Goal: Task Accomplishment & Management: Use online tool/utility

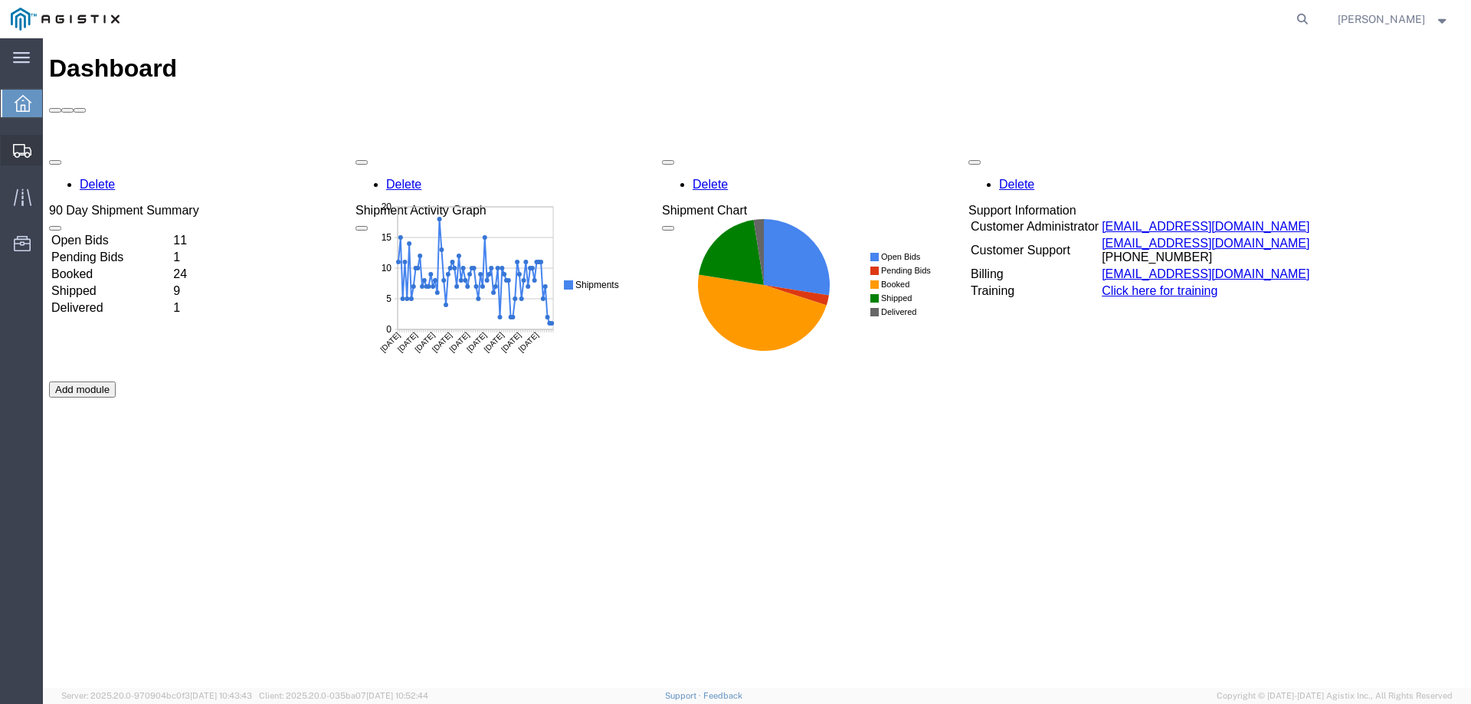
click at [12, 144] on div at bounding box center [22, 150] width 43 height 31
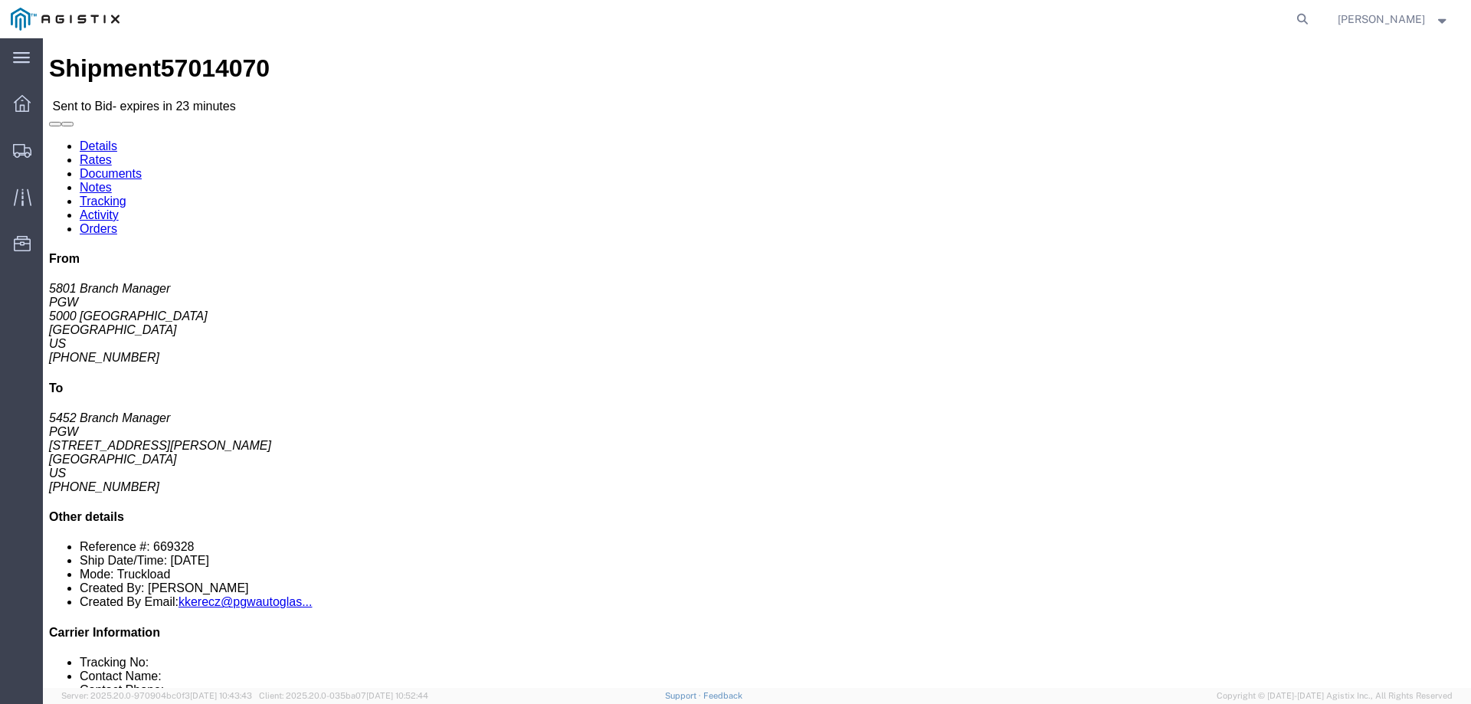
click link "Enter / Modify Bid"
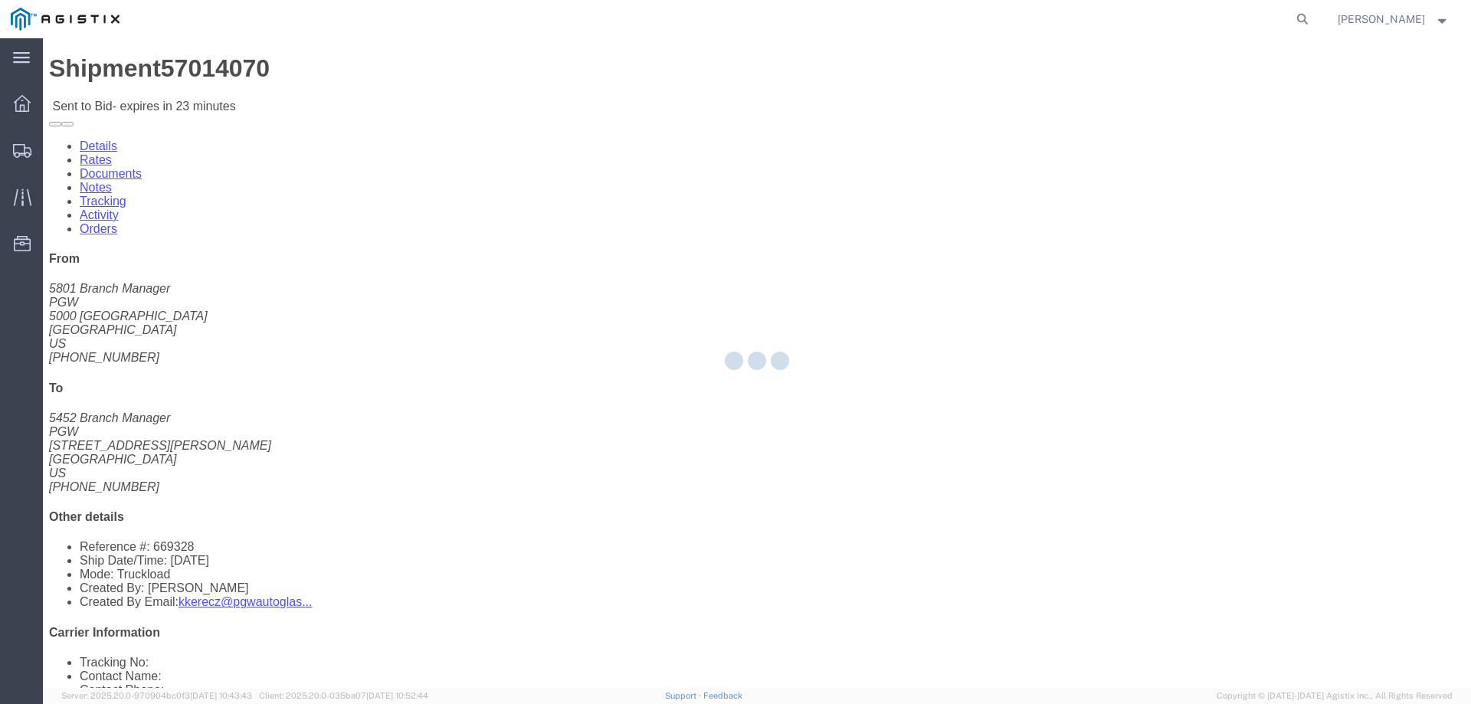
select select "146"
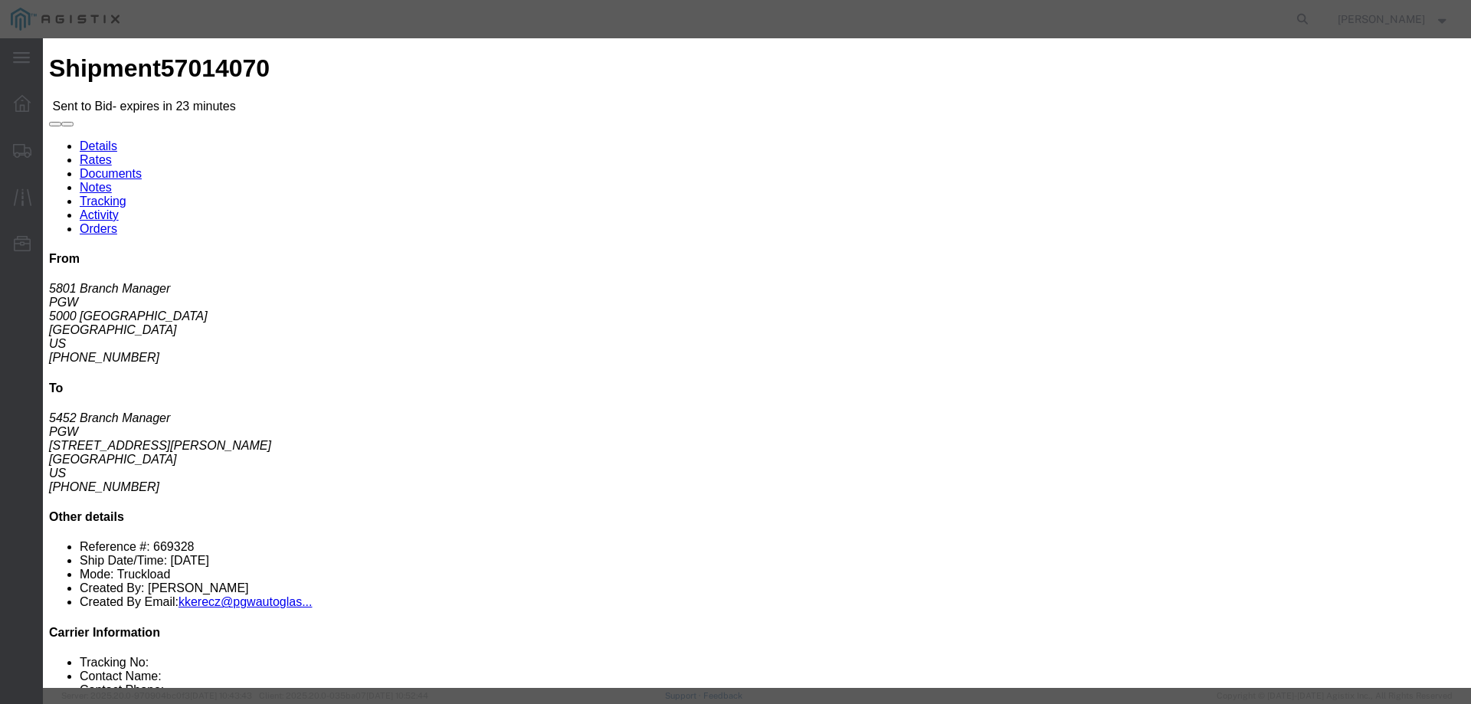
drag, startPoint x: 760, startPoint y: 133, endPoint x: 760, endPoint y: 148, distance: 14.6
click select "Select CONESTOGA DFRM/STEP Economy TL Flatbed Intermodal LTL Standard Next Day …"
select select "25032"
click select "Select CONESTOGA DFRM/STEP Economy TL Flatbed Intermodal LTL Standard Next Day …"
click input "text"
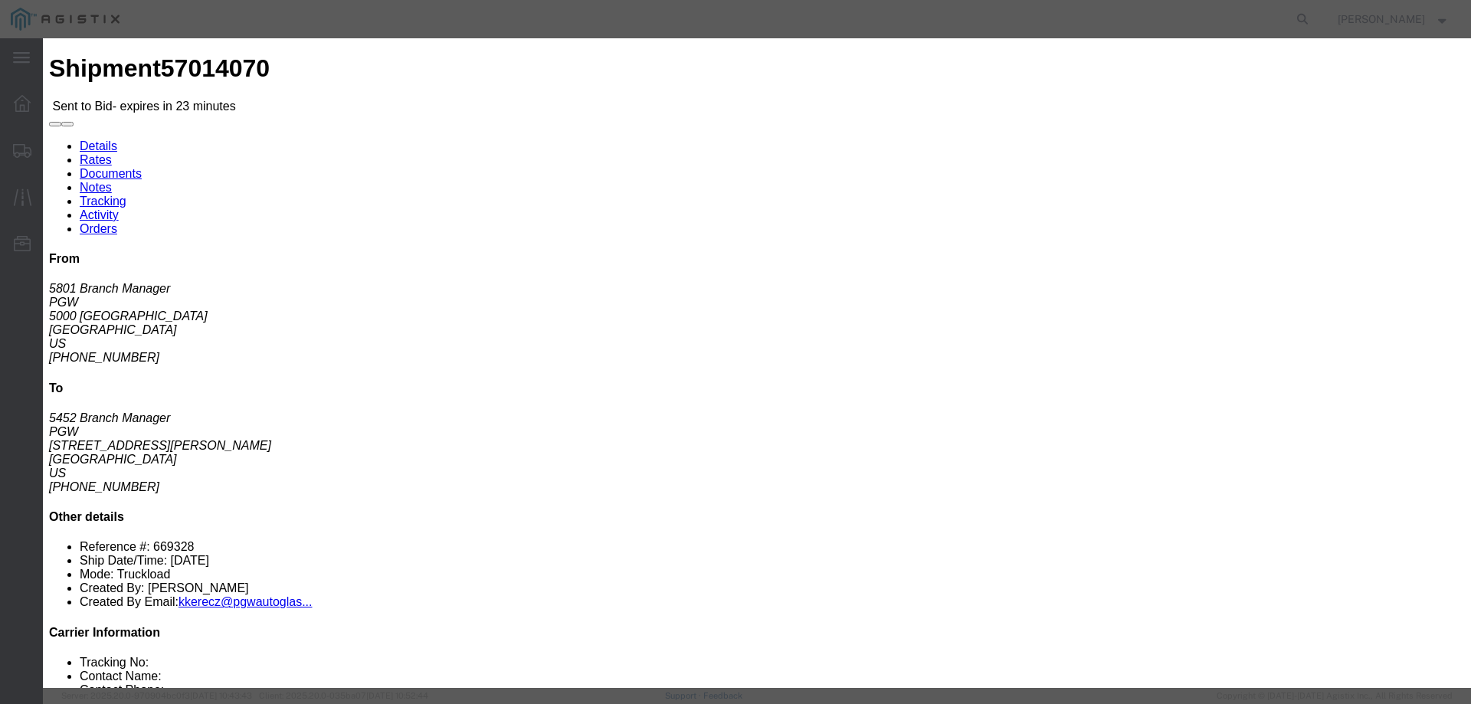
type input "ats"
click input "number"
type input "525"
click button "Submit"
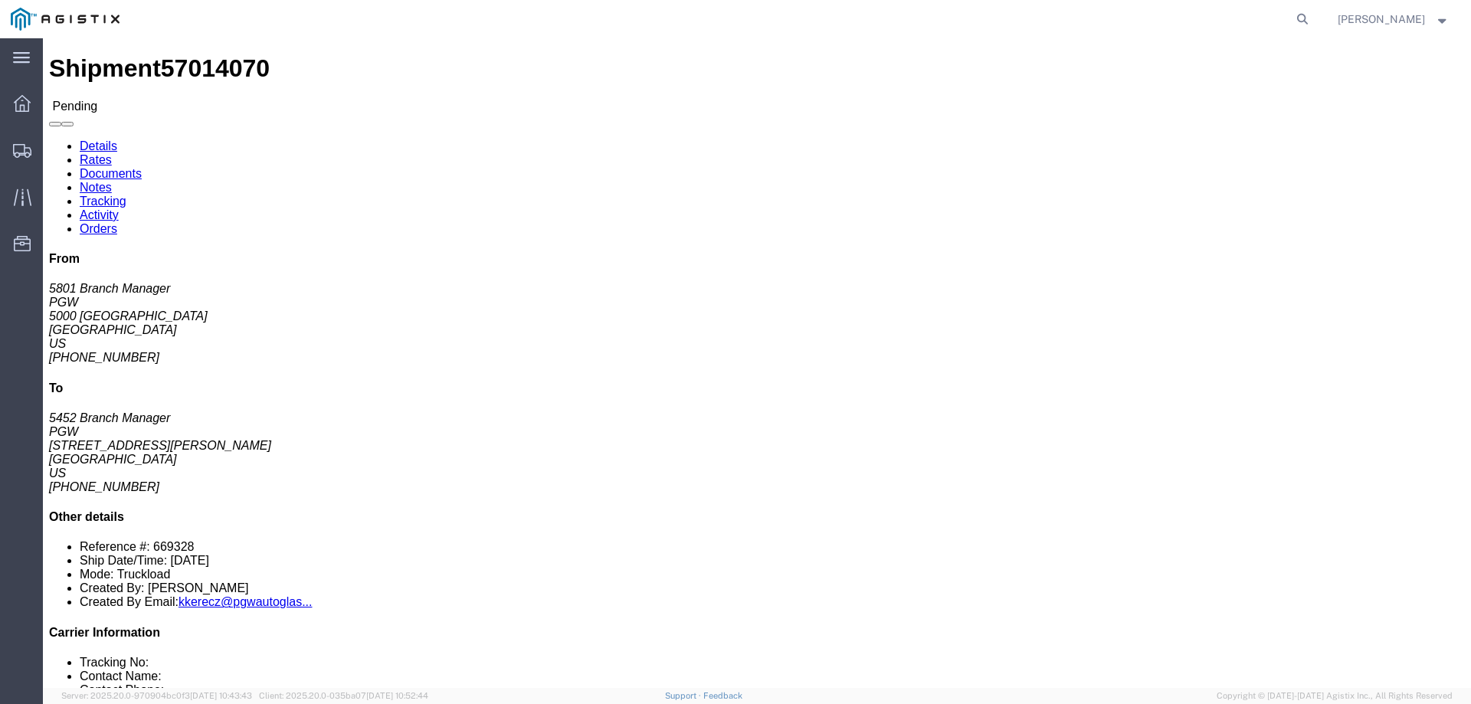
click button "Enter / Modify Bid"
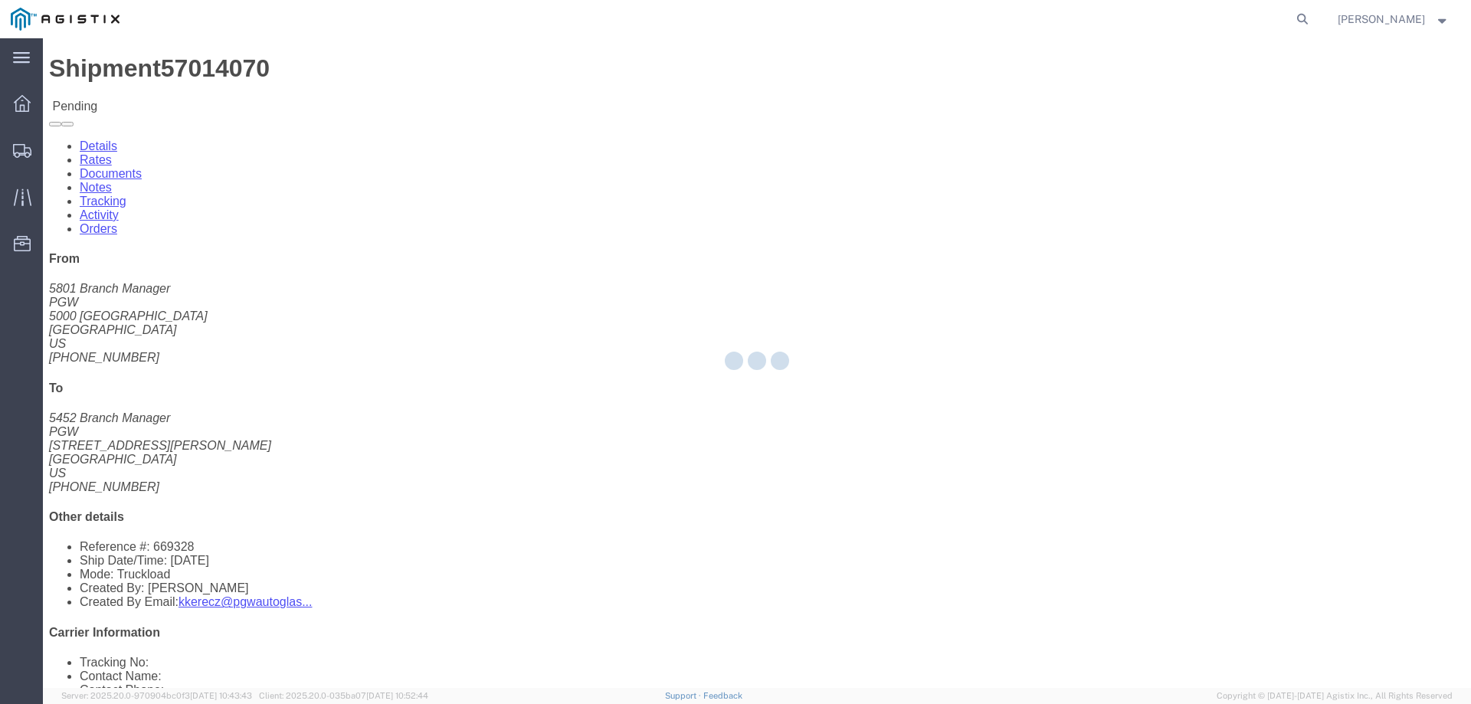
select select "146"
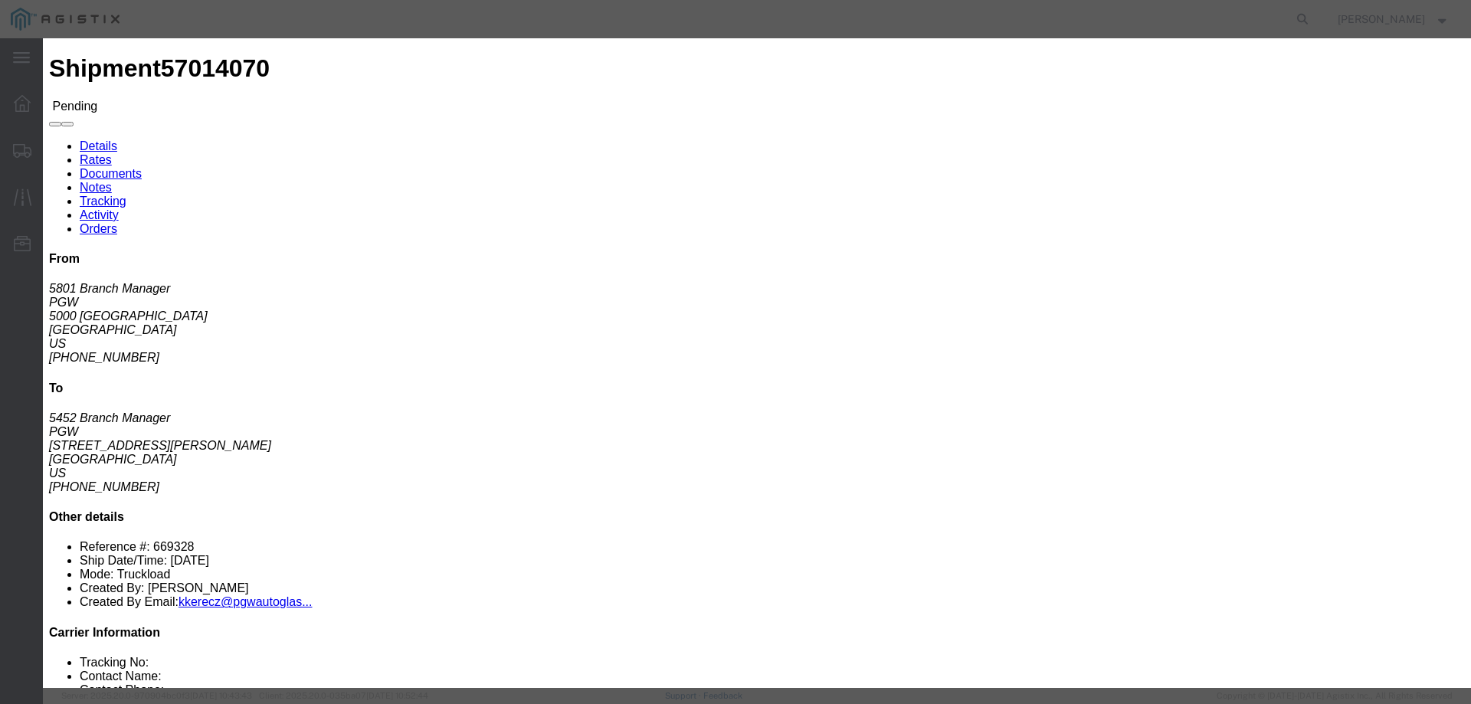
click link "ats - ATS Logistics - Truckload"
drag, startPoint x: 1036, startPoint y: 314, endPoint x: 892, endPoint y: 313, distance: 144.8
click div "Select 2 Day Service 3 Axle Winch Truck 3 to 5 Day Service 96L Domestic Flat Ra…"
type input "5"
type input "620"
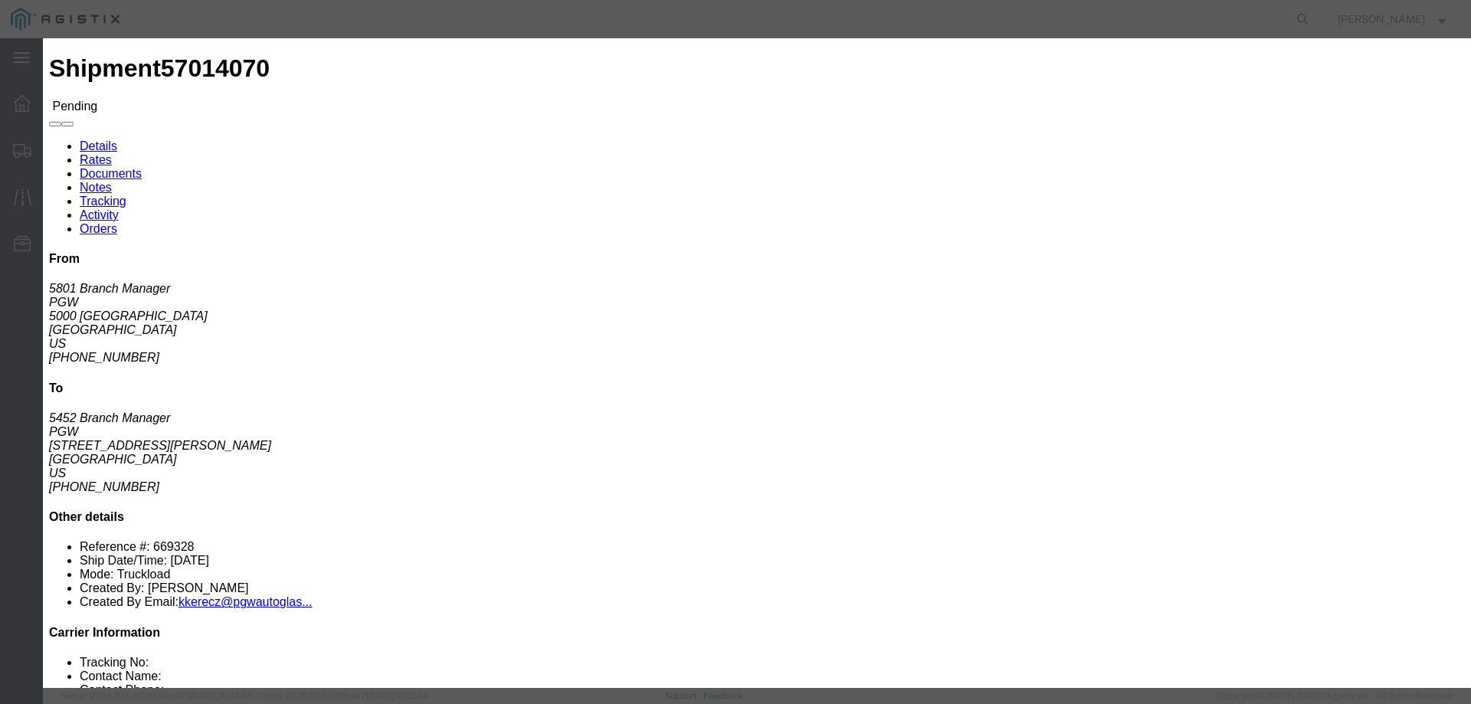
click button "Submit"
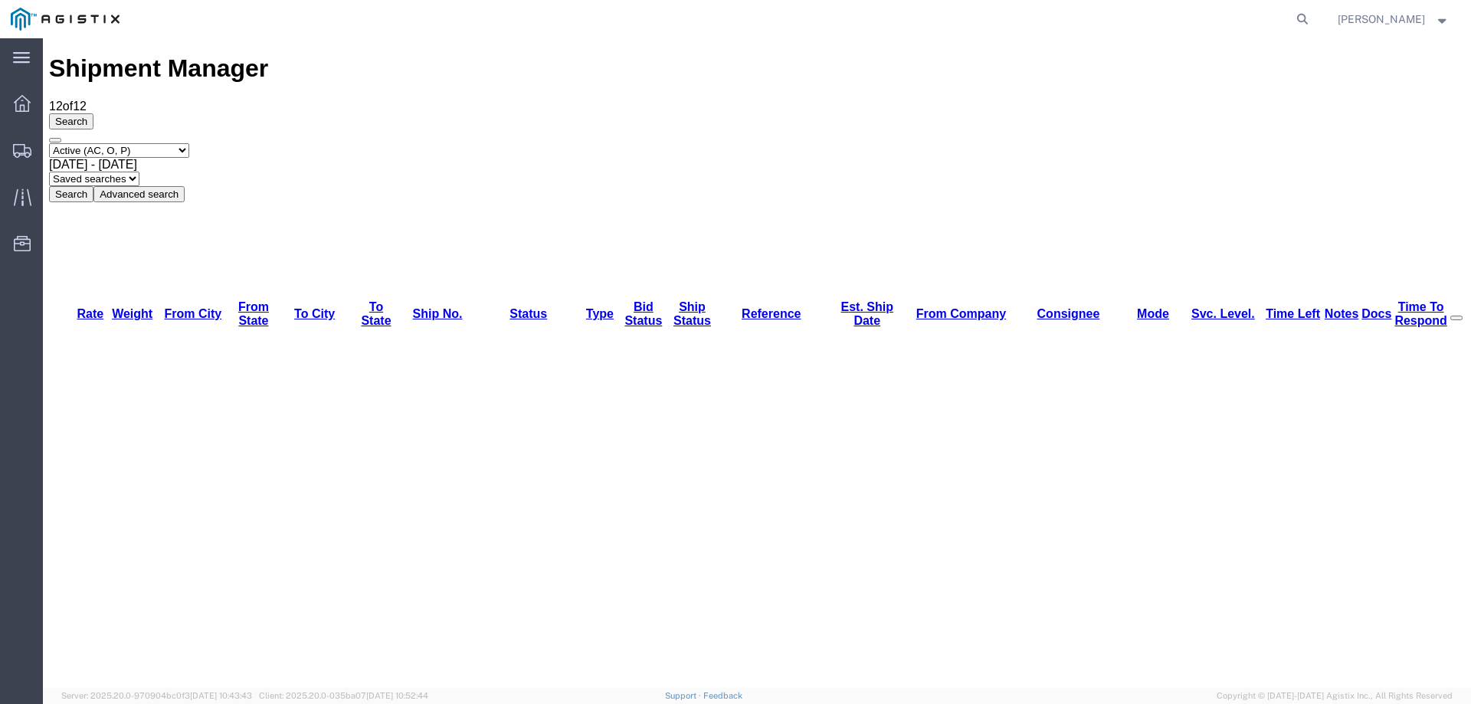
click at [147, 126] on div "Search Select status Active (AC, O, P) All Approved Awaiting Confirmation (AC) …" at bounding box center [757, 157] width 1416 height 89
click at [2, 160] on div at bounding box center [22, 150] width 43 height 31
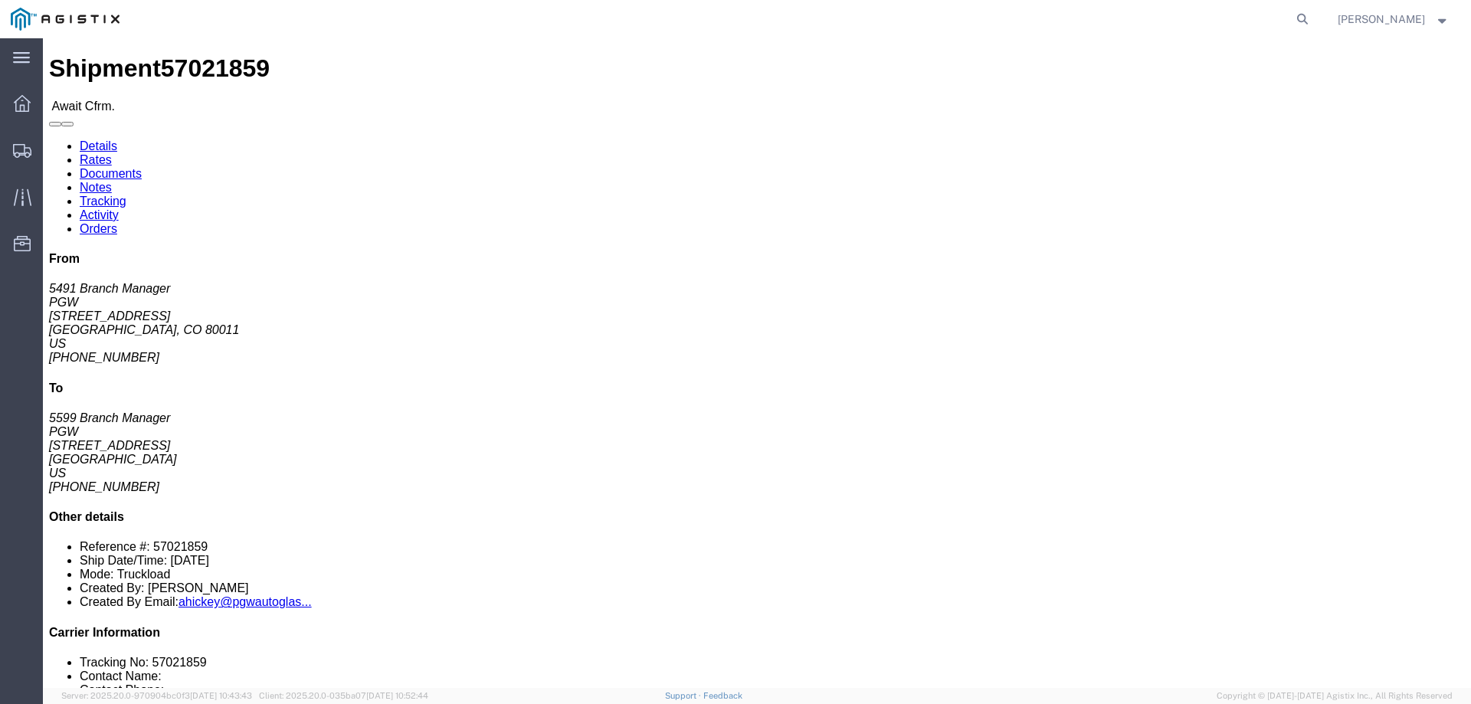
click b "57021859"
copy b "57021859"
click link "Confirm"
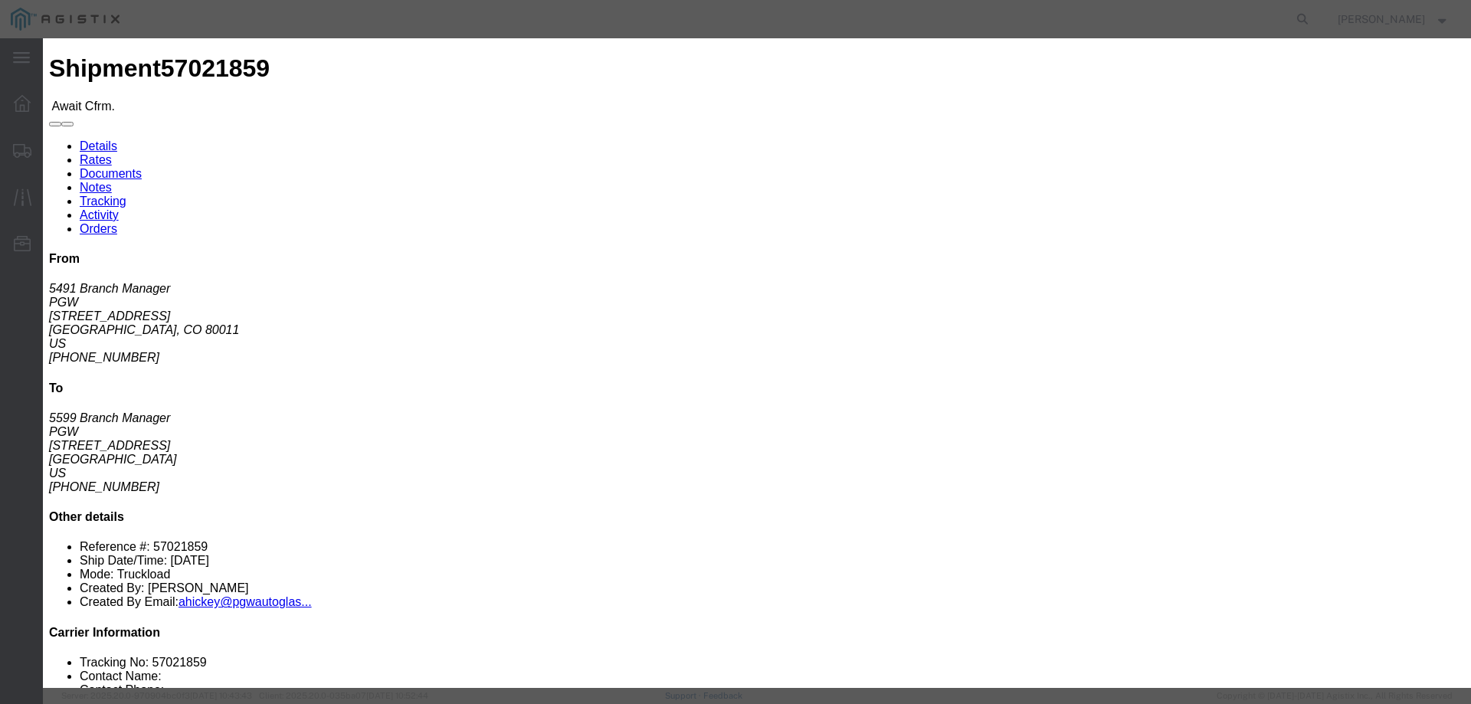
click input "checkbox"
checkbox input "true"
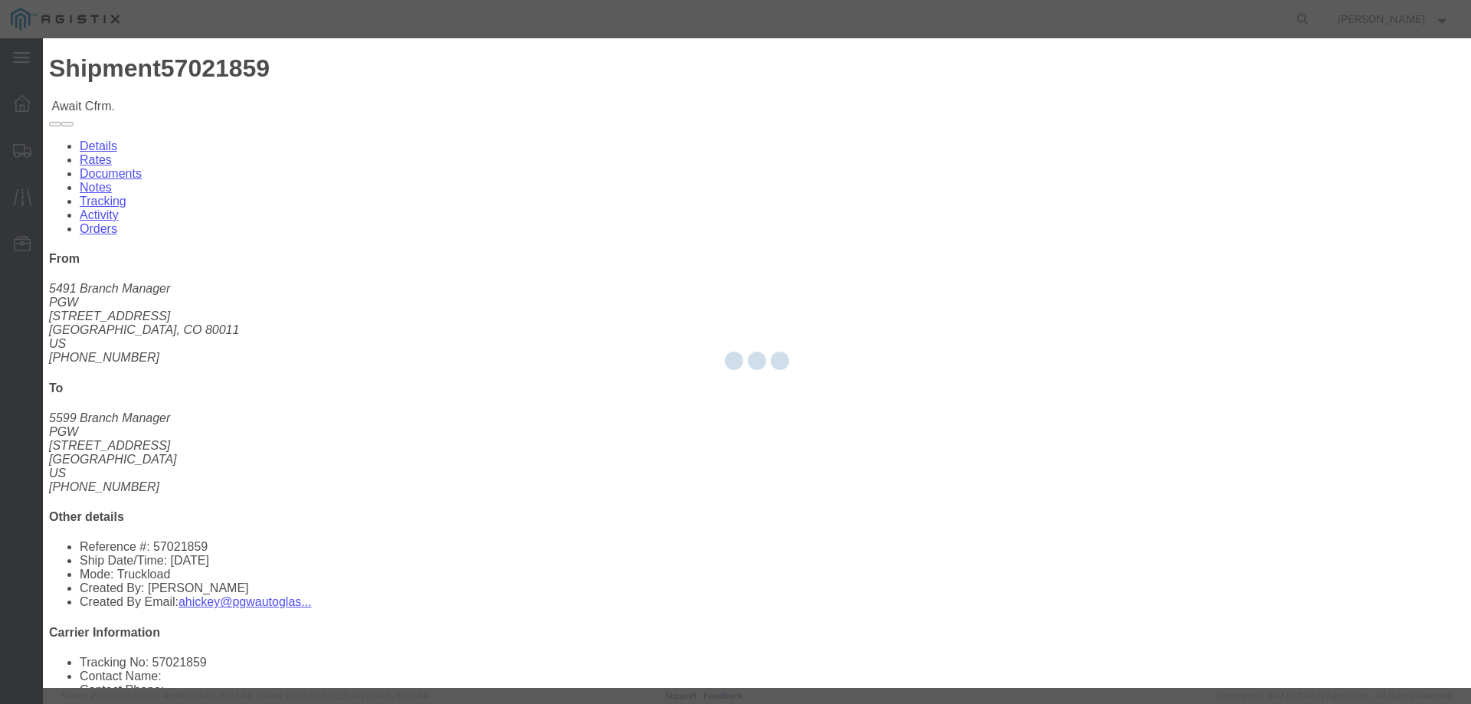
type input "[PERSON_NAME]"
type input "3204977237"
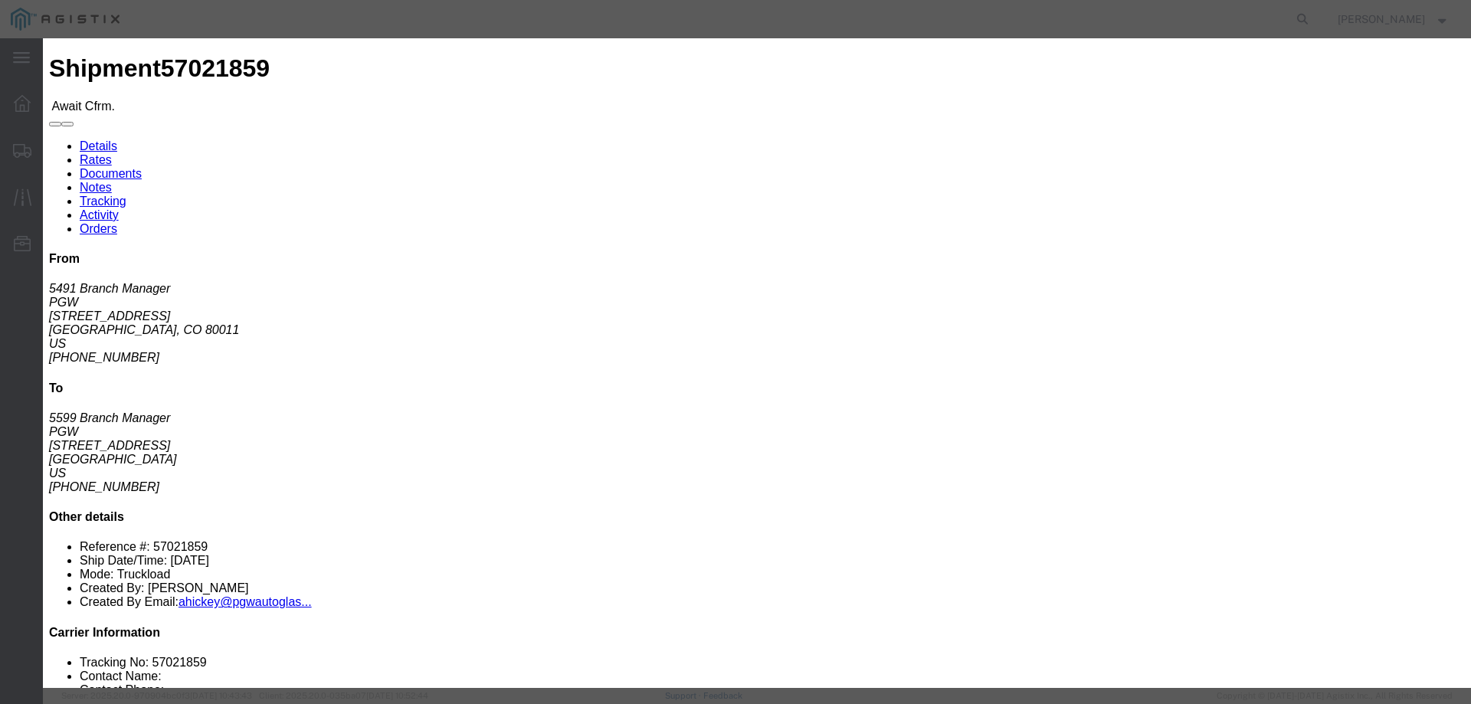
click input "text"
paste input "57021859"
type input "57021859"
click button "Submit"
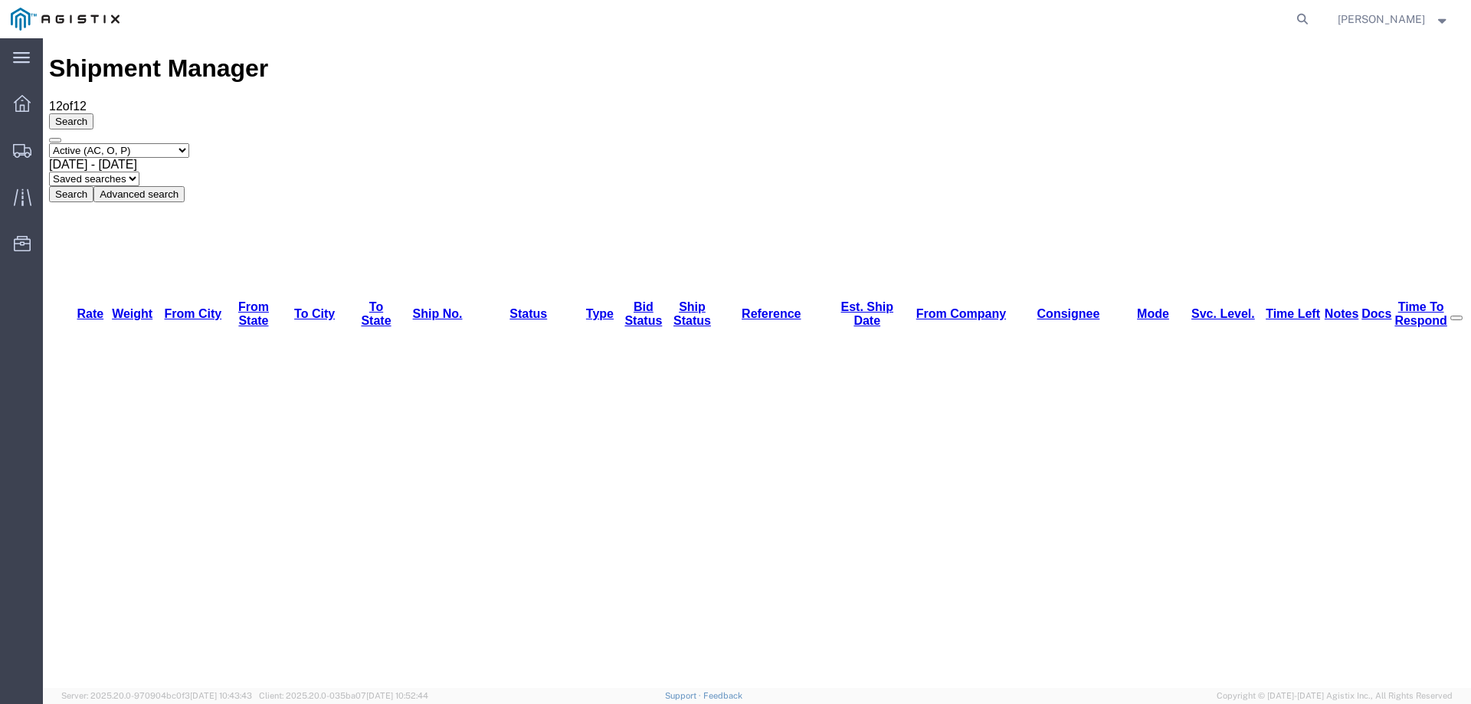
click at [721, 143] on div "Select status Active (AC, O, P) All Approved Awaiting Confirmation (AC) Booked …" at bounding box center [757, 172] width 1416 height 59
click at [17, 149] on icon at bounding box center [22, 151] width 18 height 14
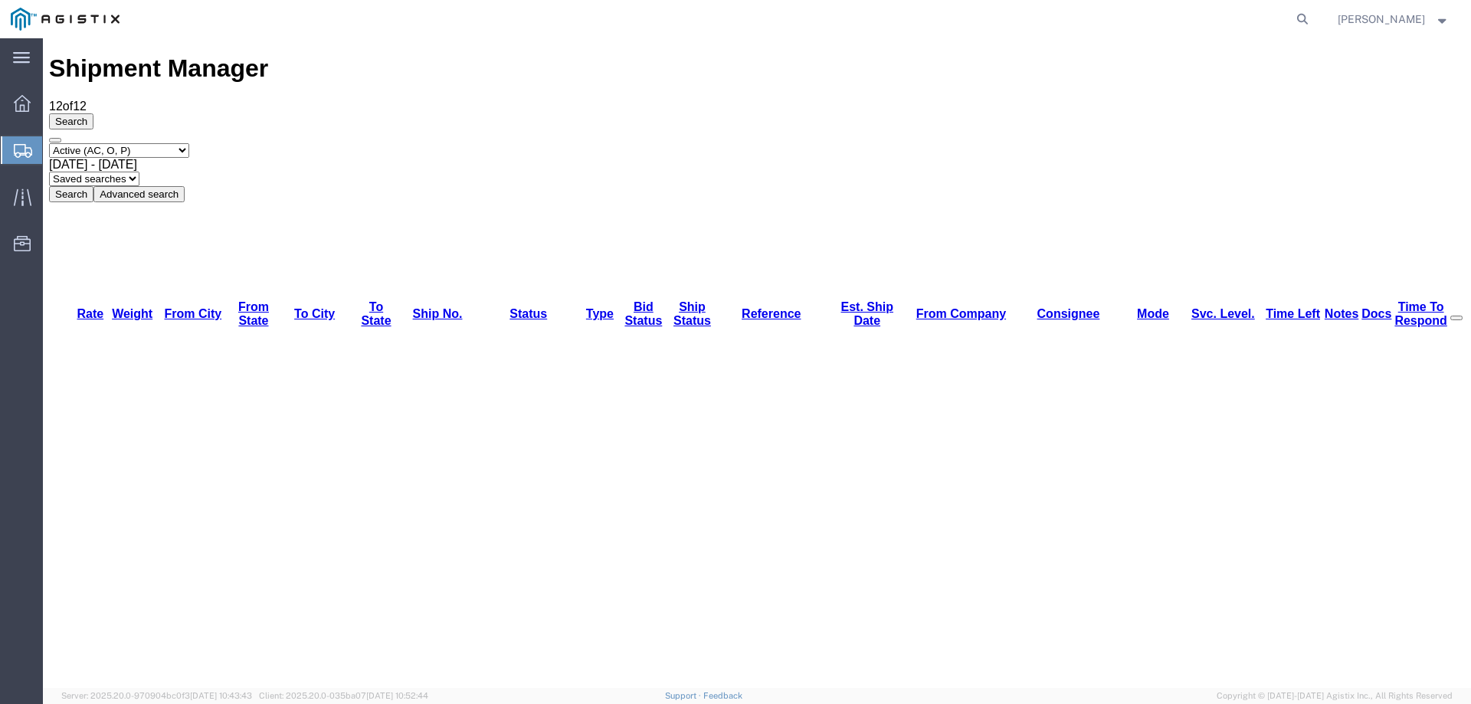
click at [2, 141] on div at bounding box center [22, 150] width 43 height 28
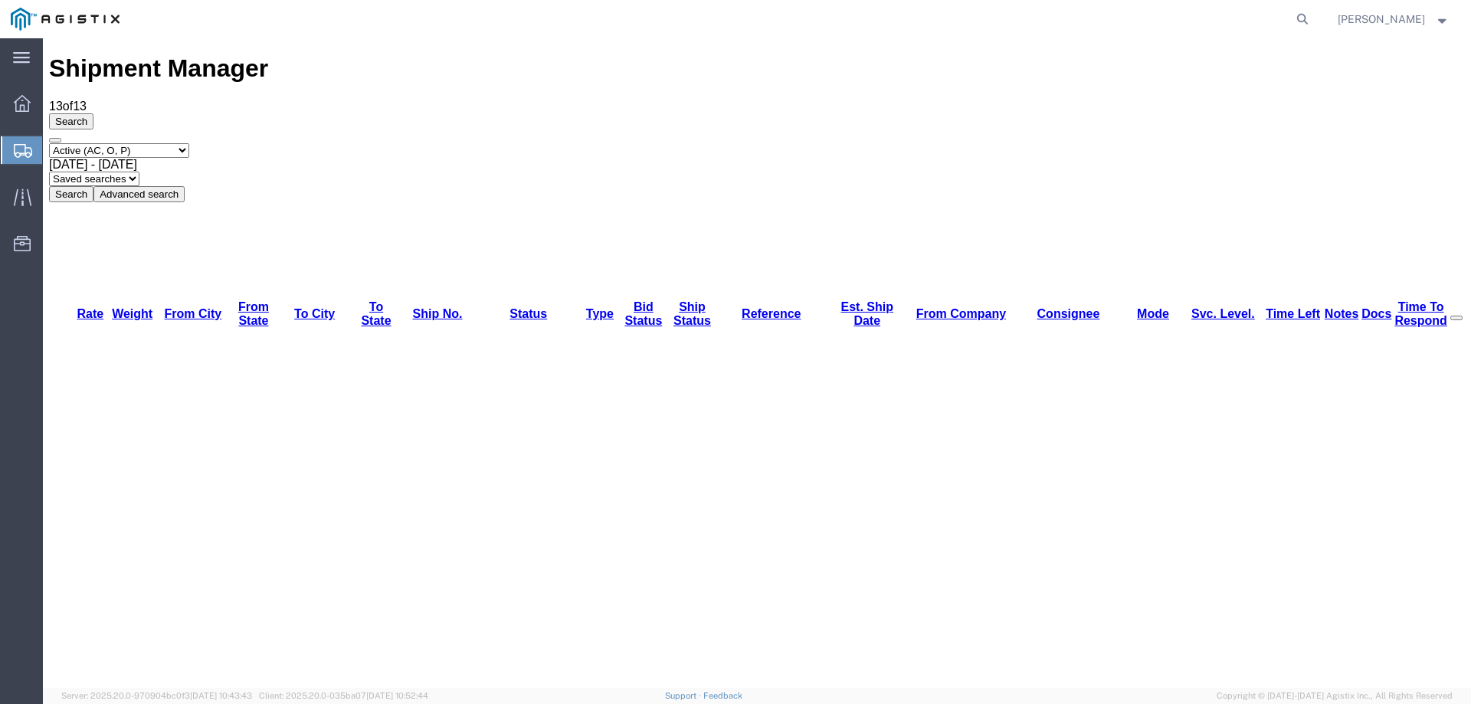
drag, startPoint x: 915, startPoint y: 93, endPoint x: 907, endPoint y: 90, distance: 8.6
click at [915, 143] on div "Select status Active (AC, O, P) All Approved Awaiting Confirmation (AC) Booked …" at bounding box center [757, 172] width 1416 height 59
click at [11, 142] on div at bounding box center [22, 150] width 43 height 28
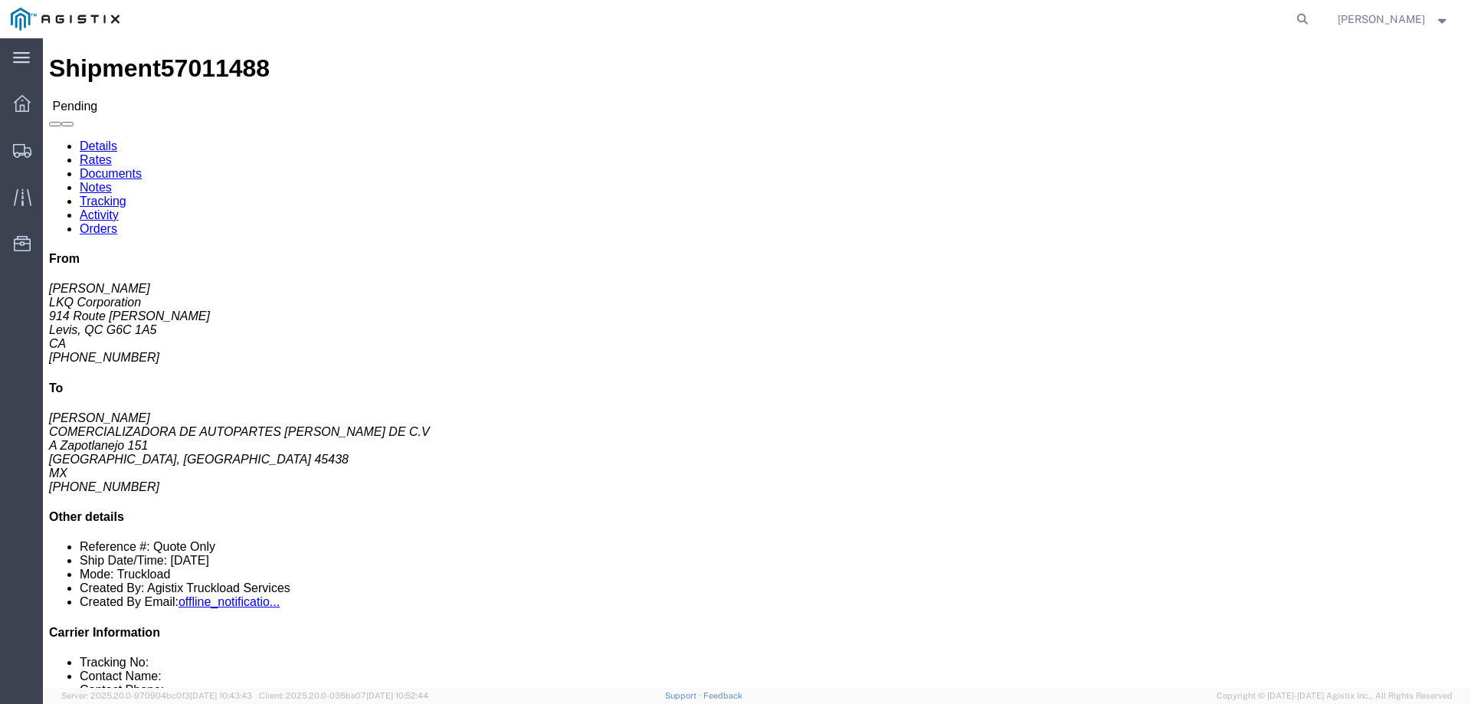
click link "Notes"
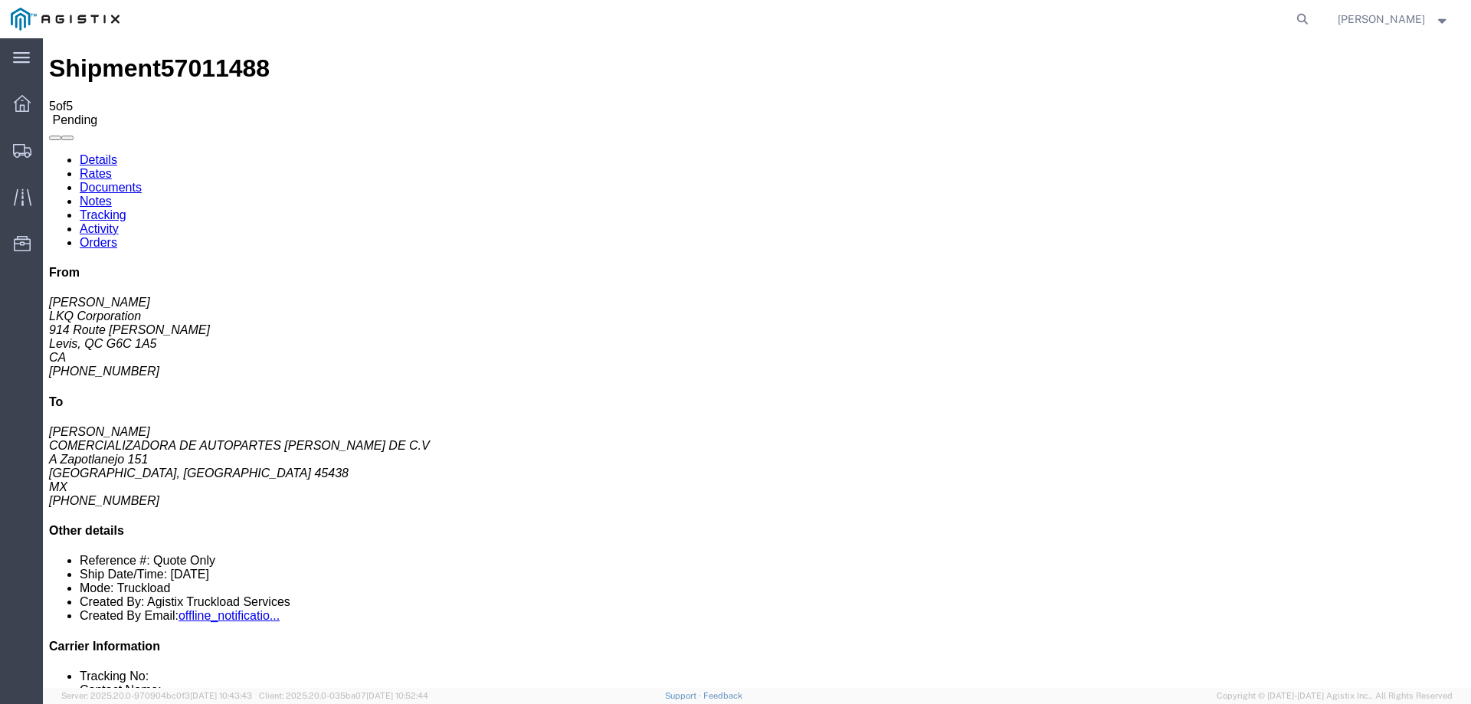
click at [101, 153] on link "Details" at bounding box center [99, 159] width 38 height 13
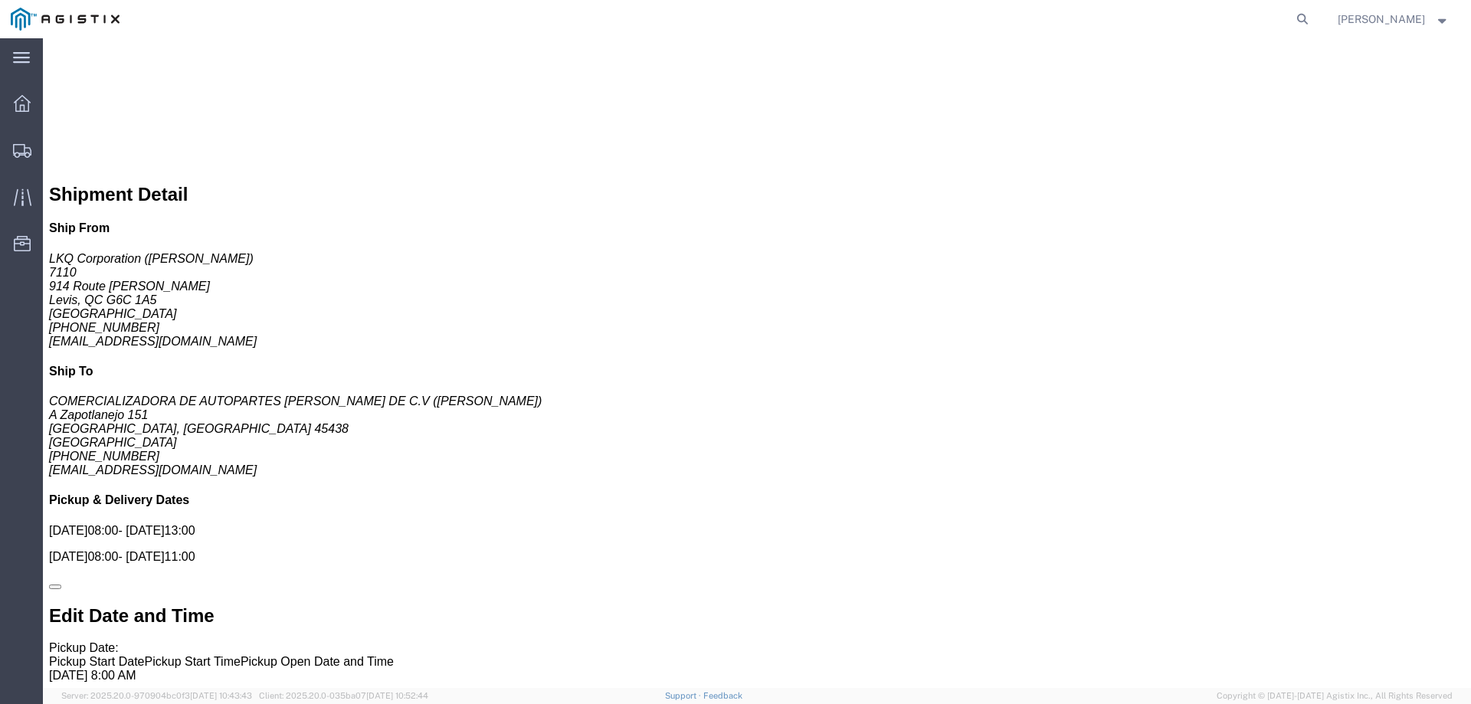
scroll to position [984, 0]
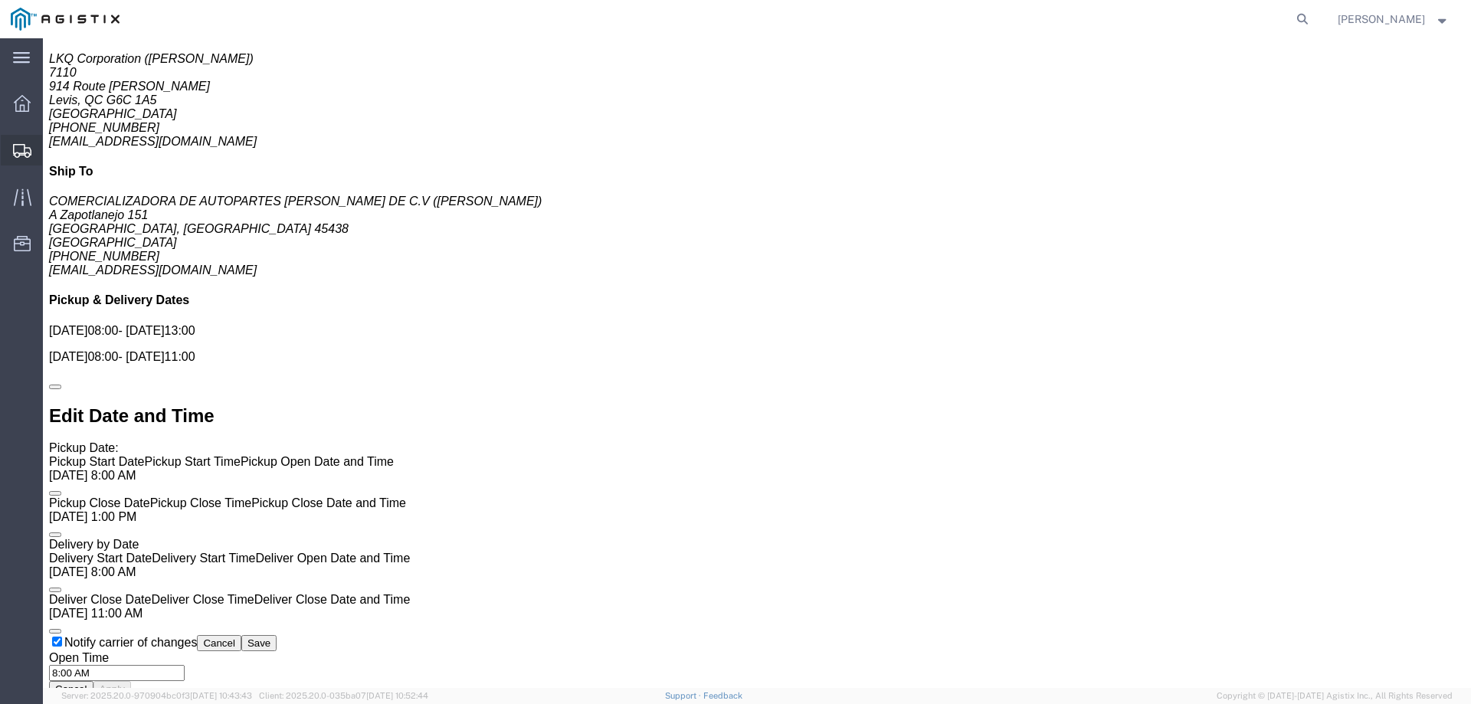
click at [15, 142] on svg-icon at bounding box center [22, 149] width 18 height 15
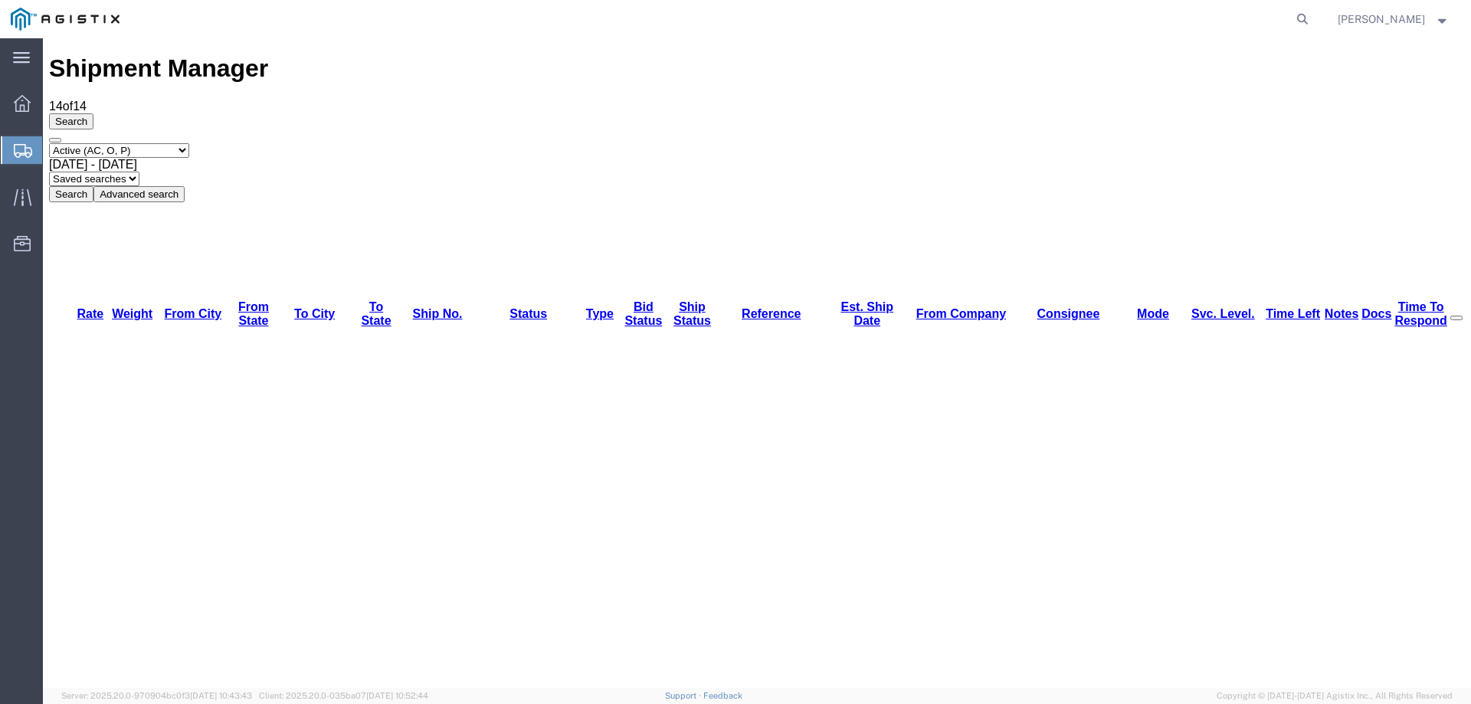
click at [786, 113] on div "Search Select status Active (AC, O, P) All Approved Awaiting Confirmation (AC) …" at bounding box center [757, 157] width 1416 height 89
click at [748, 143] on div "Select status Active (AC, O, P) All Approved Awaiting Confirmation (AC) Booked …" at bounding box center [757, 172] width 1416 height 59
click at [36, 195] on div at bounding box center [22, 197] width 43 height 31
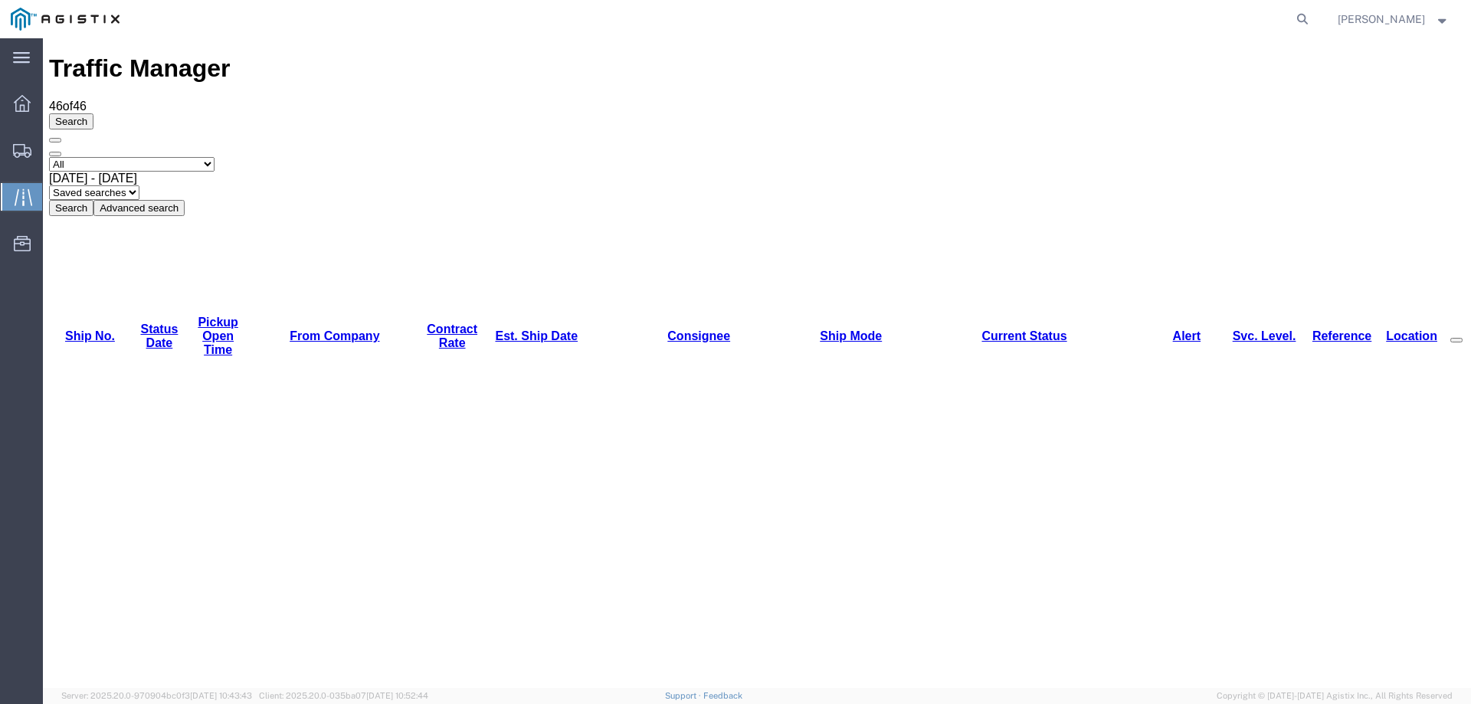
click at [495, 329] on link "Est. Ship Date" at bounding box center [536, 335] width 83 height 13
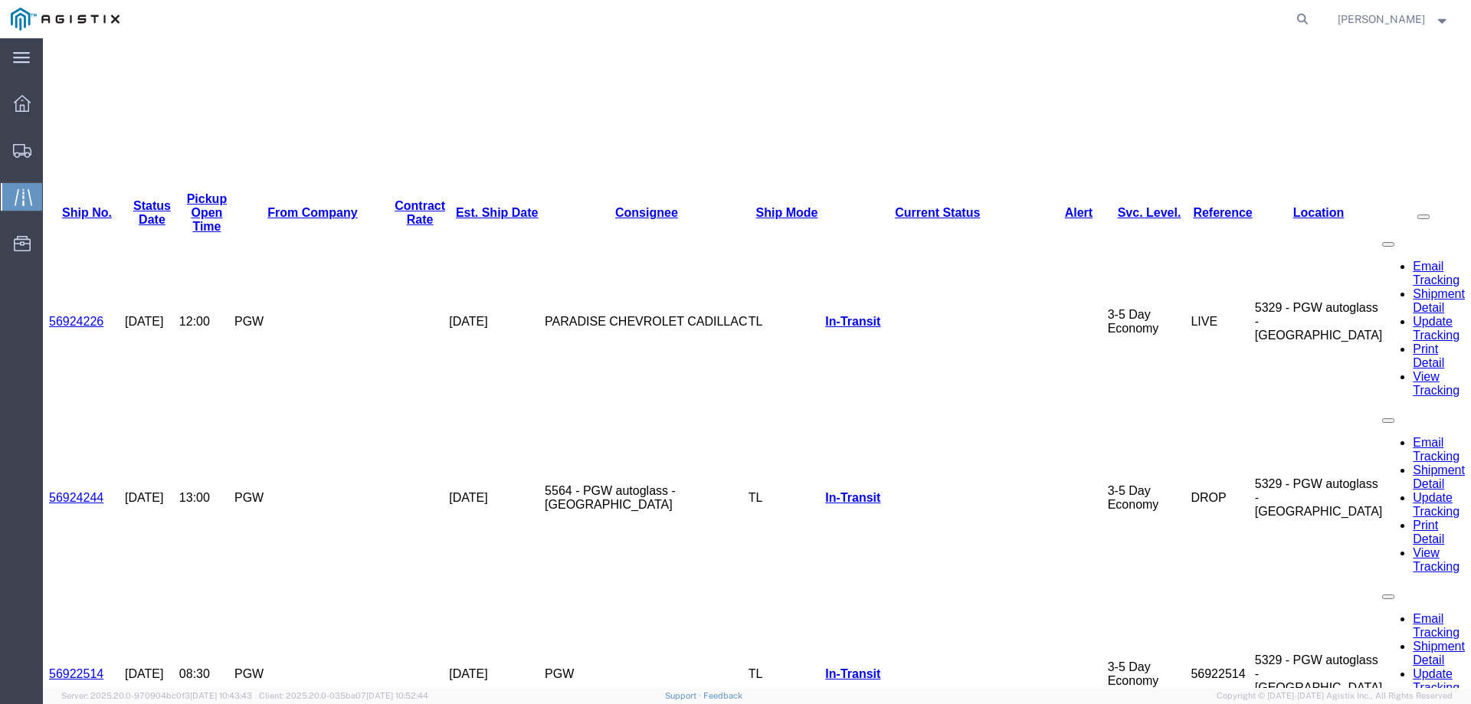
scroll to position [536, 0]
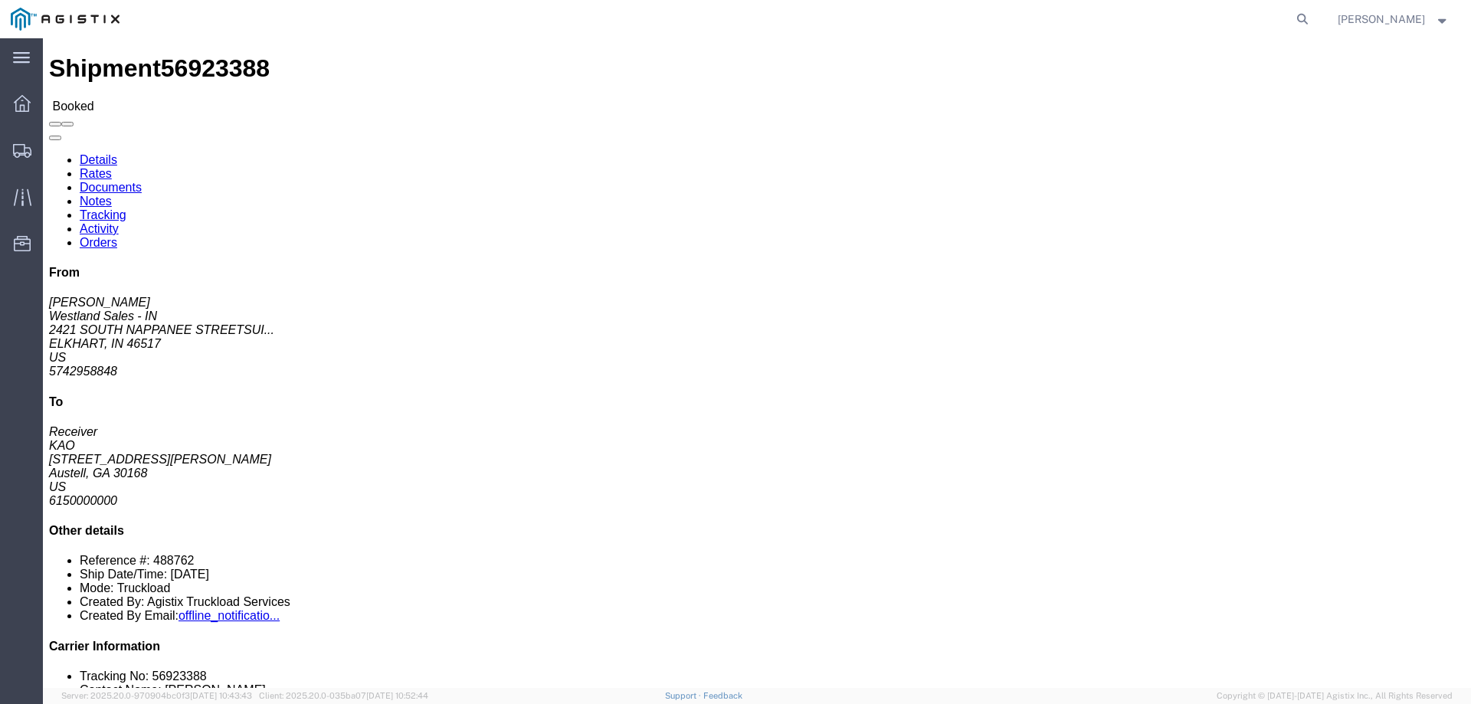
click link "Notes"
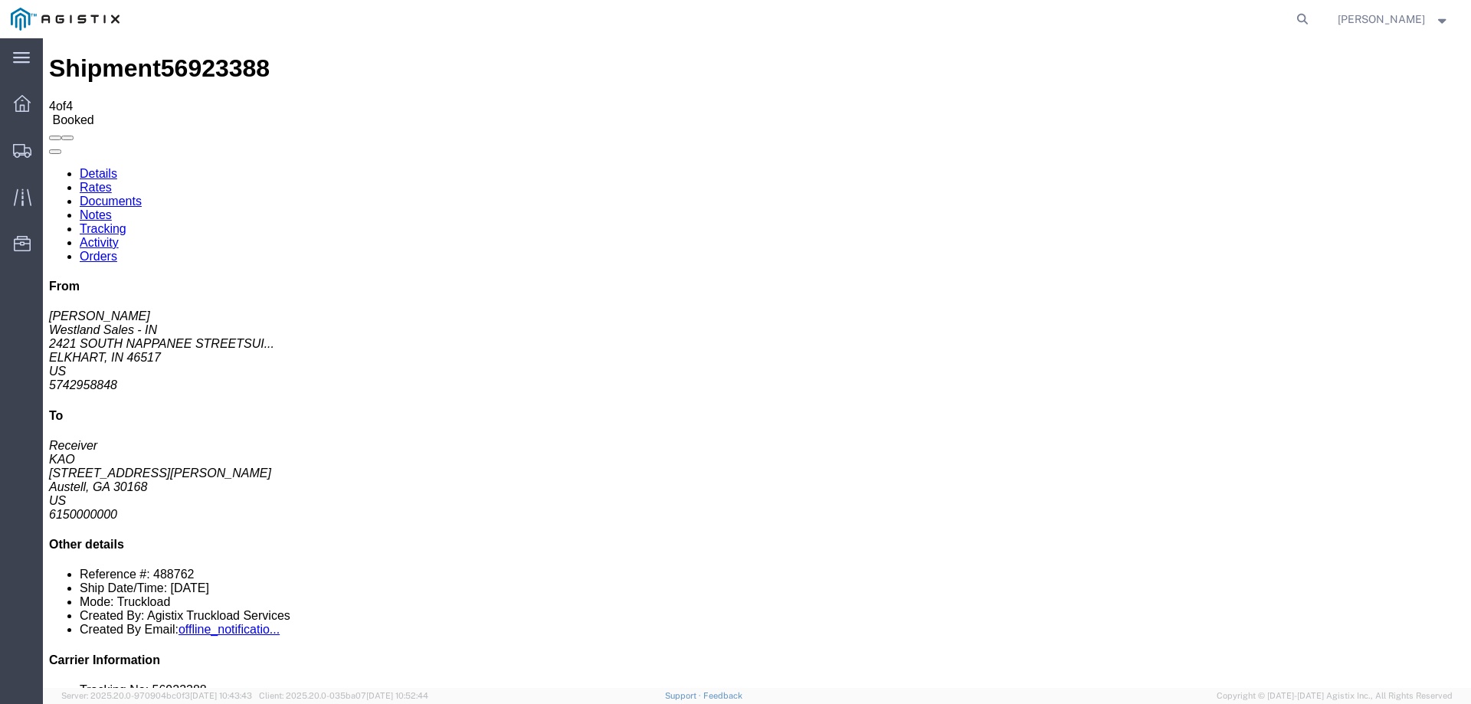
click at [91, 167] on link "Details" at bounding box center [99, 173] width 38 height 13
click at [28, 152] on icon at bounding box center [22, 151] width 18 height 14
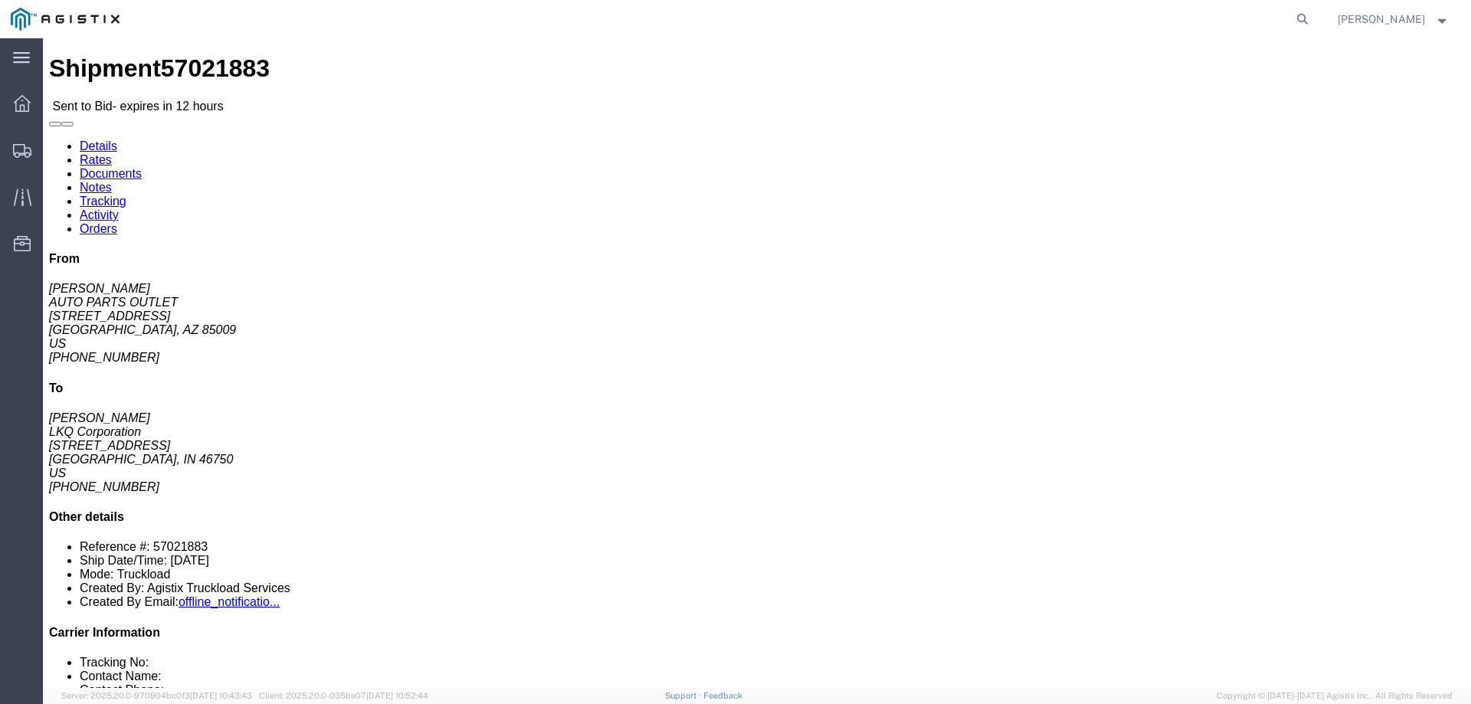
click link "Enter / Modify Bid"
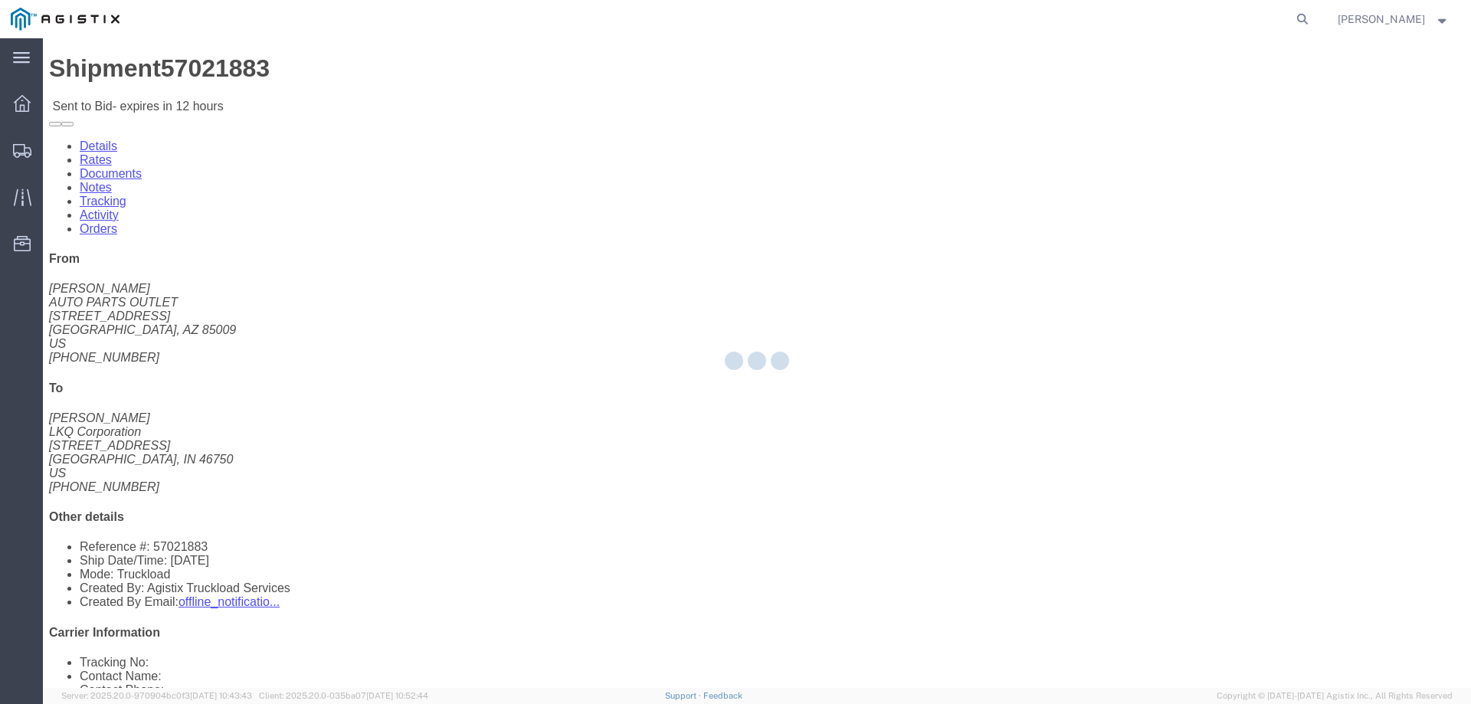
select select "146"
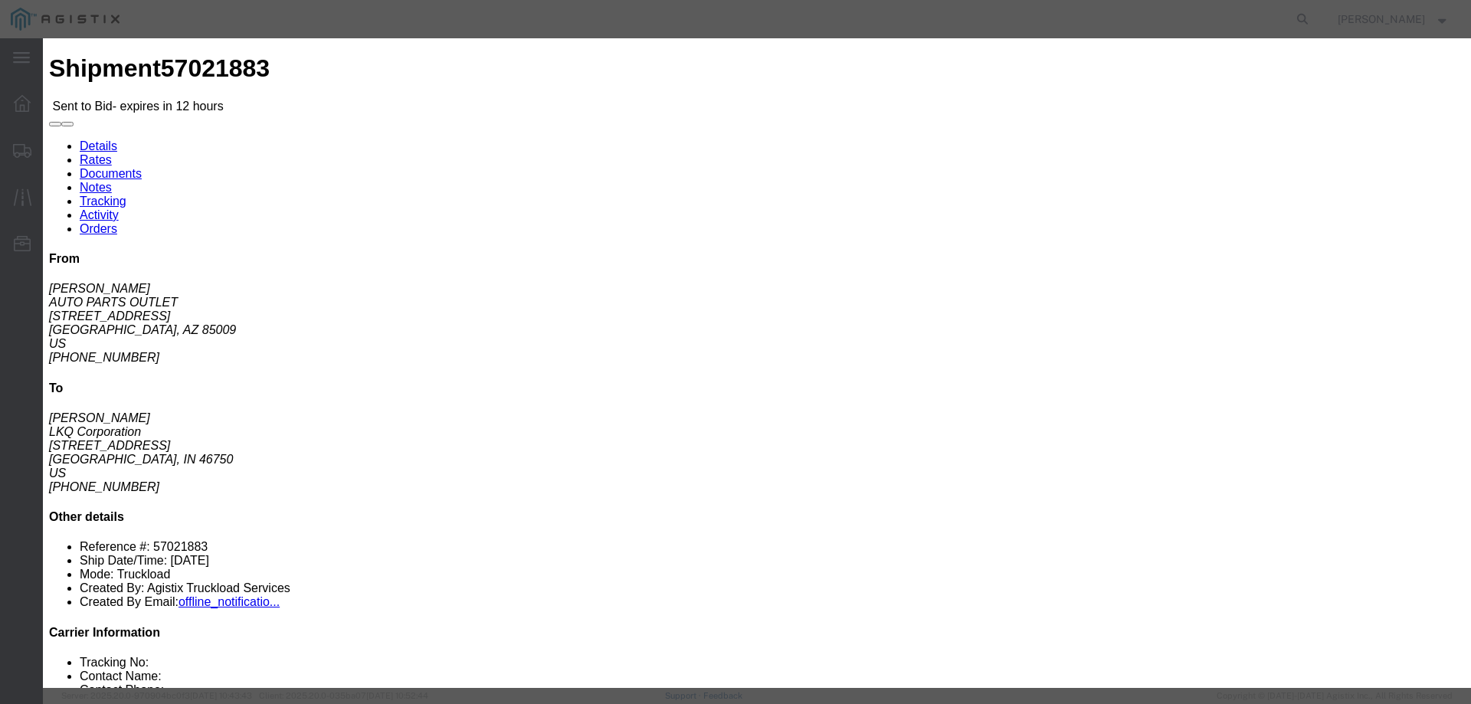
click select "Select CONESTOGA DFRM/STEP Economy TL Flatbed Intermodal LTL Standard Next Day …"
select select "25032"
click select "Select CONESTOGA DFRM/STEP Economy TL Flatbed Intermodal LTL Standard Next Day …"
click input "text"
type input "ats"
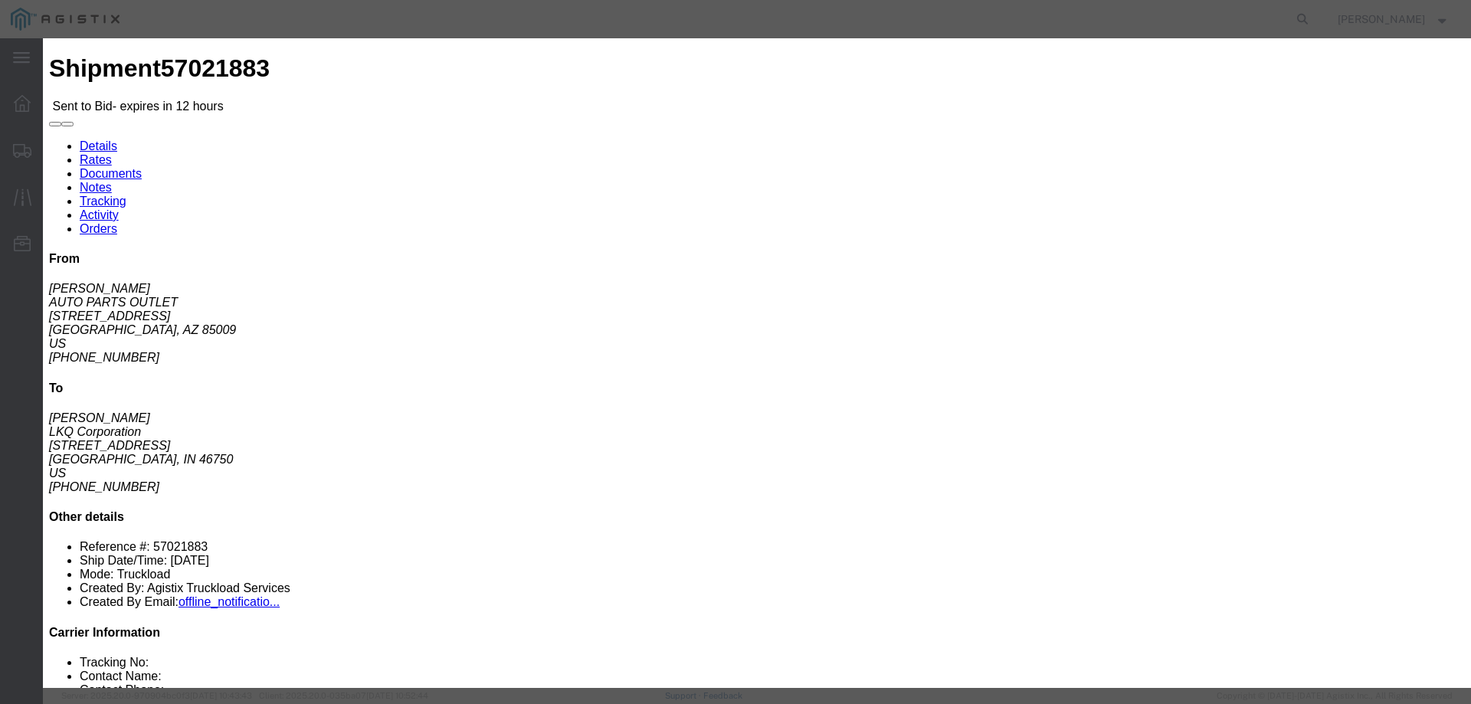
click input "number"
type input "3575"
click button "Submit"
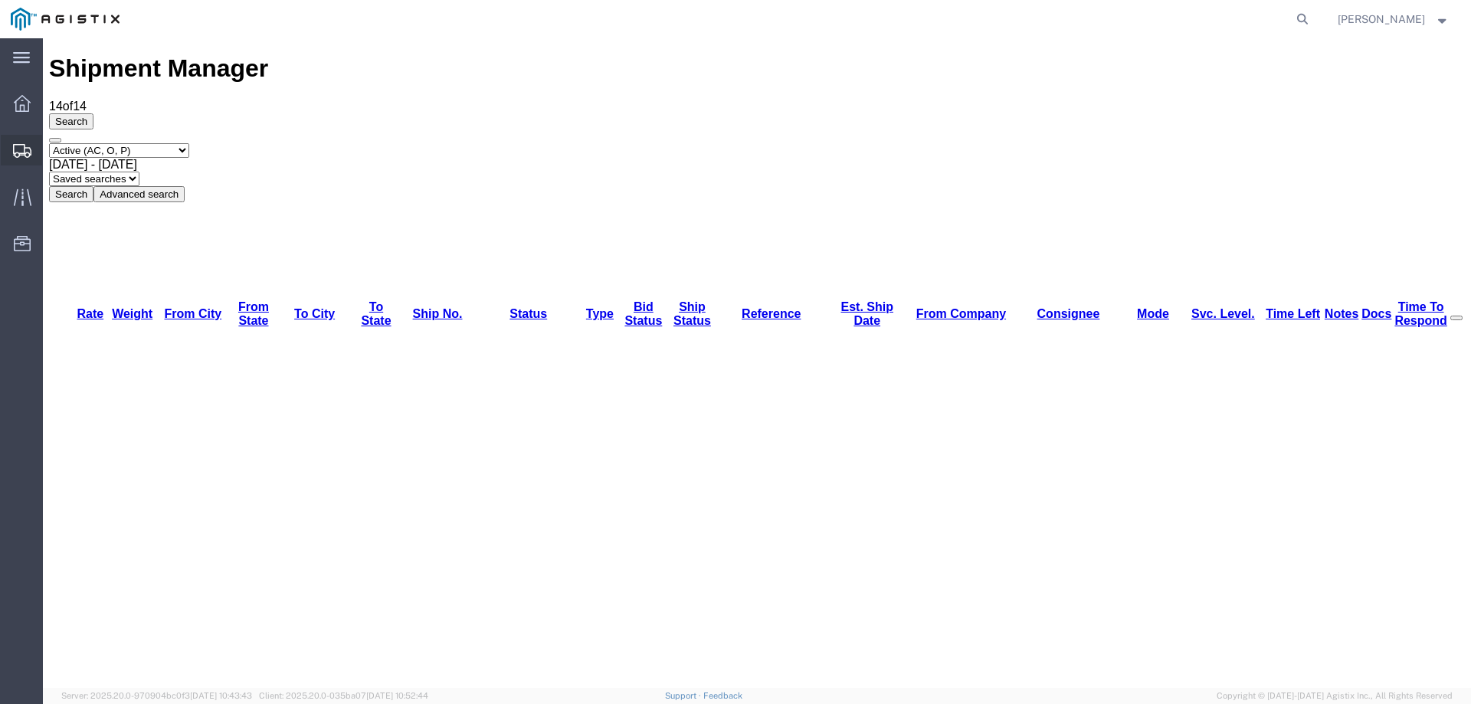
click at [16, 137] on div at bounding box center [22, 150] width 43 height 31
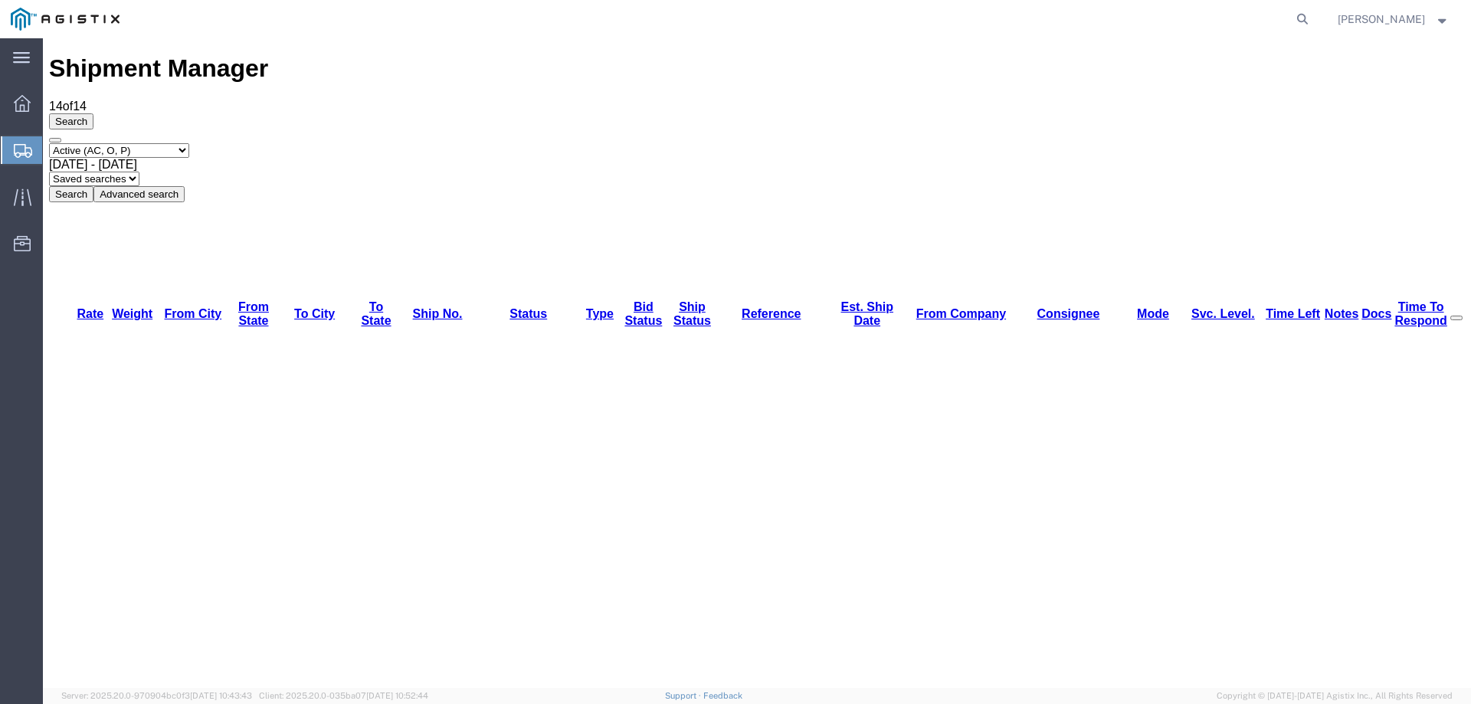
click at [34, 149] on div at bounding box center [22, 150] width 43 height 28
click at [17, 151] on icon at bounding box center [23, 151] width 18 height 14
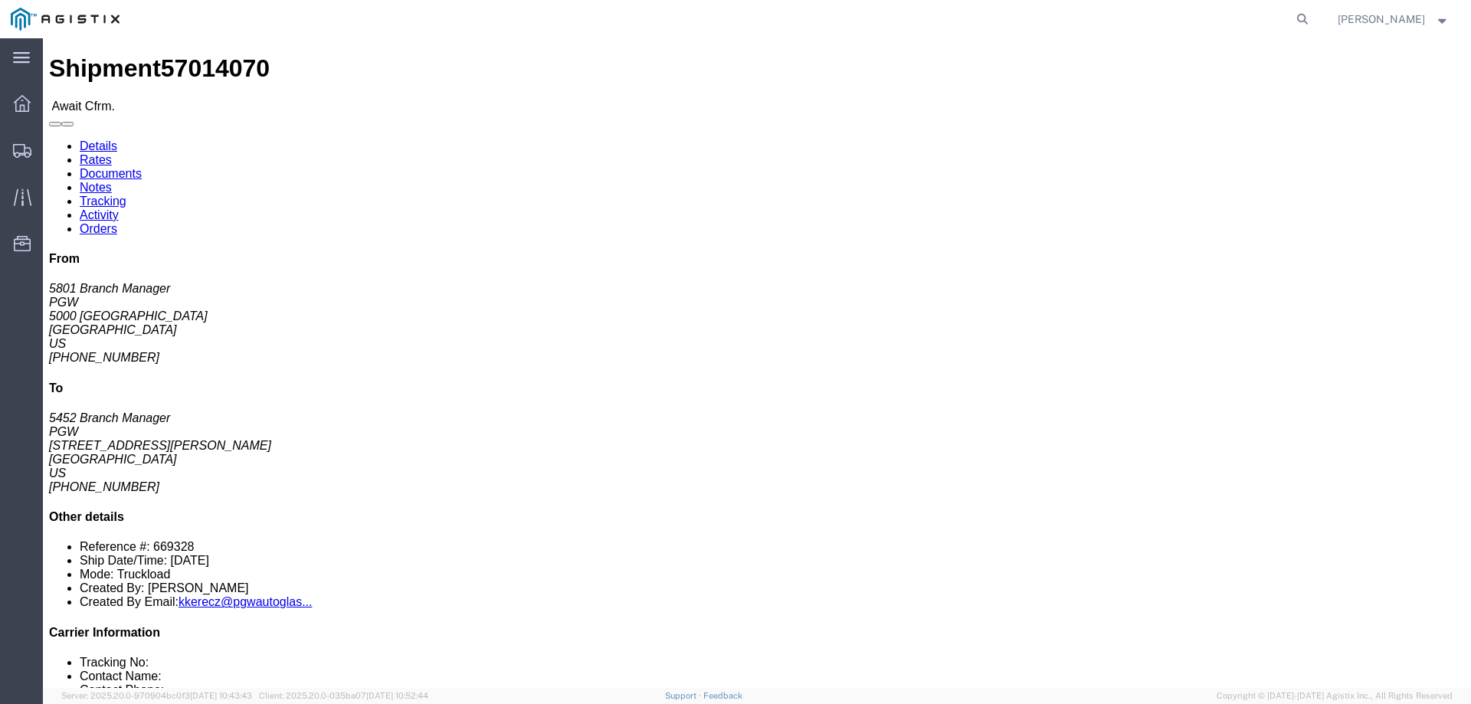
click span "57014070"
copy span "57014070"
click link "Confirm"
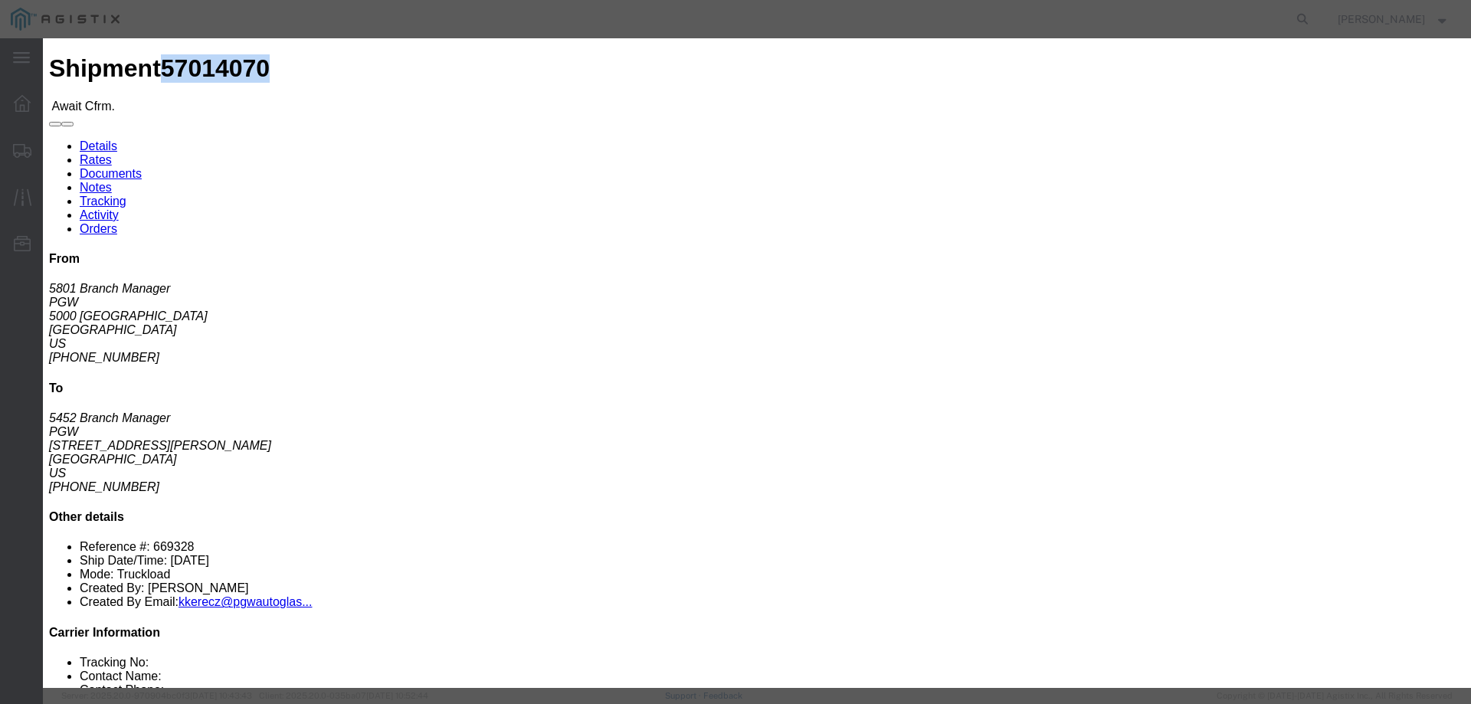
click input "checkbox"
checkbox input "true"
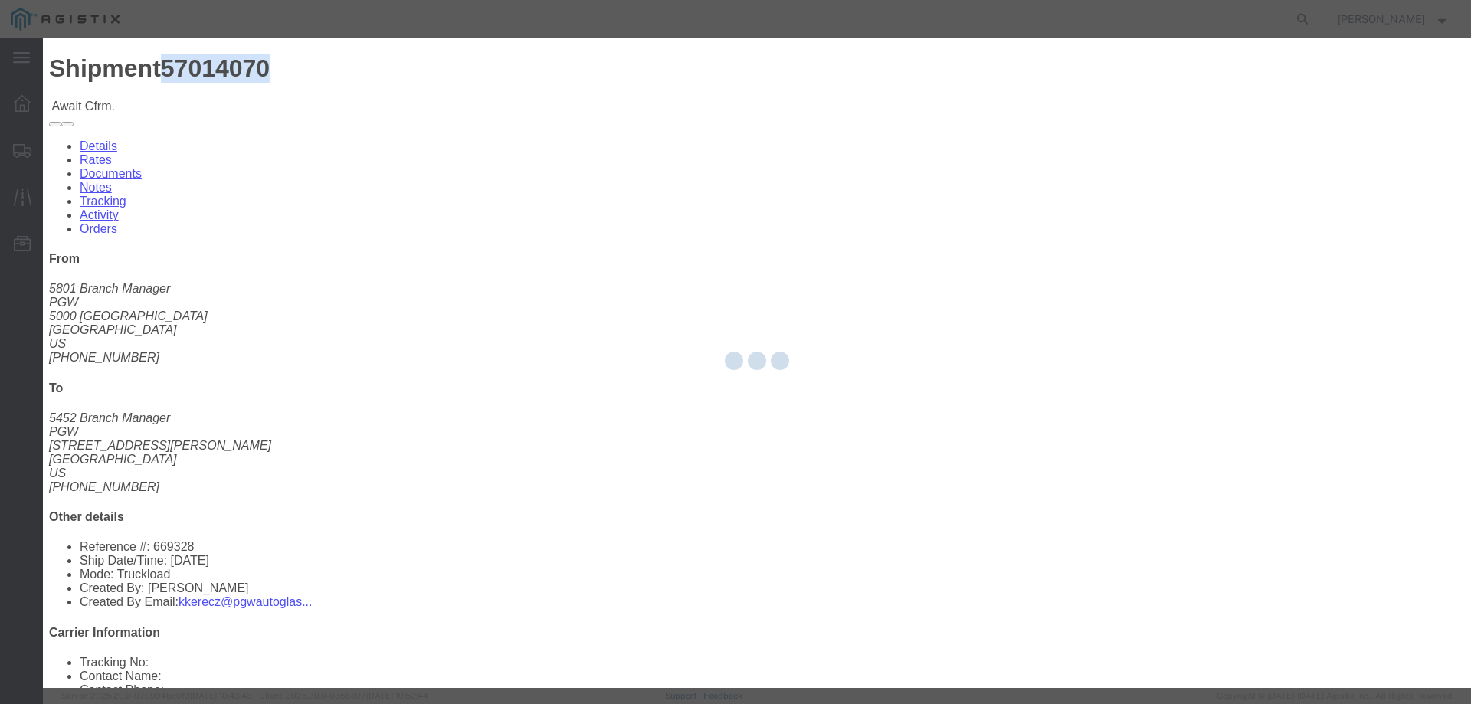
type input "[PERSON_NAME]"
type input "3204977237"
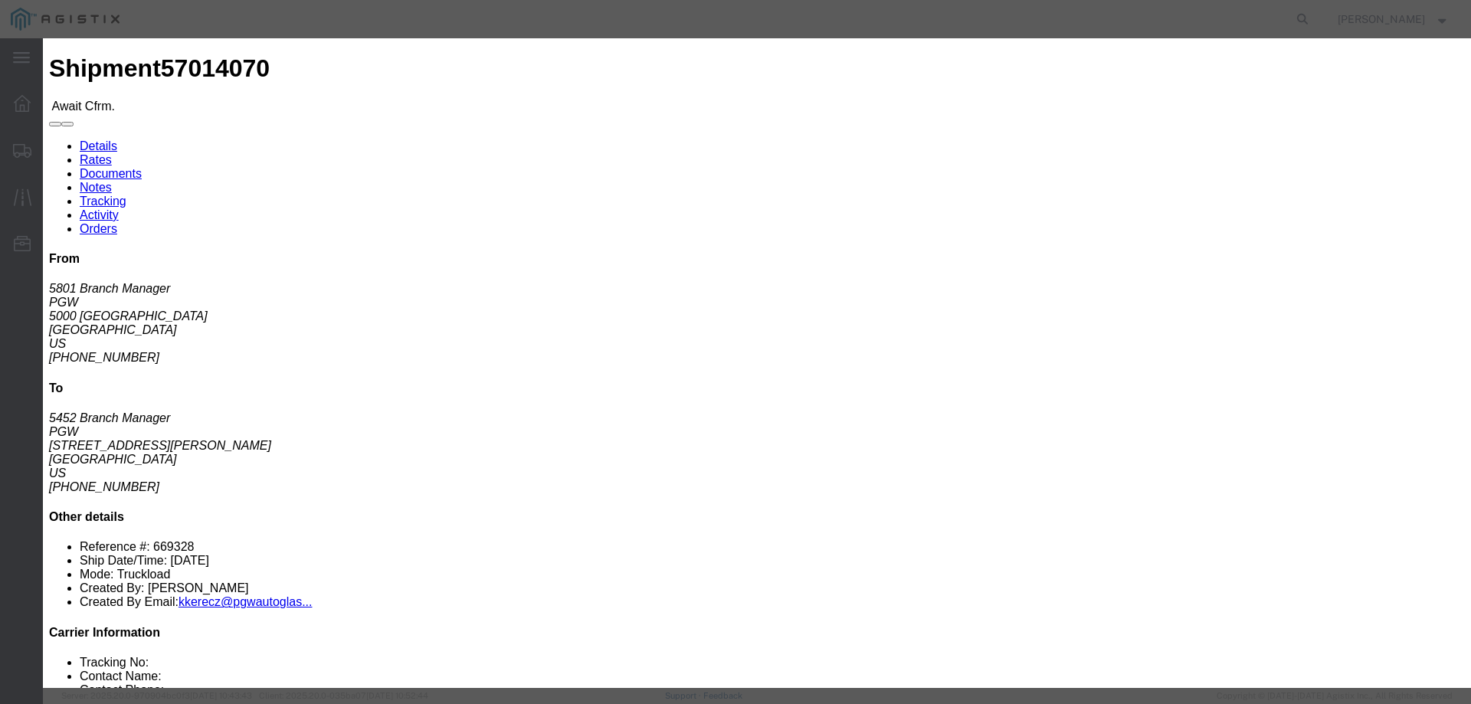
click fieldset "Confirmation Details Use my profile Bill of Lading Number Person Monitor Shipme…"
click input "text"
paste input "57014070"
type input "57014070"
click button "Submit"
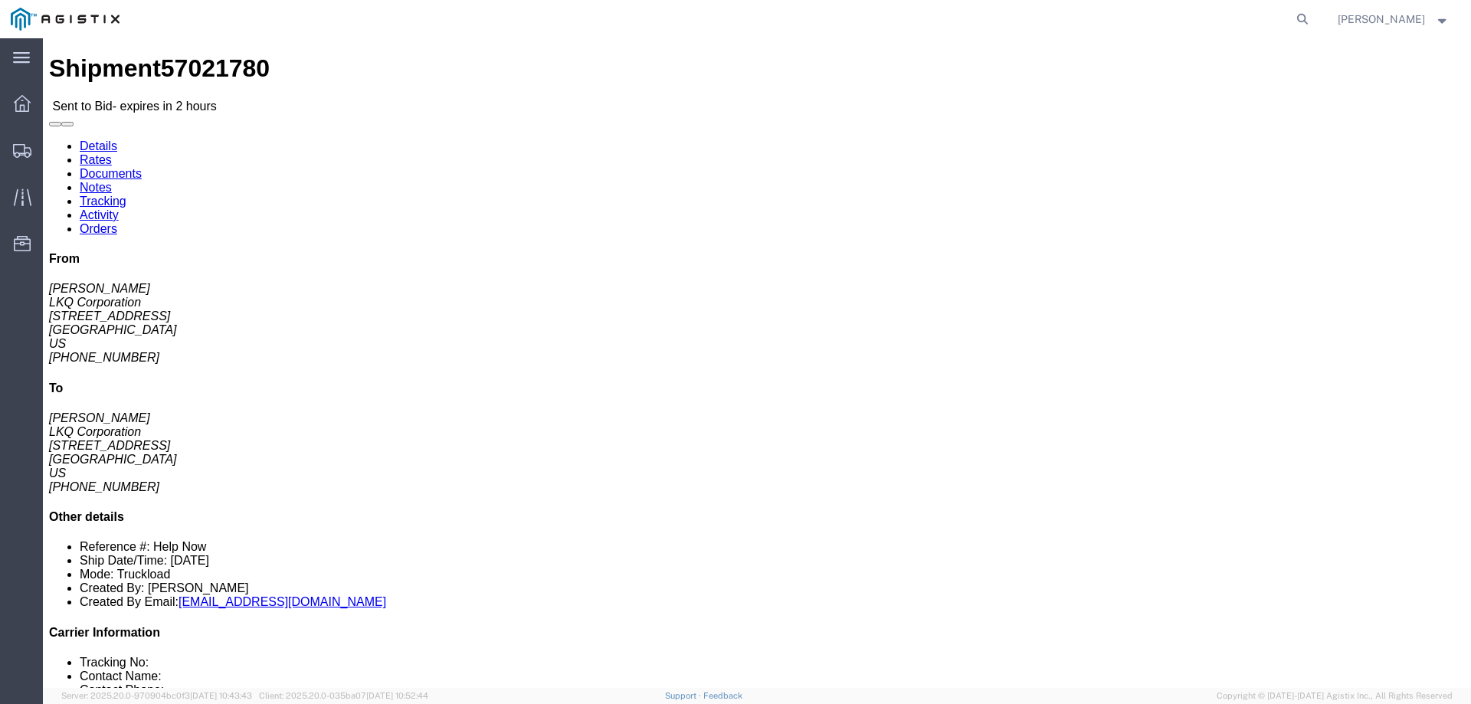
click link "Notes"
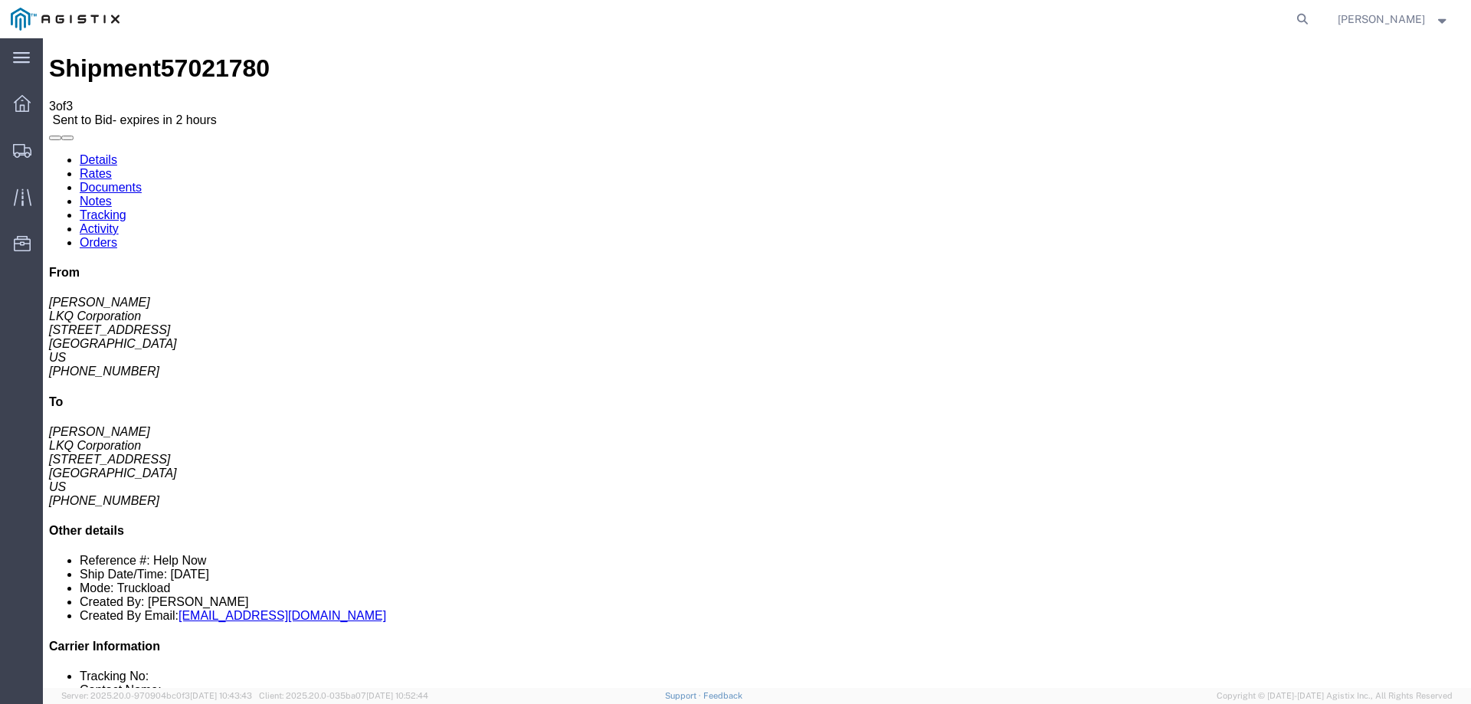
click at [102, 153] on link "Details" at bounding box center [99, 159] width 38 height 13
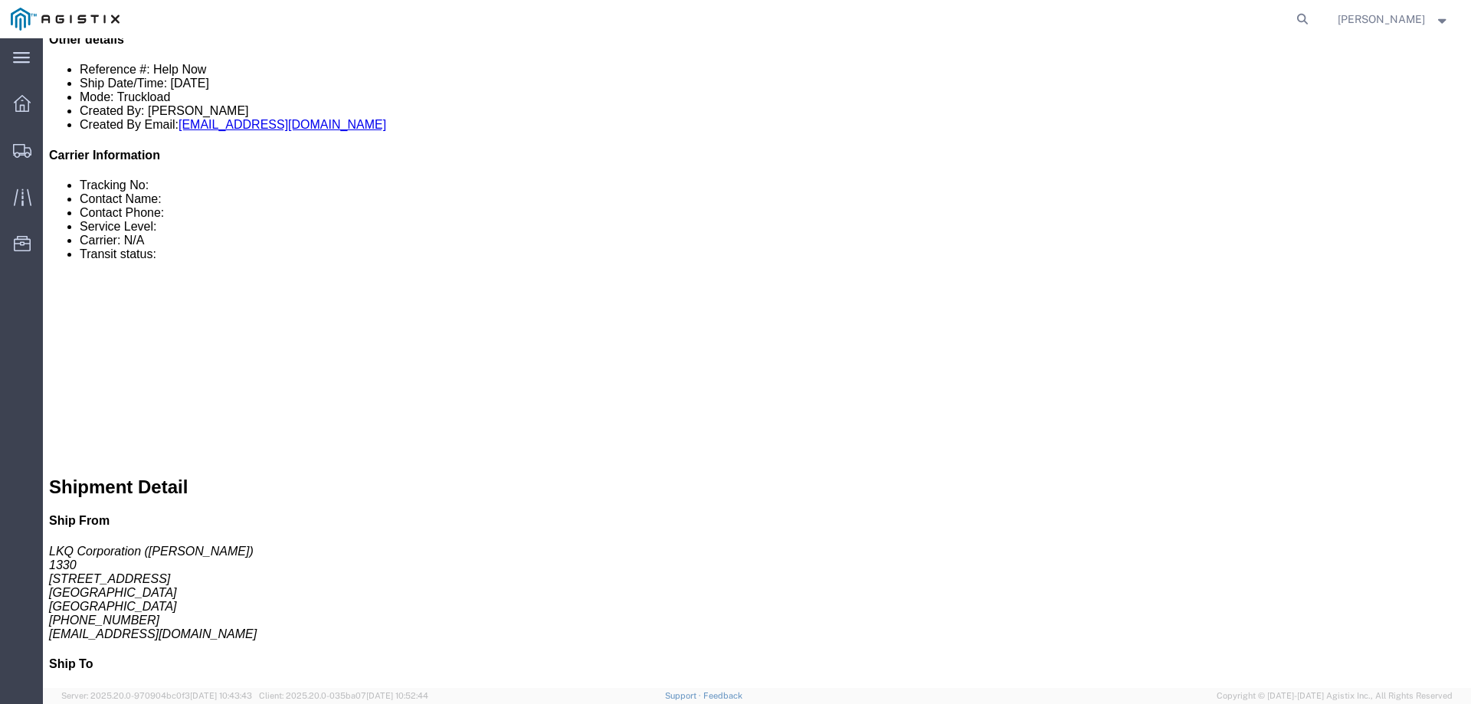
scroll to position [689, 0]
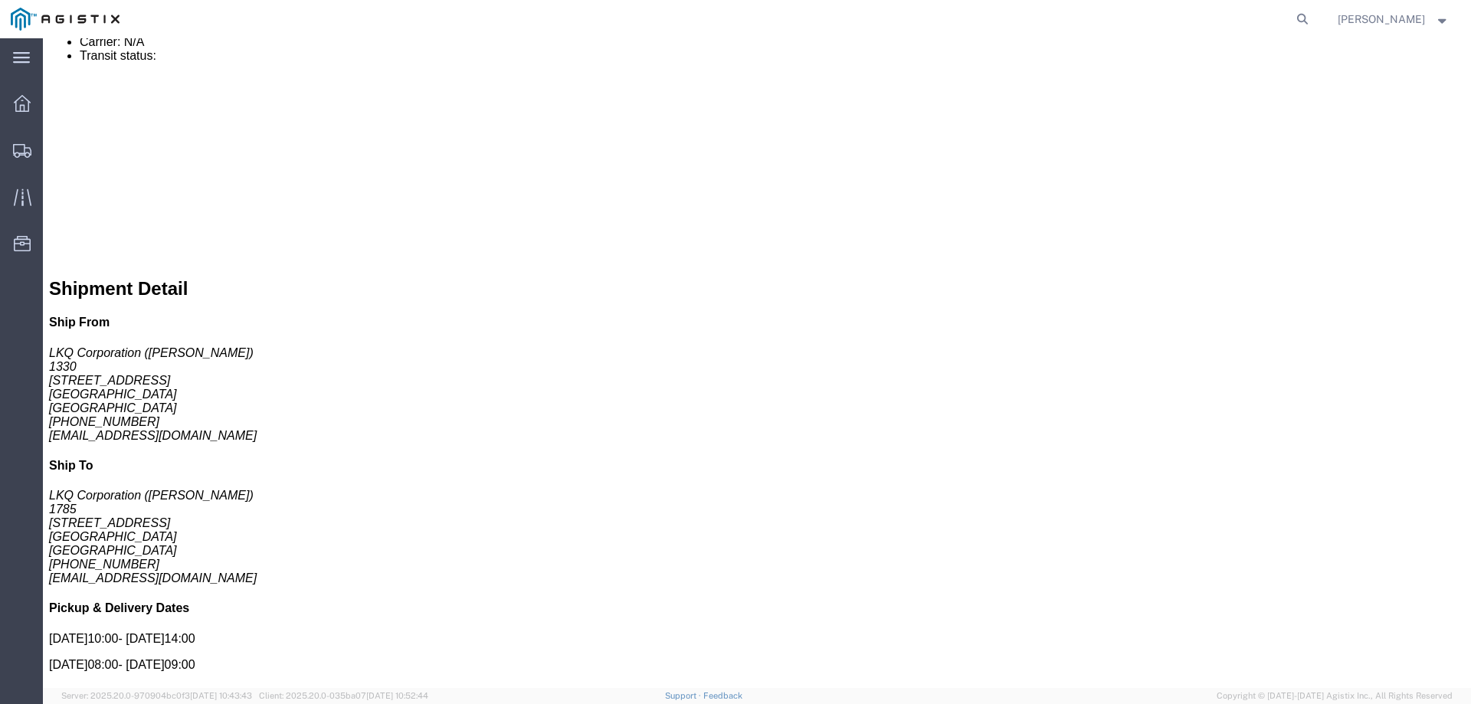
click link "Enter / Modify Bid"
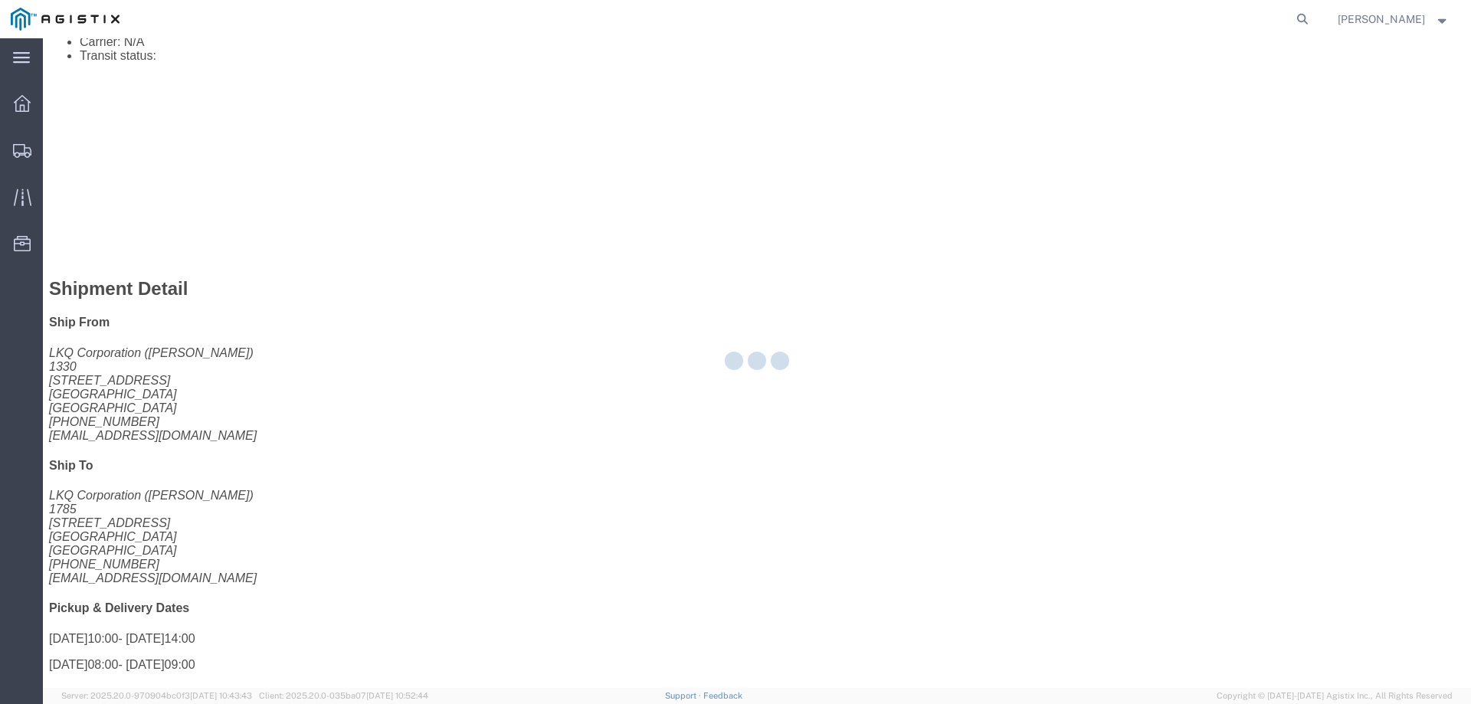
select select "146"
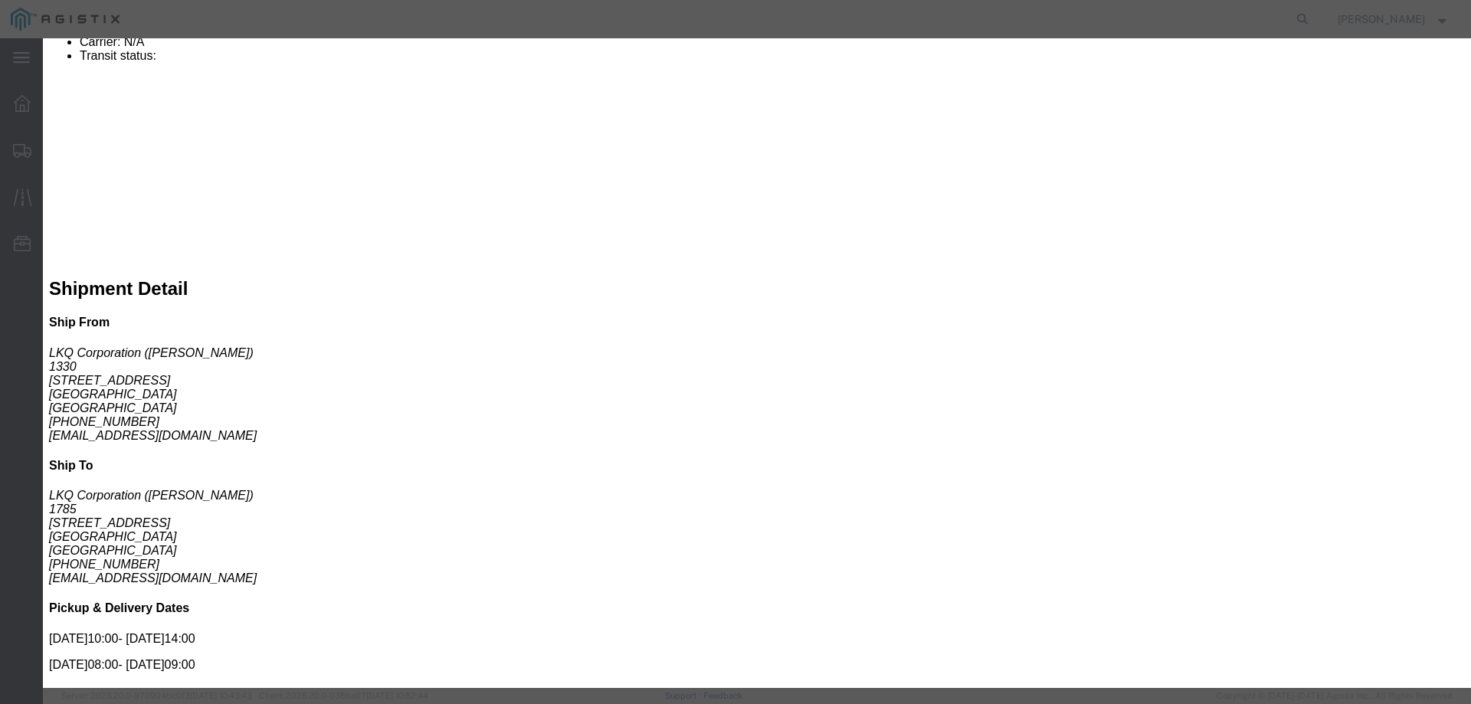
click select "Select CONESTOGA DFRM/STEP Economy TL Flatbed Intermodal LTL Standard Next Day …"
select select "25032"
click select "Select CONESTOGA DFRM/STEP Economy TL Flatbed Intermodal LTL Standard Next Day …"
click input "text"
type input "ats"
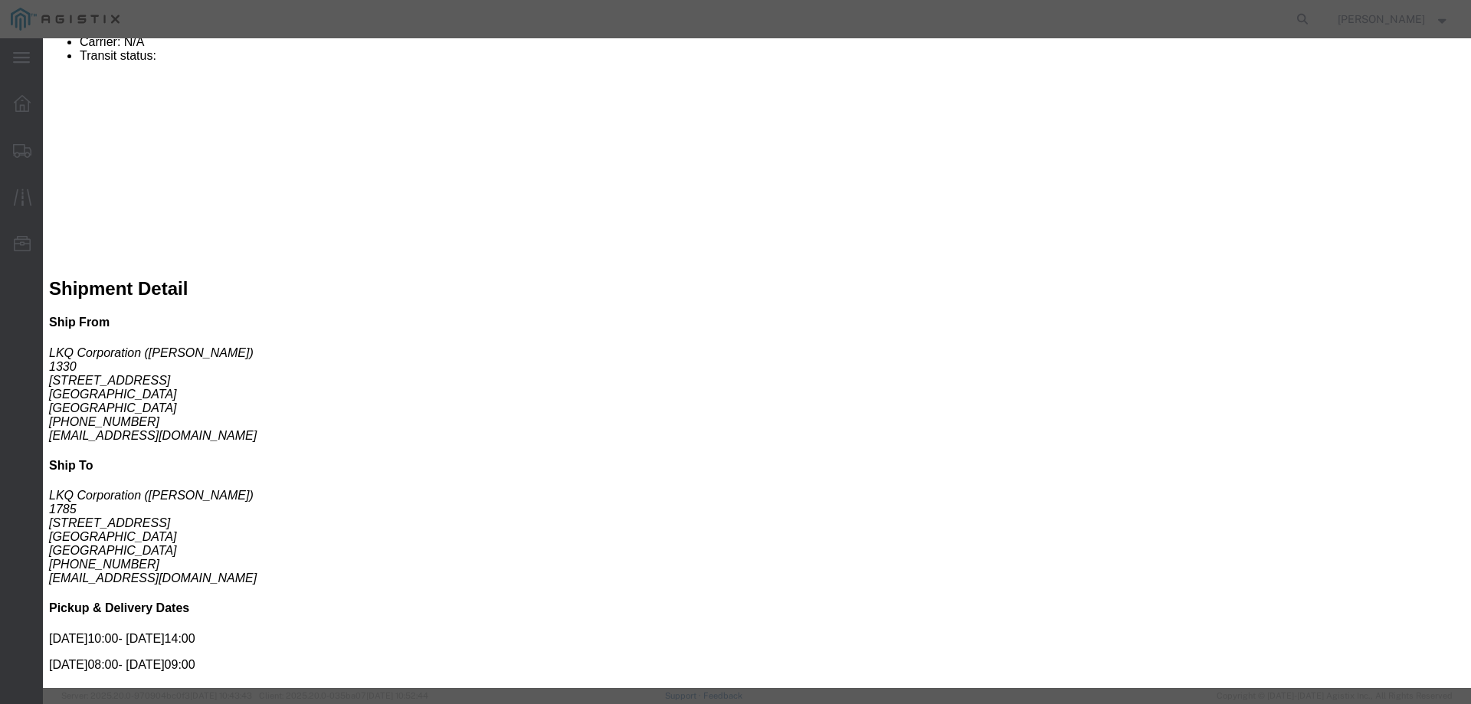
click input "number"
type input "4325"
click button "Submit"
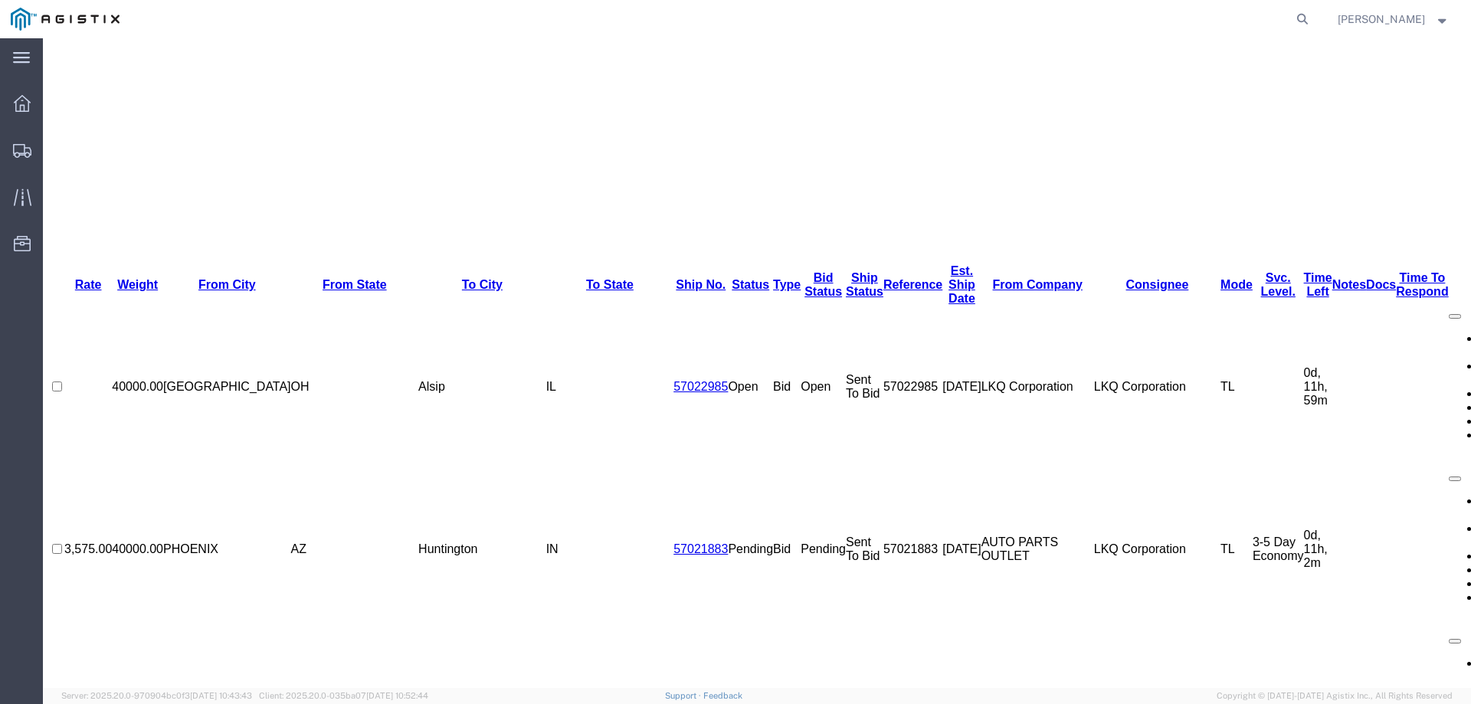
scroll to position [0, 0]
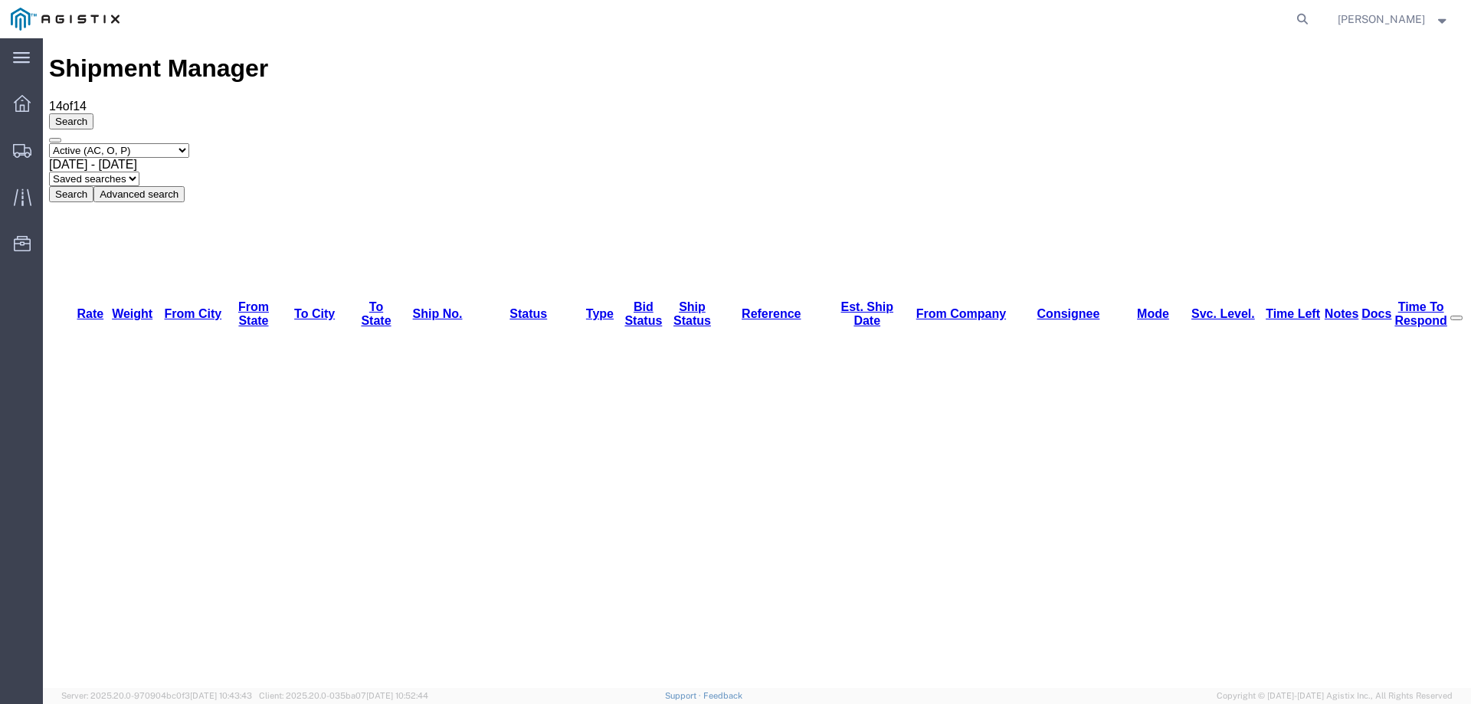
click at [22, 154] on icon at bounding box center [22, 151] width 18 height 14
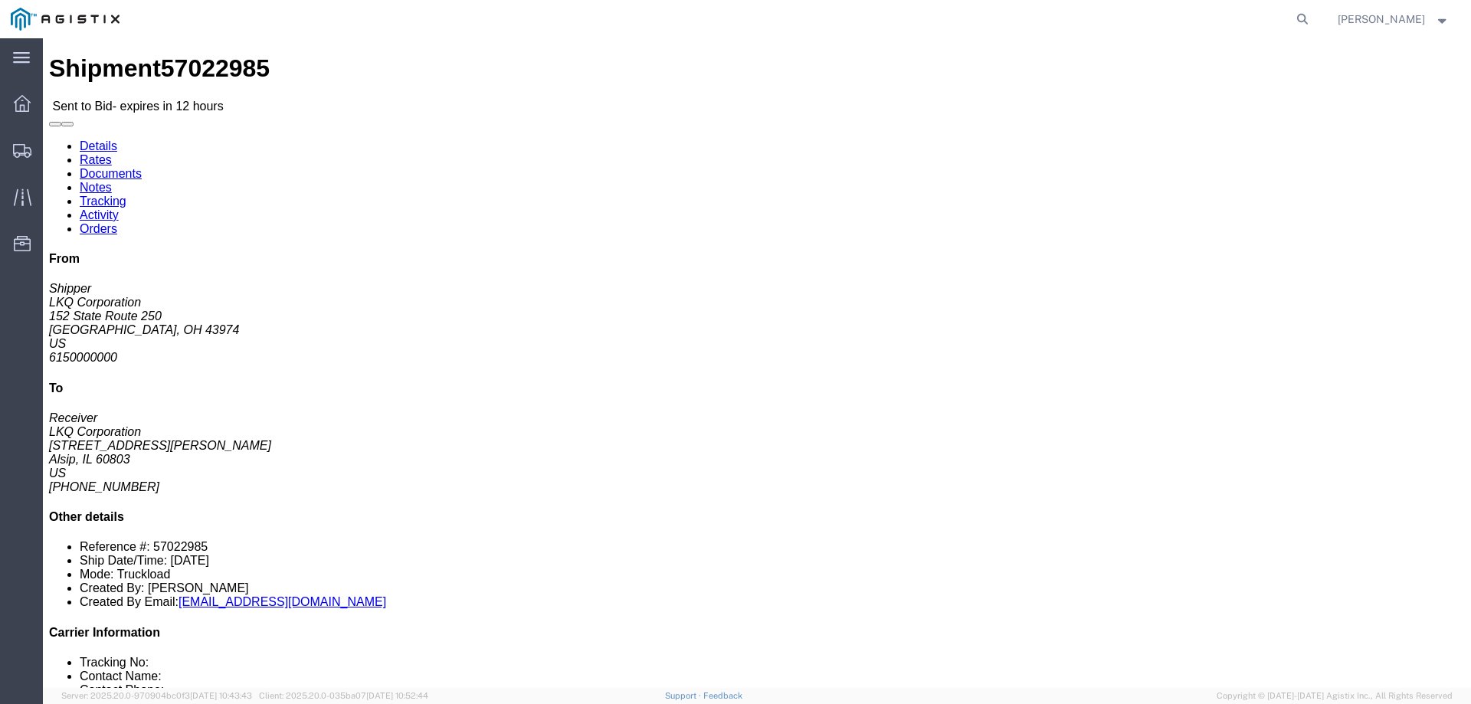
click link "Enter / Modify Bid"
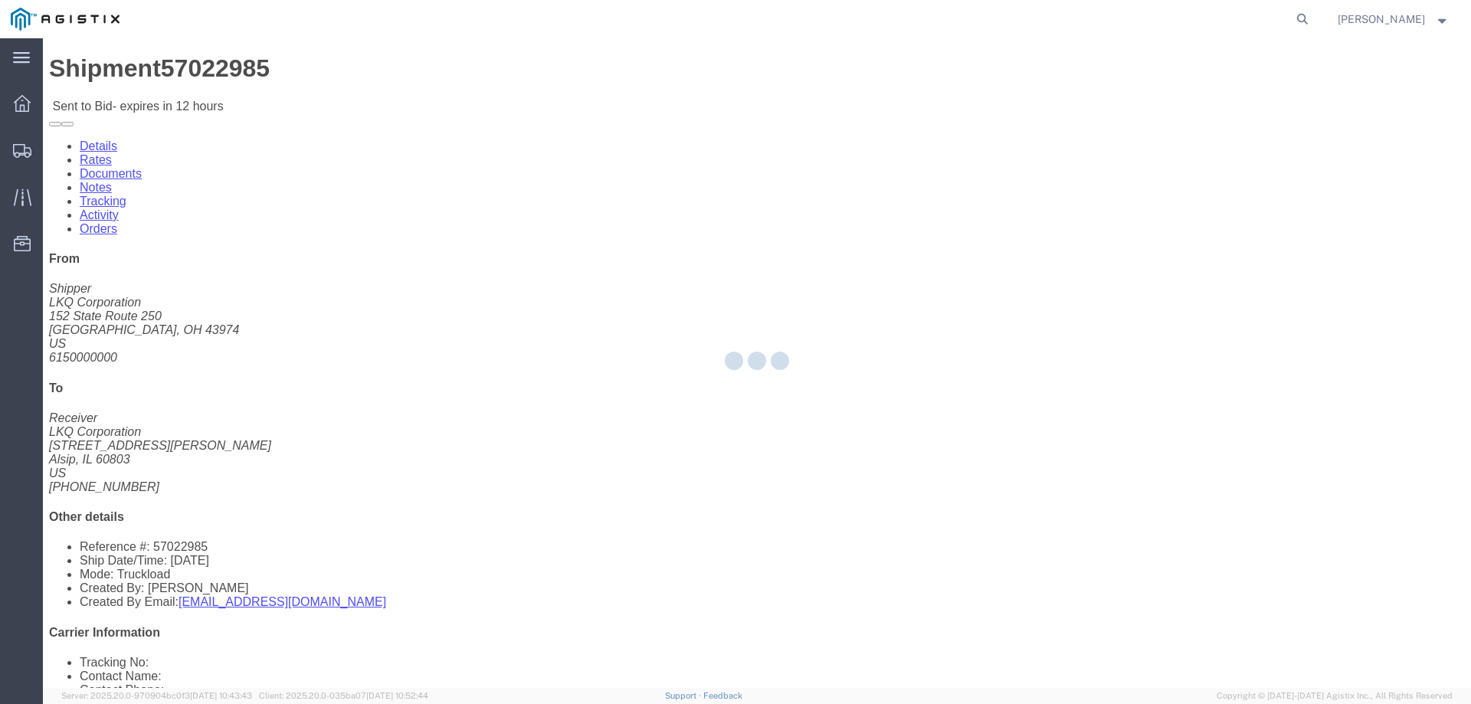
select select "146"
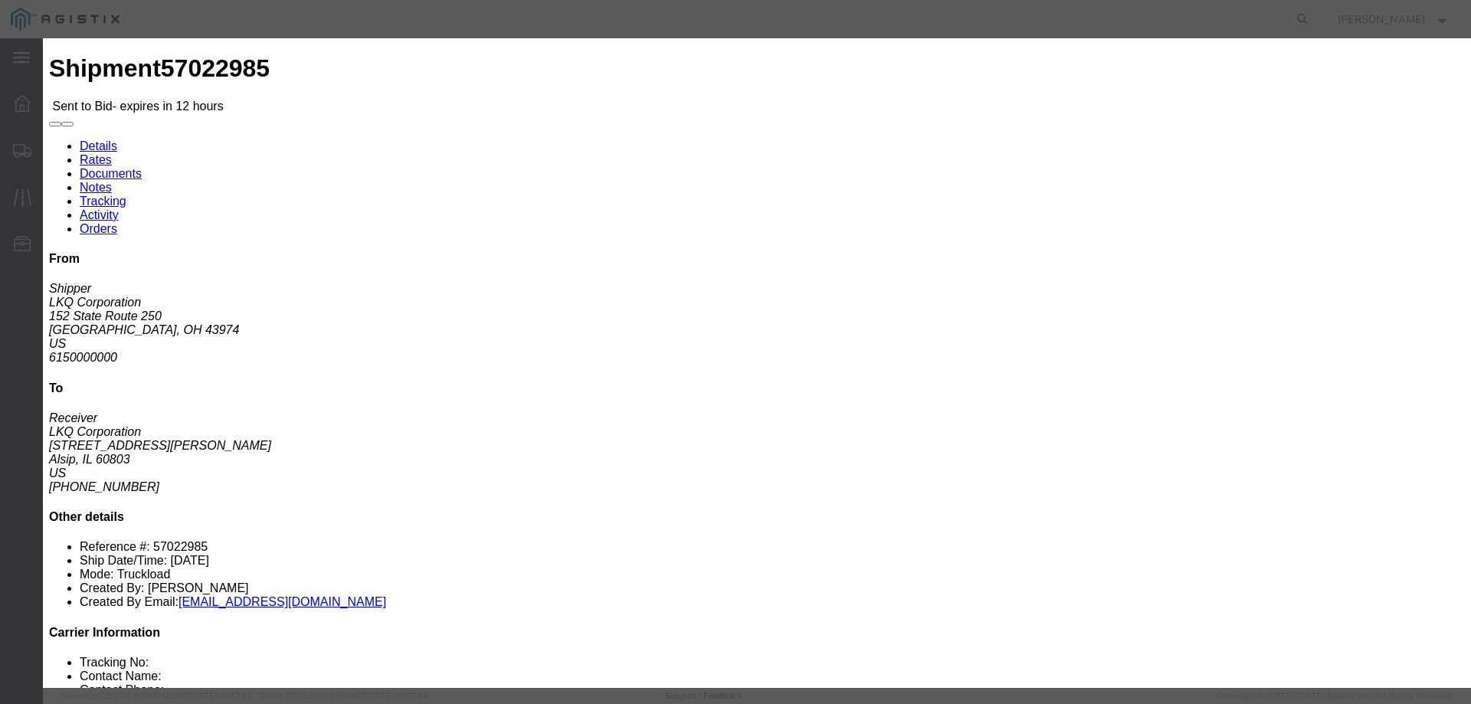
click select "Select CONESTOGA DFRM/STEP Economy TL Flatbed Intermodal LTL Standard Next Day …"
select select "25032"
click select "Select CONESTOGA DFRM/STEP Economy TL Flatbed Intermodal LTL Standard Next Day …"
click input "text"
type input "ats"
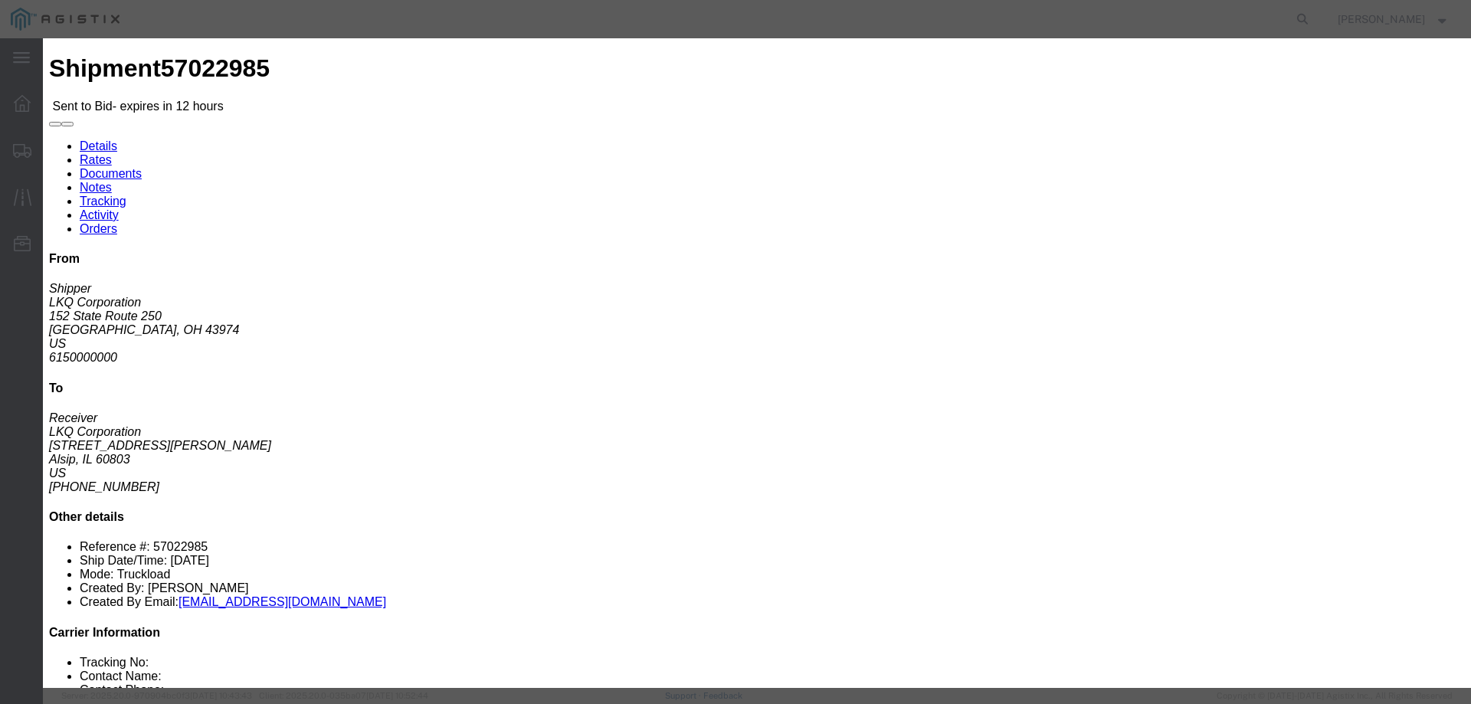
click input "number"
type input "790"
click button "Submit"
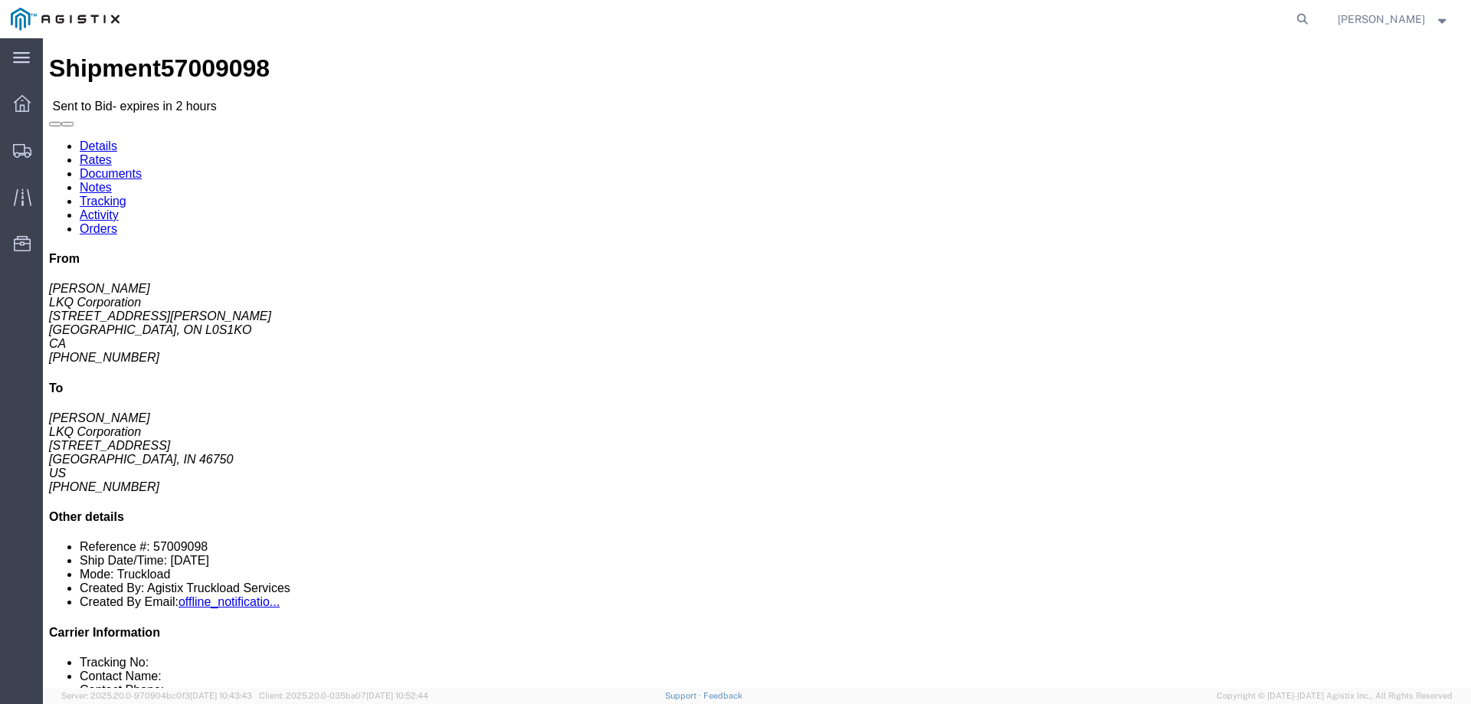
click link "Enter / Modify Bid"
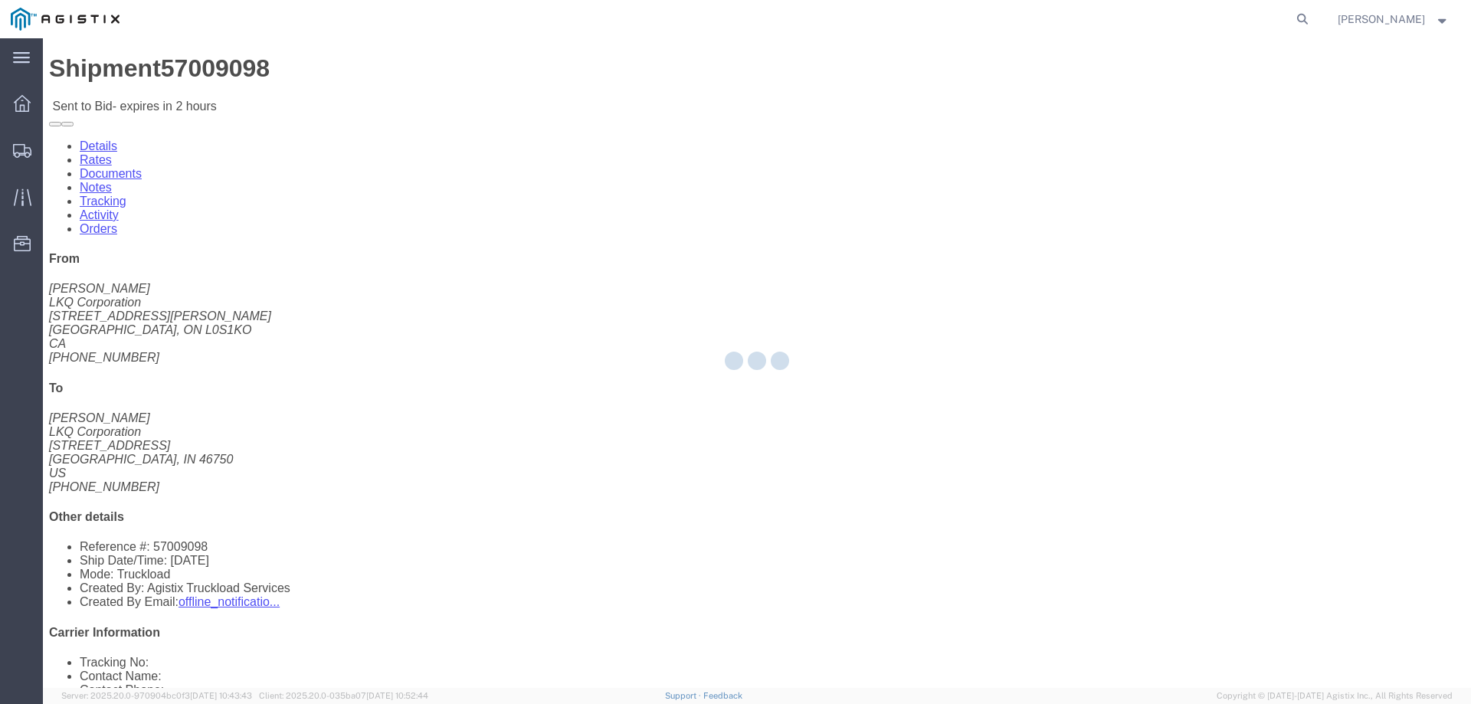
select select "146"
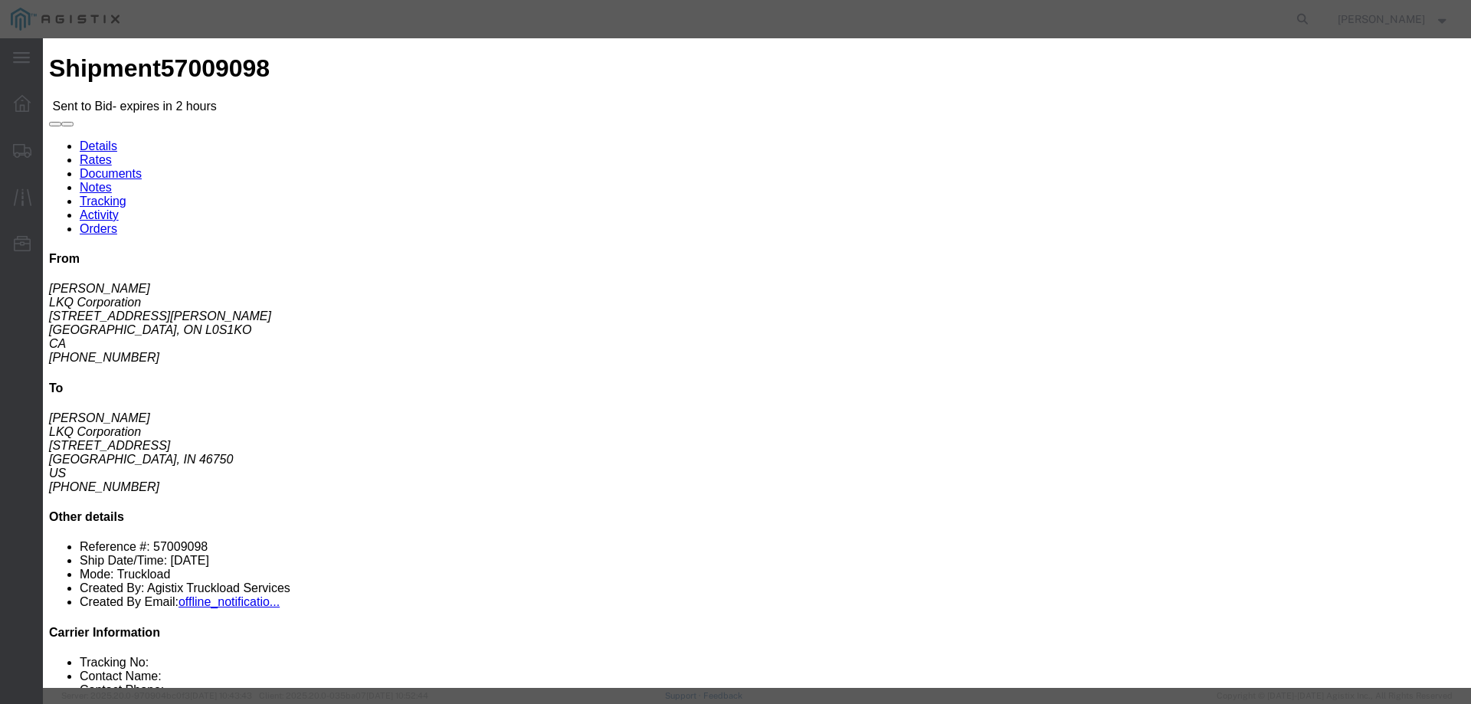
click select "Select CONESTOGA DFRM/STEP Economy TL Flatbed Intermodal LTL Standard Next Day …"
select select "25032"
click select "Select CONESTOGA DFRM/STEP Economy TL Flatbed Intermodal LTL Standard Next Day …"
click input "text"
type input "ats"
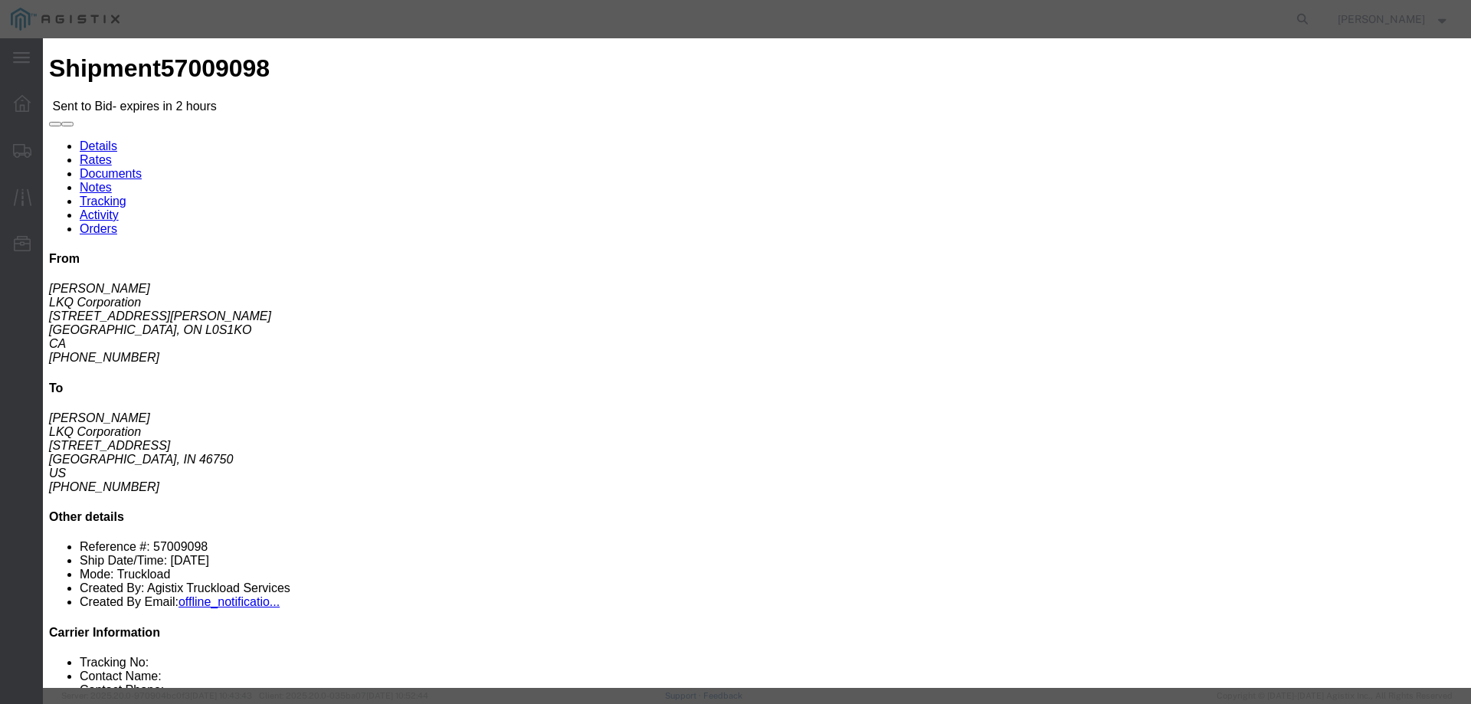
click input "number"
type input "1300"
click button "Submit"
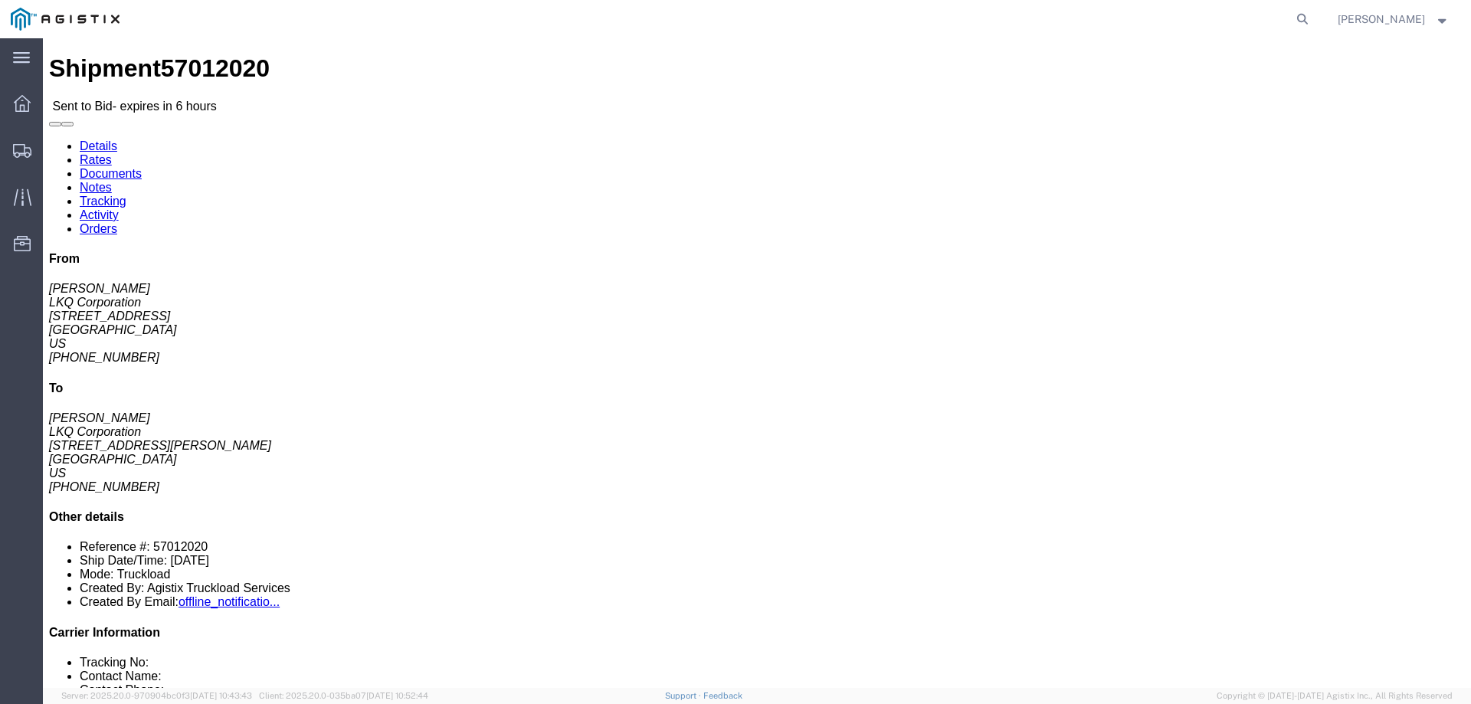
click link "Enter / Modify Bid"
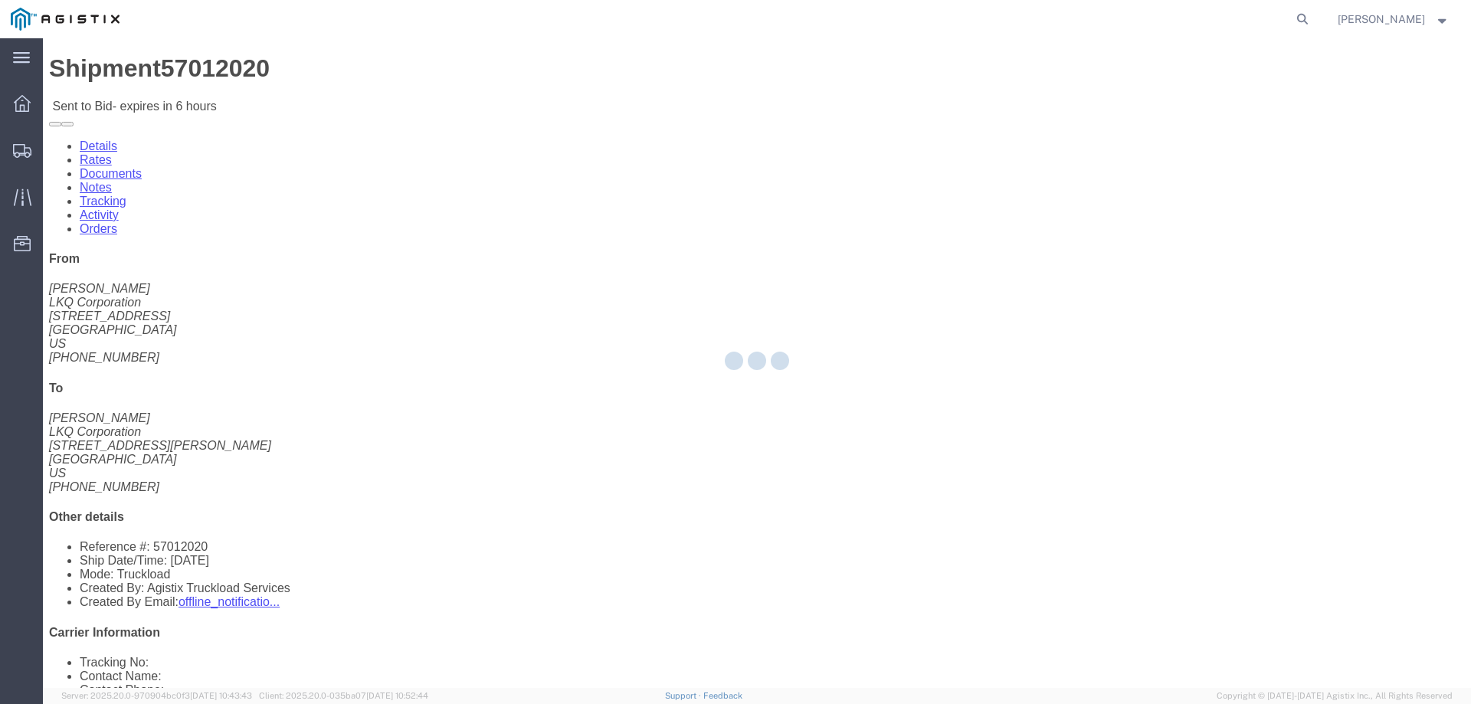
select select "146"
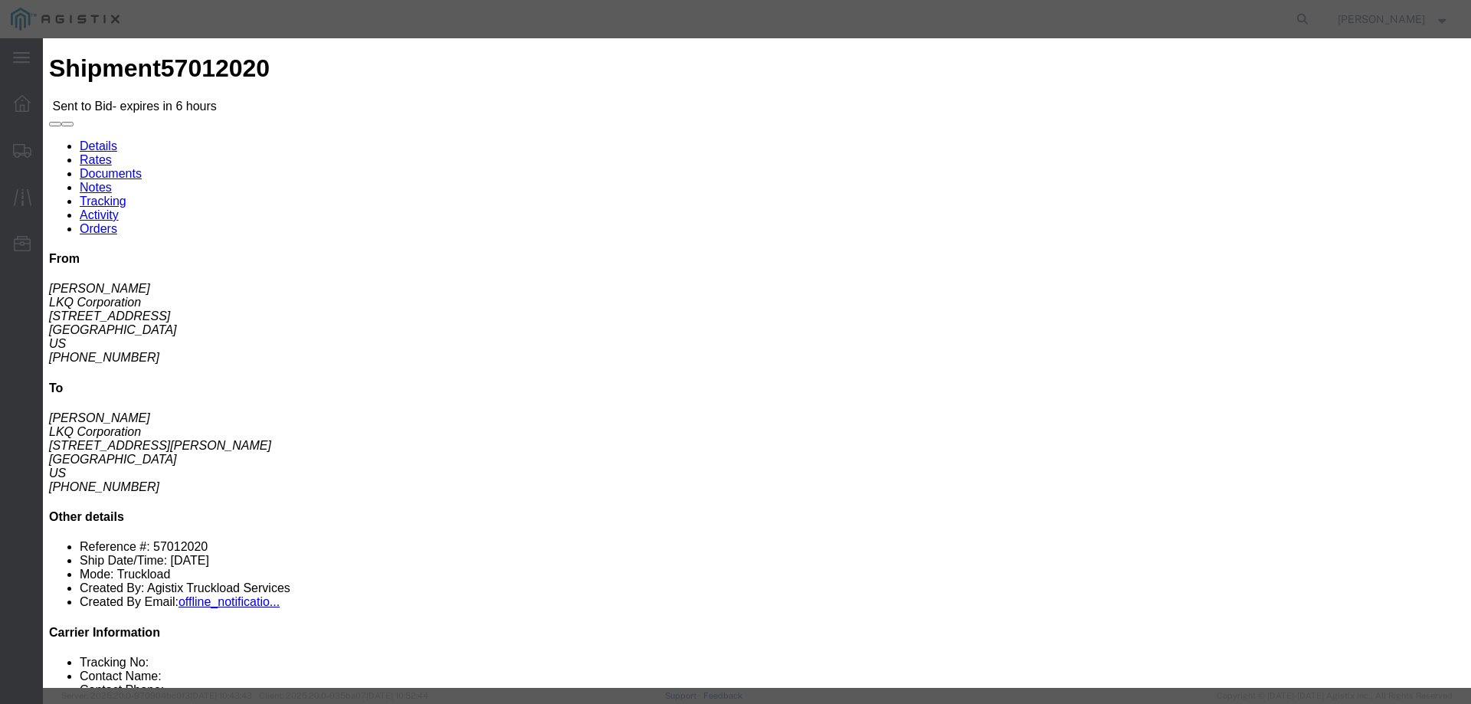
click select "Select CONESTOGA DFRM/STEP Economy TL Flatbed Intermodal LTL Standard Next Day …"
select select "25032"
click select "Select CONESTOGA DFRM/STEP Economy TL Flatbed Intermodal LTL Standard Next Day …"
click input "text"
type input "ats"
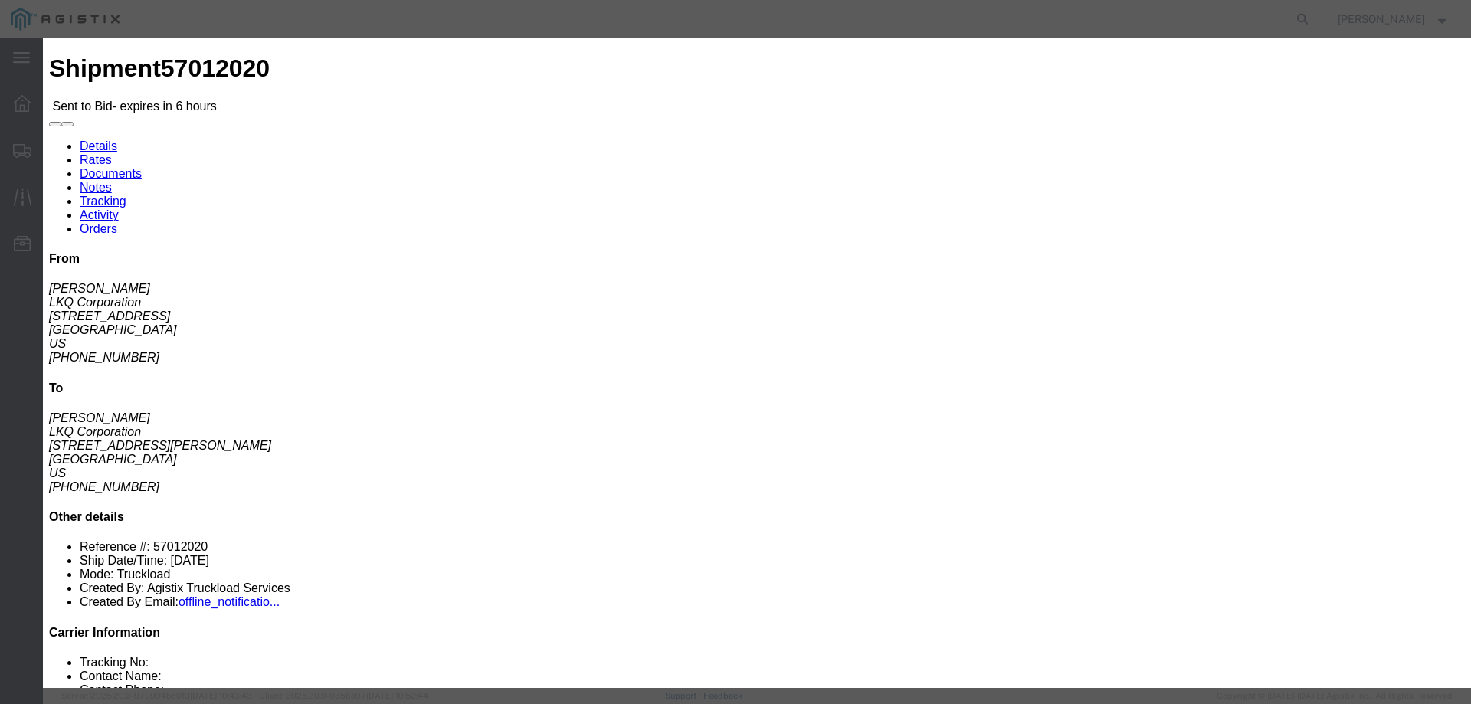
click input "number"
type input "2295"
click button "Submit"
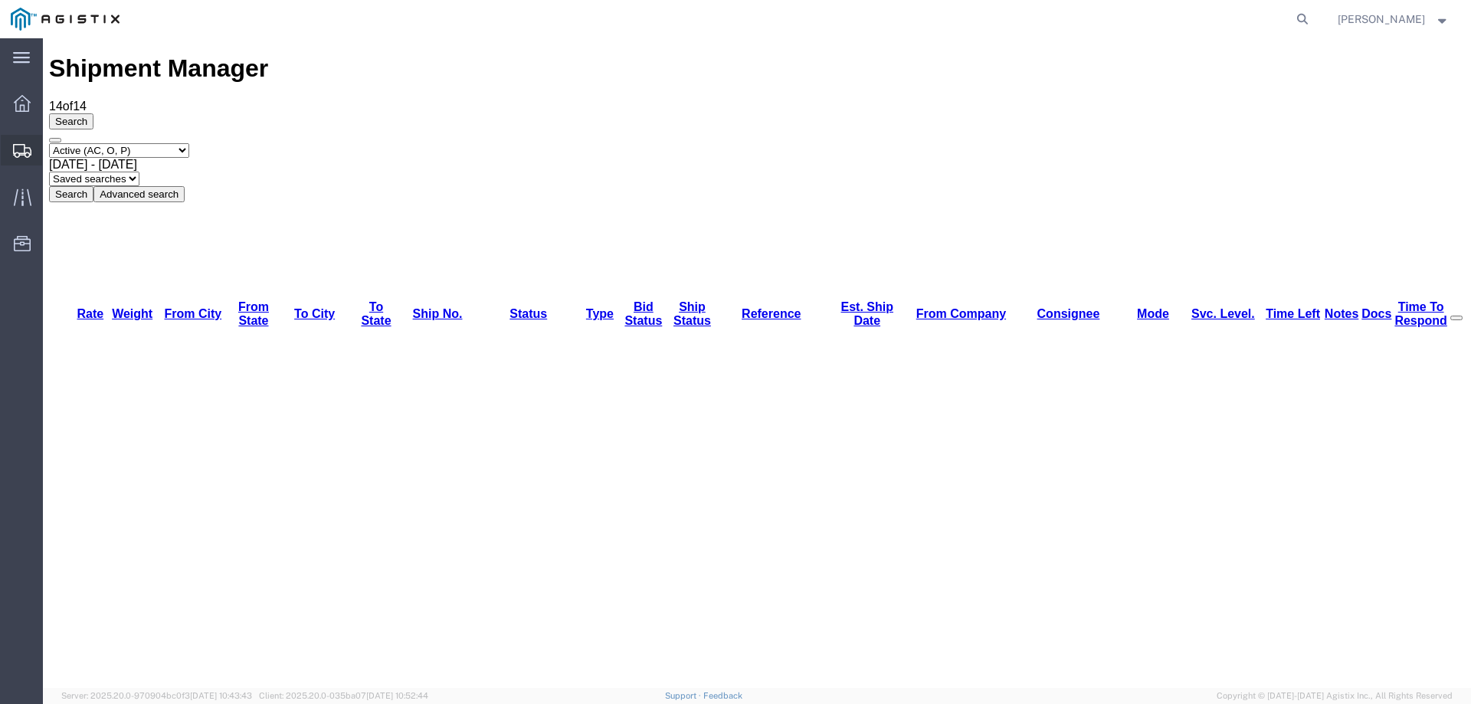
click at [7, 146] on div at bounding box center [22, 150] width 43 height 31
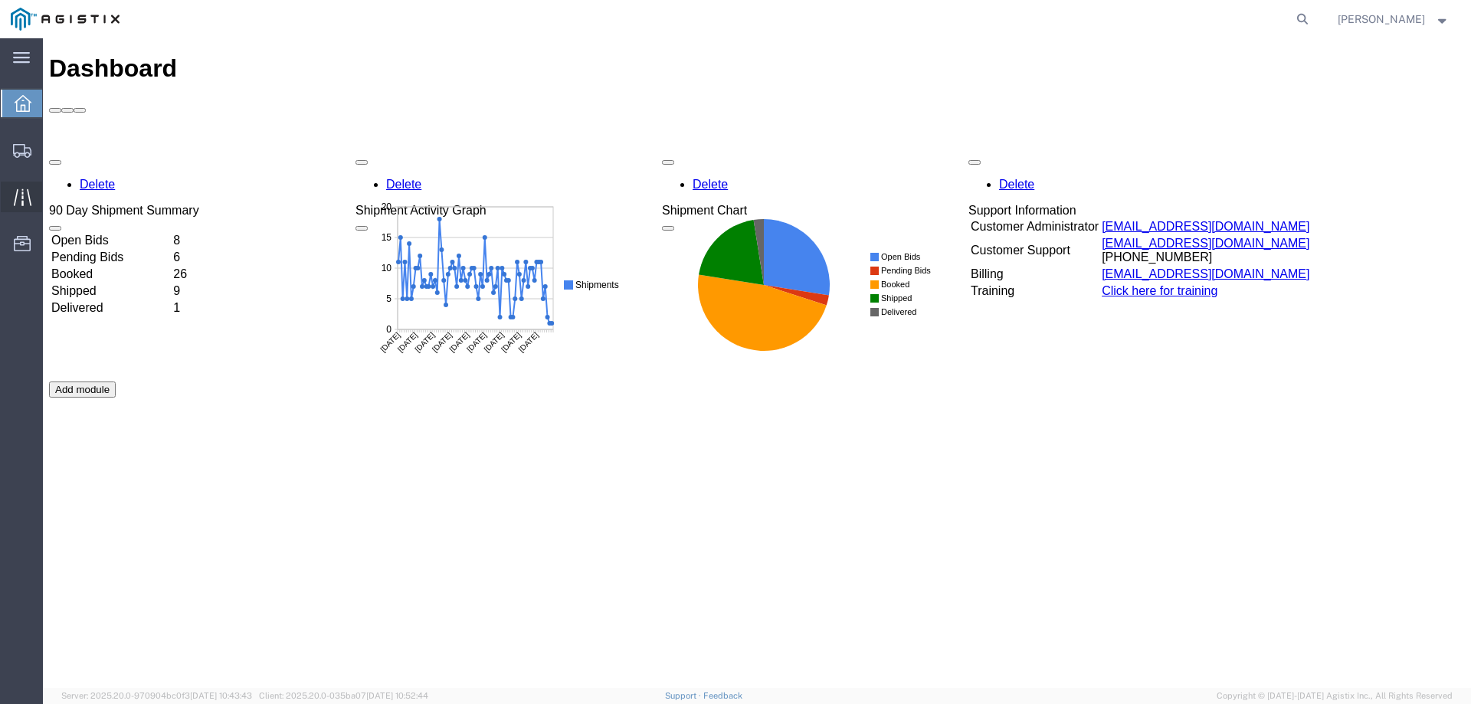
click at [15, 188] on icon at bounding box center [23, 197] width 18 height 18
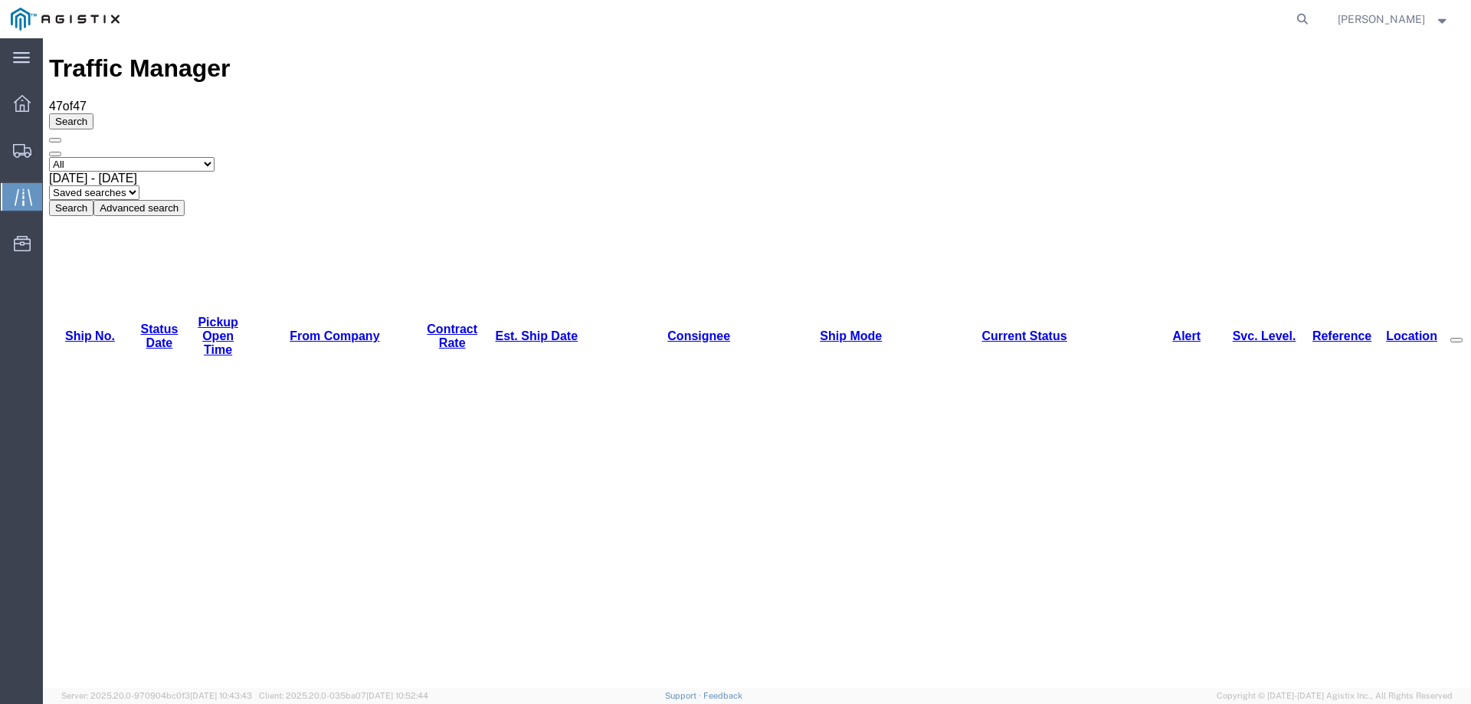
click at [495, 329] on link "Est. Ship Date" at bounding box center [536, 335] width 83 height 13
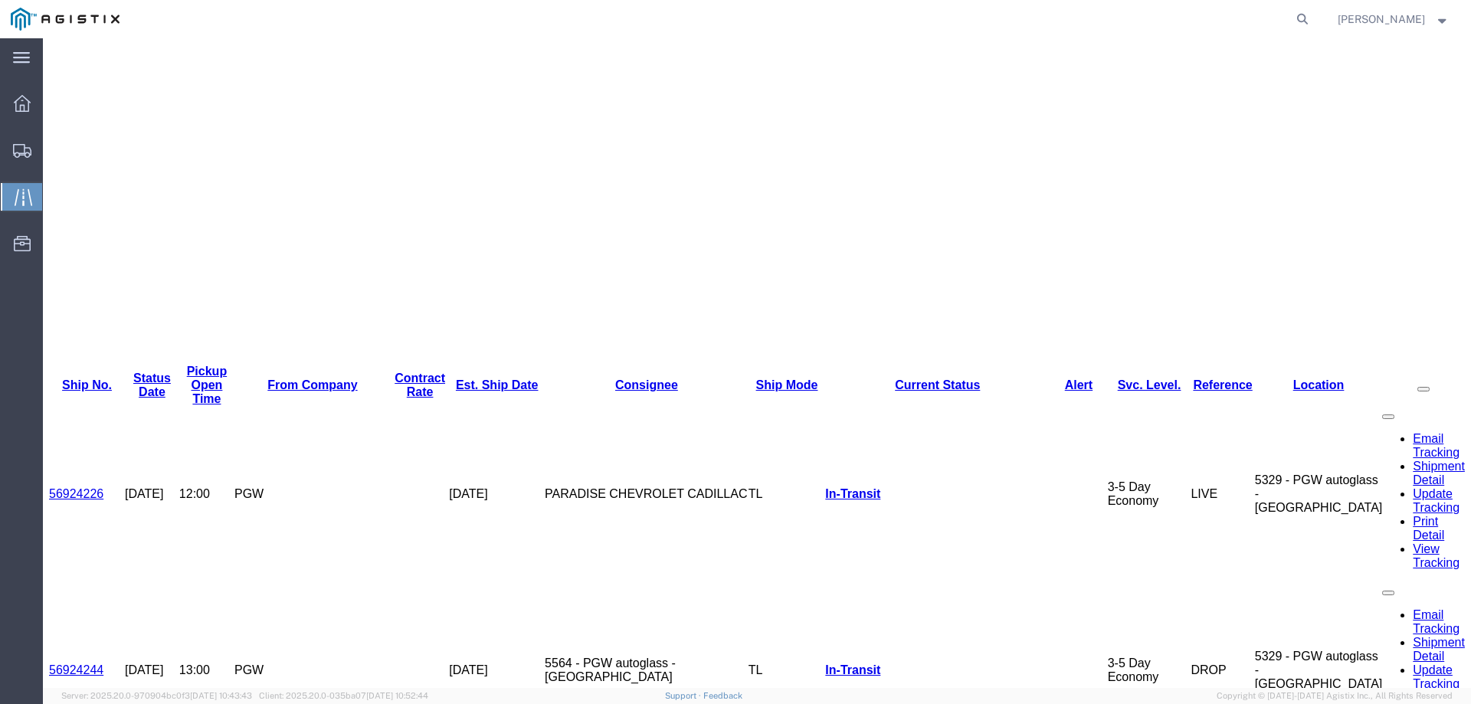
scroll to position [460, 0]
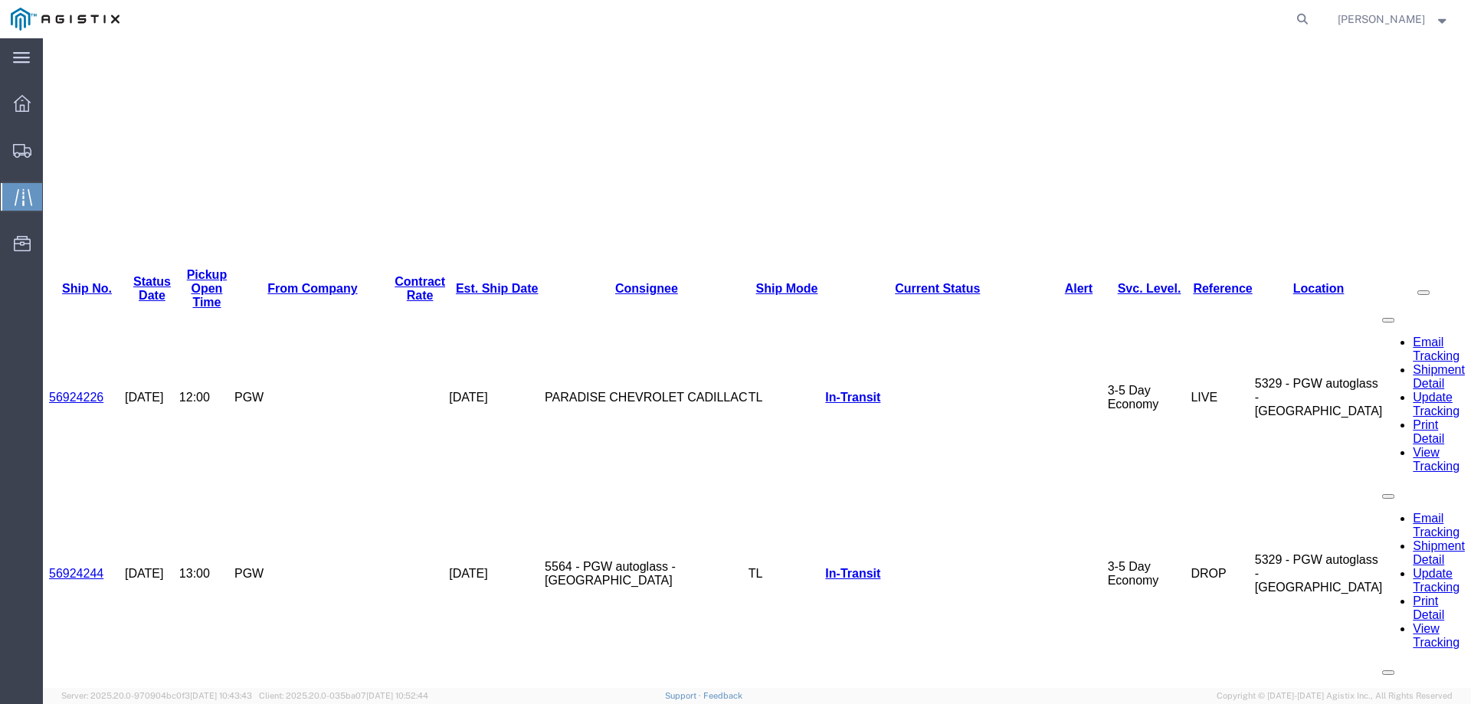
copy li "57008264"
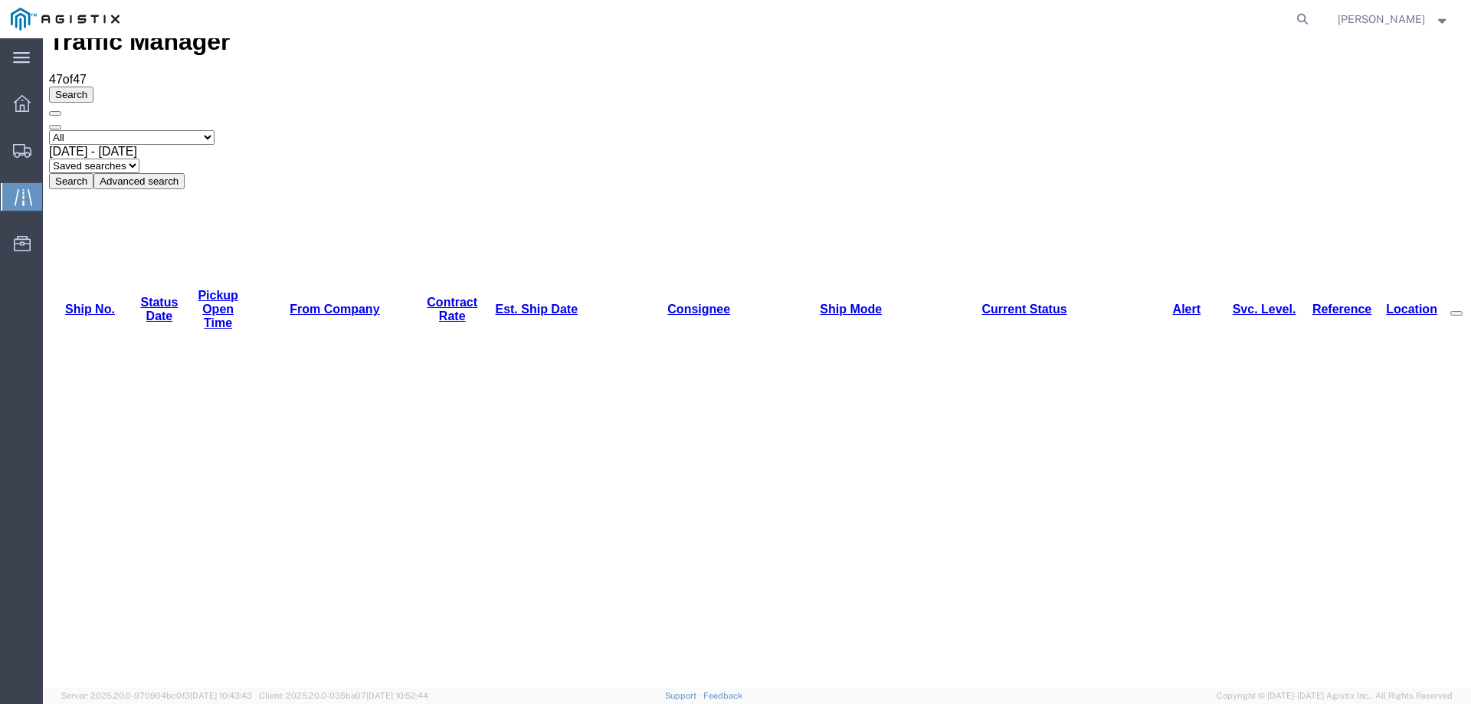
scroll to position [0, 0]
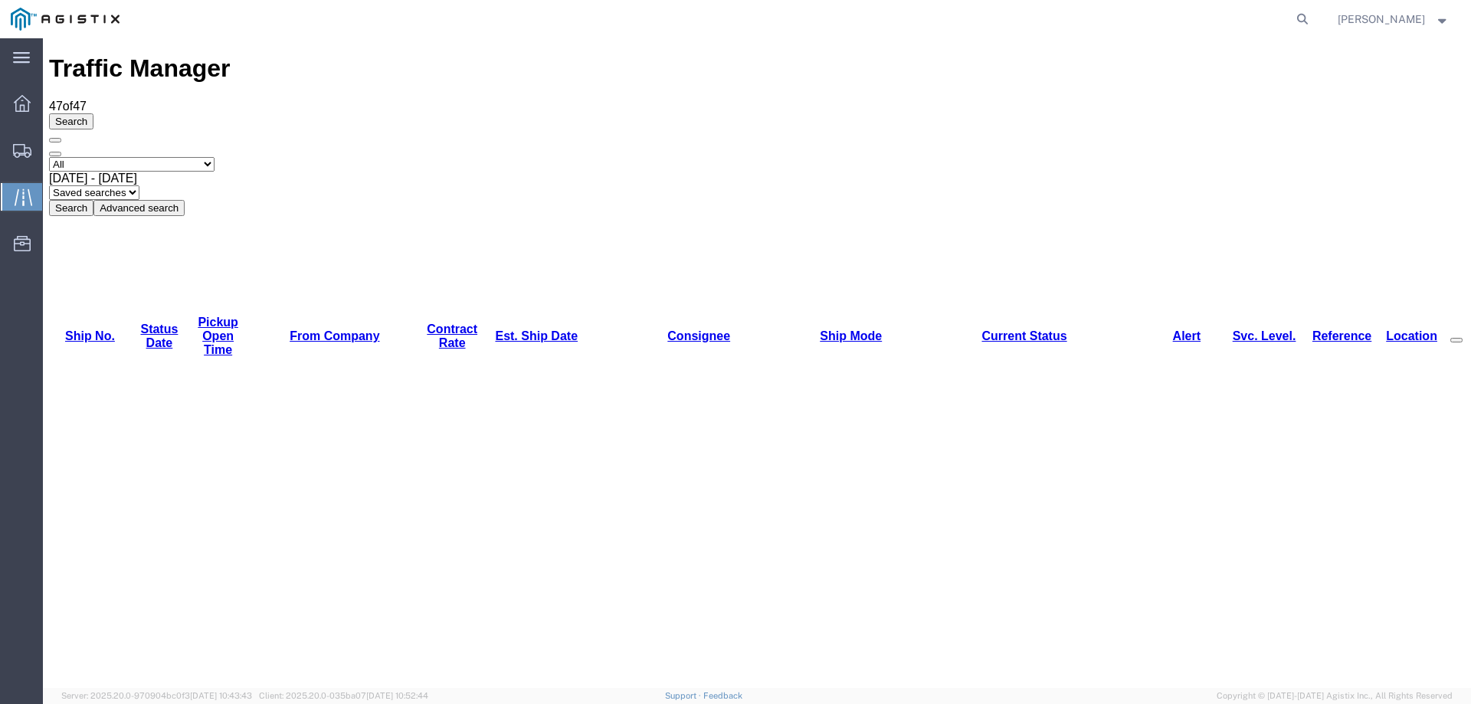
copy li "56924226"
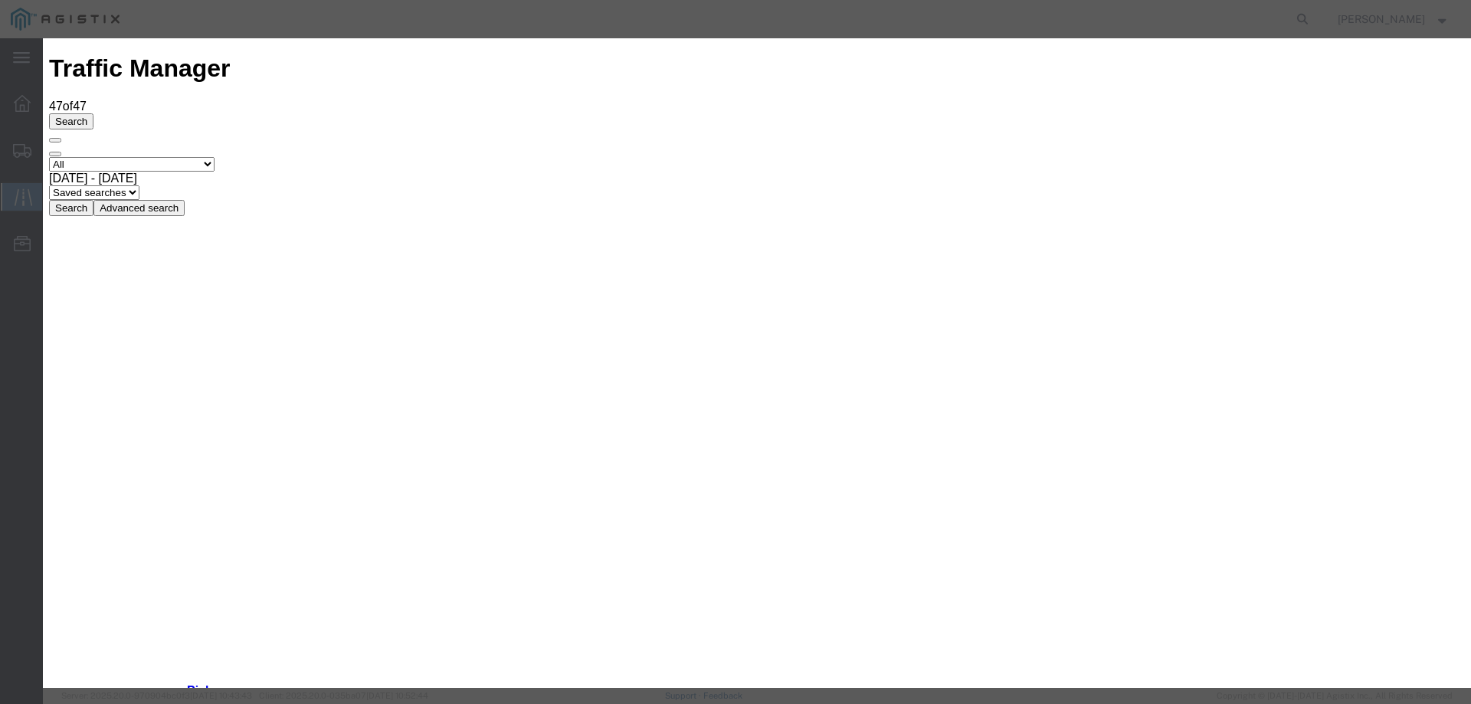
type input "10/03/2025"
type input "10:00 AM"
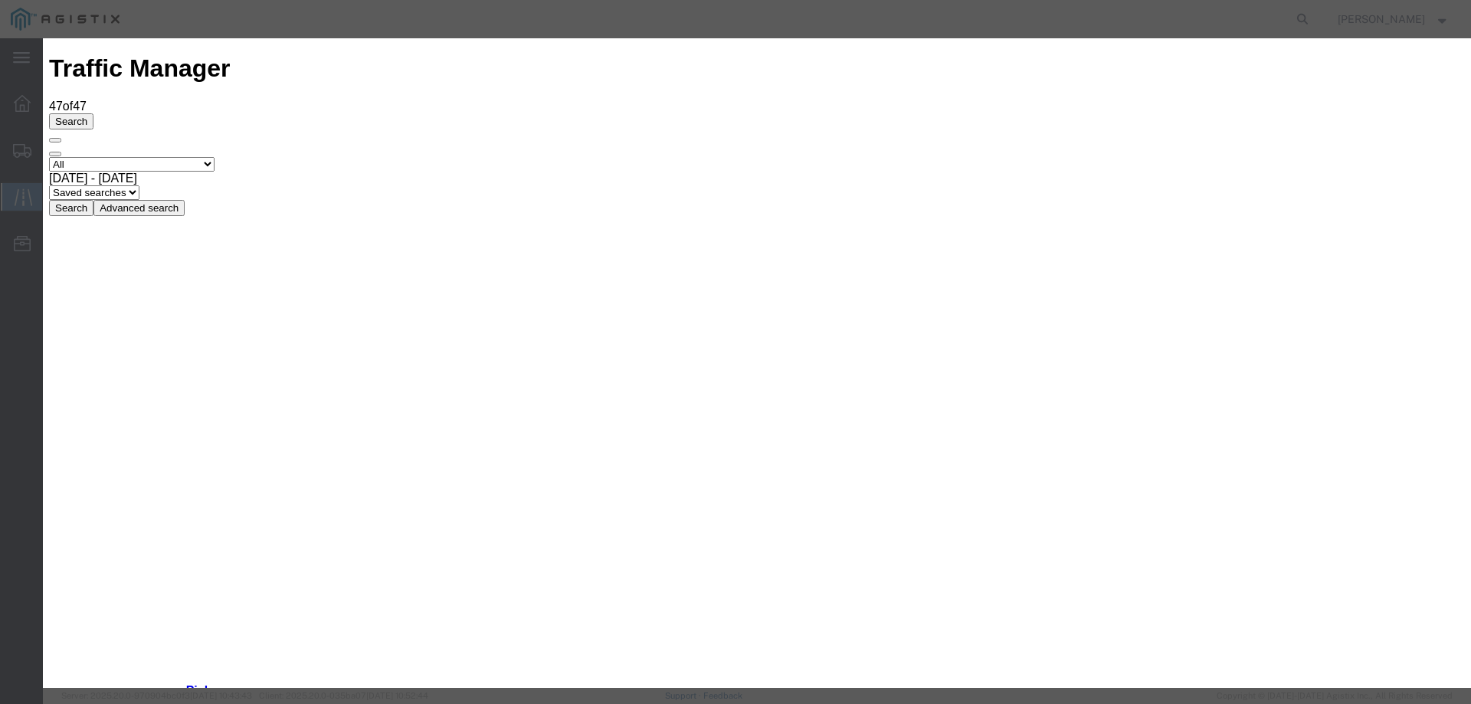
type input "10/02/2025"
select select "DELIVRED"
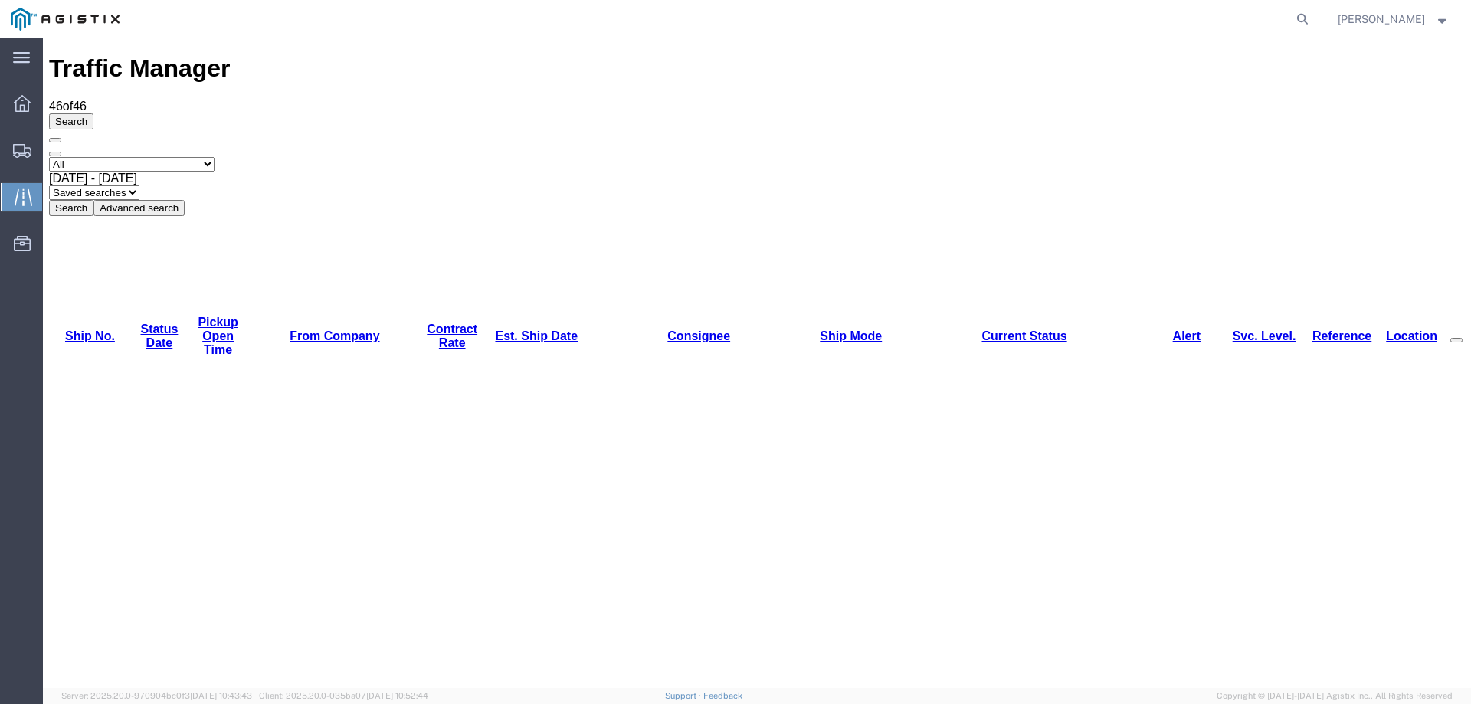
copy li "56924244"
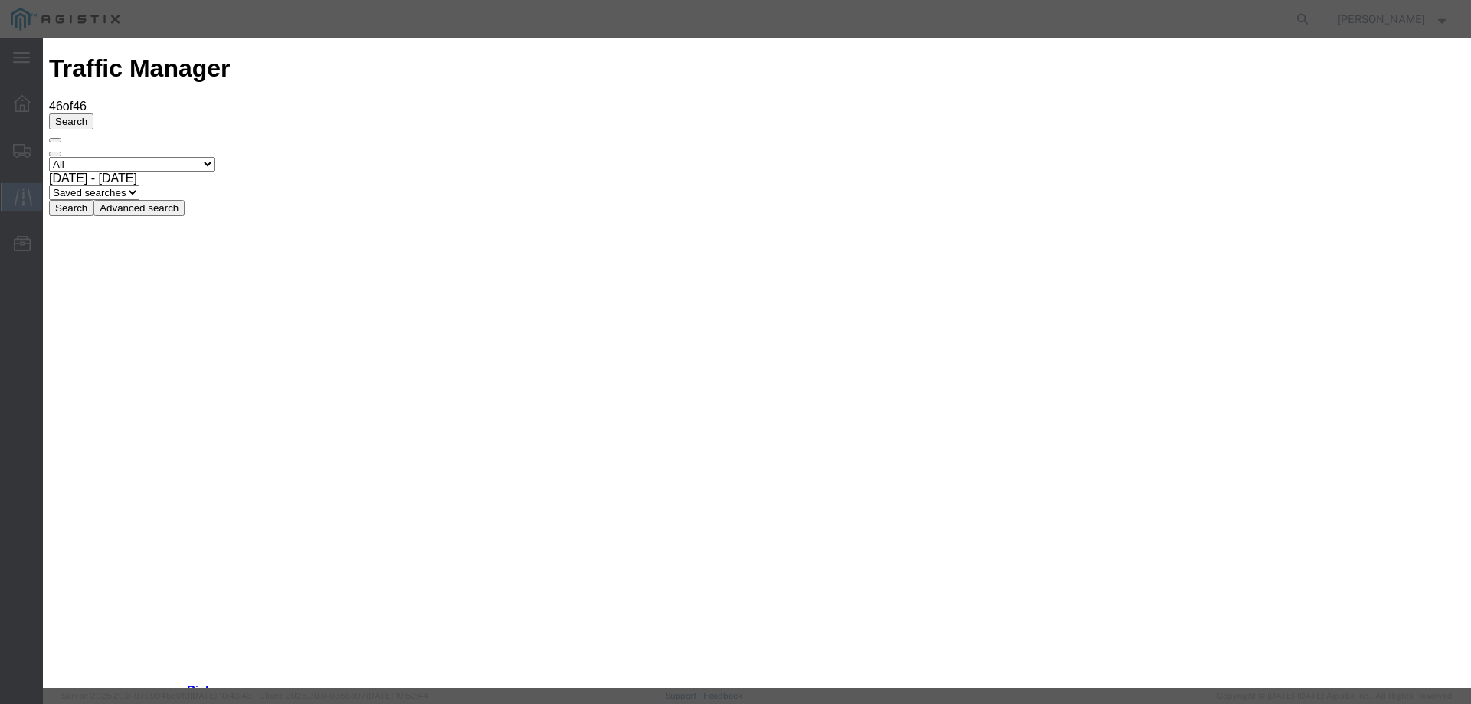
type input "10/03/2025"
type input "10:00 AM"
select select "DELIVRED"
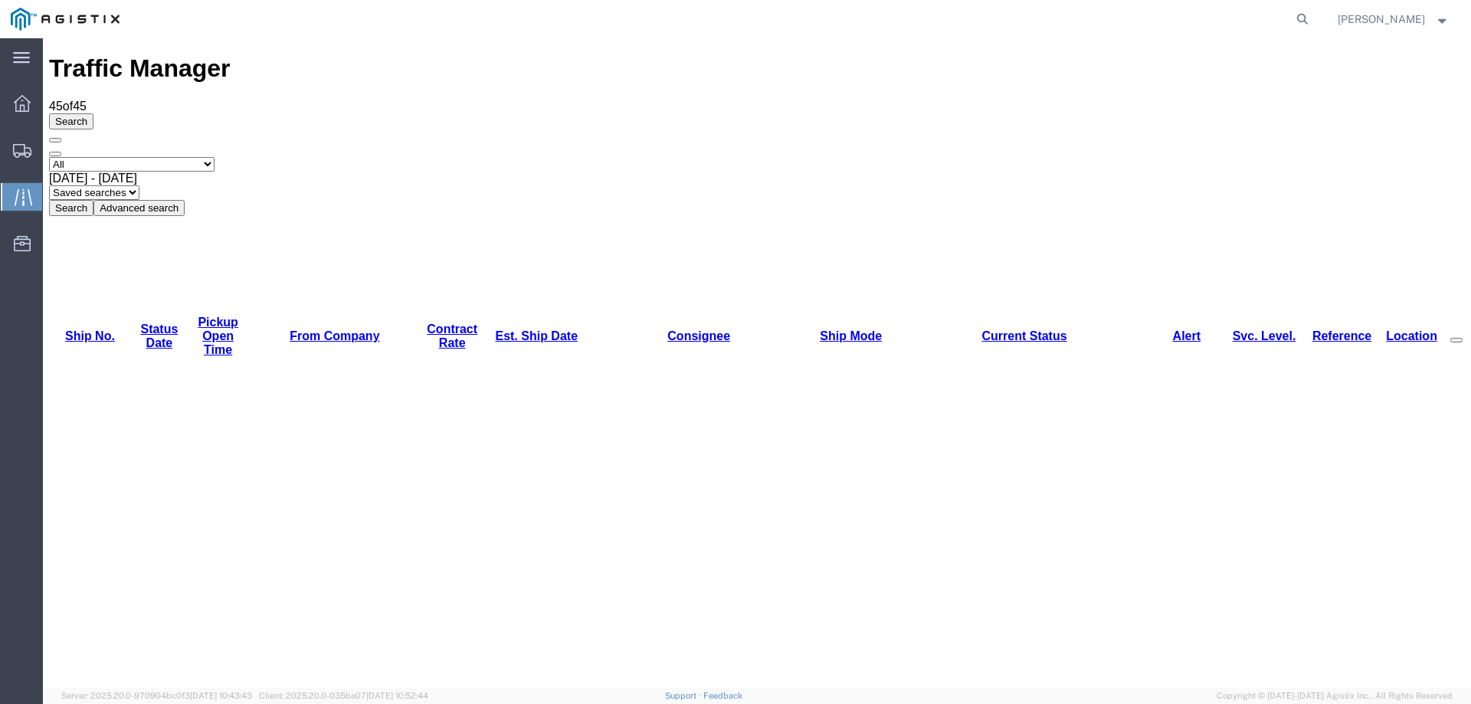
copy li "56922514"
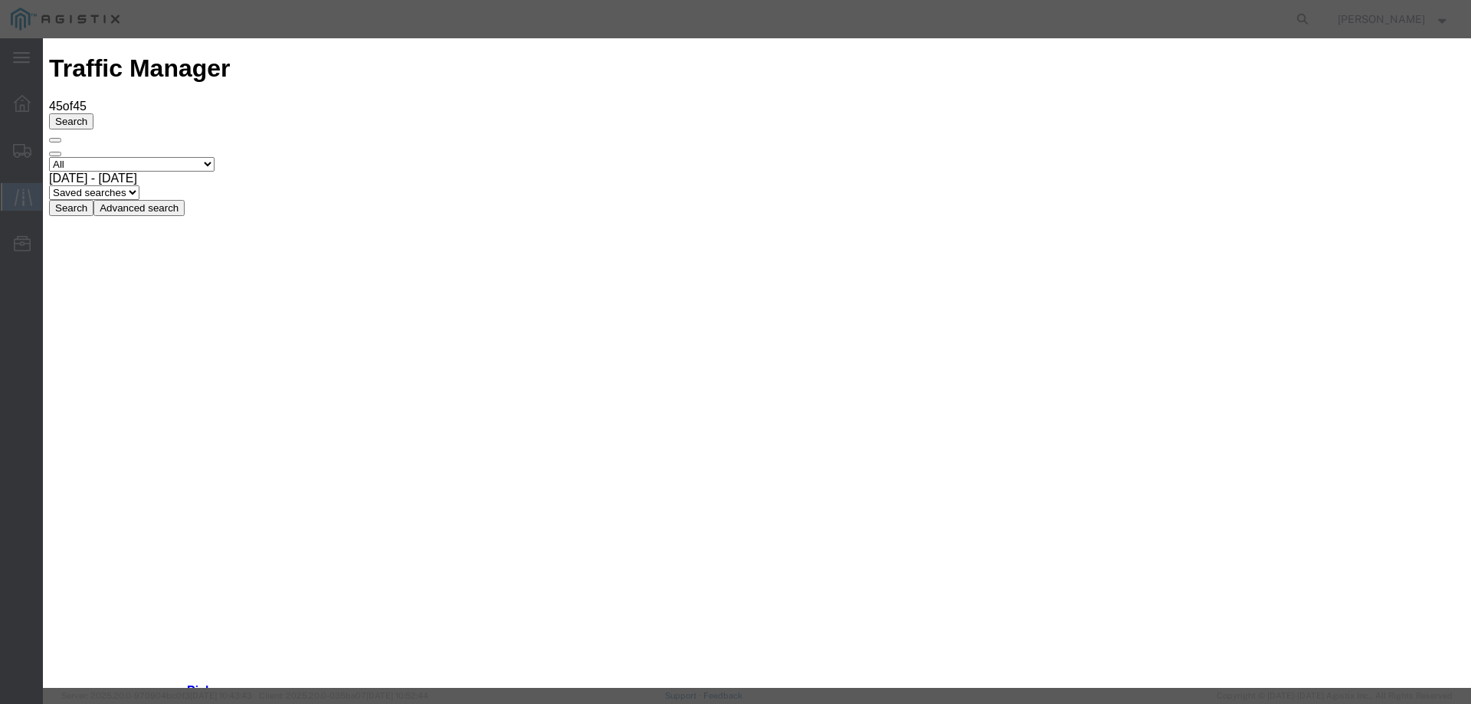
type input "10/03/2025"
type input "10:00 AM"
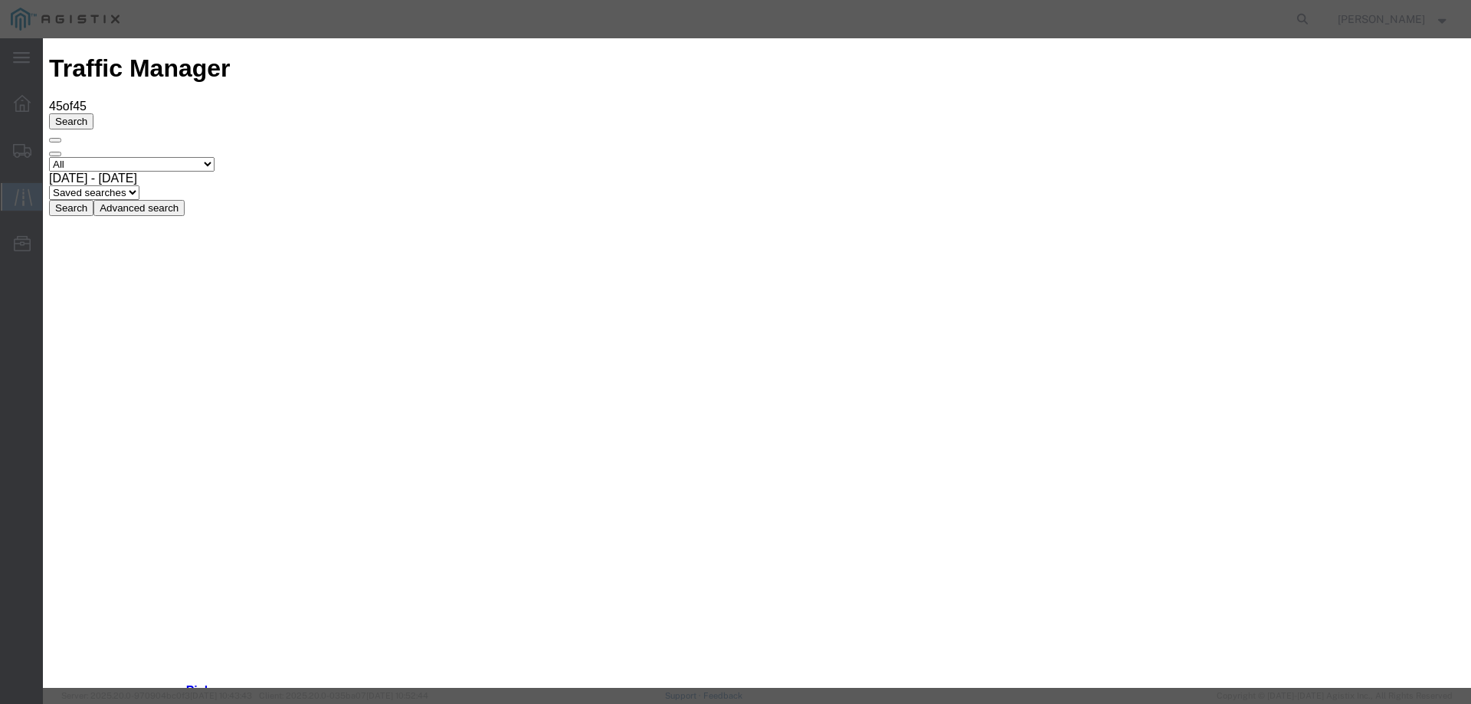
type input "10/02/2025"
select select "DELIVRED"
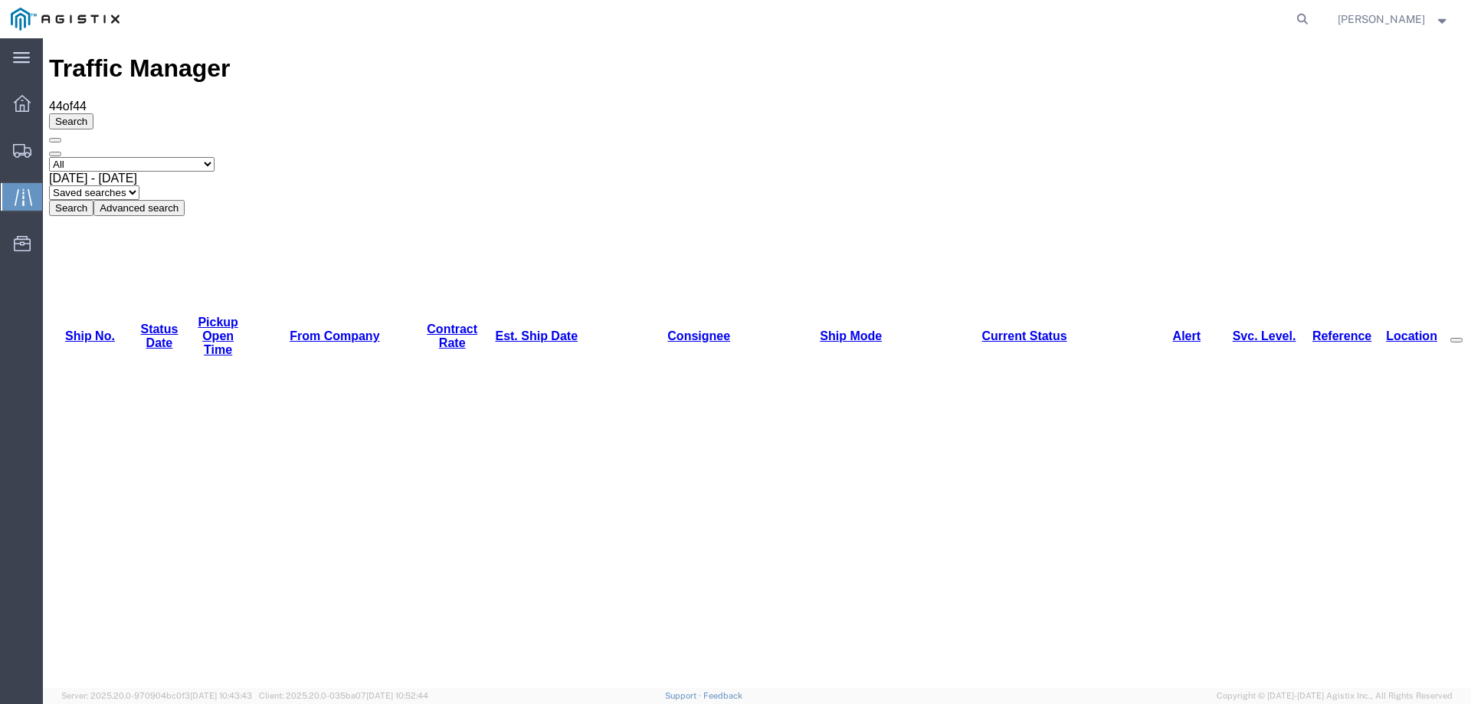
copy li "56966839"
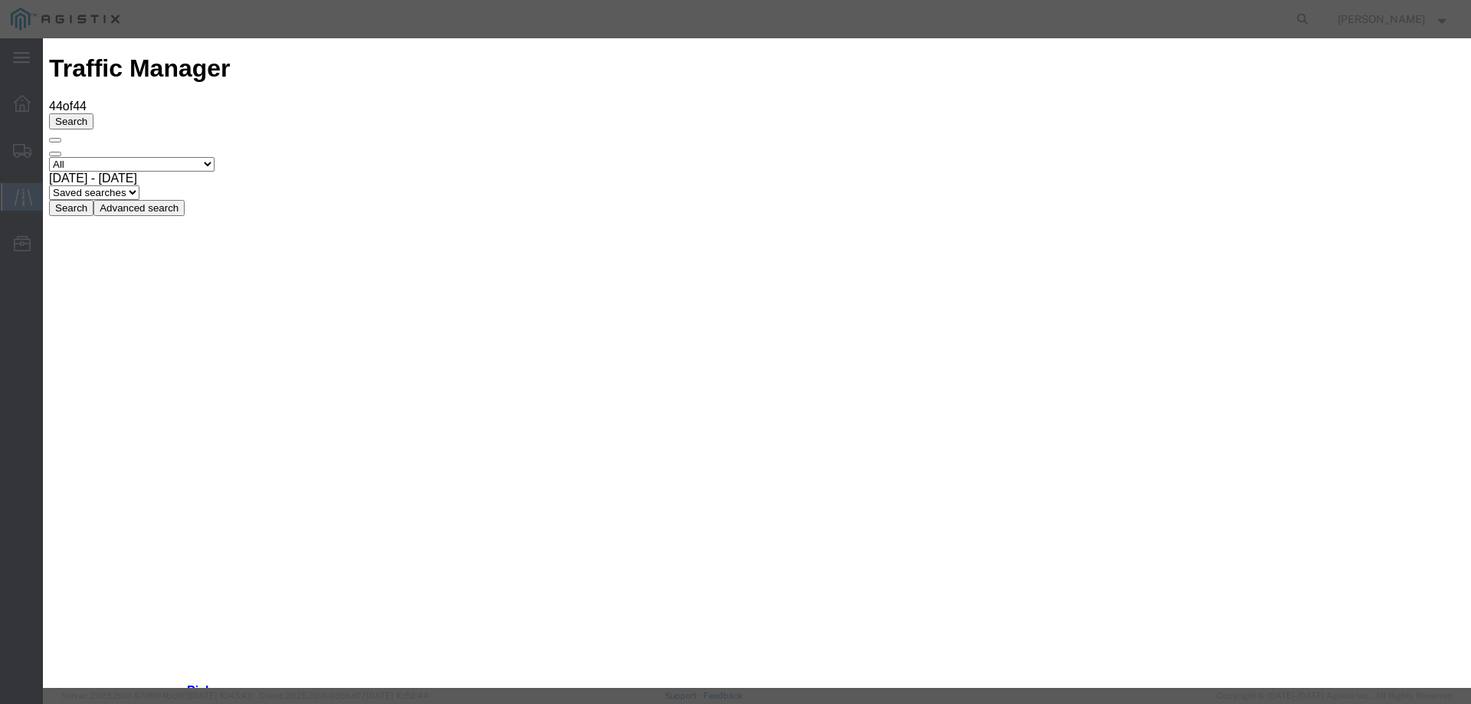
type input "10/03/2025"
type input "10:00 AM"
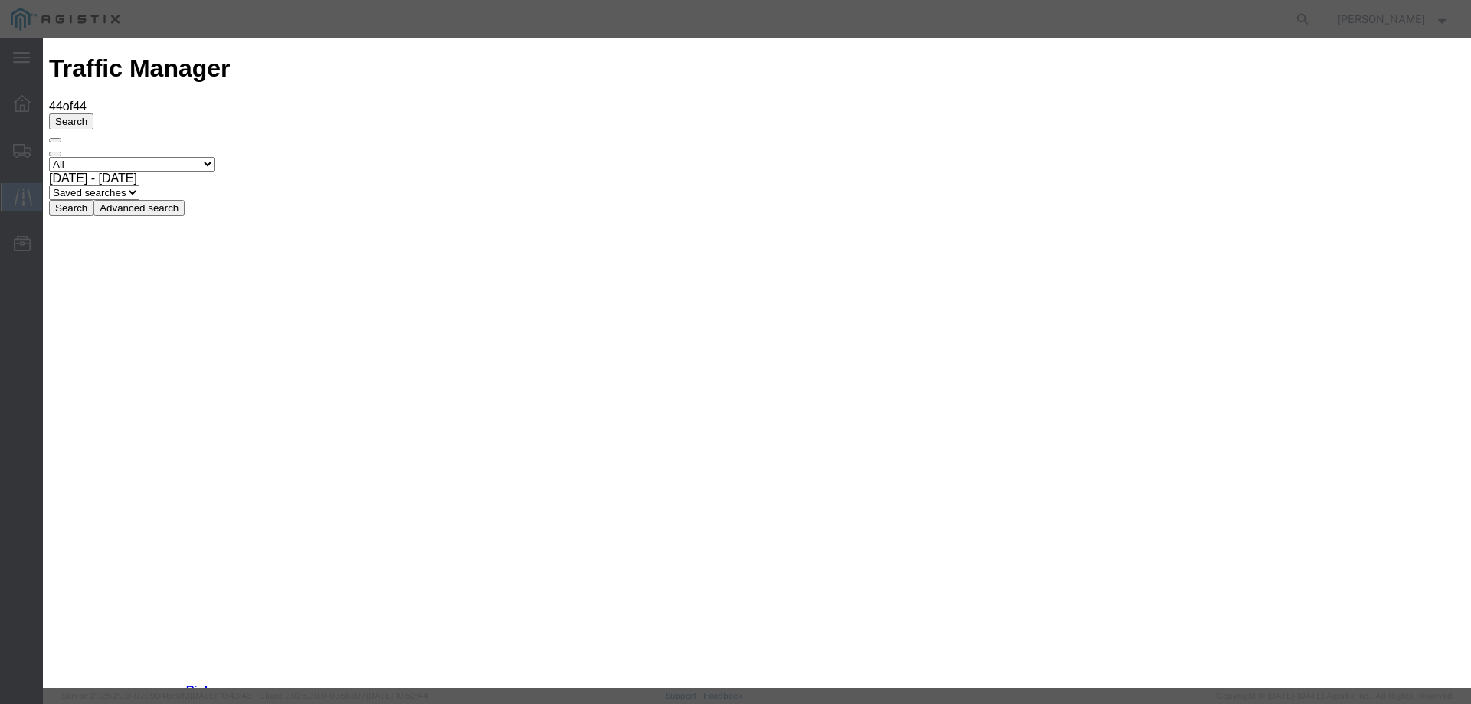
type input "10/02/2025"
select select "DELIVRED"
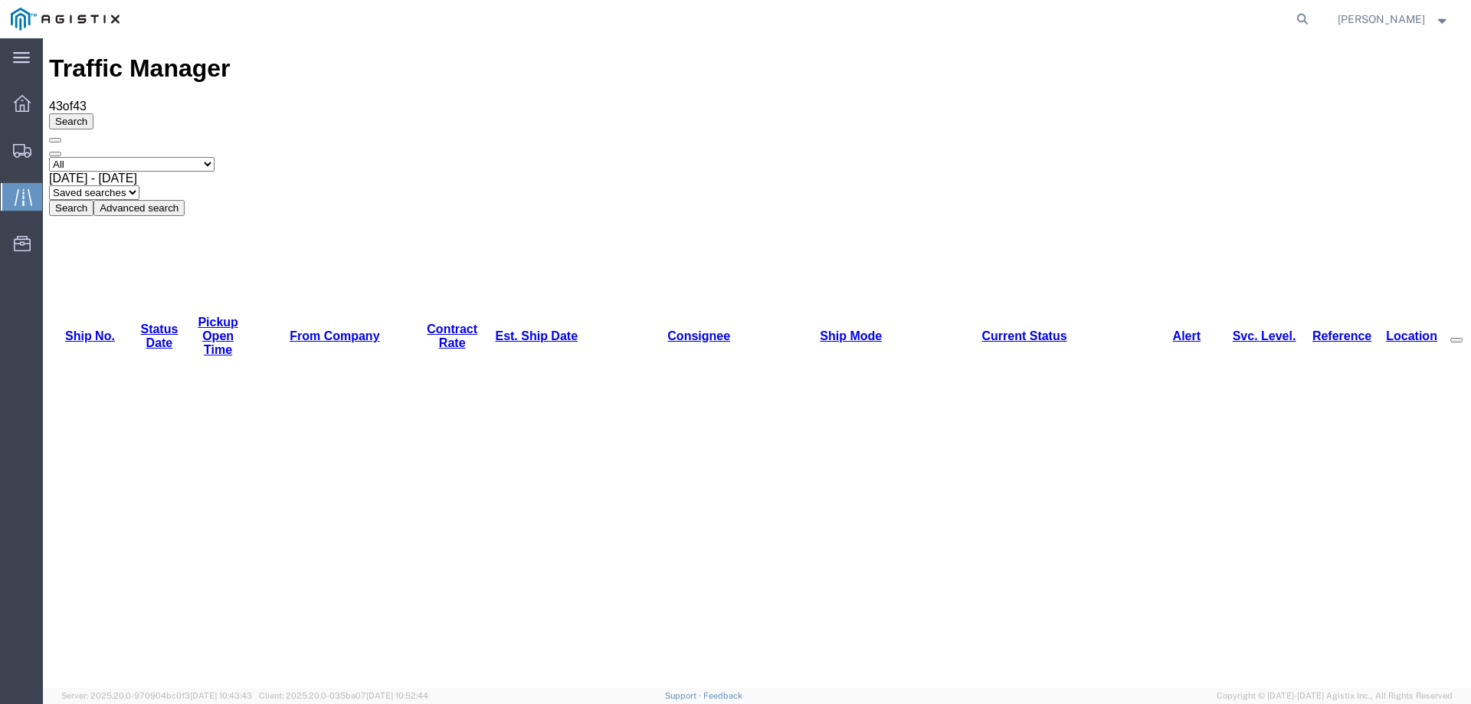
copy li "56950434"
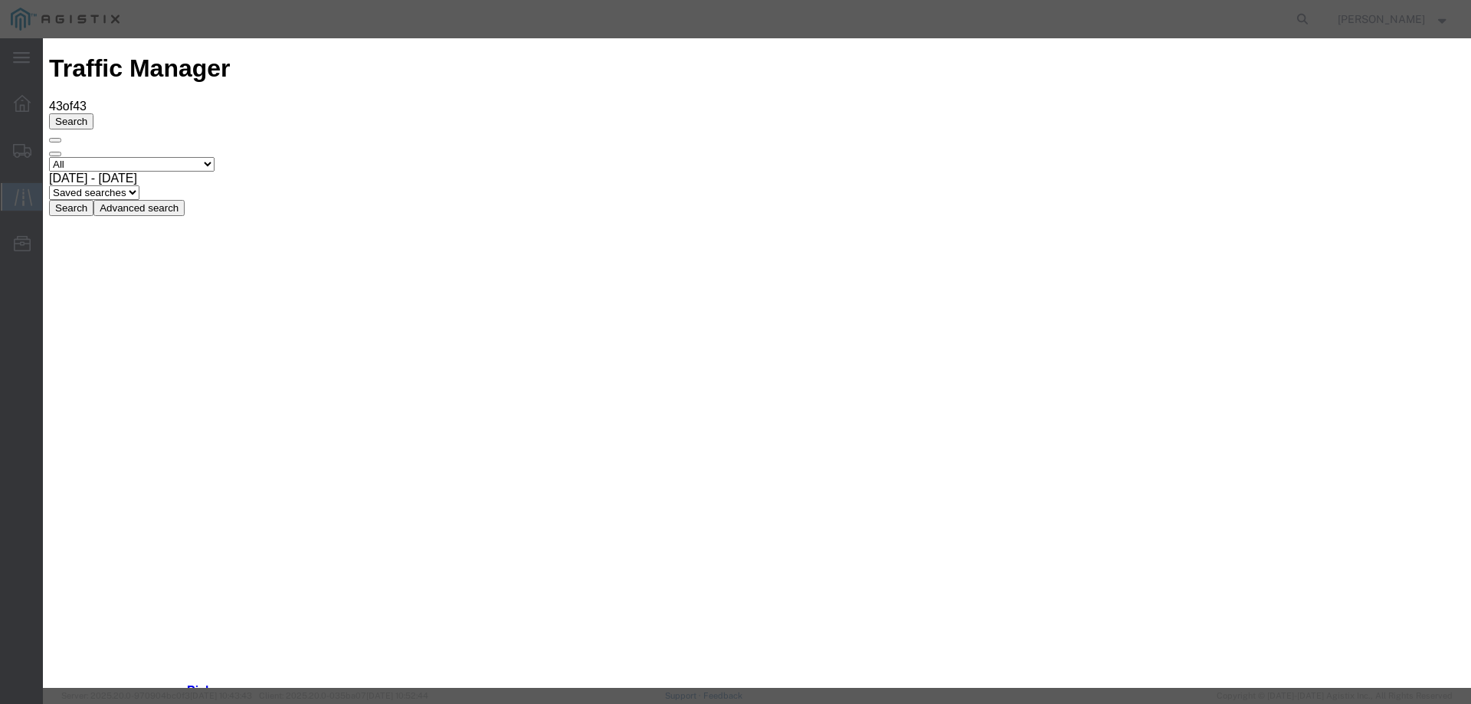
type input "10/03/2025"
type input "10:00 AM"
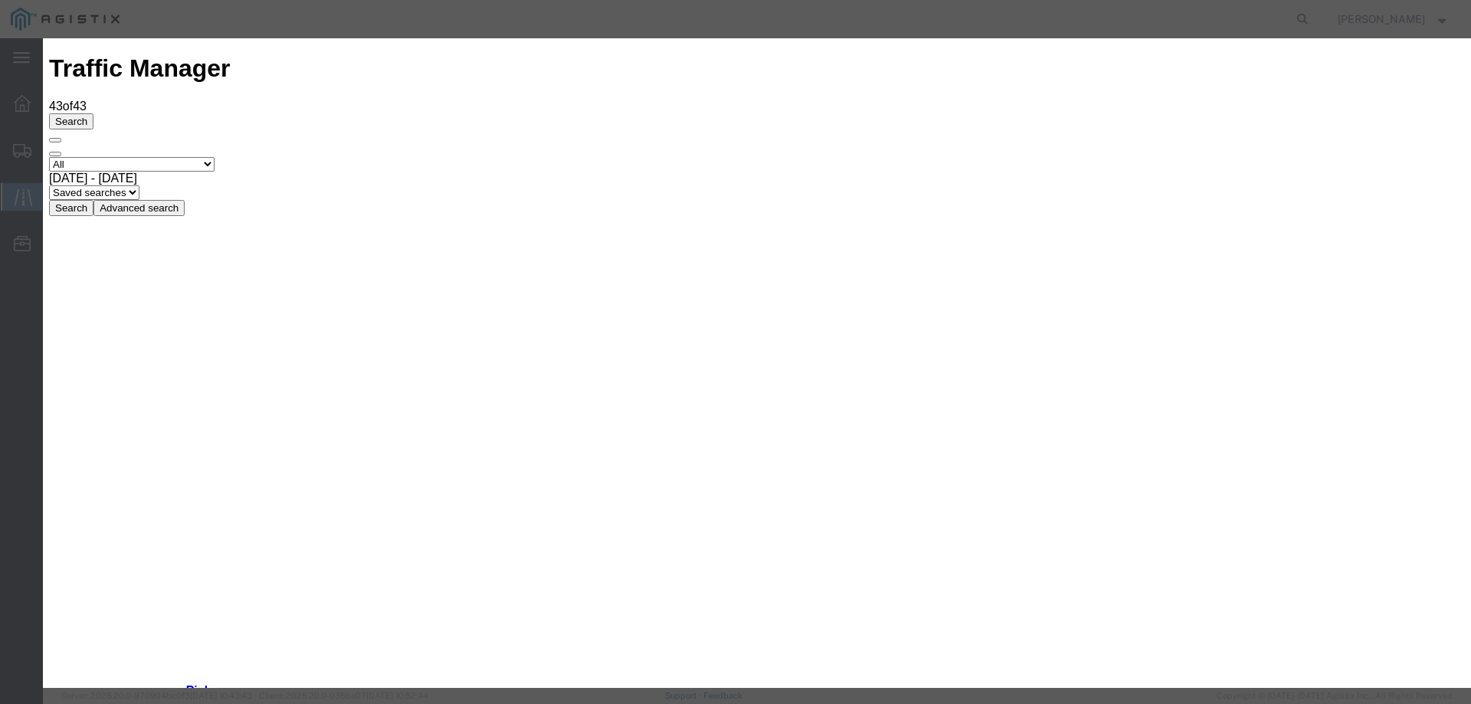
type input "10/02/2025"
select select "DELIVRED"
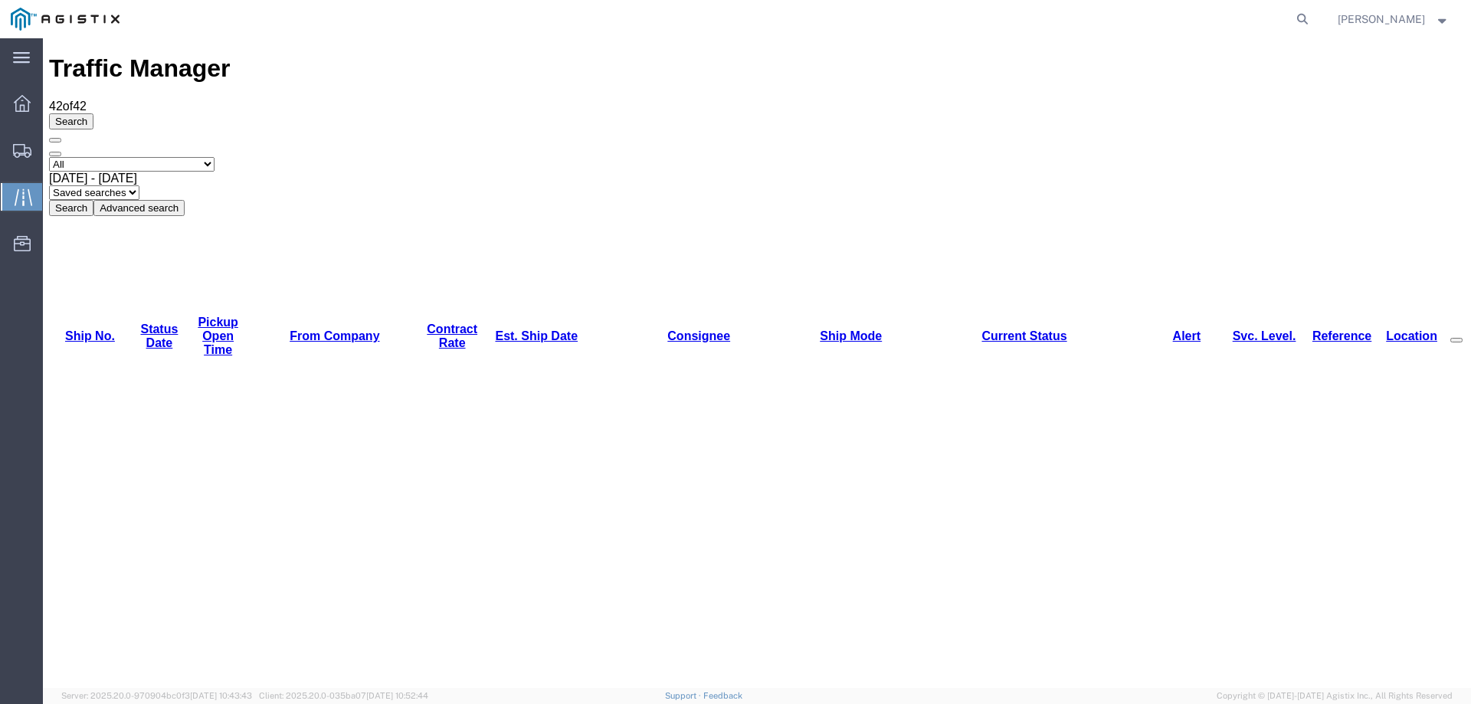
copy li "56950430"
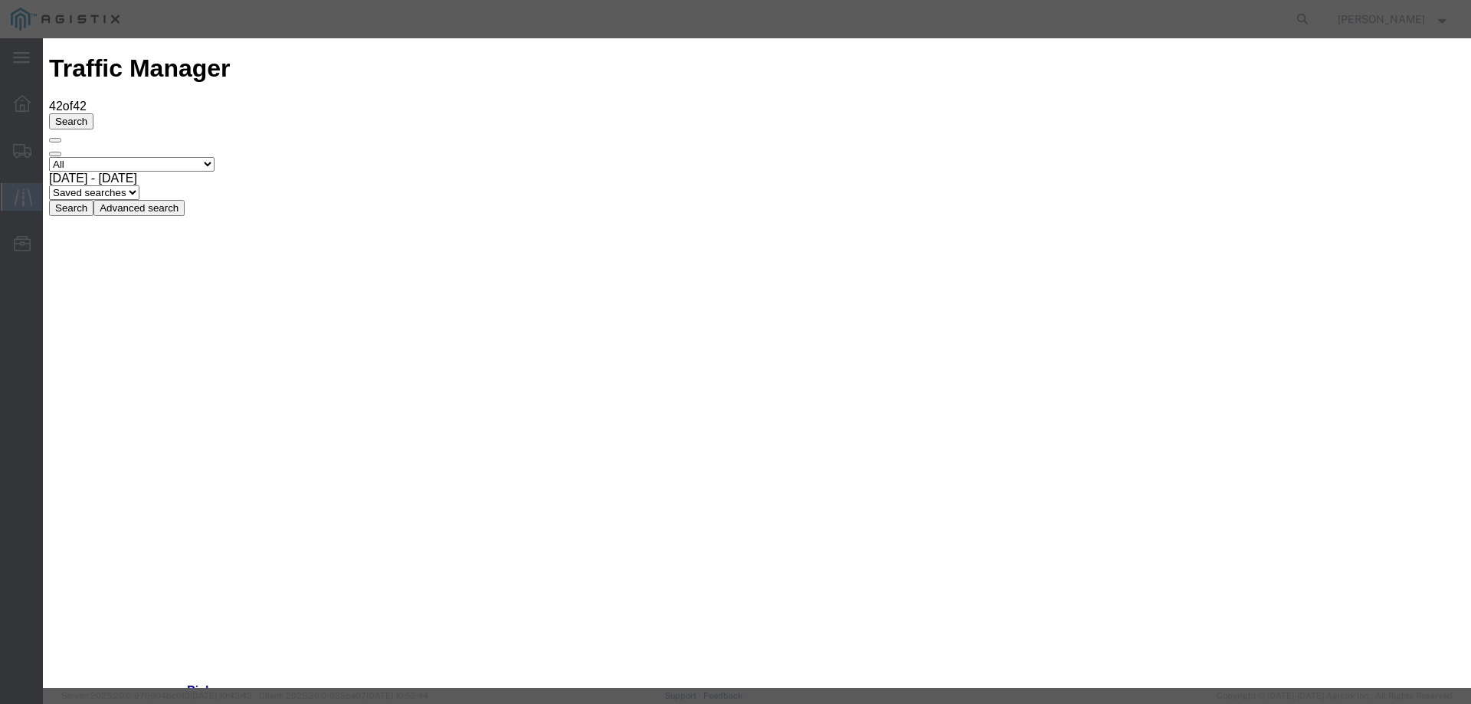
type input "10/03/2025"
type input "10:00 AM"
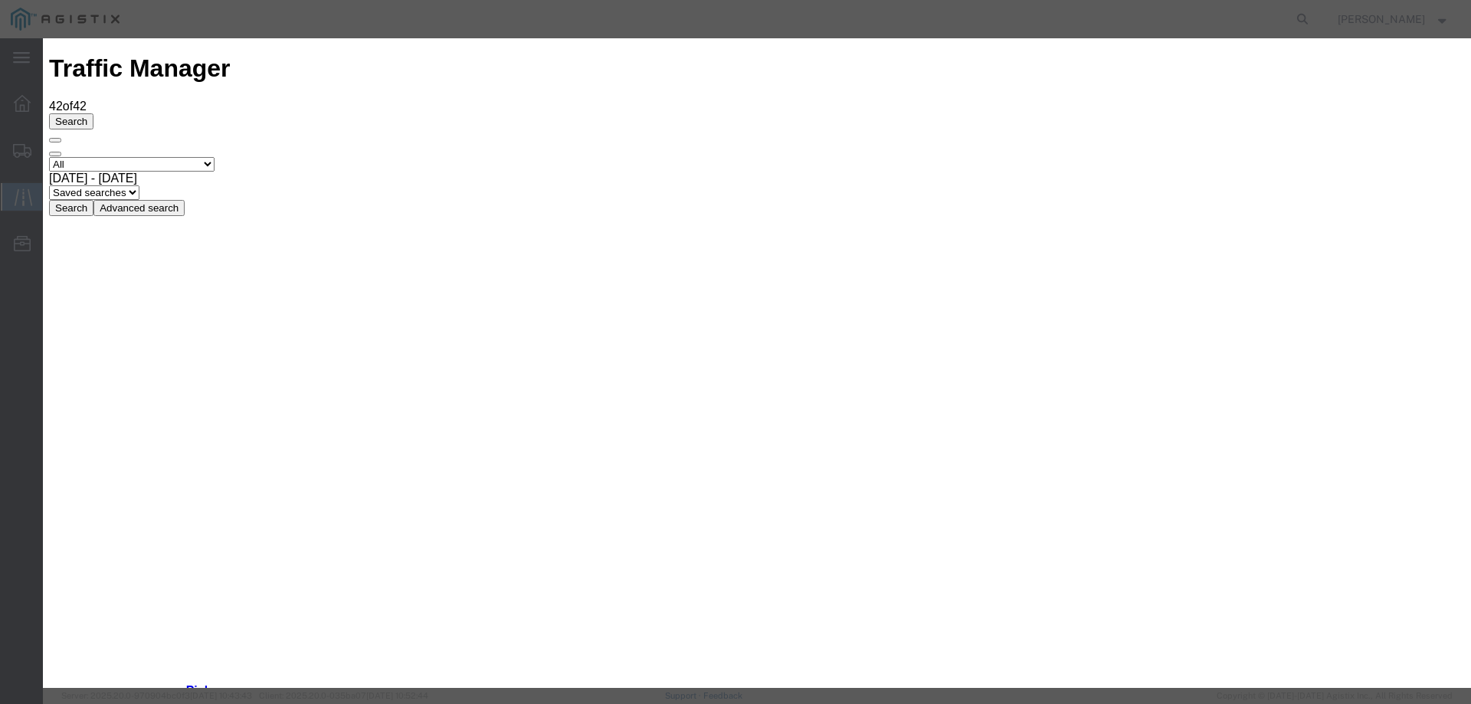
type input "10/01/2025"
select select "DELIVRED"
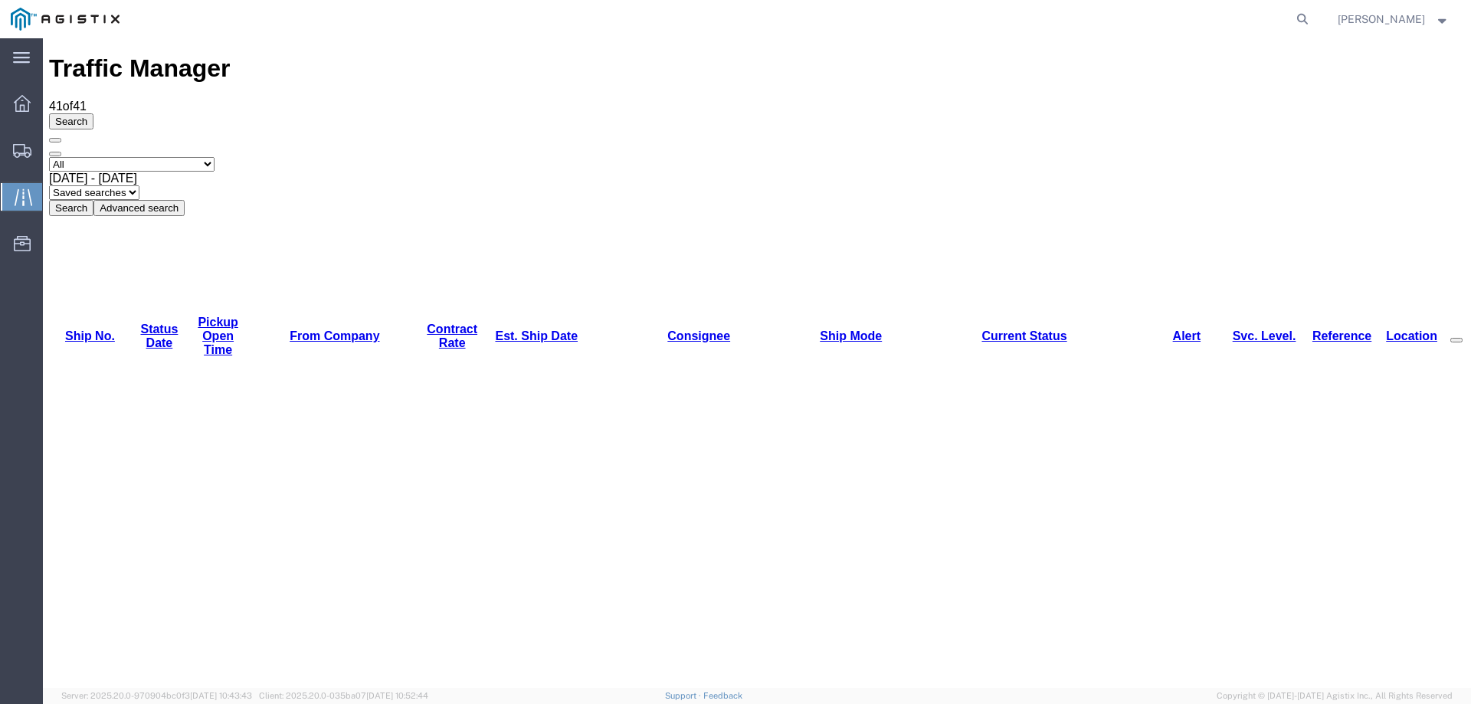
copy li "56950428"
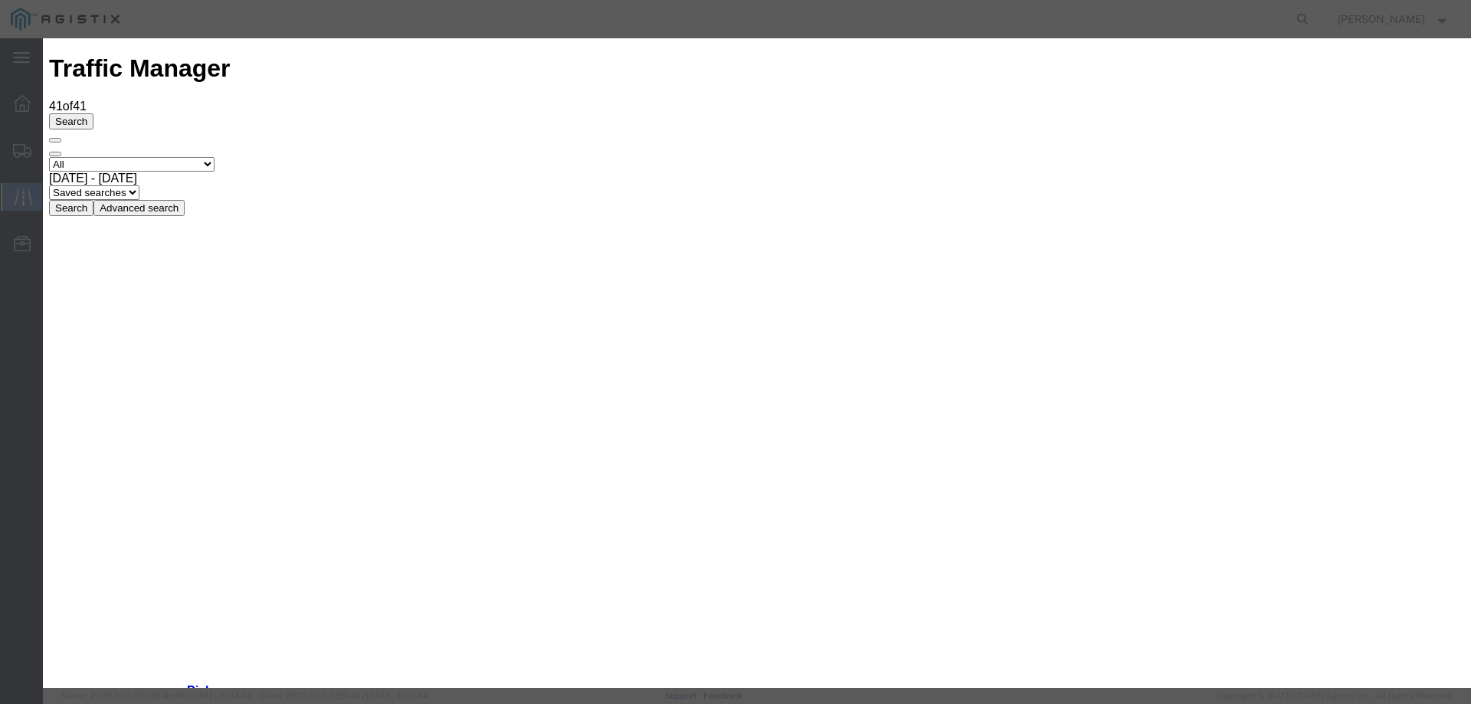
type input "10/03/2025"
type input "10:00 AM"
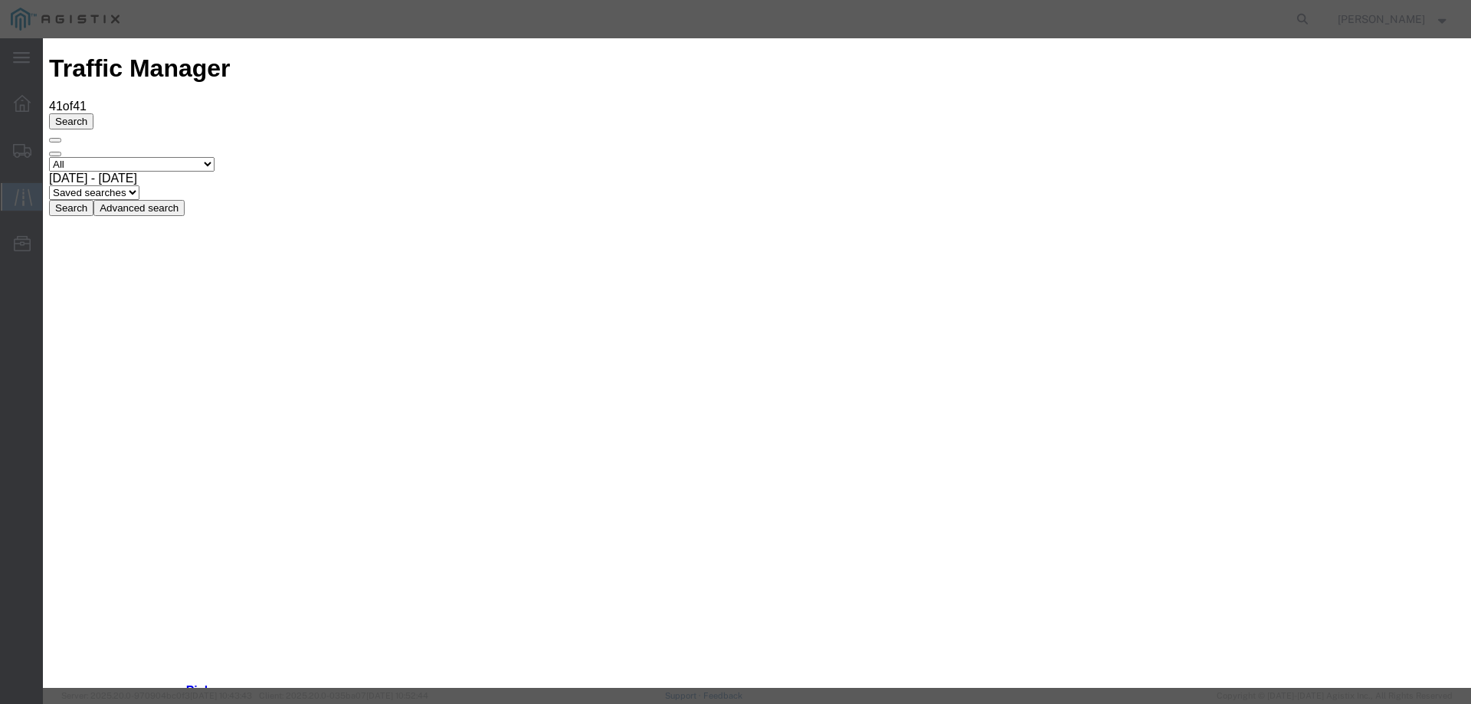
type input "10/02/2025"
select select "DELIVRED"
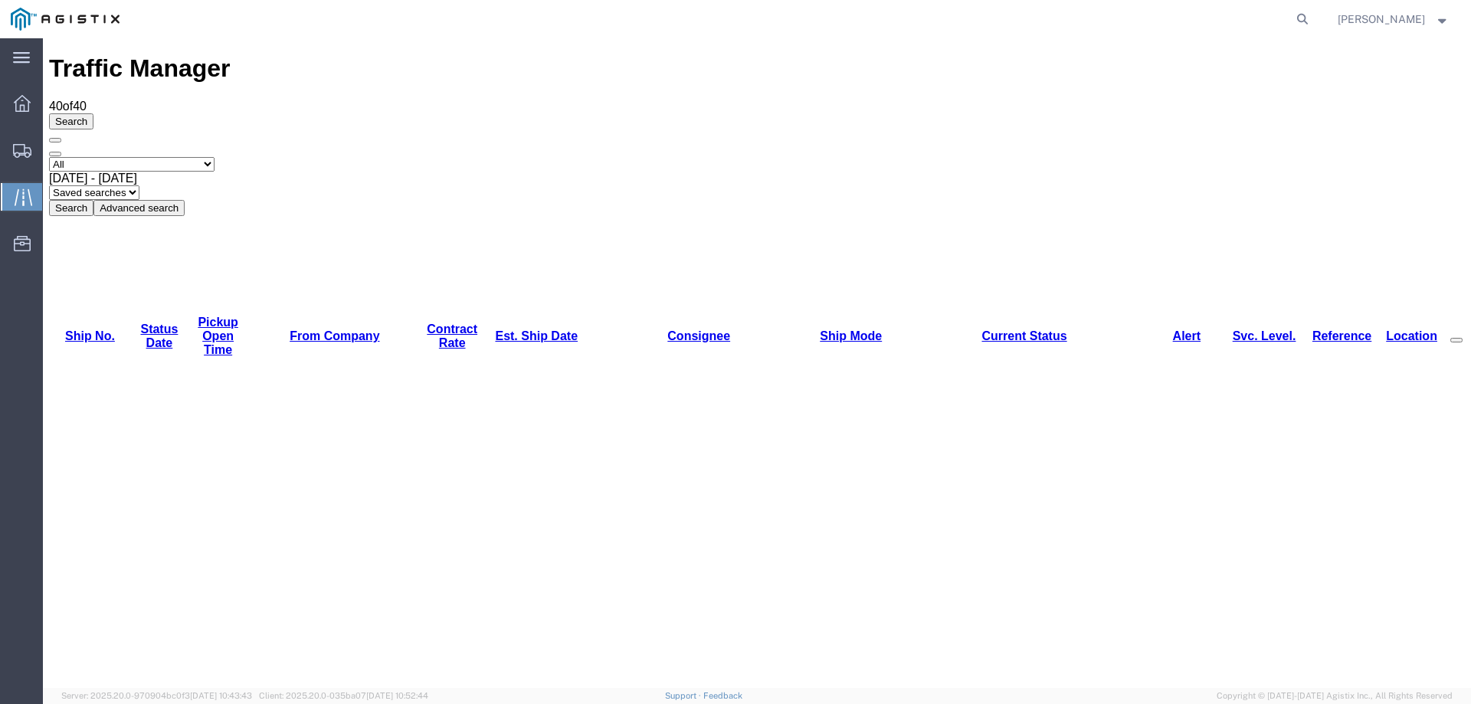
copy li "56950414"
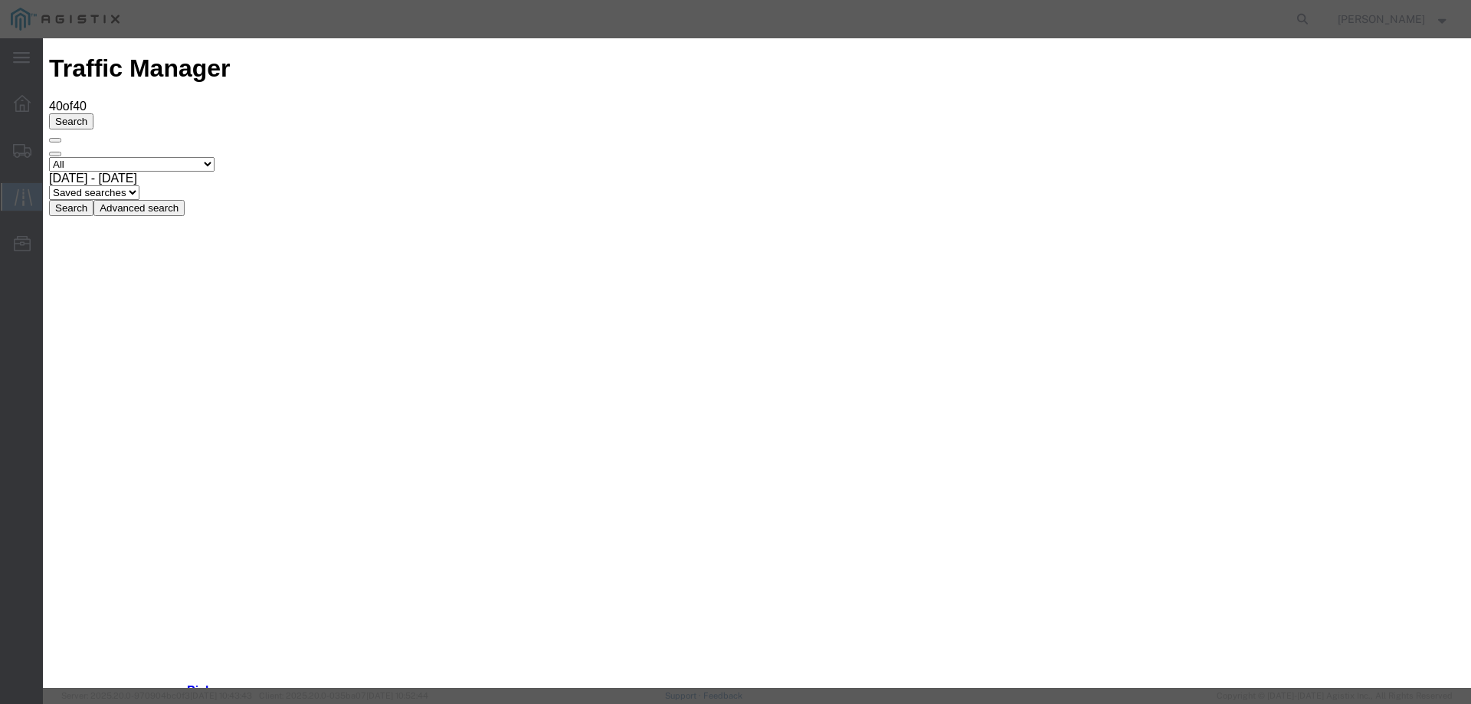
type input "10/03/2025"
type input "10:00 AM"
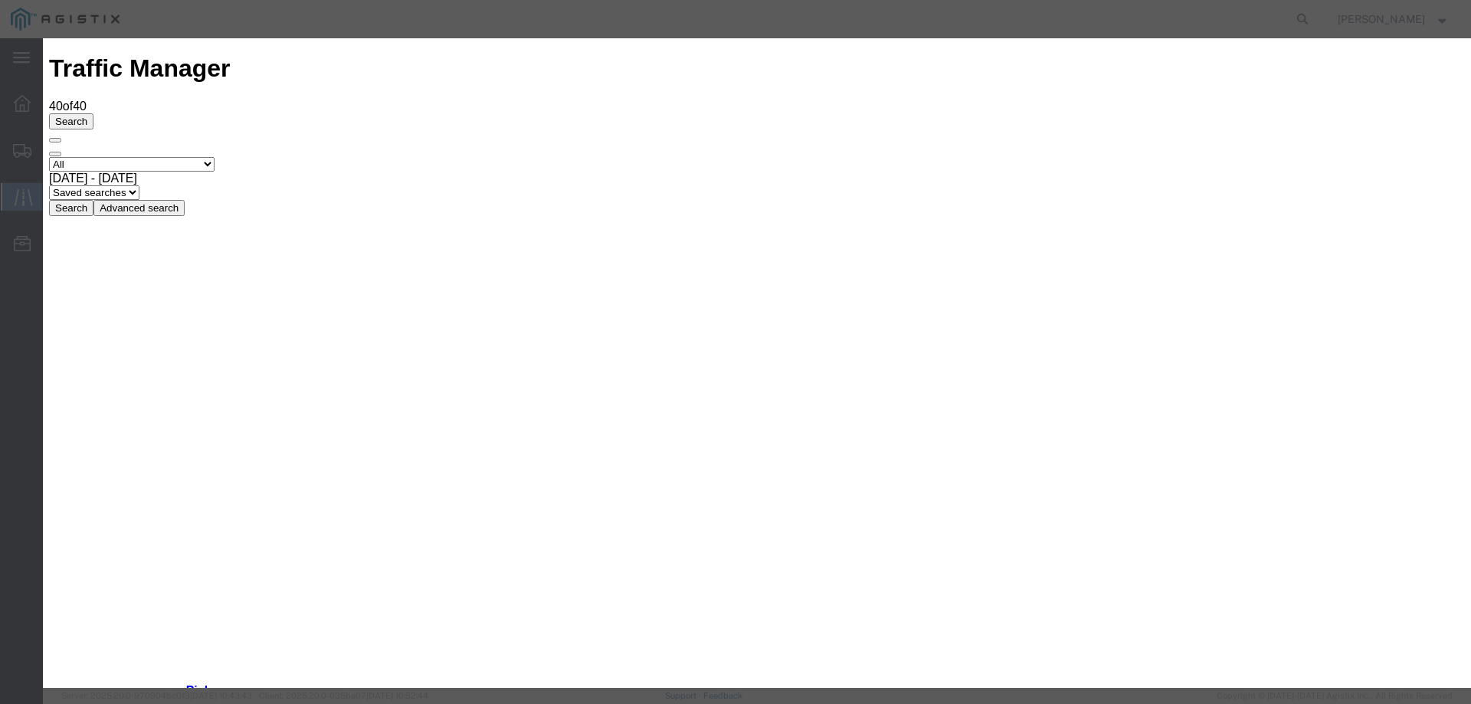
type input "10/02/2025"
select select "DELIVRED"
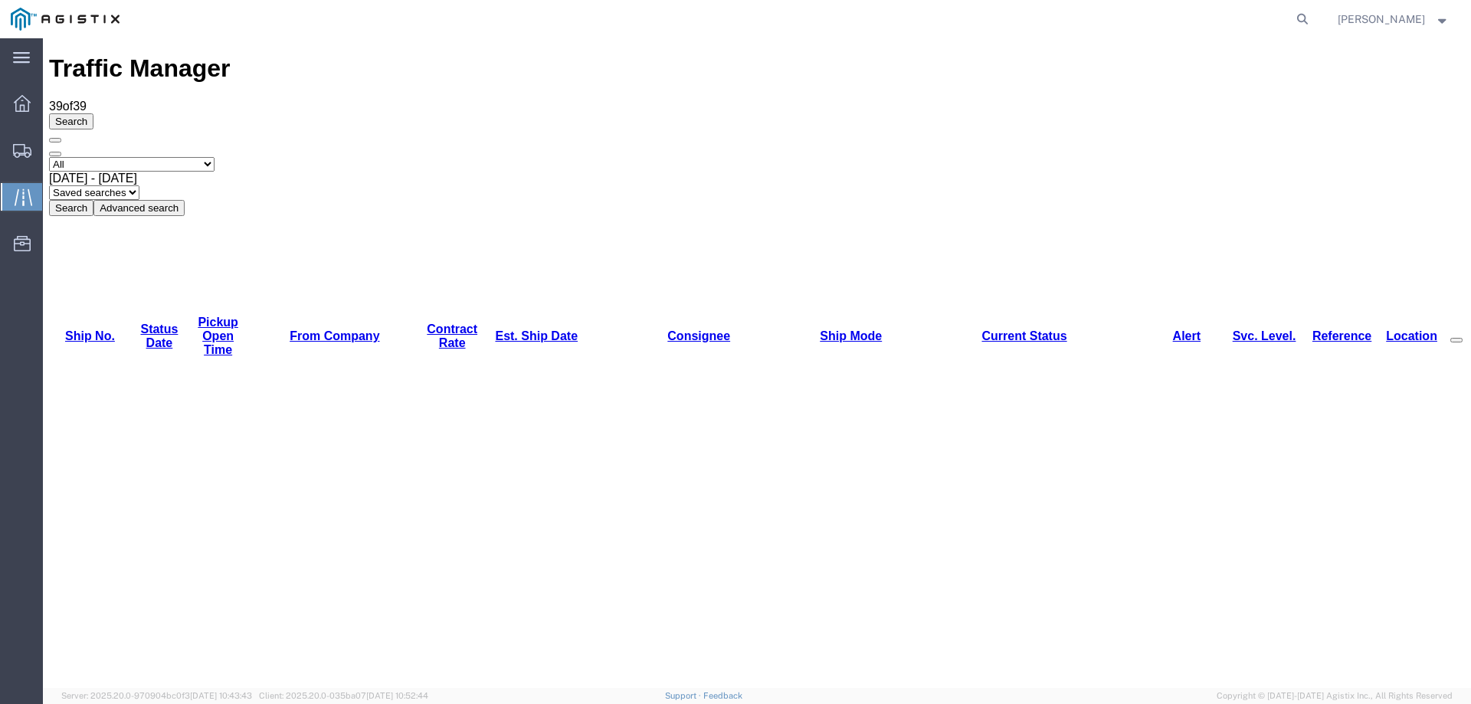
copy li "56950411"
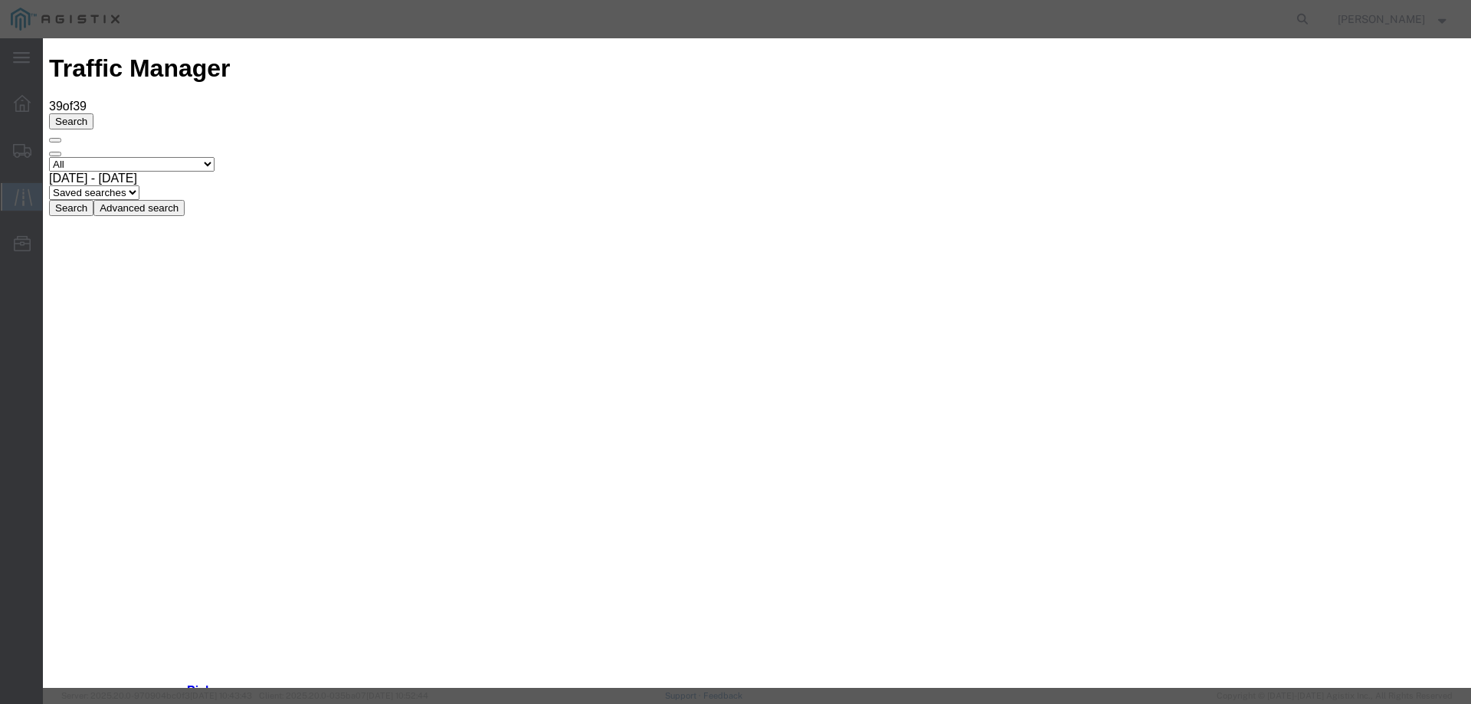
type input "10/03/2025"
type input "10:00 AM"
select select "ARVDLVLOC"
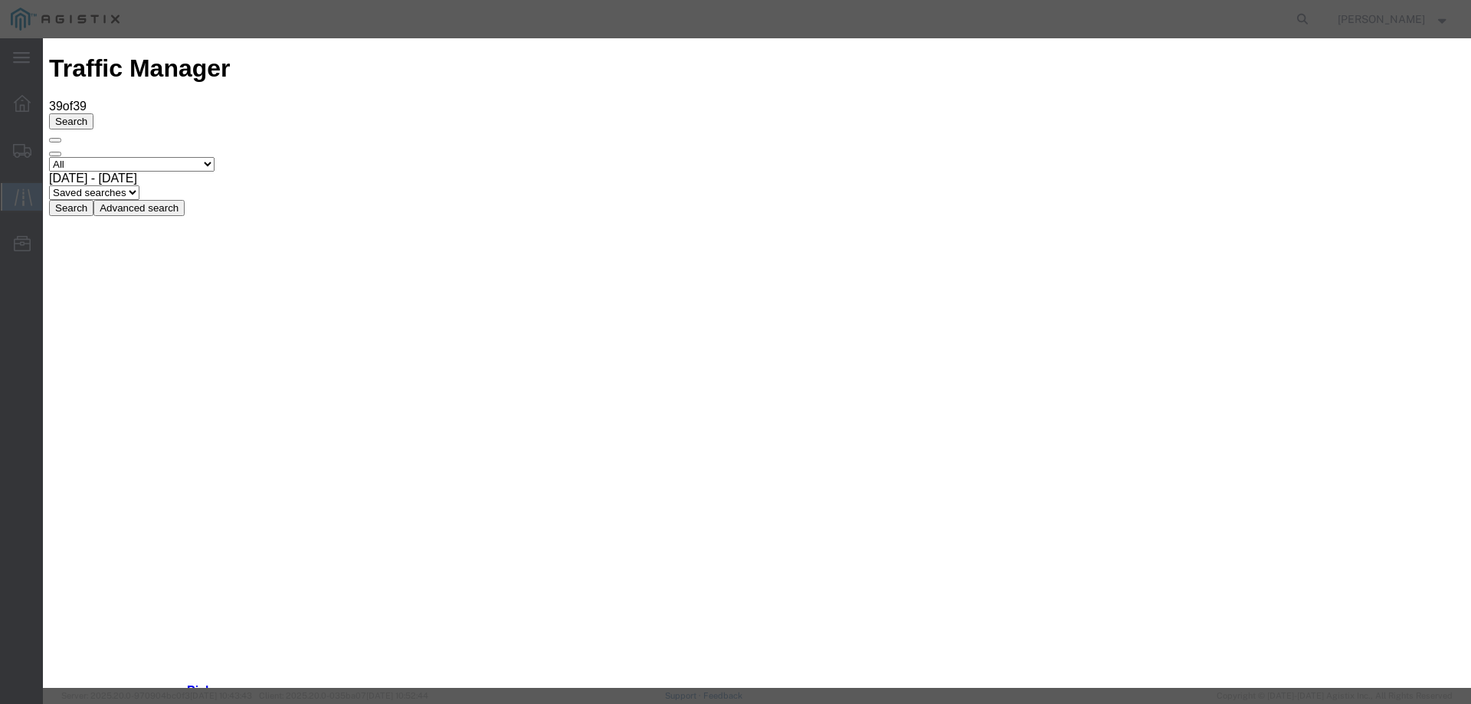
type input "10/03/2025"
type input "10:00 AM"
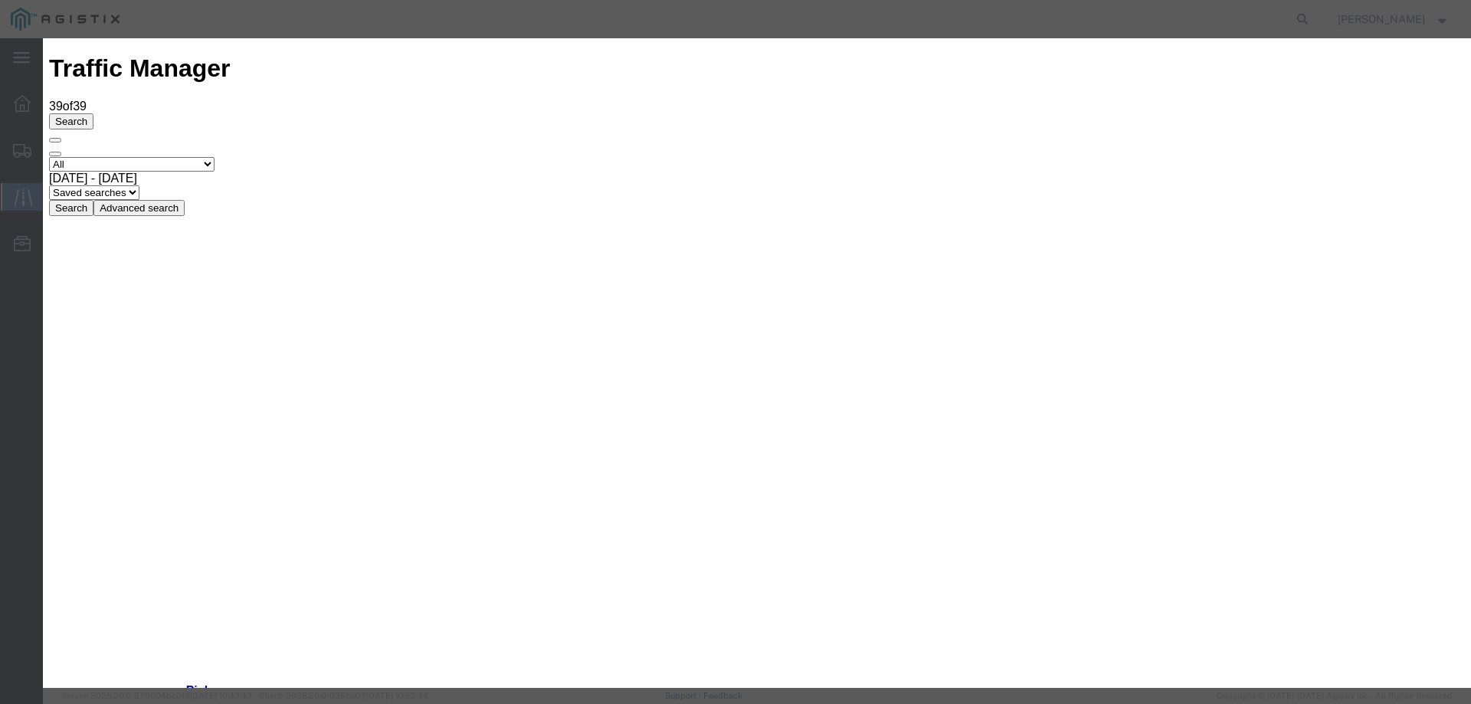
type input "10/02/2025"
drag, startPoint x: 483, startPoint y: 218, endPoint x: 496, endPoint y: 231, distance: 18.4
select select "DELIVRED"
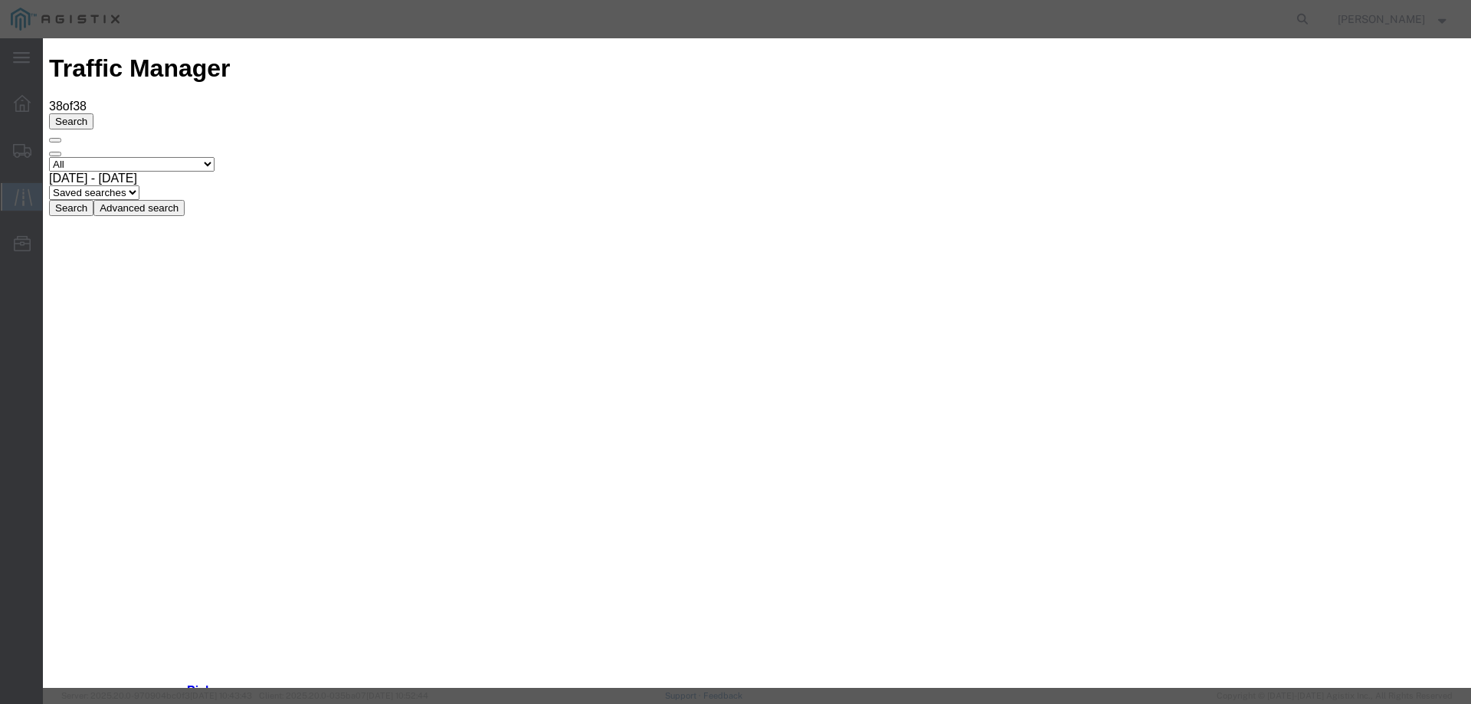
type input "10/03/2025"
type input "10:00 AM"
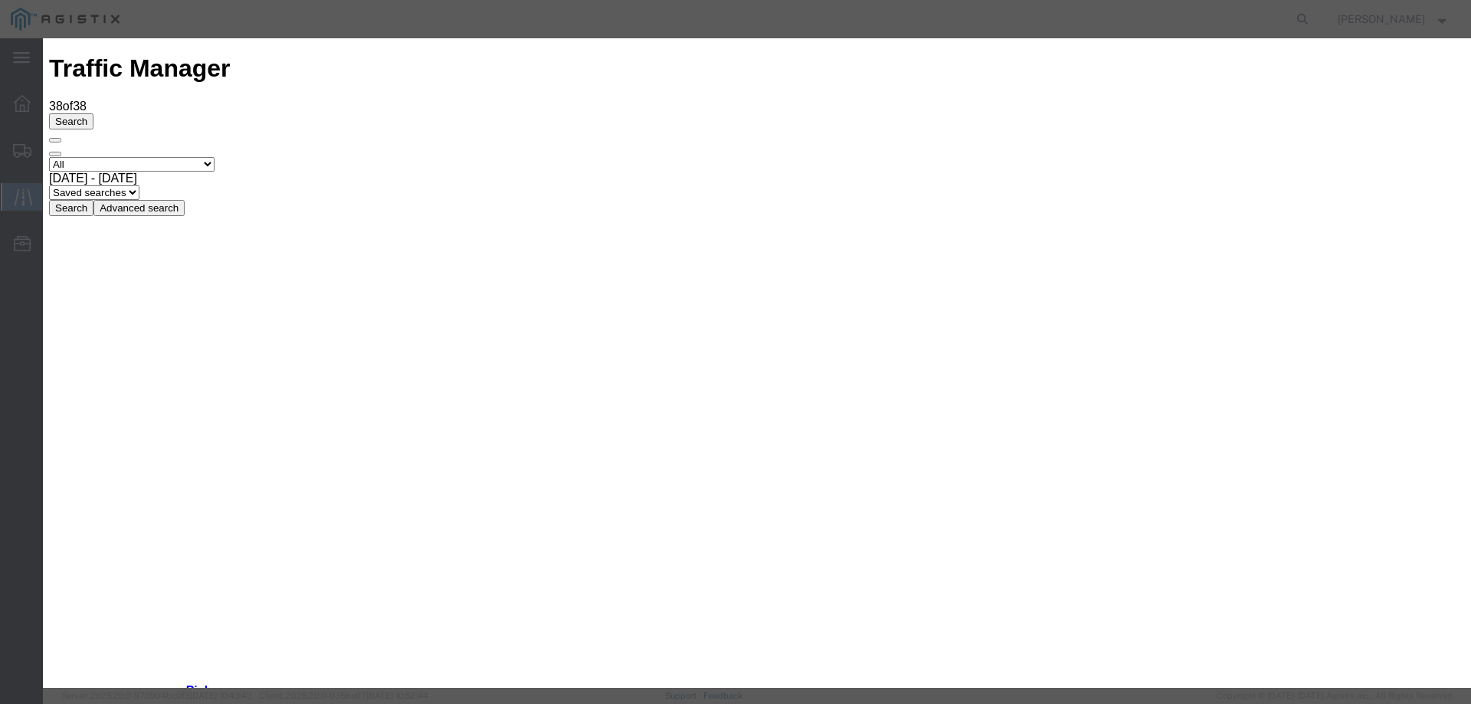
type input "10/02/2025"
drag, startPoint x: 493, startPoint y: 224, endPoint x: 489, endPoint y: 231, distance: 8.3
select select "DELIVRED"
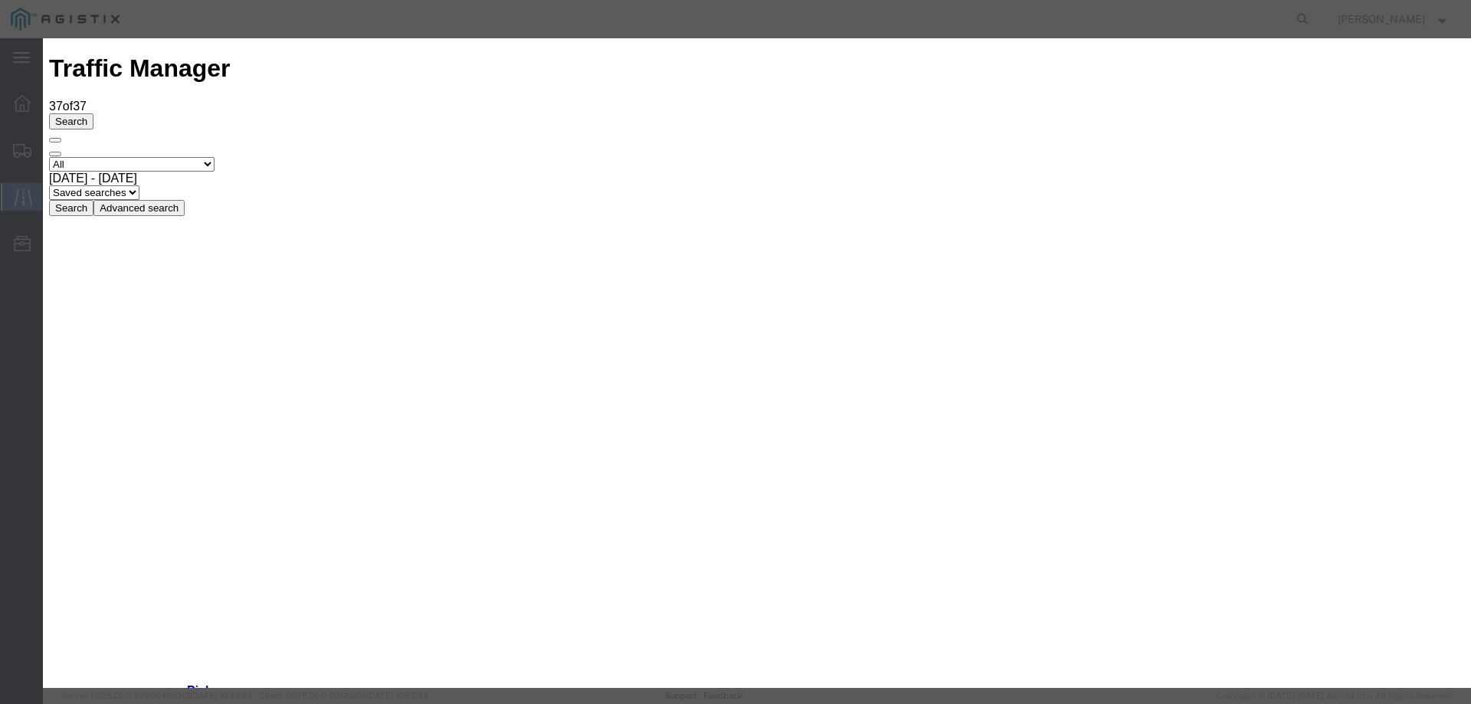
type input "10/03/2025"
type input "10:00 AM"
select select "INTRANST"
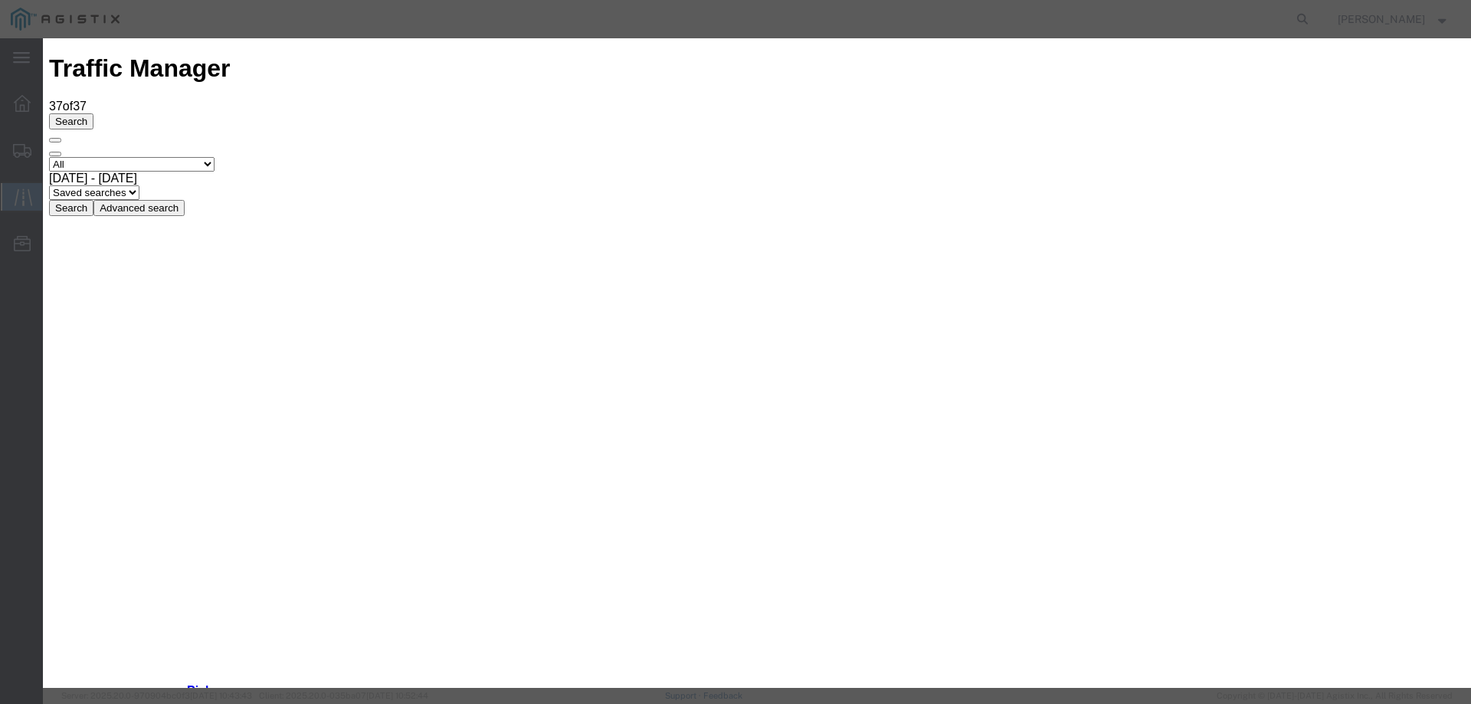
type input "[DATE]"
type input "10:00 AM"
select select "INTRANST"
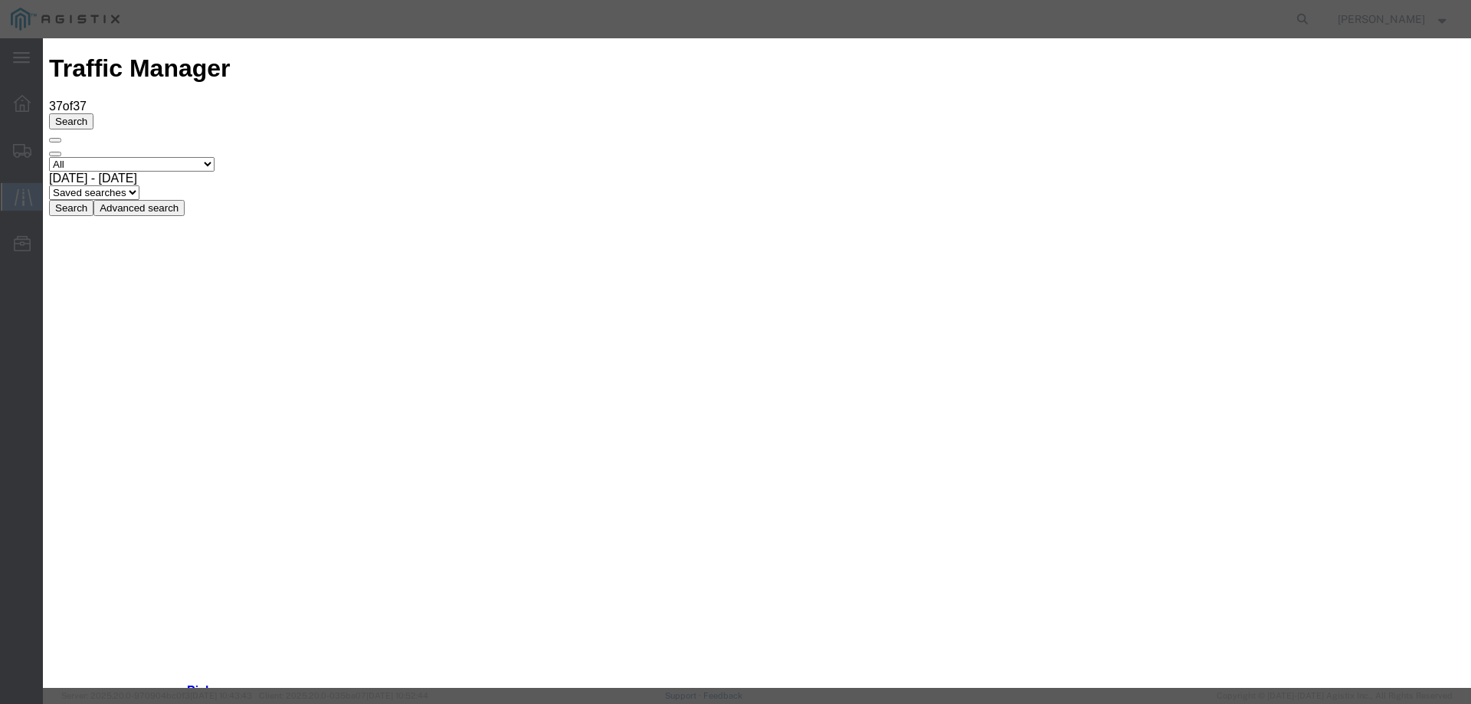
type input "[DATE]"
type input "10:00 AM"
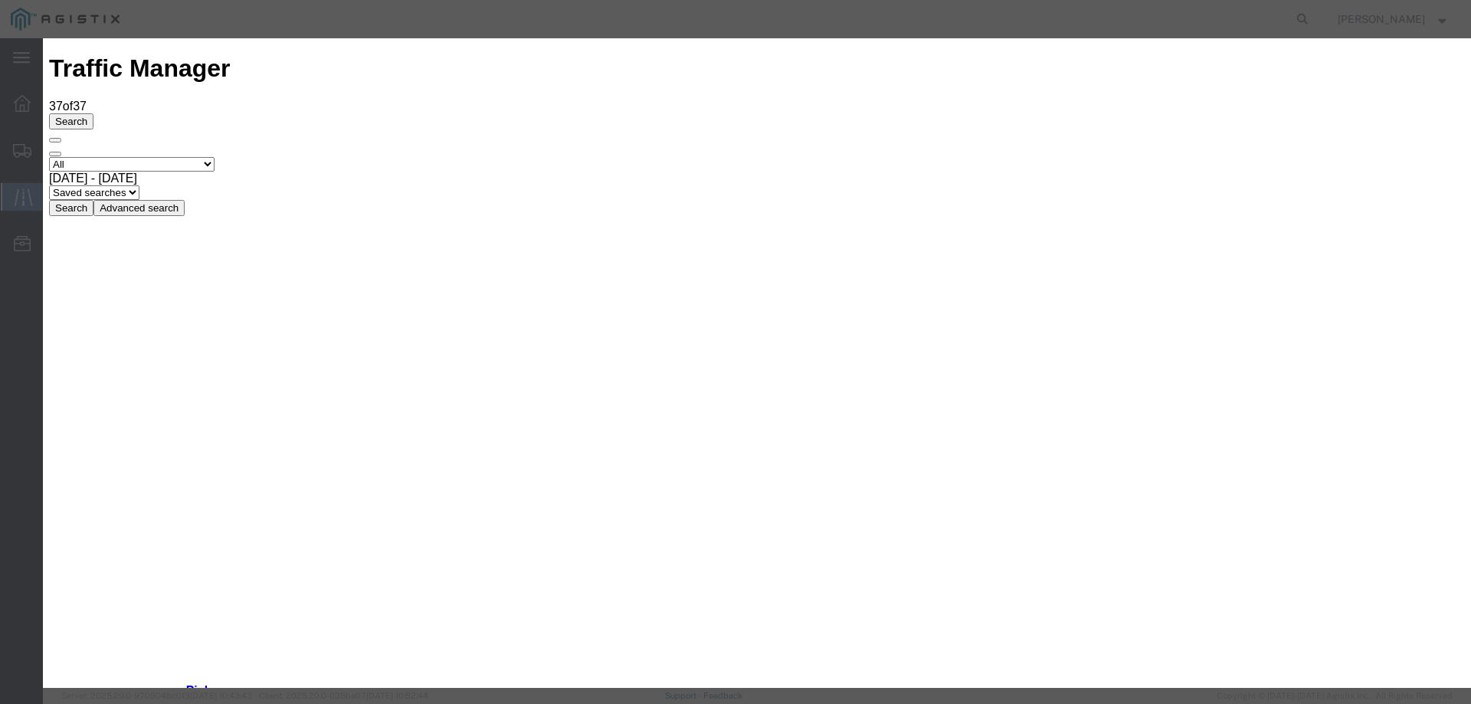
type input "10/02/2025"
select select "DELIVRED"
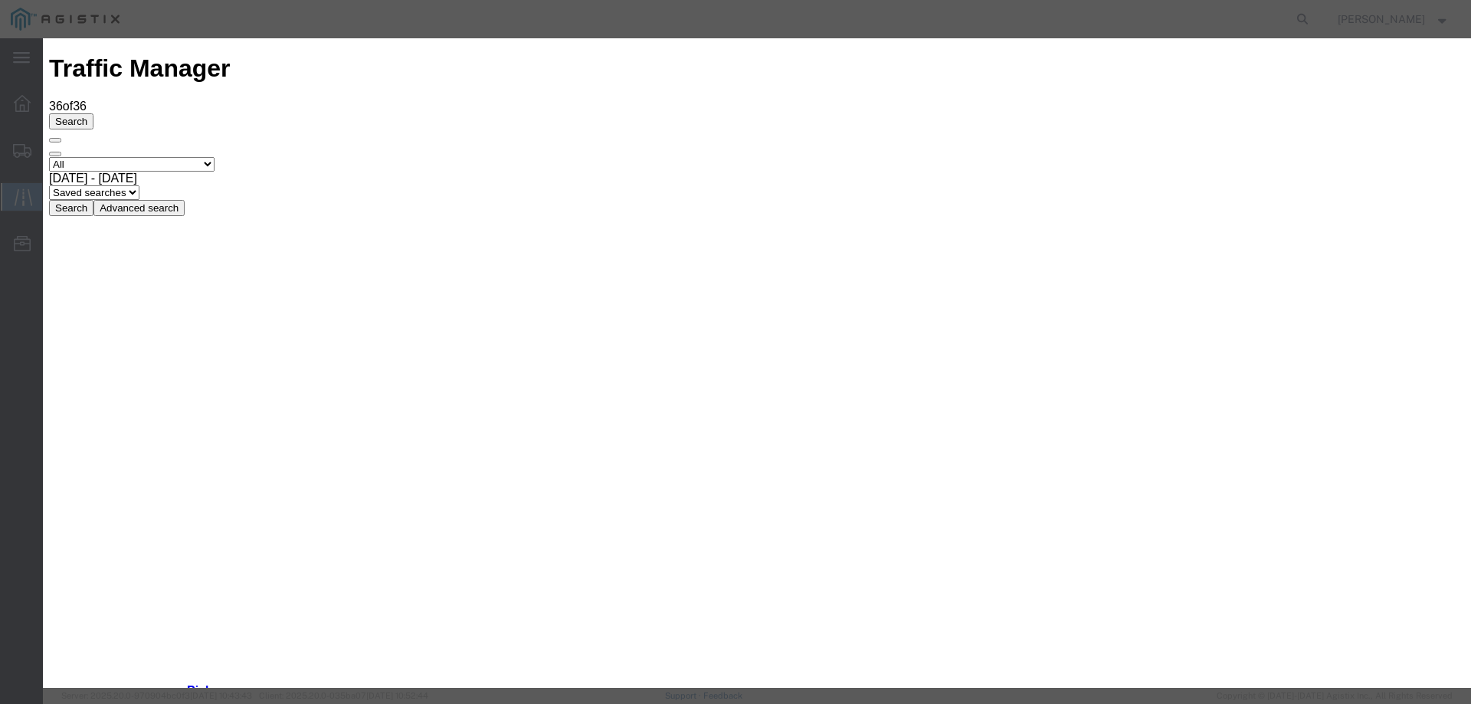
type input "[DATE]"
type input "10:00 AM"
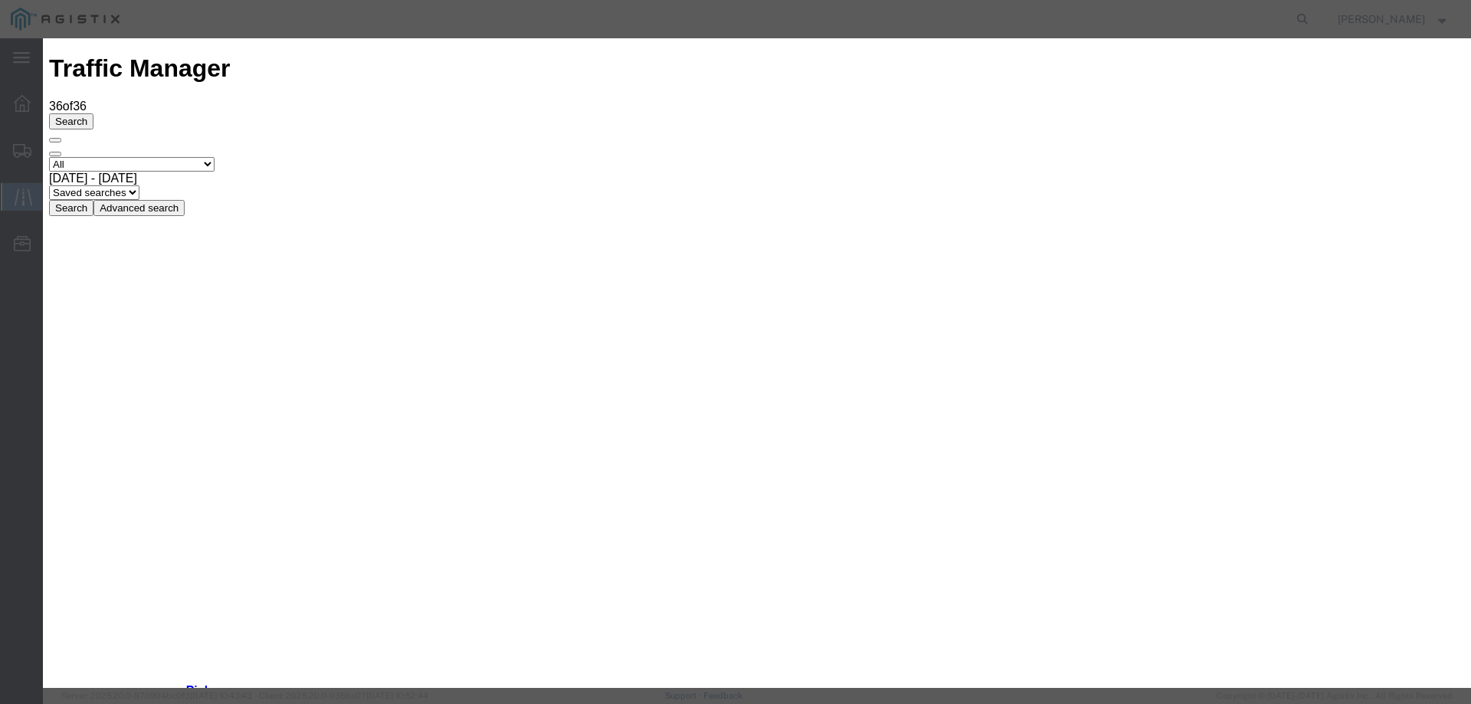
type input "10/02/2025"
select select "DELIVRED"
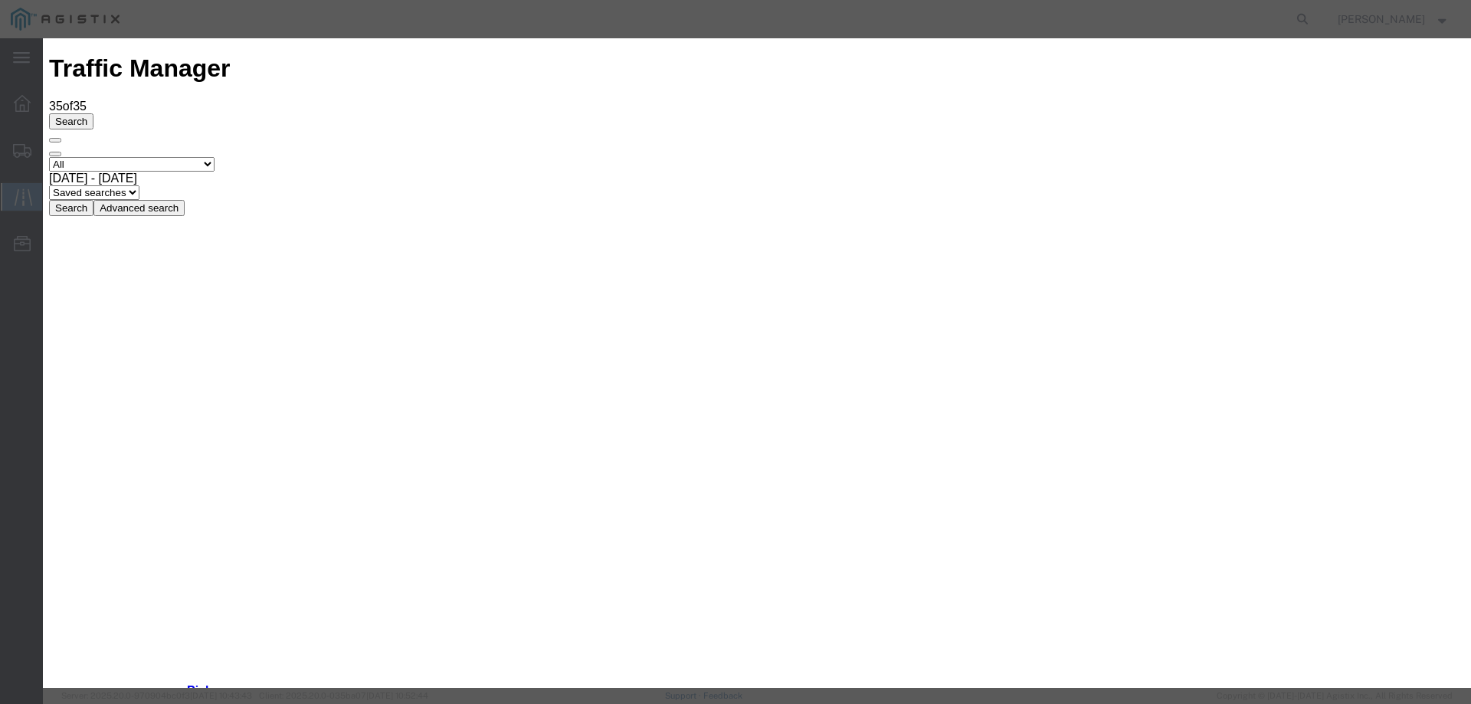
type input "[DATE]"
type input "10:00 AM"
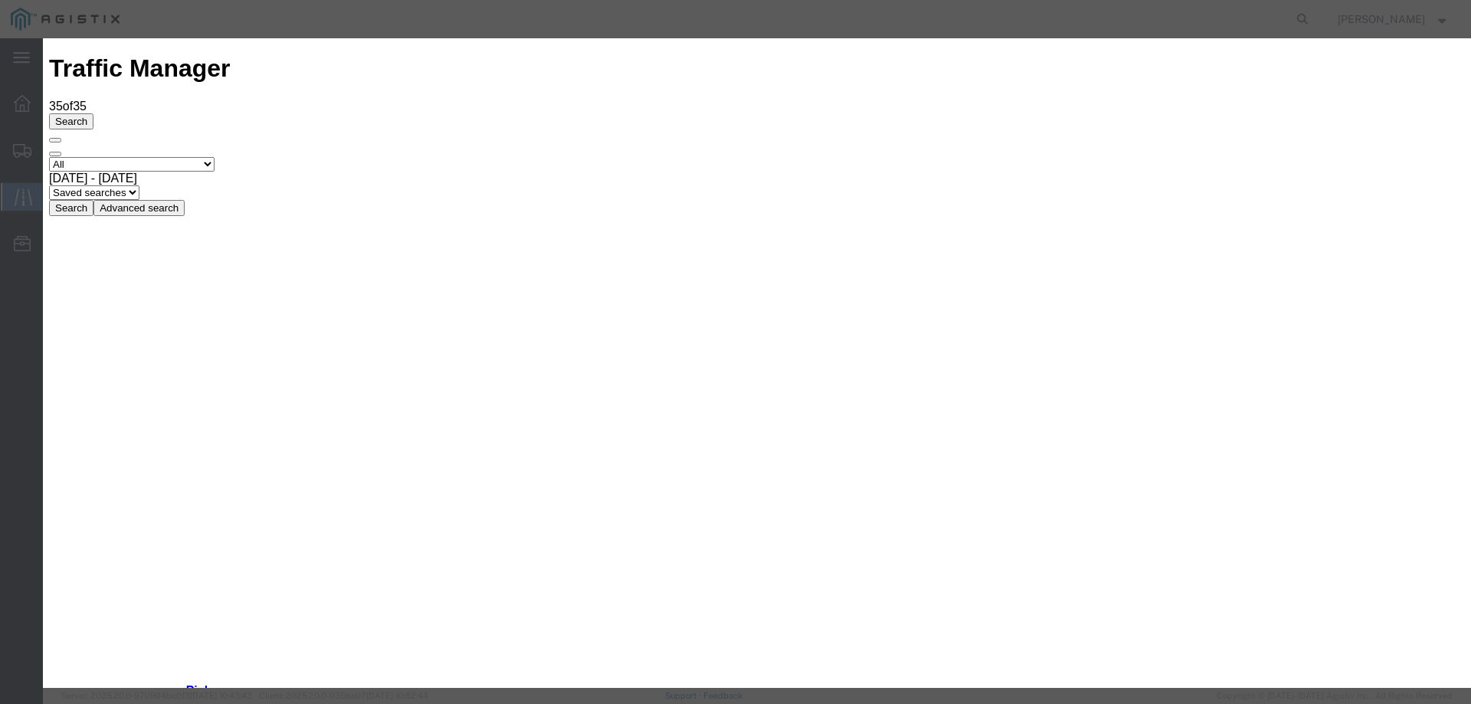
type input "10/02/2025"
drag, startPoint x: 499, startPoint y: 217, endPoint x: 498, endPoint y: 232, distance: 15.3
select select "DELIVRED"
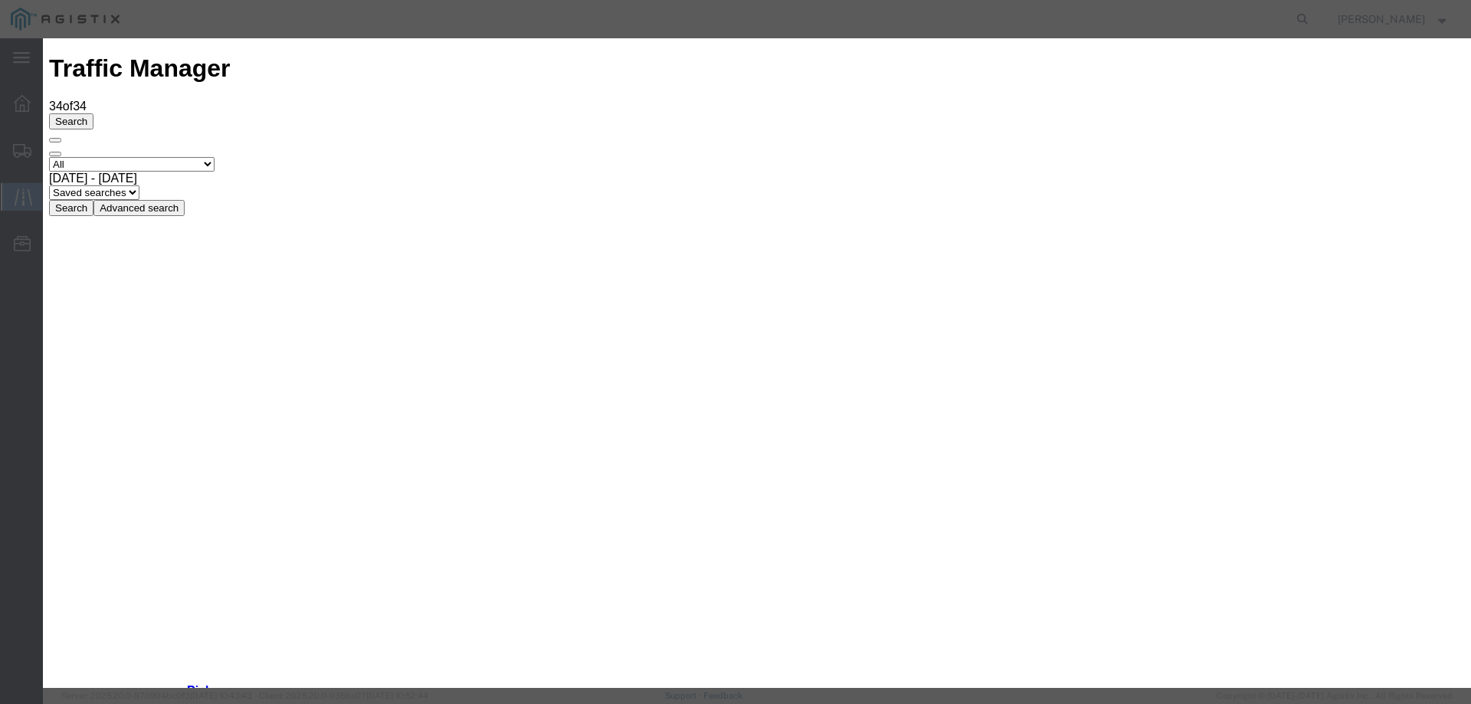
type input "[DATE]"
type input "10:00 AM"
select select "DELIVRED"
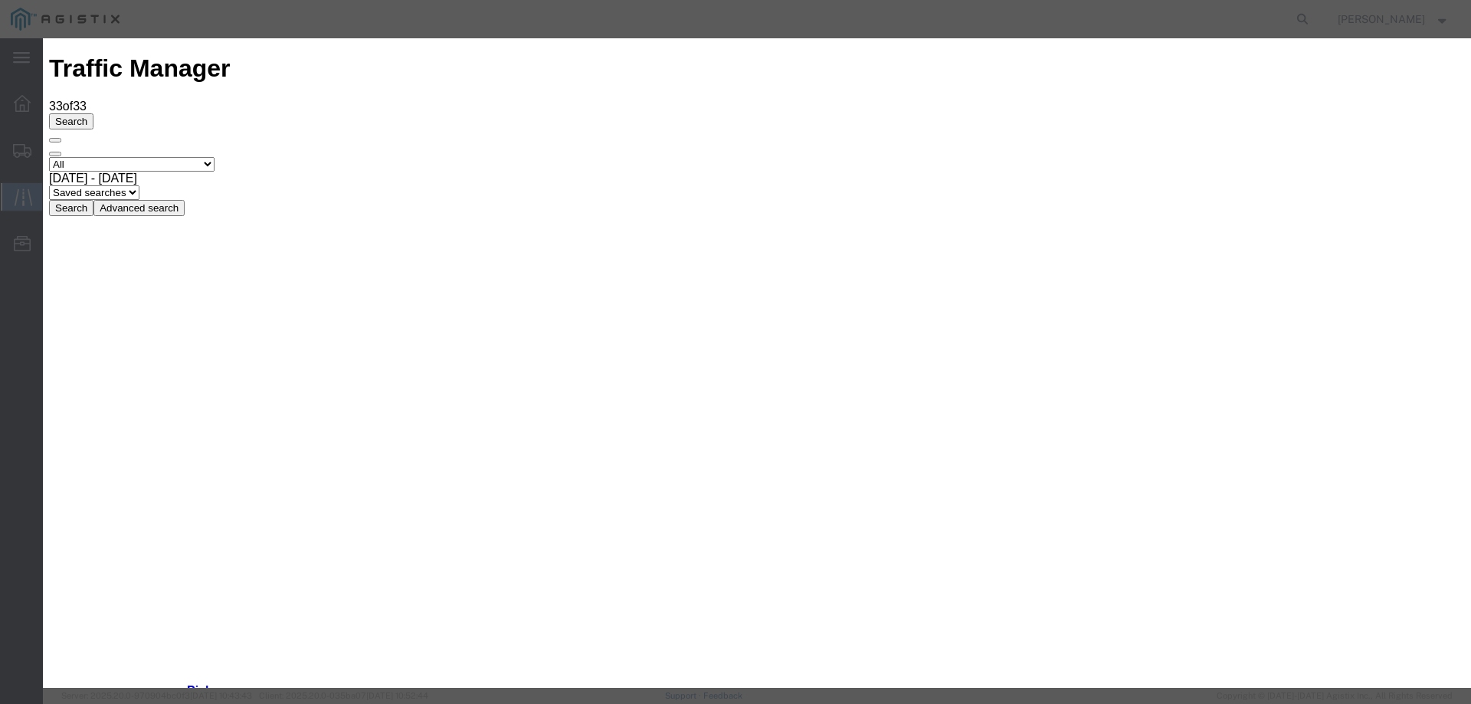
type input "[DATE]"
type input "10:00 AM"
select select "DELIVRED"
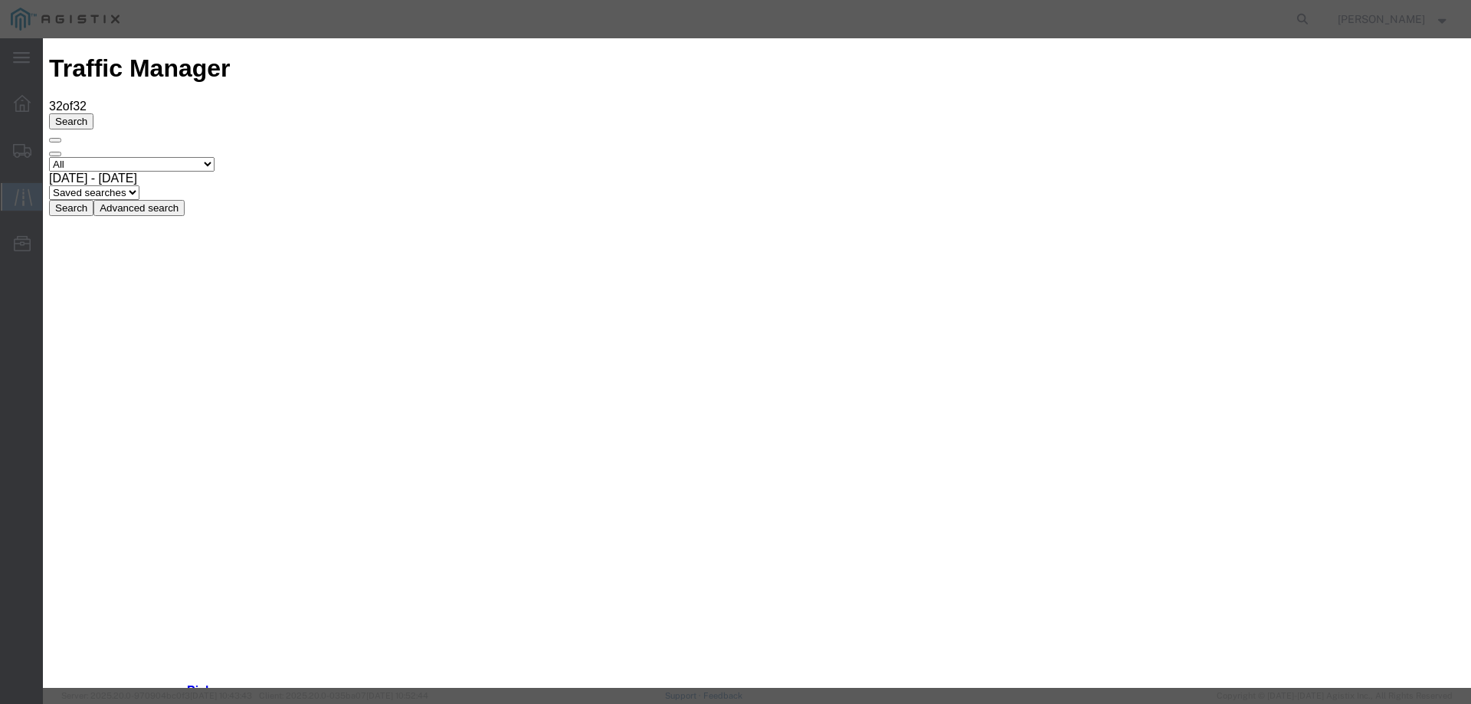
type input "[DATE]"
type input "10:00 AM"
select select "DELIVRED"
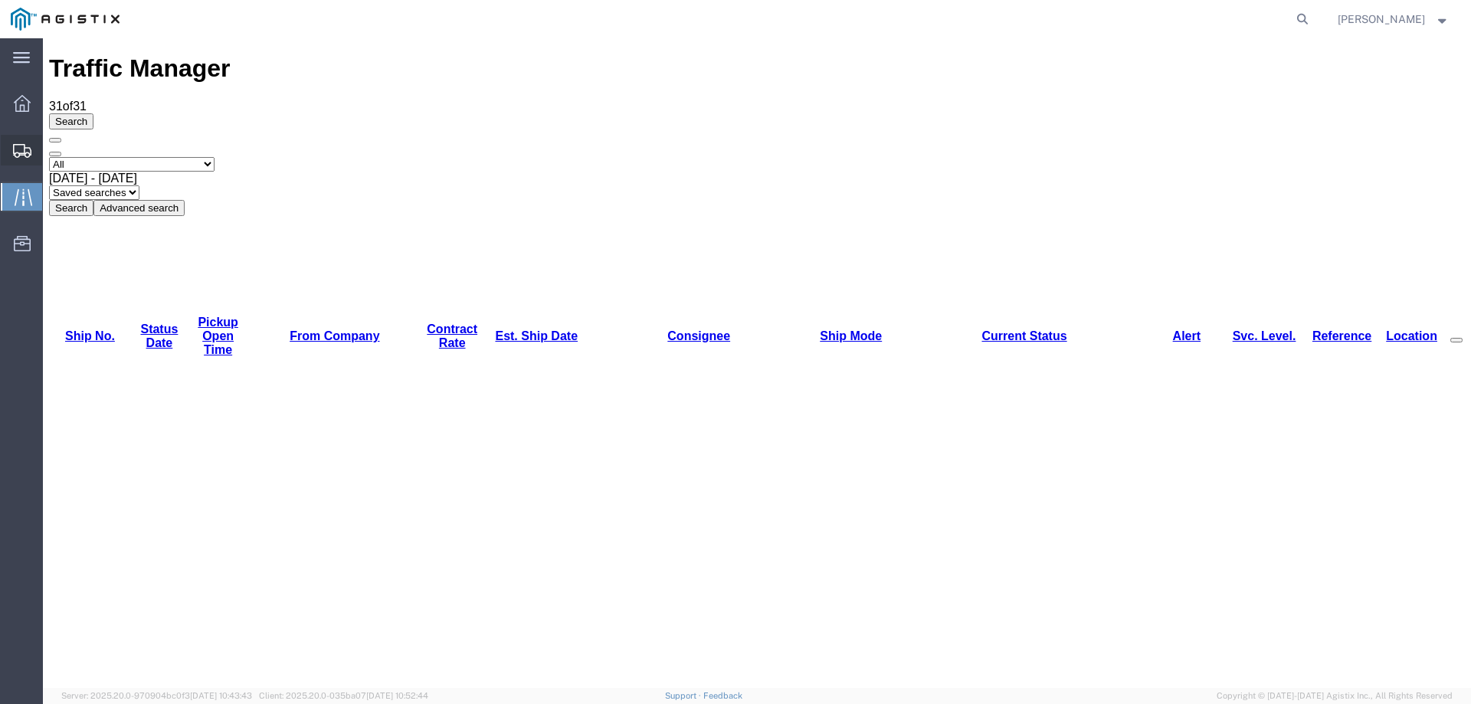
click at [15, 151] on icon at bounding box center [22, 151] width 18 height 14
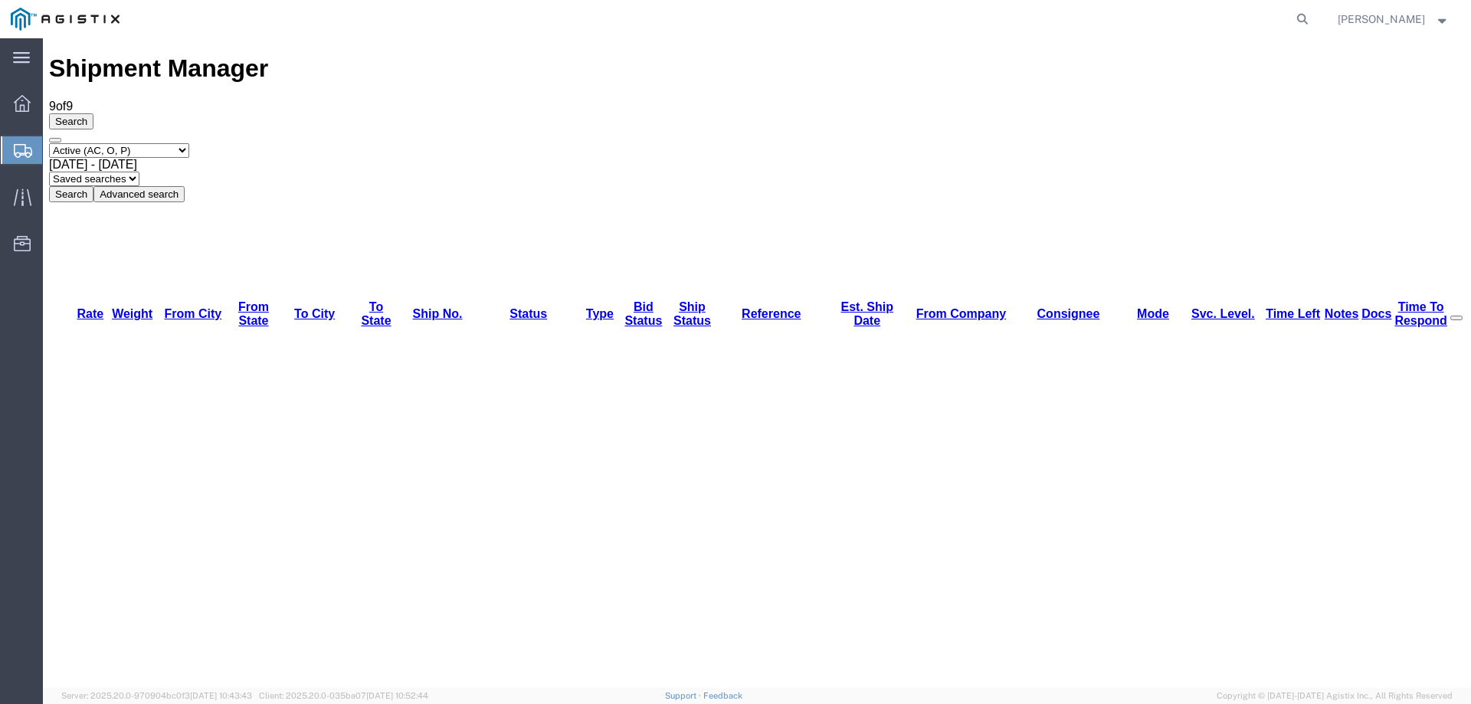
click at [31, 144] on icon at bounding box center [23, 151] width 18 height 14
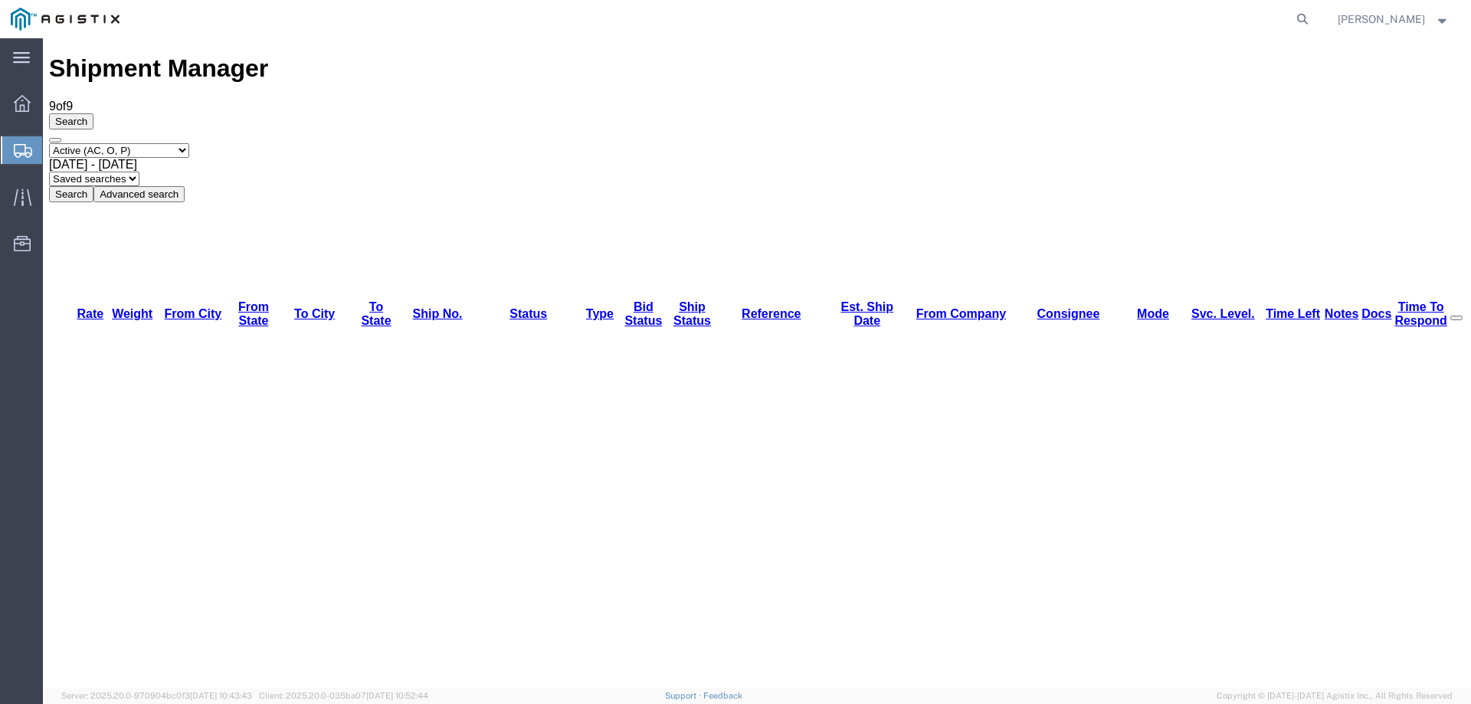
click at [16, 149] on icon at bounding box center [23, 151] width 18 height 14
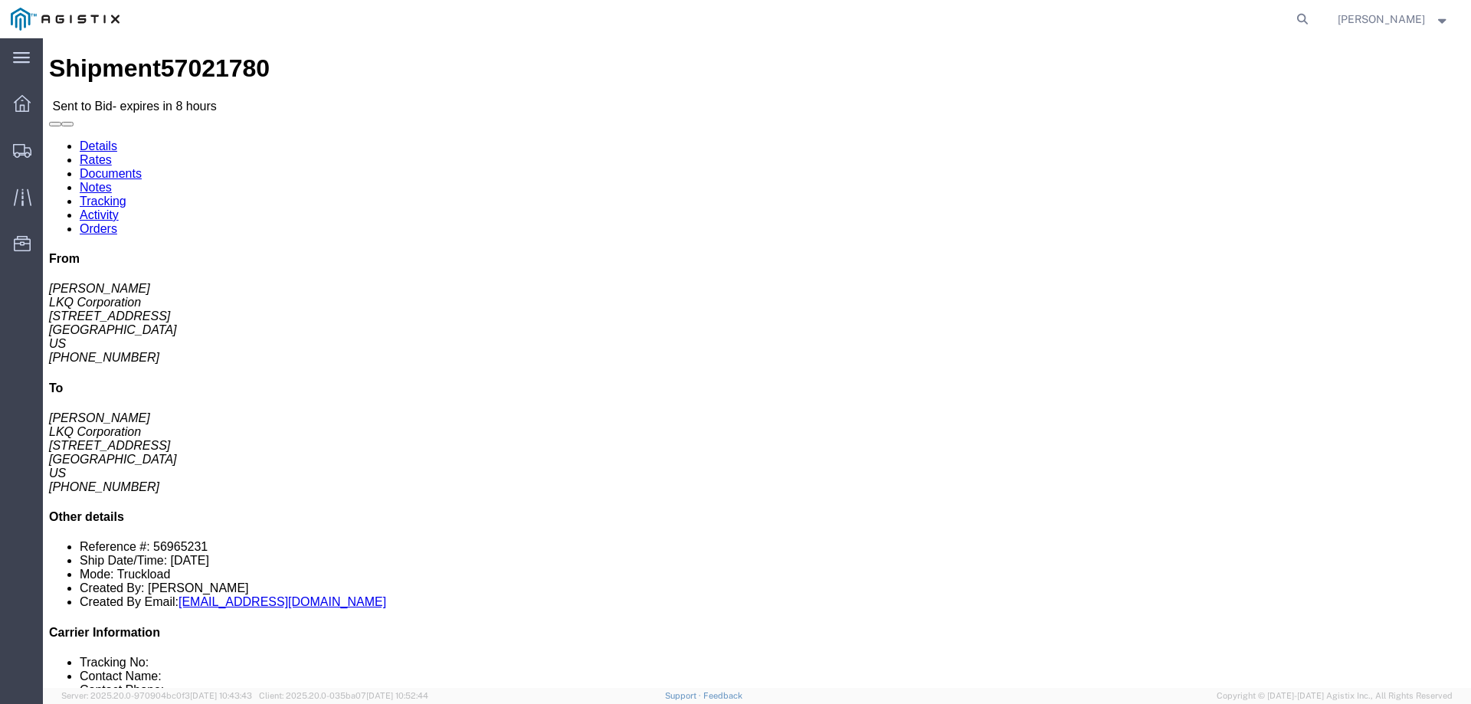
click link "Enter / Modify Bid"
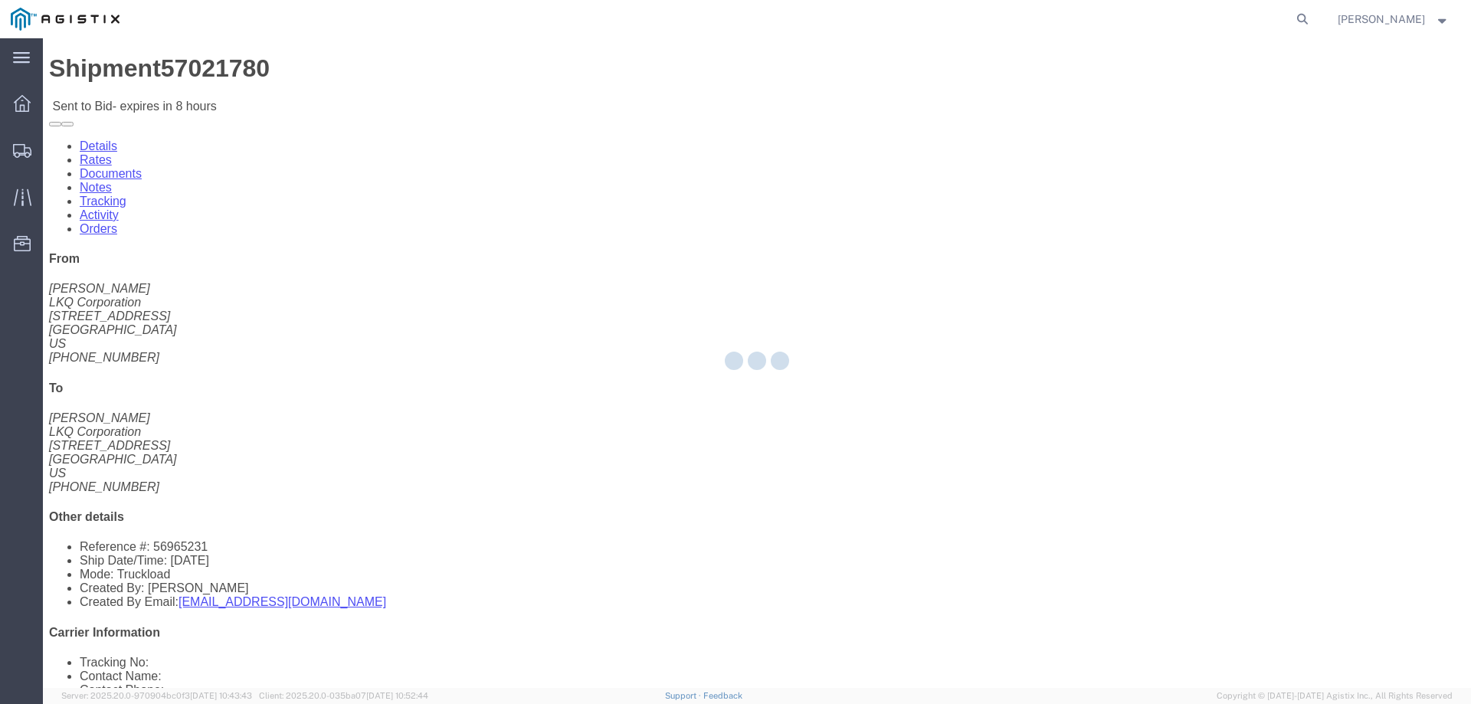
select select "146"
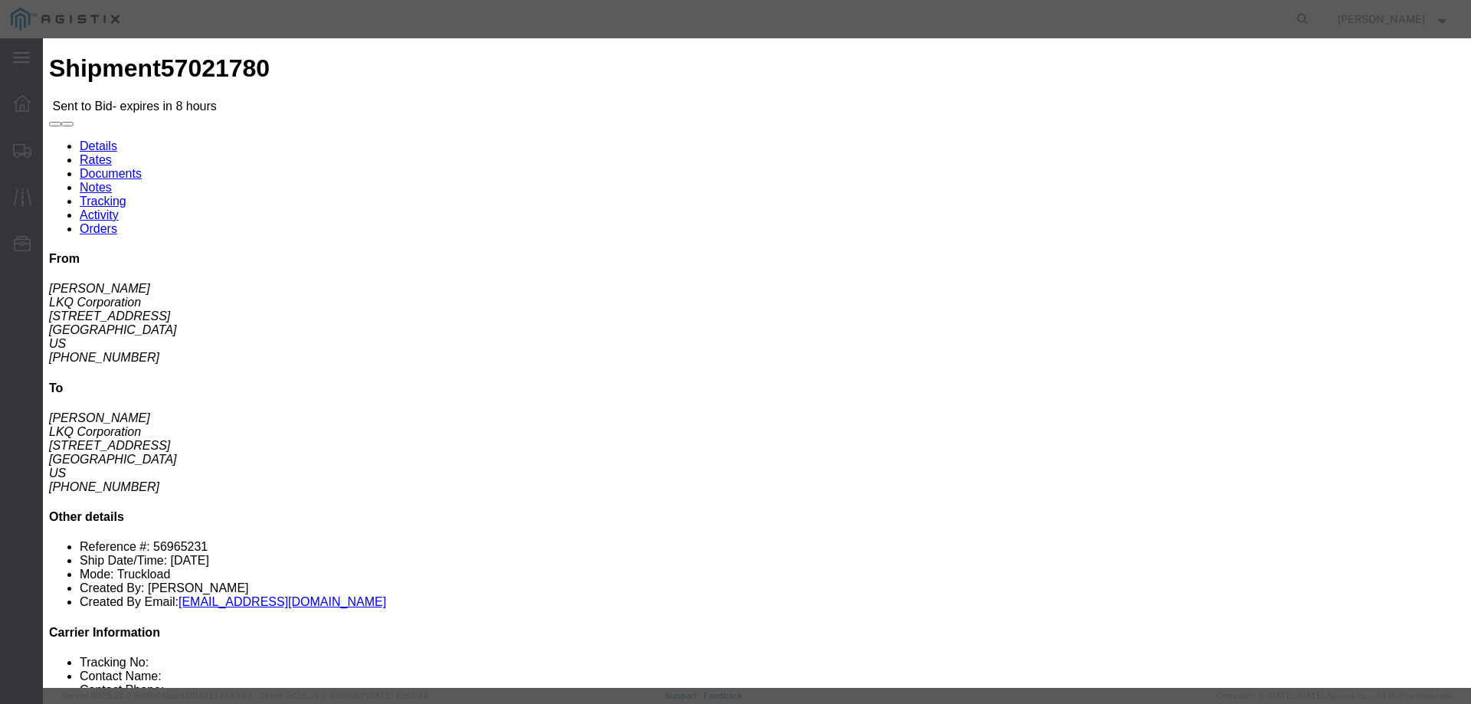
drag, startPoint x: 760, startPoint y: 144, endPoint x: 774, endPoint y: 144, distance: 14.6
click select "Select CONESTOGA DFRM/STEP Economy TL Flatbed Intermodal LTL Standard Next Day …"
select select "25032"
click select "Select CONESTOGA DFRM/STEP Economy TL Flatbed Intermodal LTL Standard Next Day …"
click input "text"
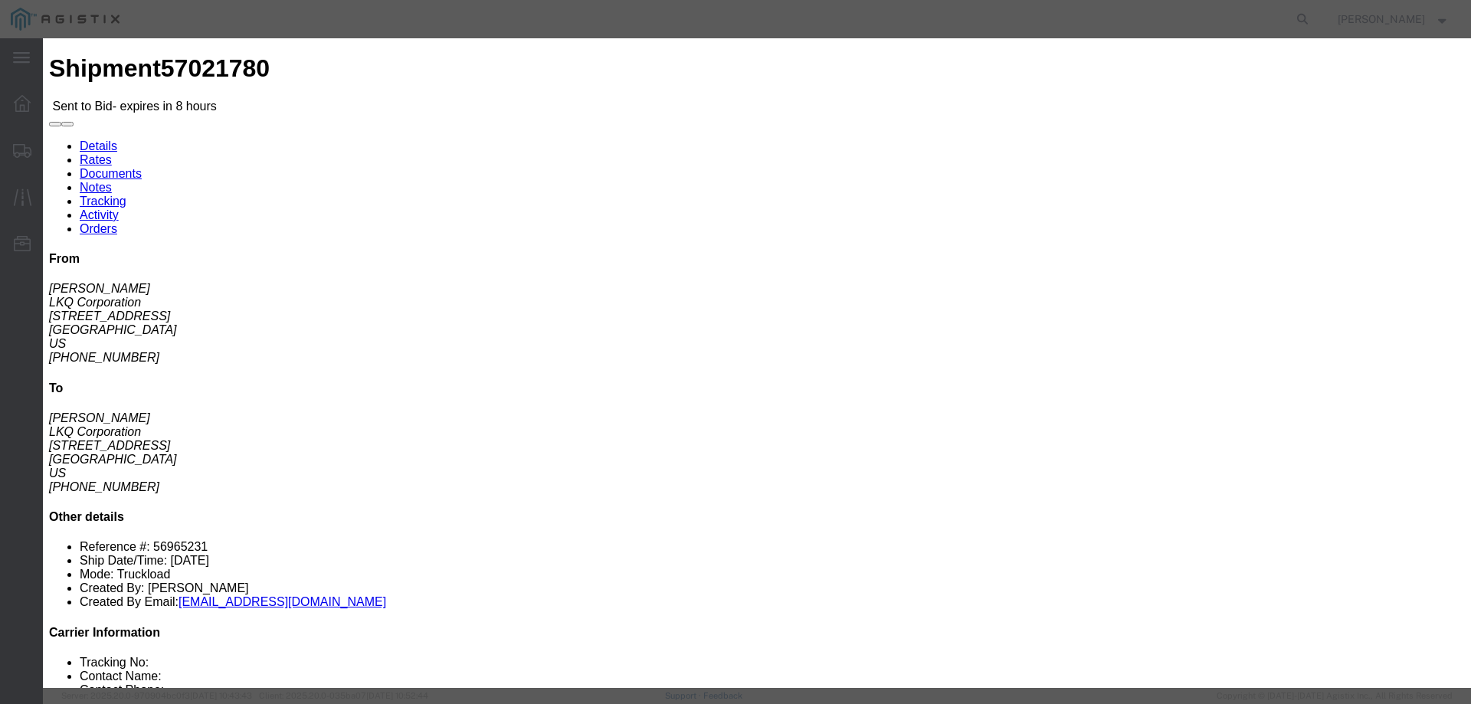
click input "text"
type input "ats"
click input "number"
type input "3675"
click button "Submit"
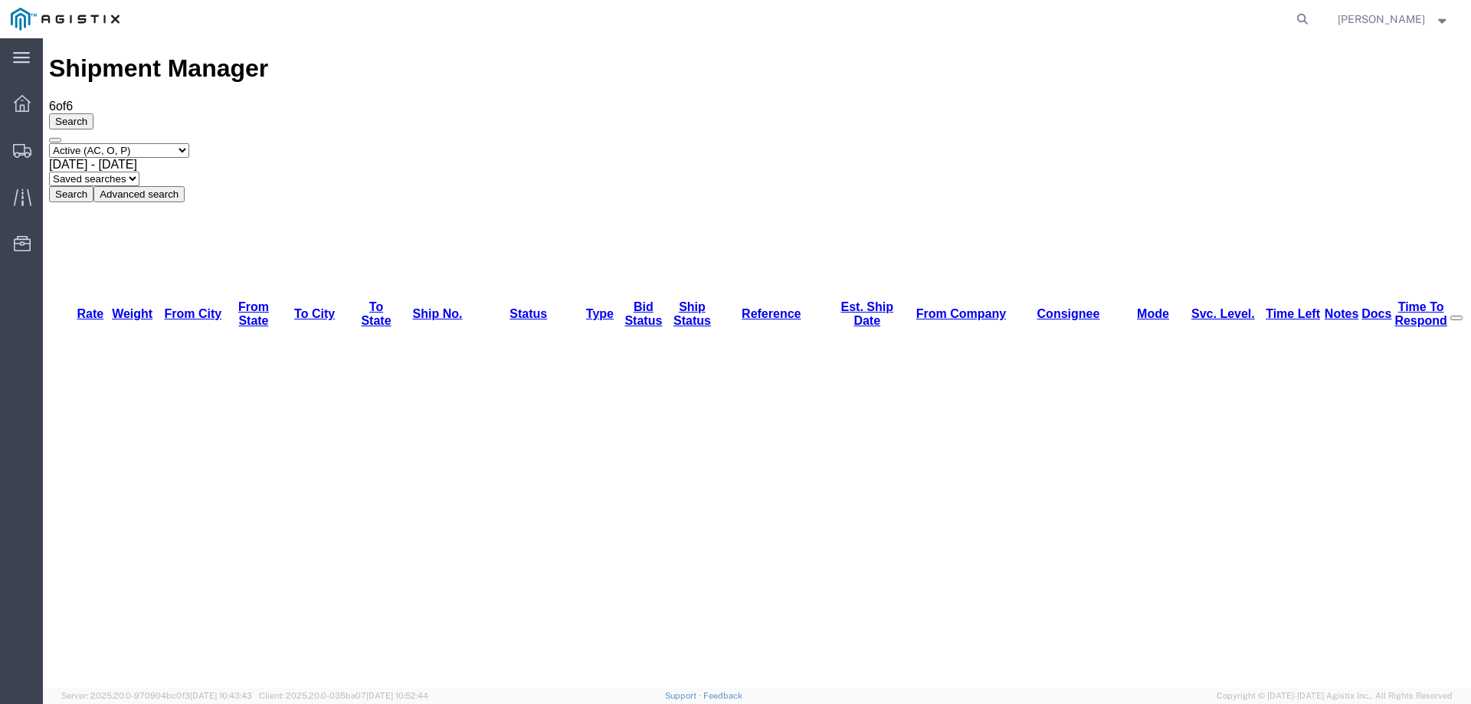
click at [15, 139] on div at bounding box center [22, 150] width 43 height 31
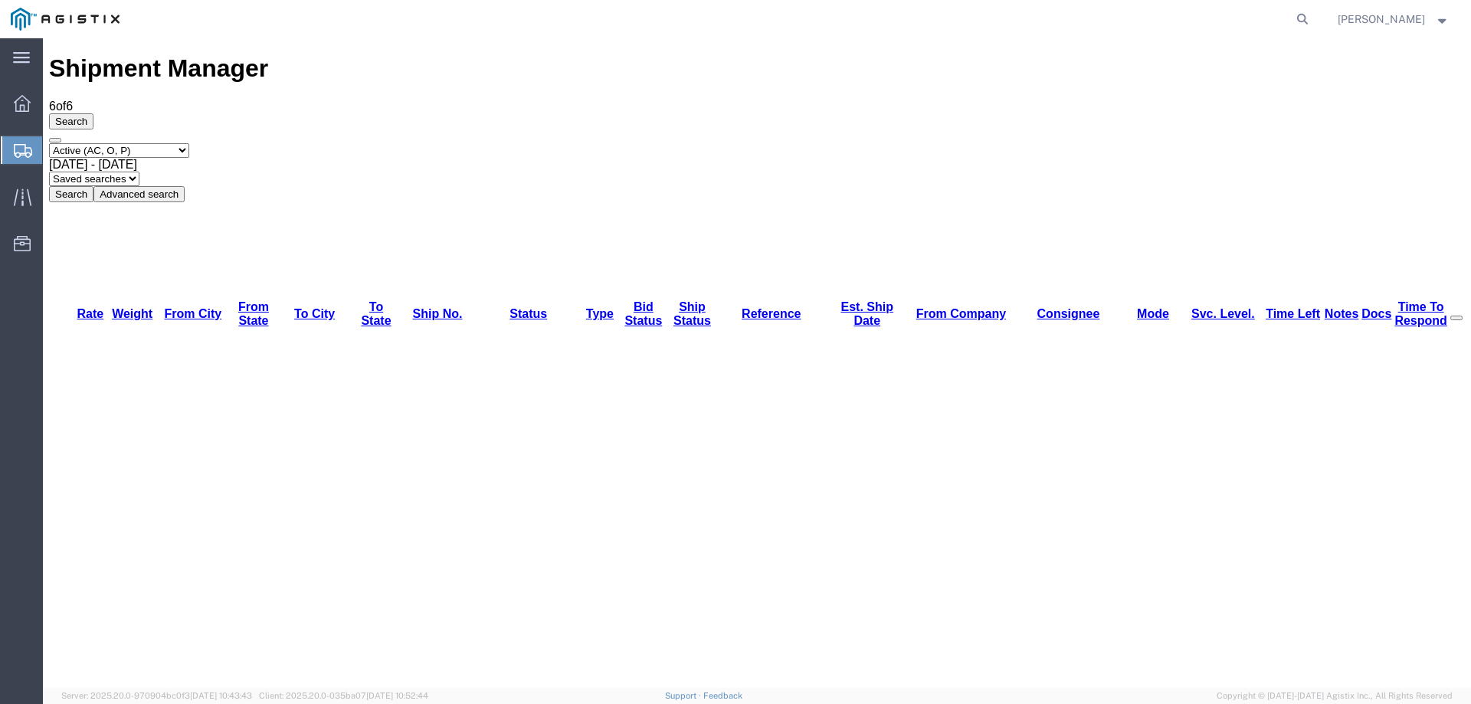
click at [21, 136] on link "Shipments" at bounding box center [21, 150] width 41 height 31
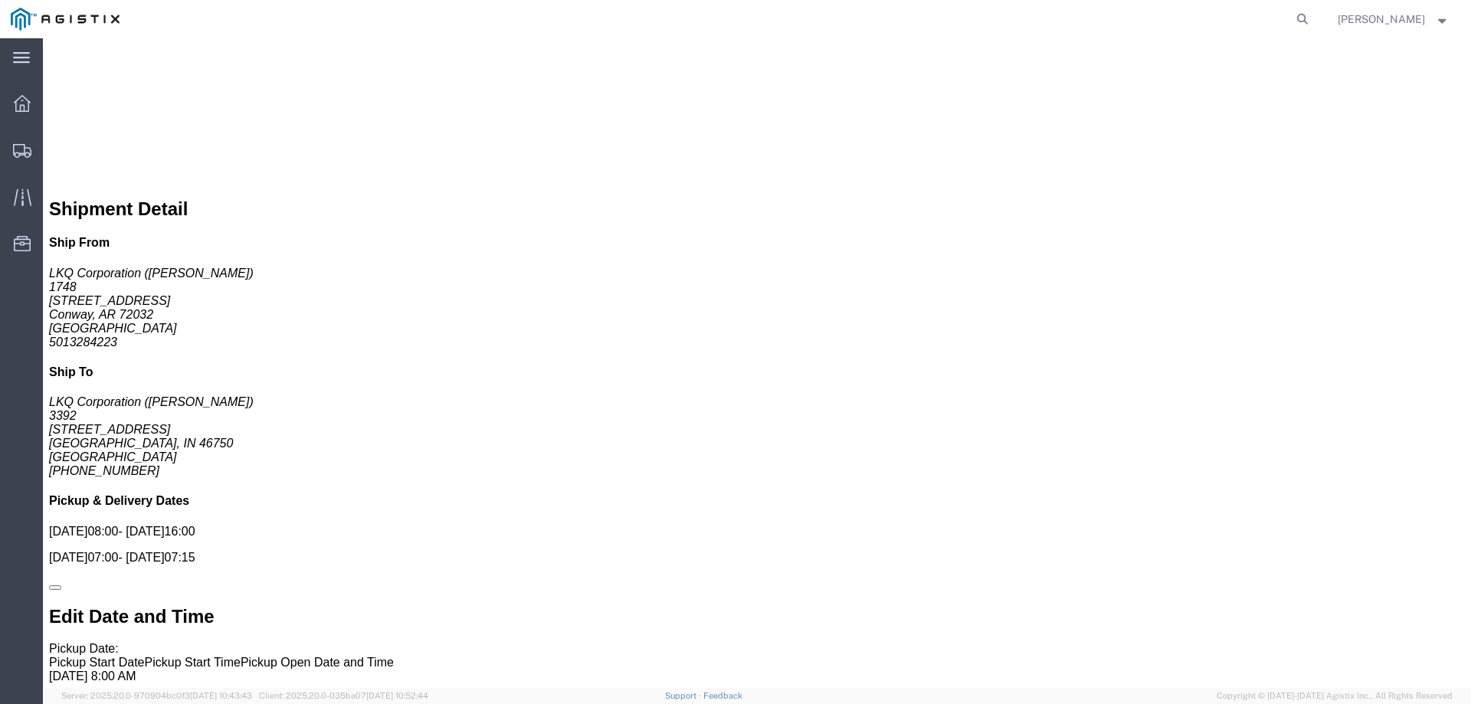
scroll to position [1013, 0]
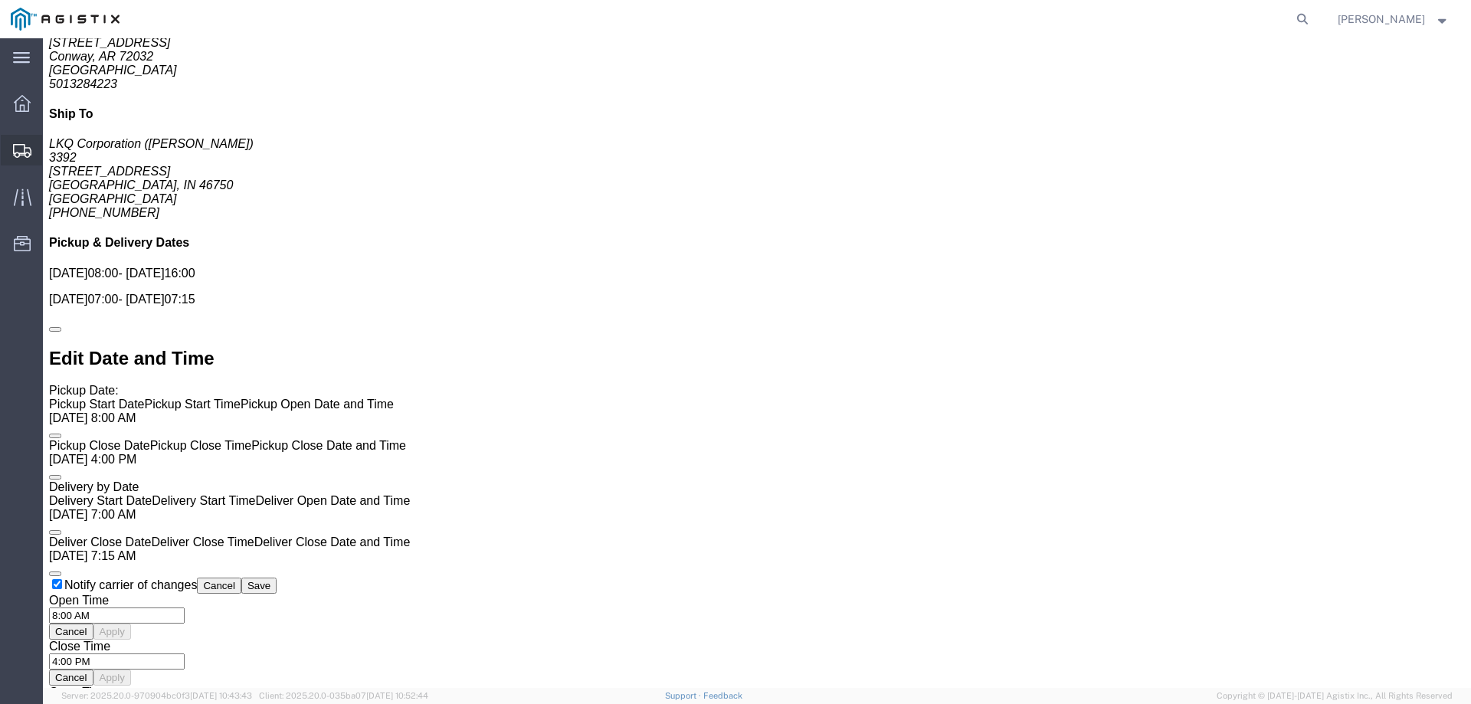
click at [17, 142] on div at bounding box center [22, 150] width 43 height 31
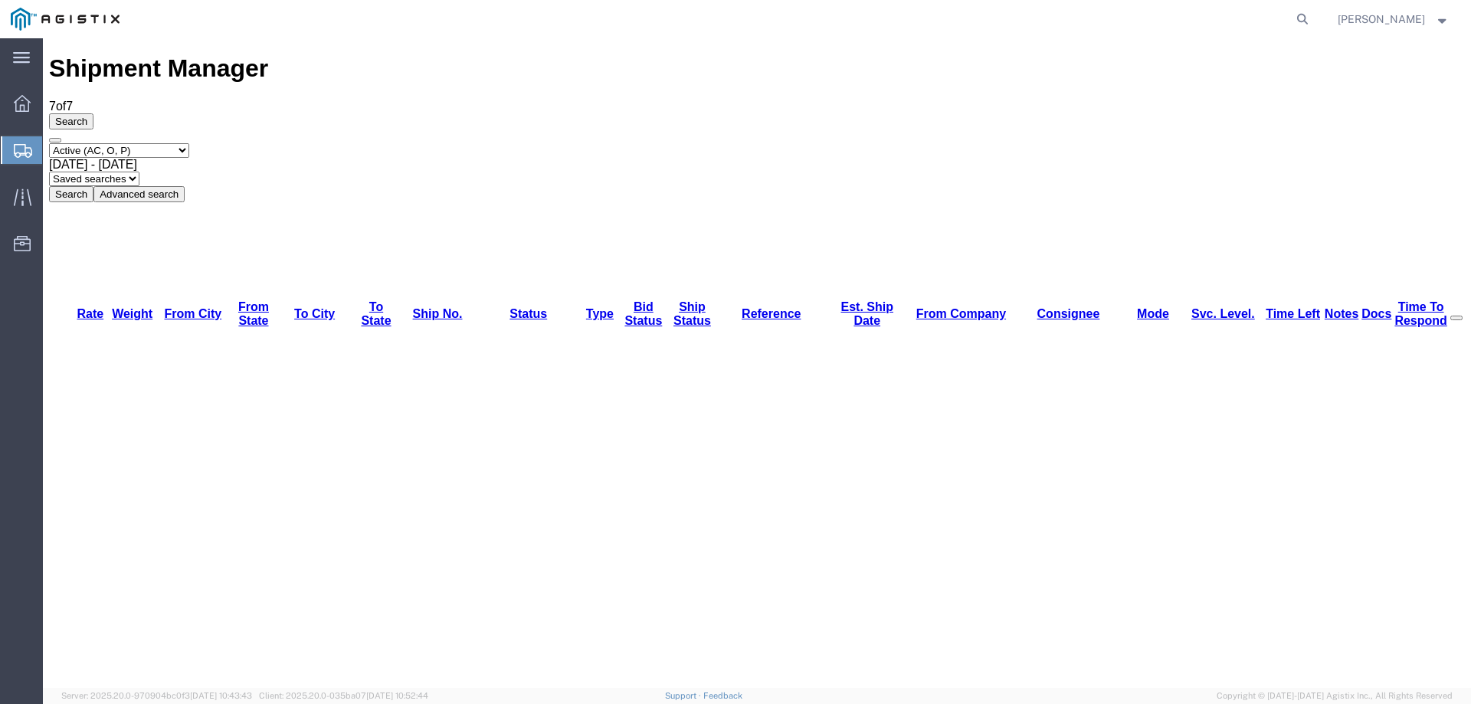
click at [708, 27] on div at bounding box center [722, 19] width 1184 height 38
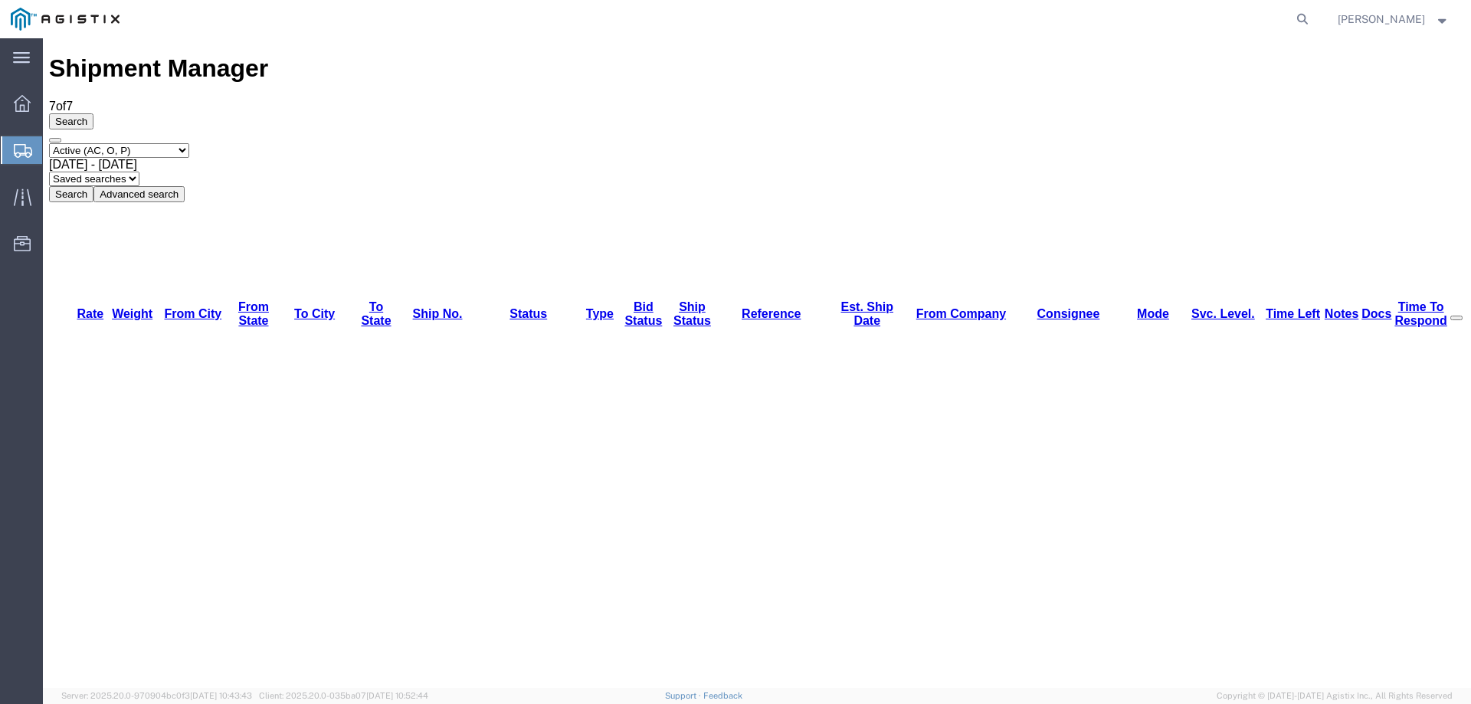
click at [19, 144] on icon at bounding box center [23, 151] width 18 height 14
click at [1315, 18] on agx-global-search at bounding box center [1070, 19] width 490 height 38
click at [1313, 18] on icon at bounding box center [1301, 18] width 21 height 21
click at [947, 19] on input "search" at bounding box center [1059, 19] width 466 height 37
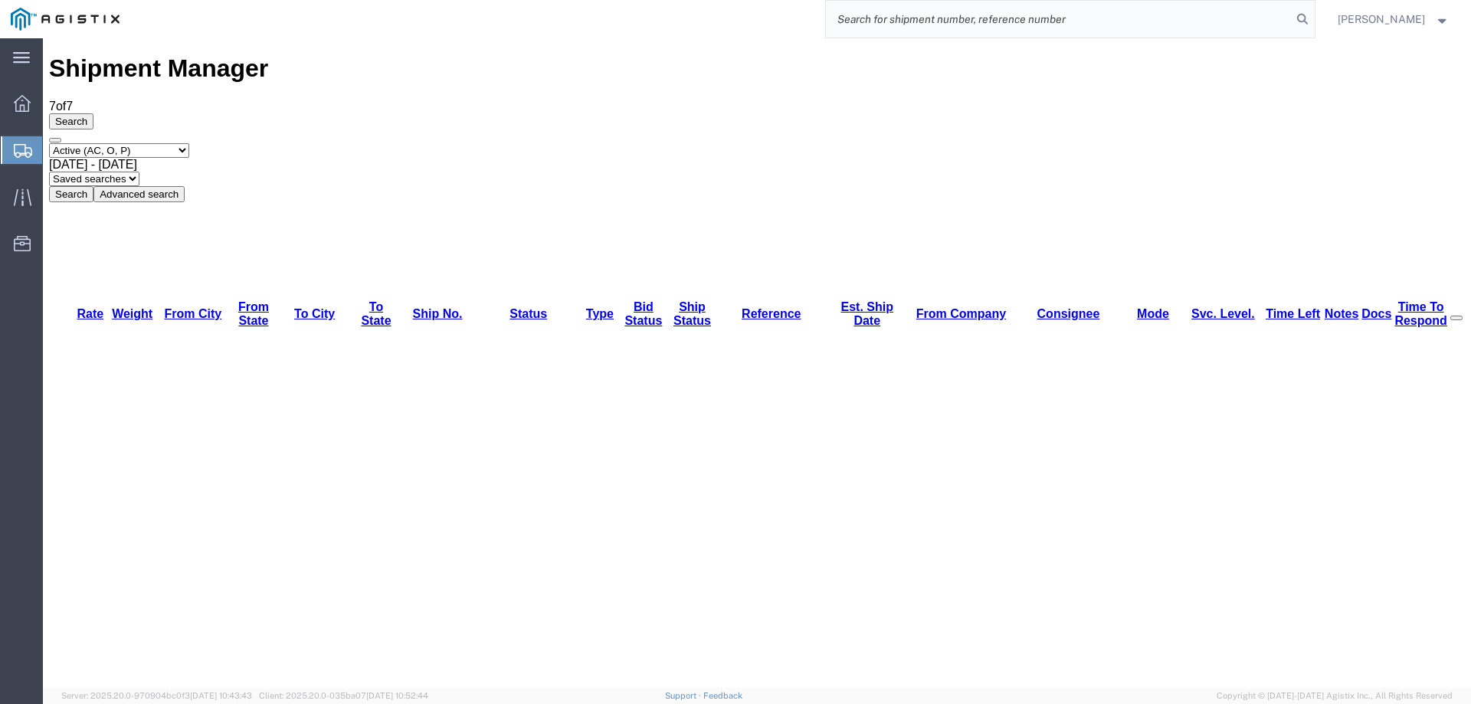
paste input "56979829"
type input "56979829"
click at [1313, 16] on icon at bounding box center [1301, 18] width 21 height 21
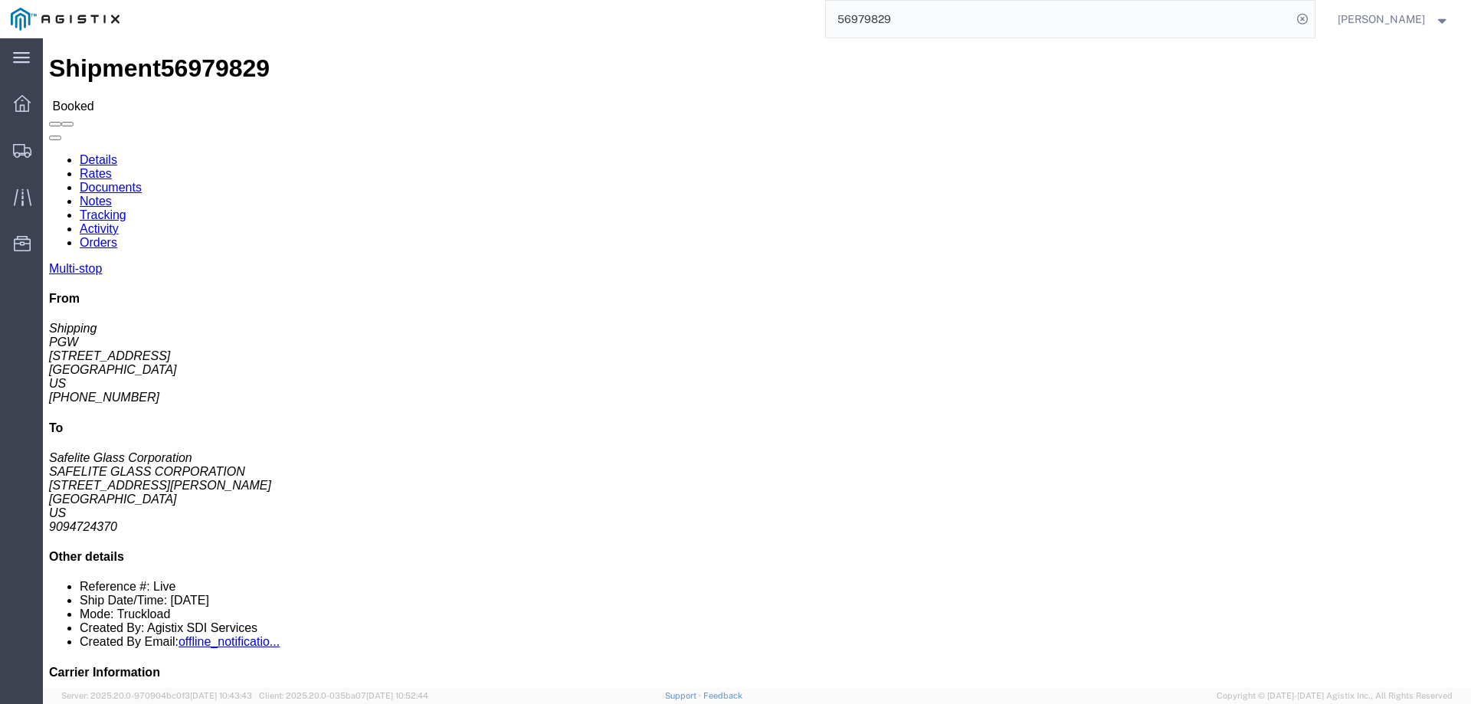
click div "Shipment Detail Multi-stop Ship From PGW (Shipping) 5329 850 Southern Ave Chill…"
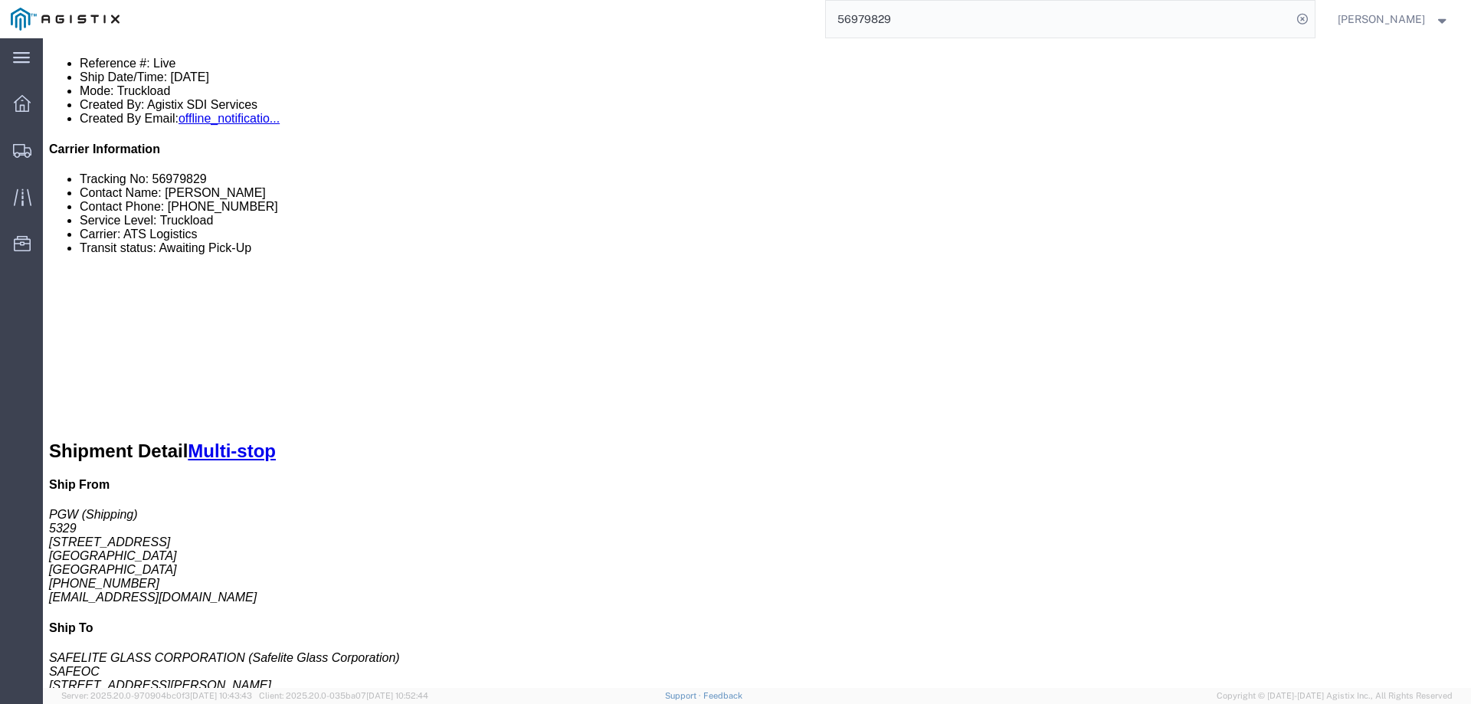
scroll to position [536, 0]
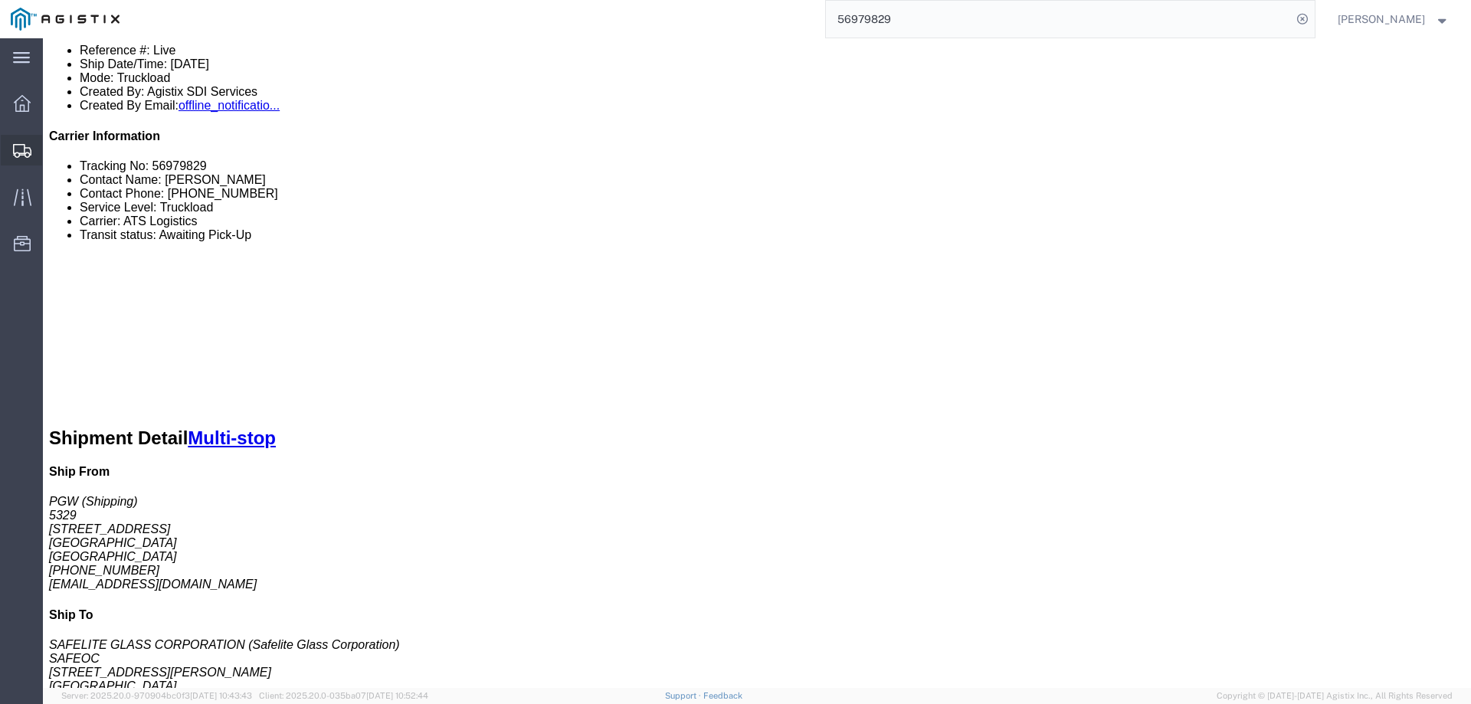
click at [17, 145] on icon at bounding box center [22, 151] width 18 height 14
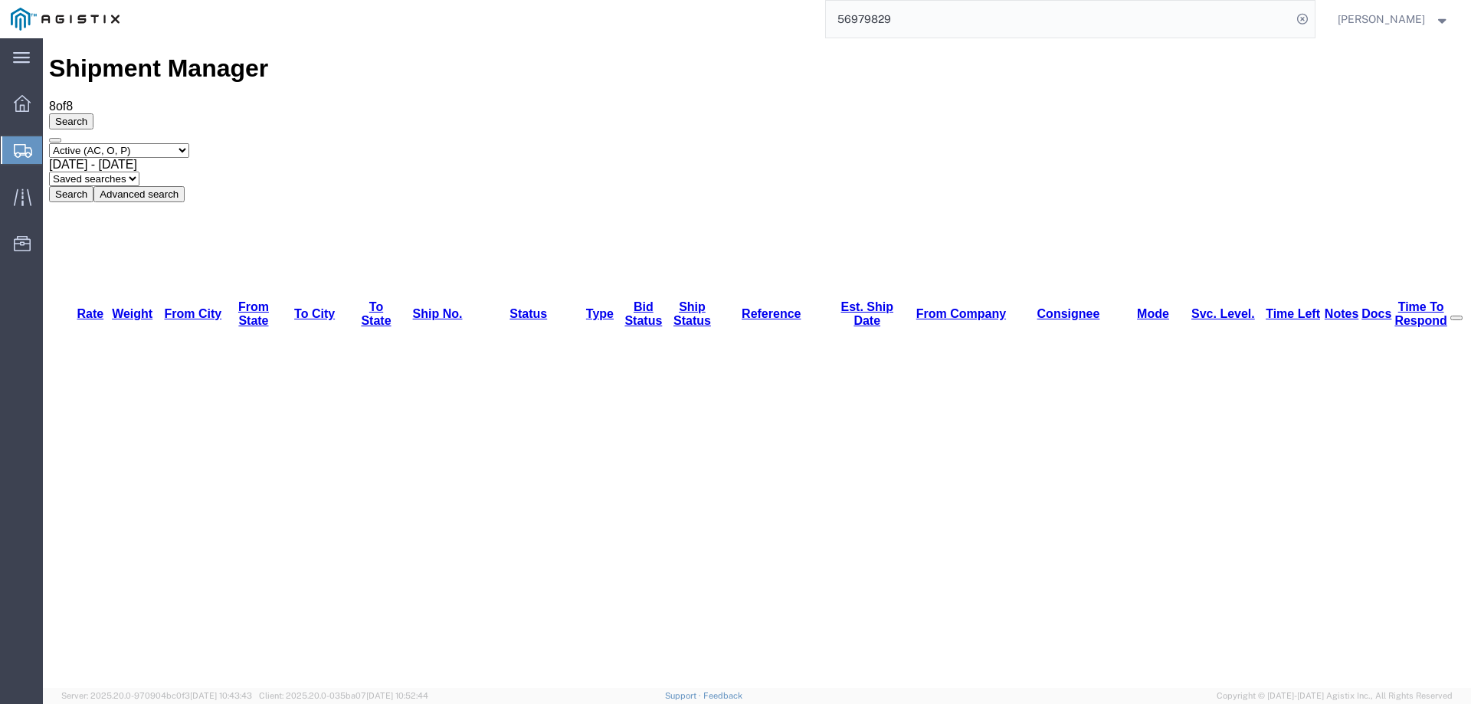
click at [22, 145] on icon at bounding box center [23, 151] width 18 height 14
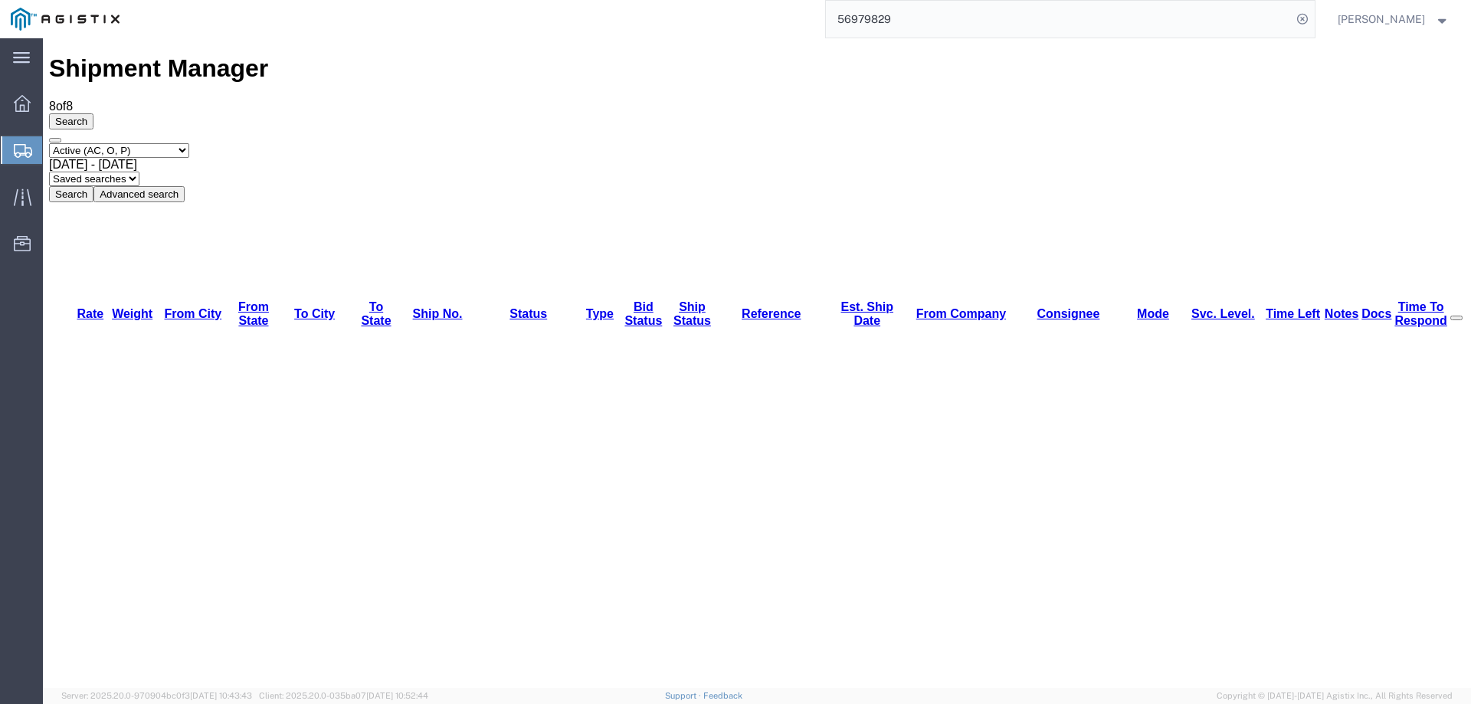
click at [21, 144] on icon at bounding box center [23, 151] width 18 height 14
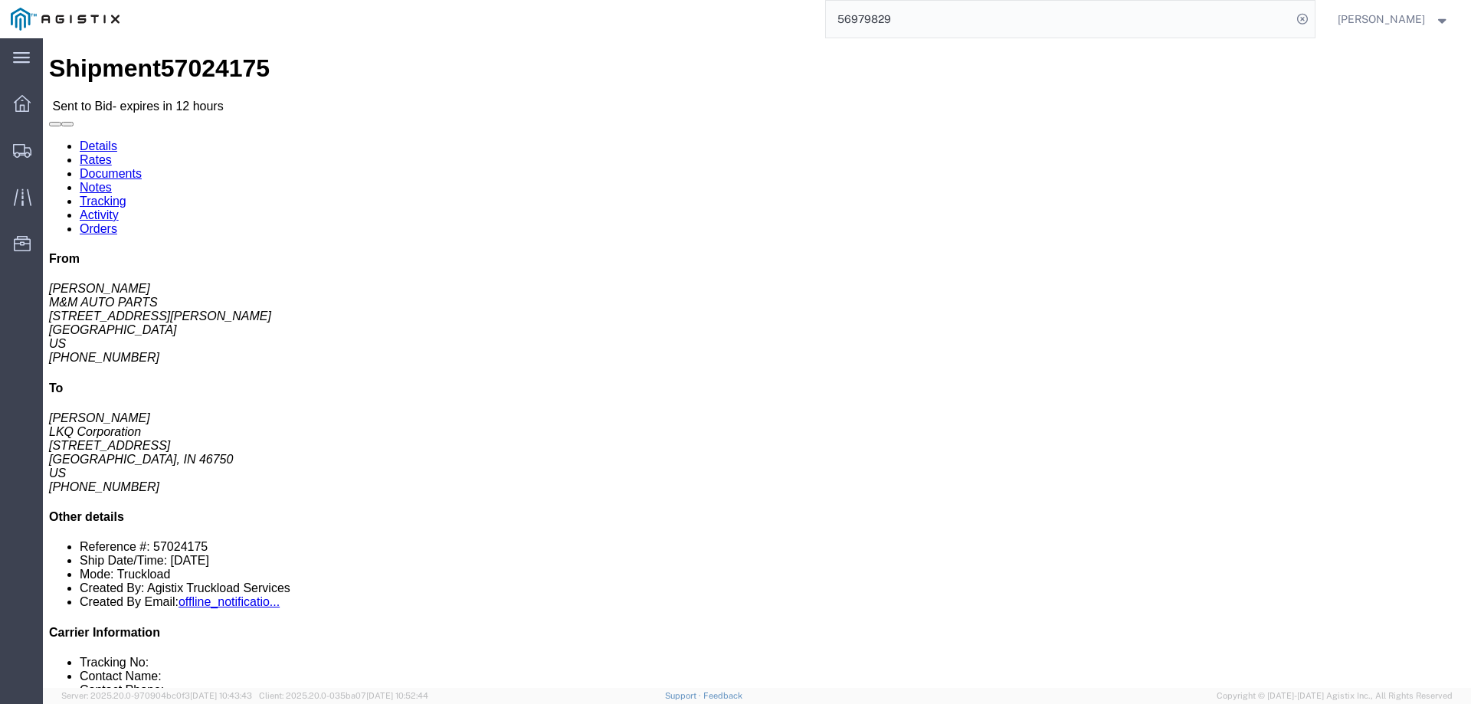
click b "57024175"
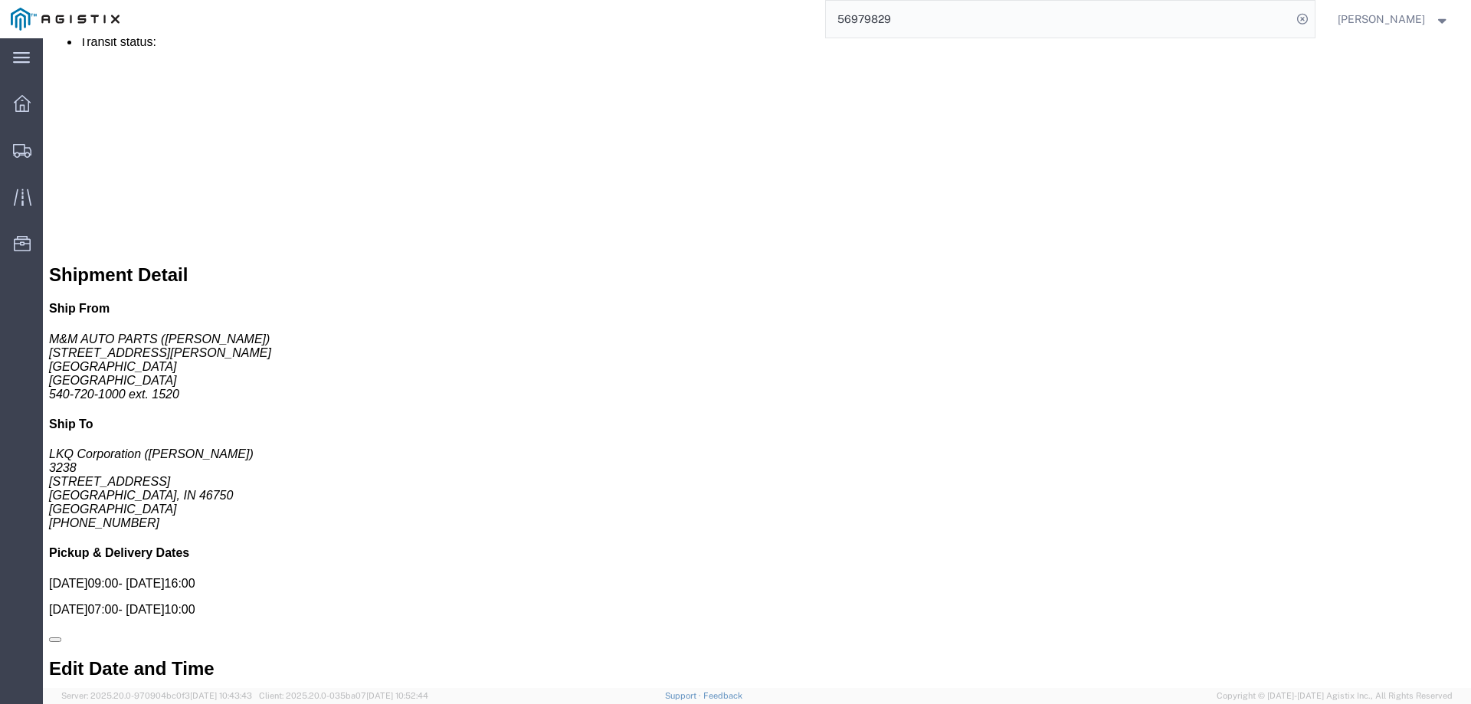
scroll to position [1013, 0]
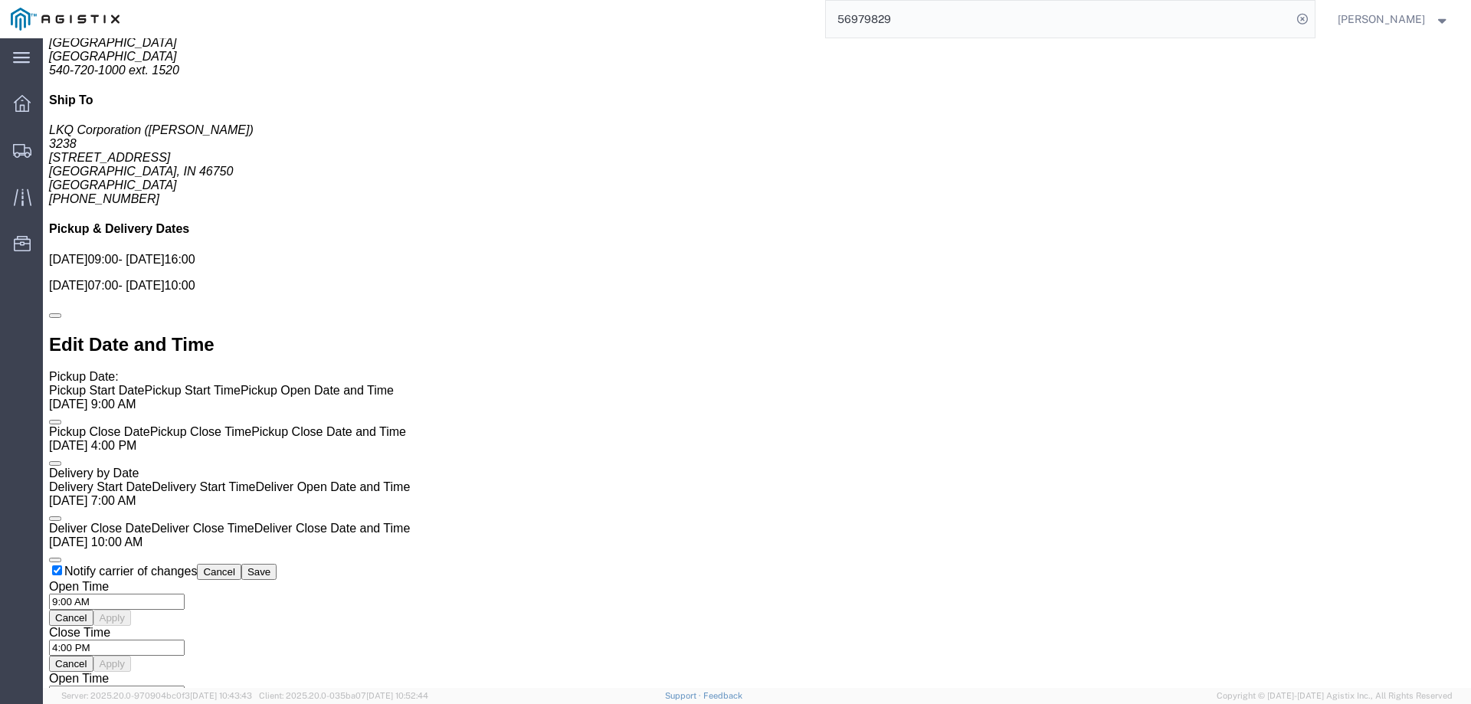
click link "Notes"
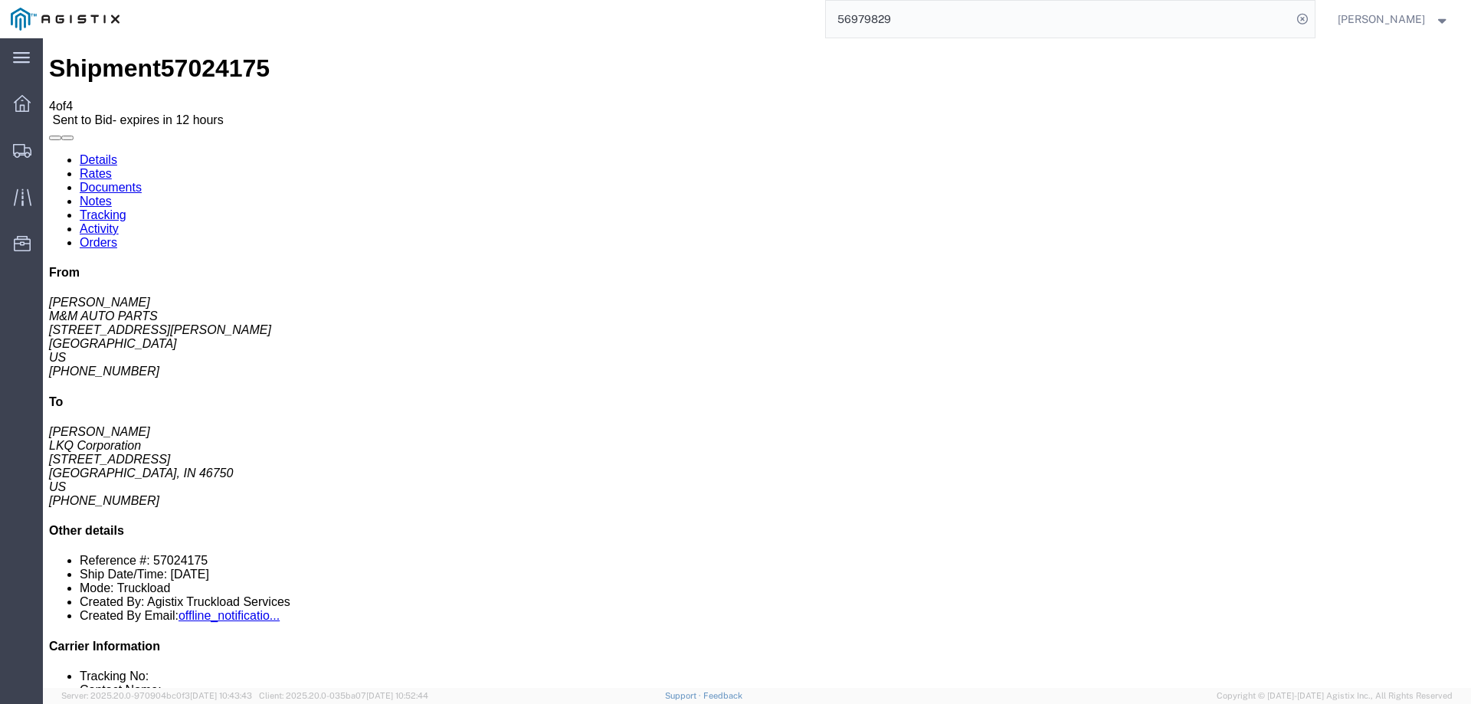
click at [93, 153] on link "Details" at bounding box center [99, 159] width 38 height 13
click link "Enter / Modify Bid"
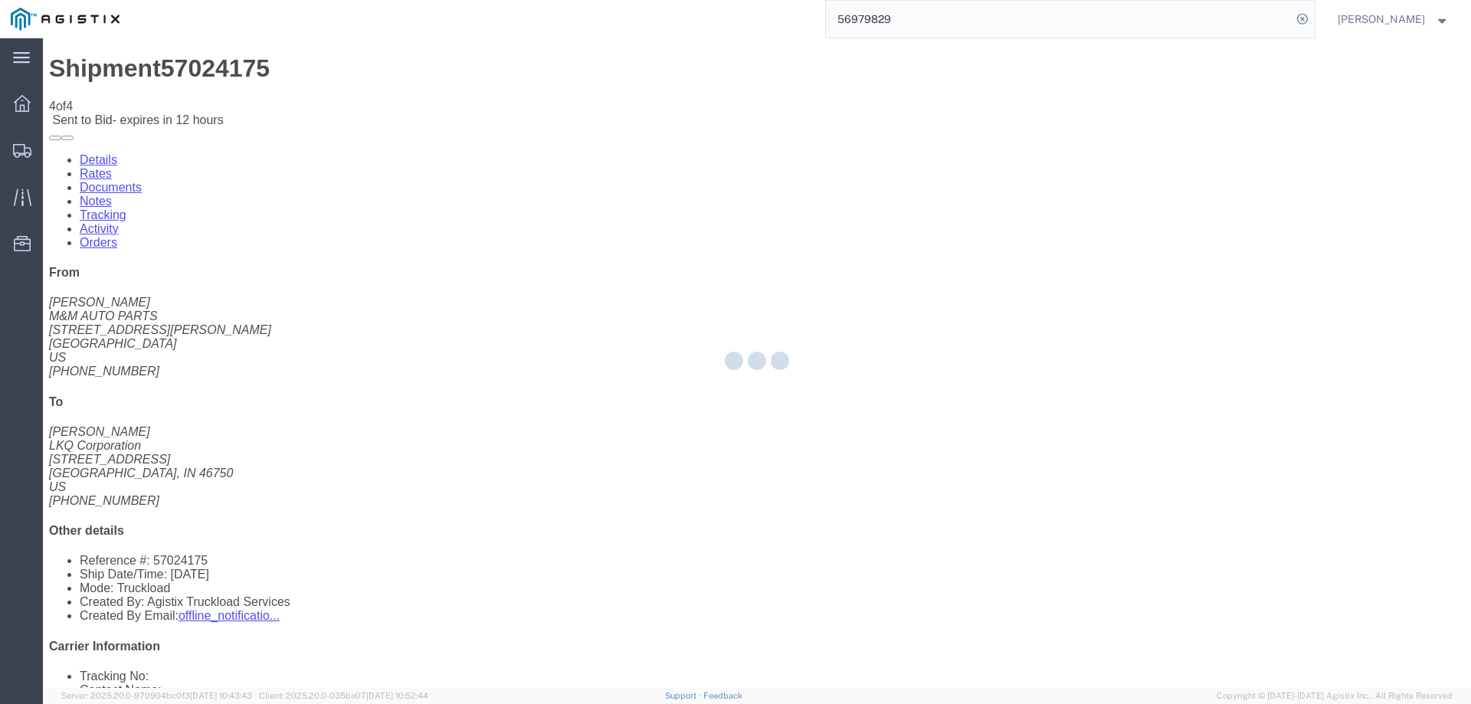
select select "146"
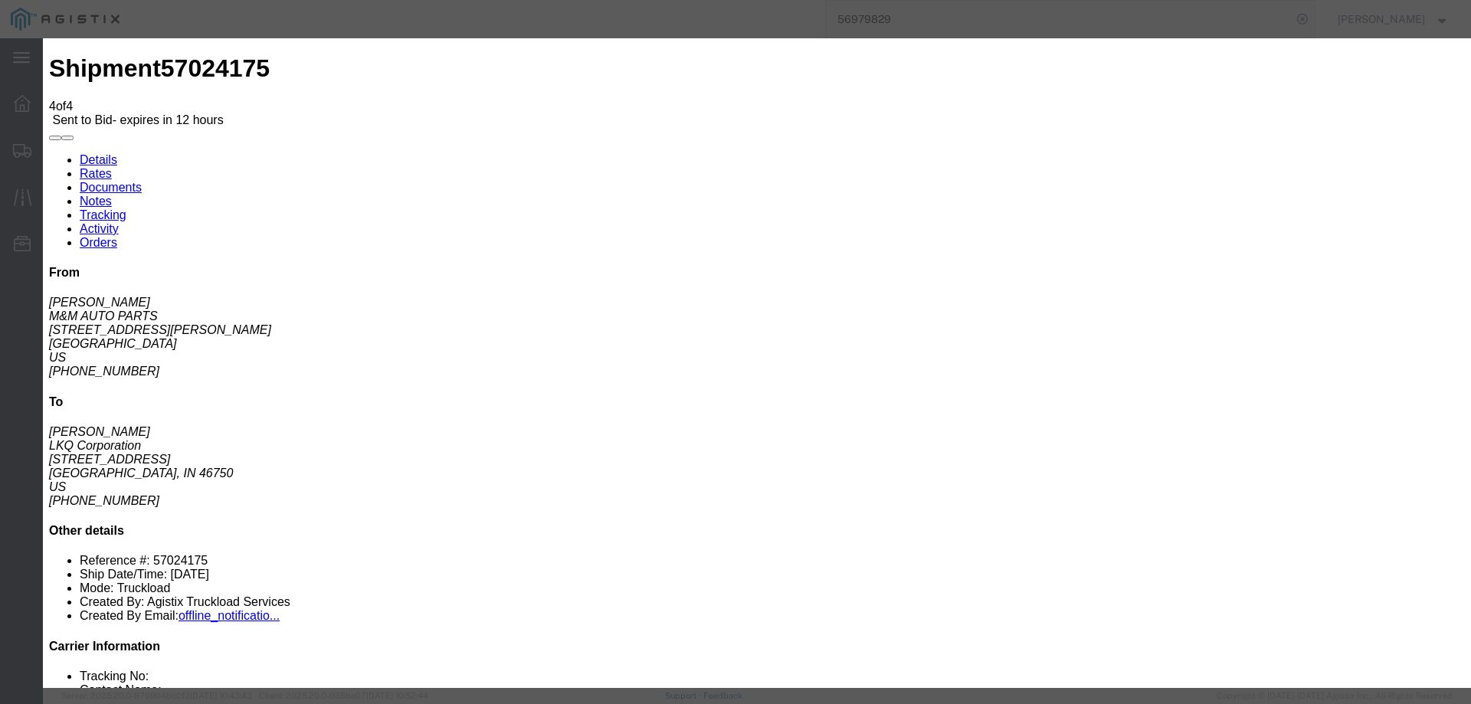
click select "Select CONESTOGA DFRM/STEP Economy TL Flatbed Intermodal LTL Standard Next Day …"
select select "25032"
click select "Select CONESTOGA DFRM/STEP Economy TL Flatbed Intermodal LTL Standard Next Day …"
drag, startPoint x: 1011, startPoint y: 139, endPoint x: 1026, endPoint y: 141, distance: 14.6
click input "text"
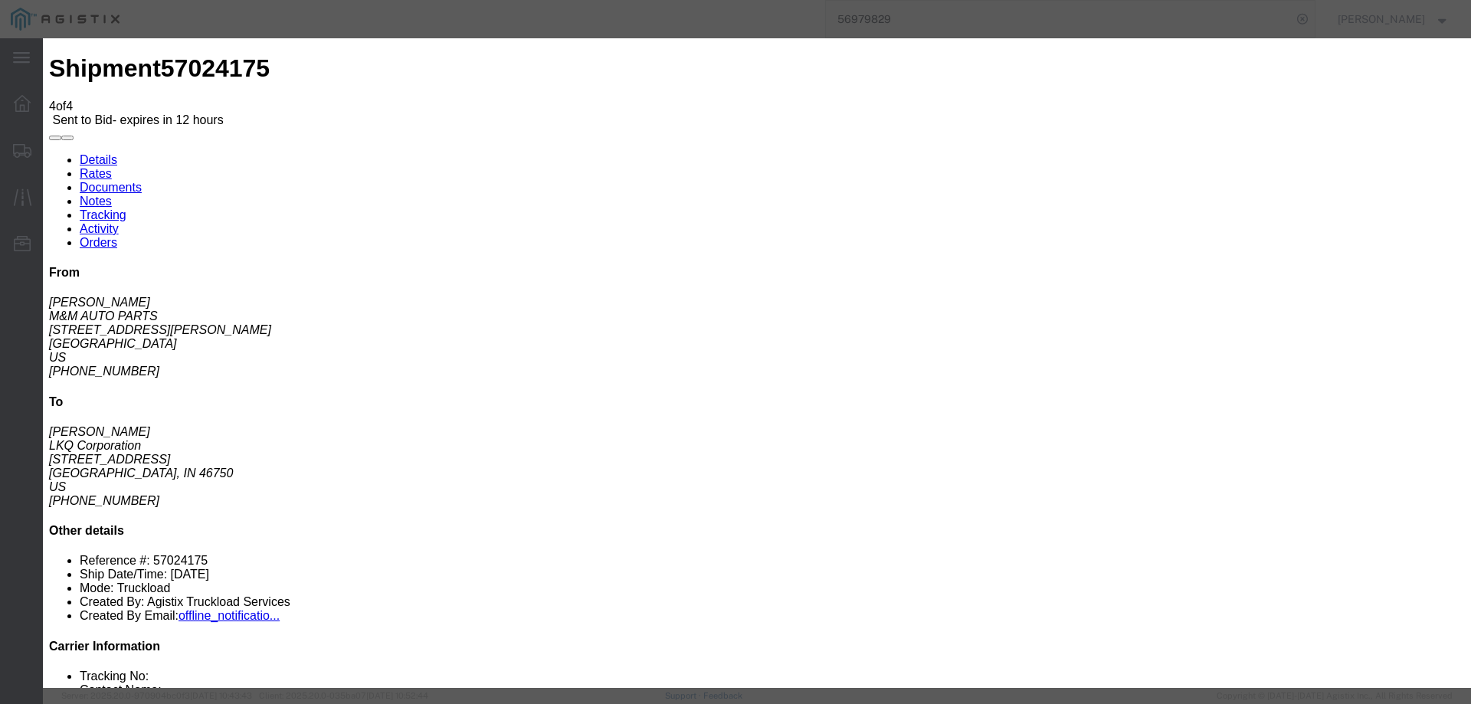
type input "ats"
click input "number"
type input "970"
click button "Submit"
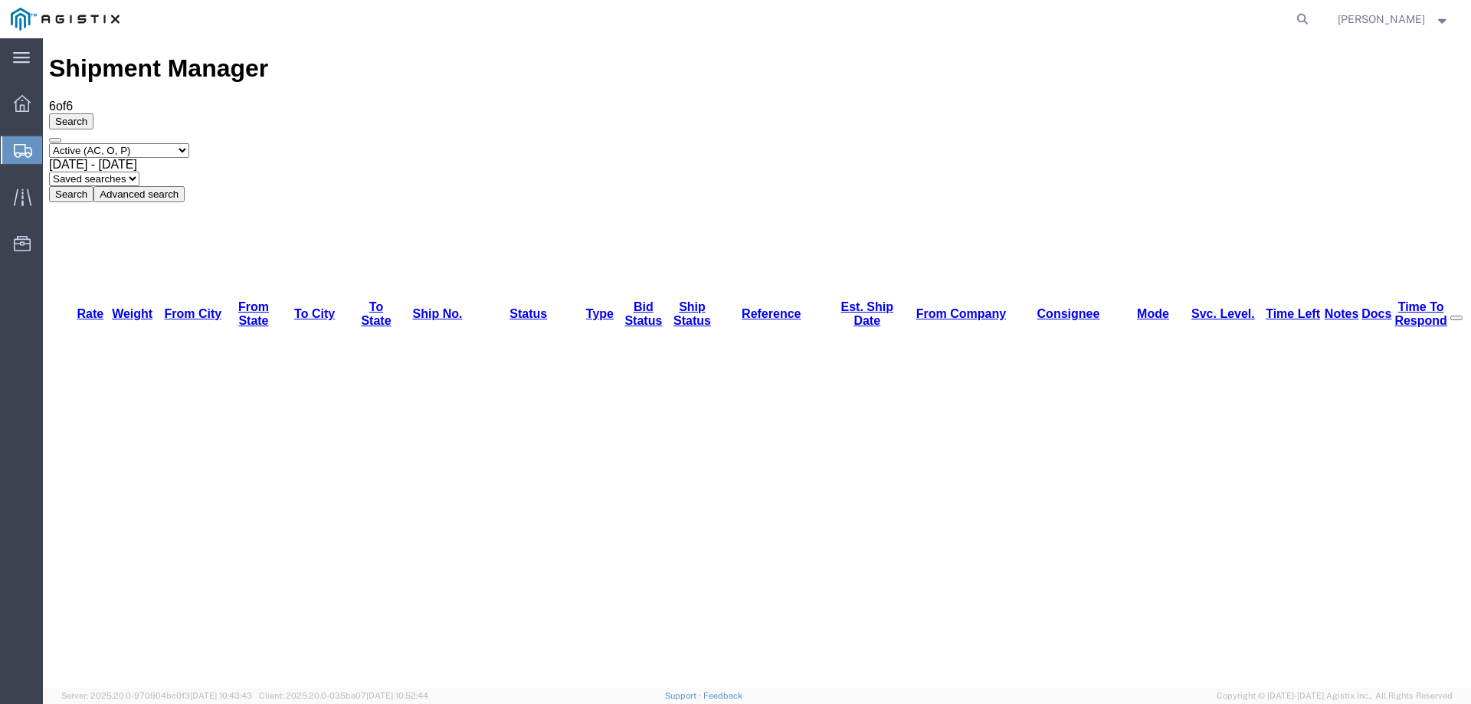
click at [20, 144] on icon at bounding box center [23, 151] width 18 height 14
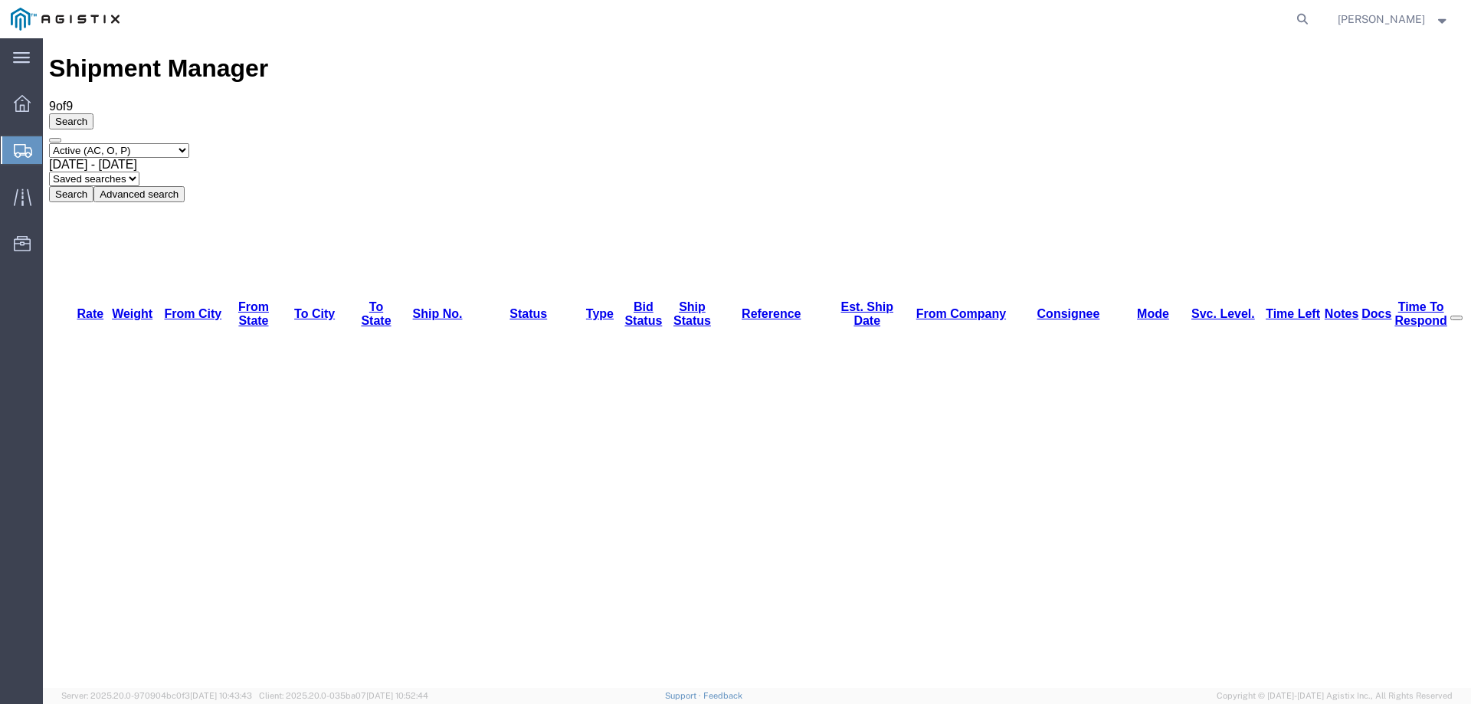
click at [11, 145] on div at bounding box center [22, 150] width 43 height 28
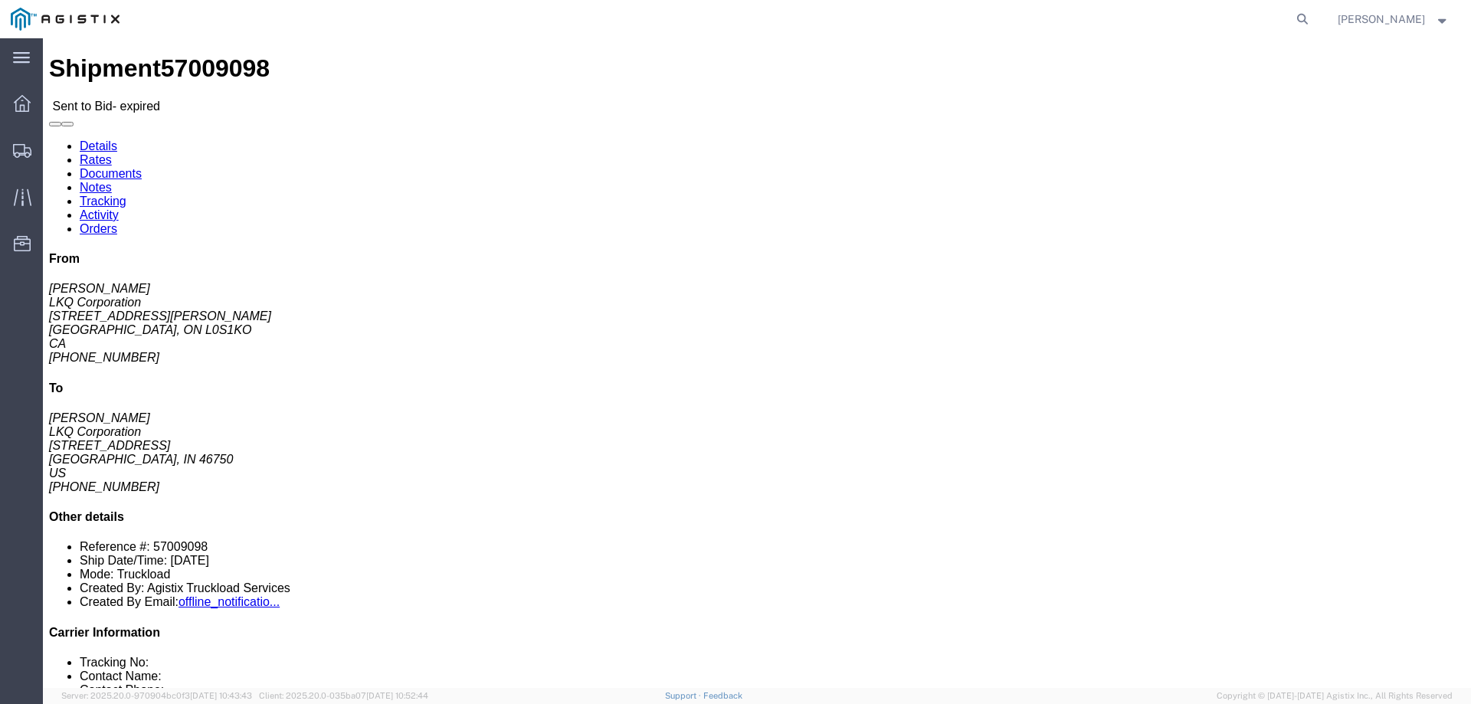
click link "Rates"
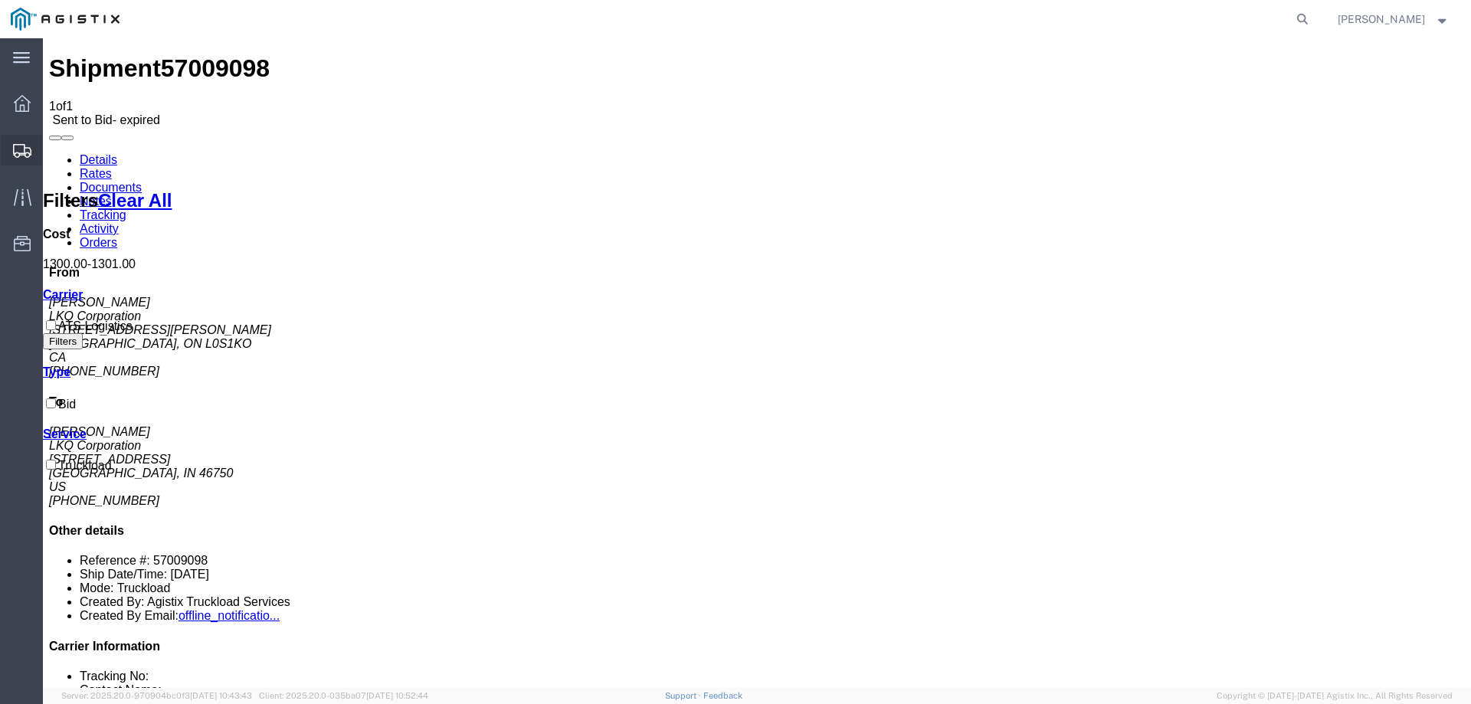
click at [17, 151] on icon at bounding box center [22, 151] width 18 height 14
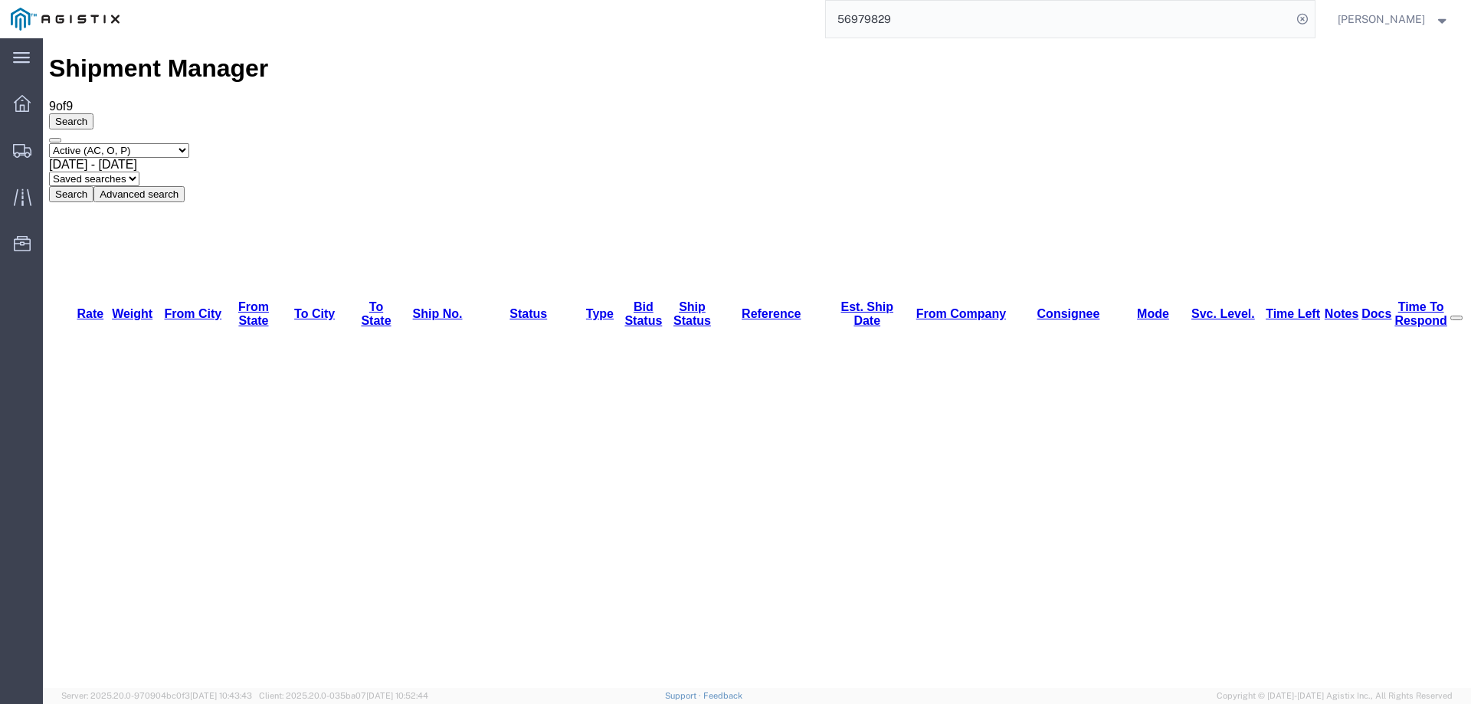
click at [1342, 143] on div "Select status Active (AC, O, P) All Approved Awaiting Confirmation (AC) Booked …" at bounding box center [757, 172] width 1416 height 59
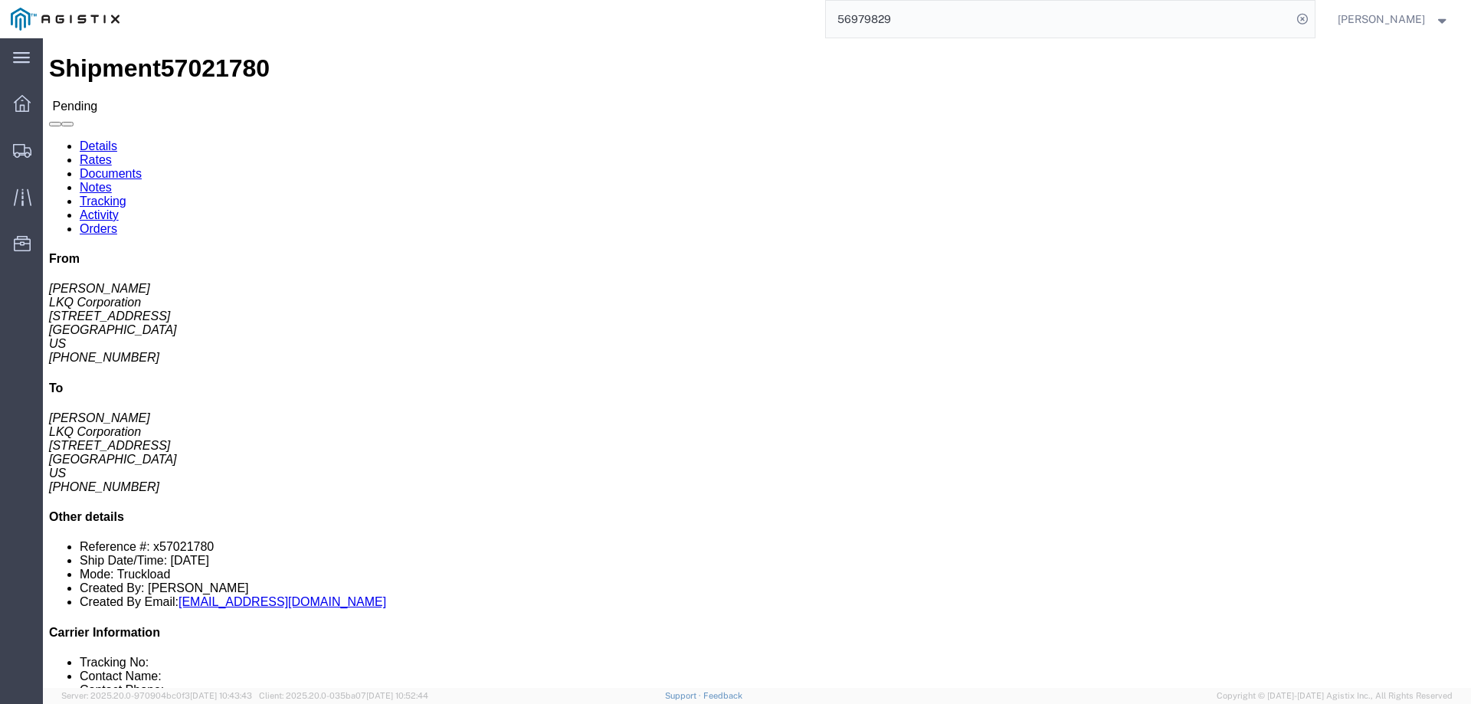
click link "Rates"
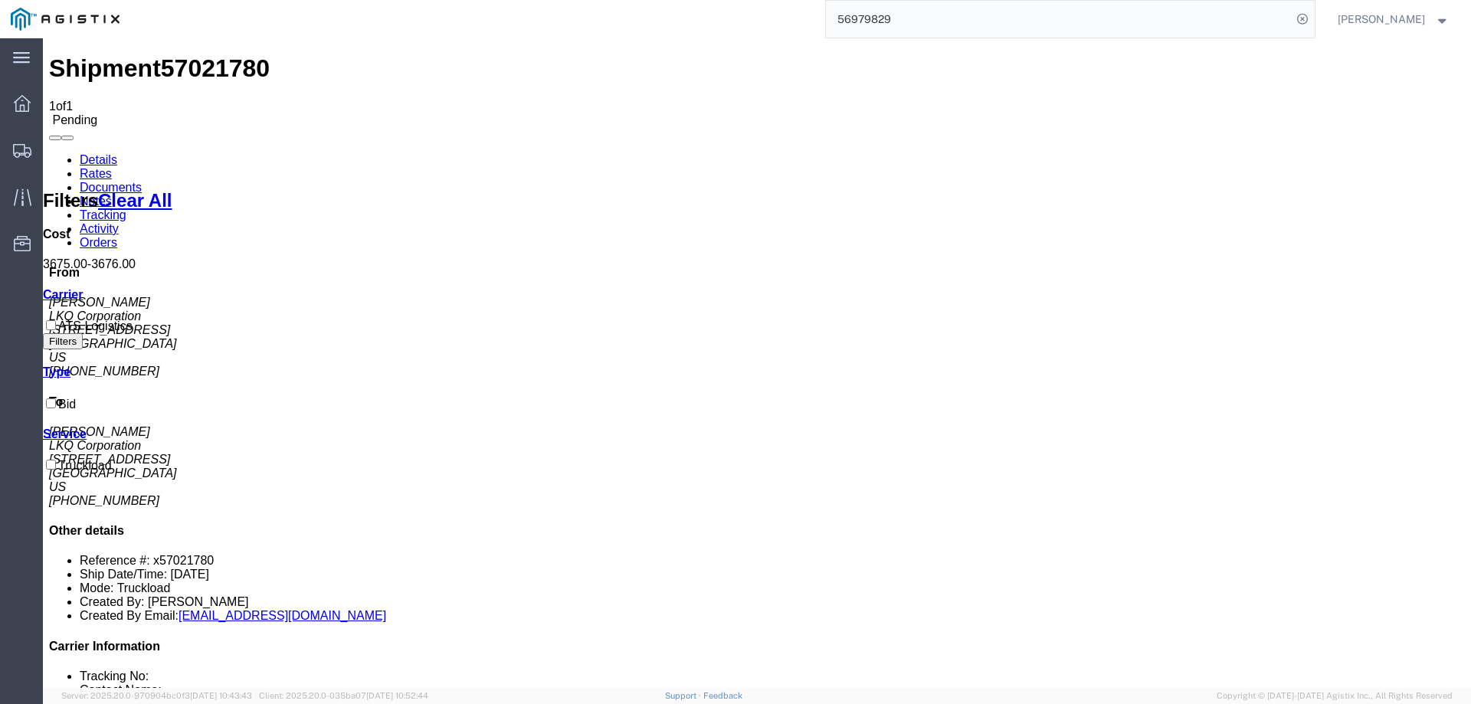
click at [112, 195] on link "Notes" at bounding box center [96, 201] width 32 height 13
click at [80, 153] on link "Details" at bounding box center [99, 159] width 38 height 13
click button "button"
click div "Shipment Detail Ship From LKQ Corporation ([PERSON_NAME]) [STREET_ADDRESS] [PHO…"
click link "Notes"
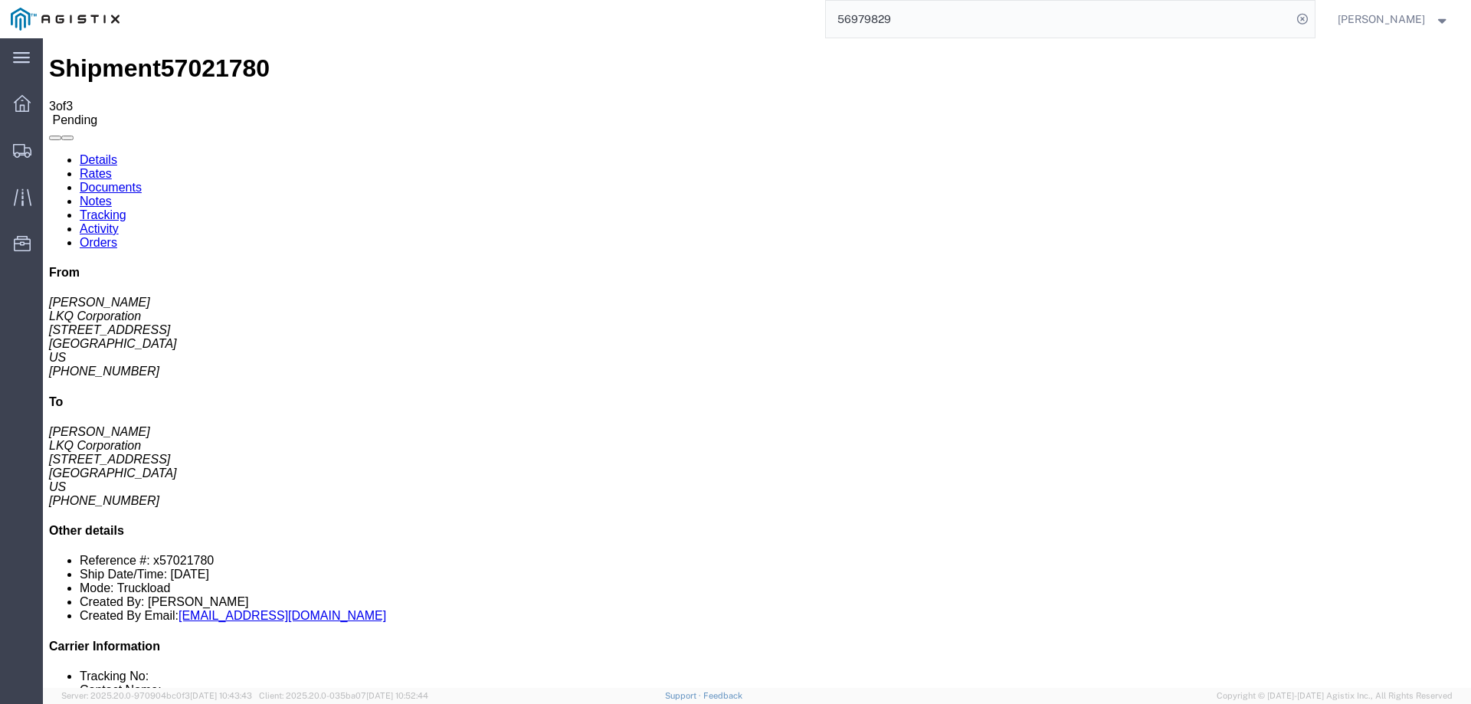
click at [659, 153] on ul "Details Rates Documents Notes Tracking Activity Orders" at bounding box center [757, 201] width 1416 height 97
click at [676, 153] on ul "Details Rates Documents Notes Tracking Activity Orders" at bounding box center [757, 201] width 1416 height 97
click at [96, 153] on link "Details" at bounding box center [99, 159] width 38 height 13
click button "Enter / Modify Bid"
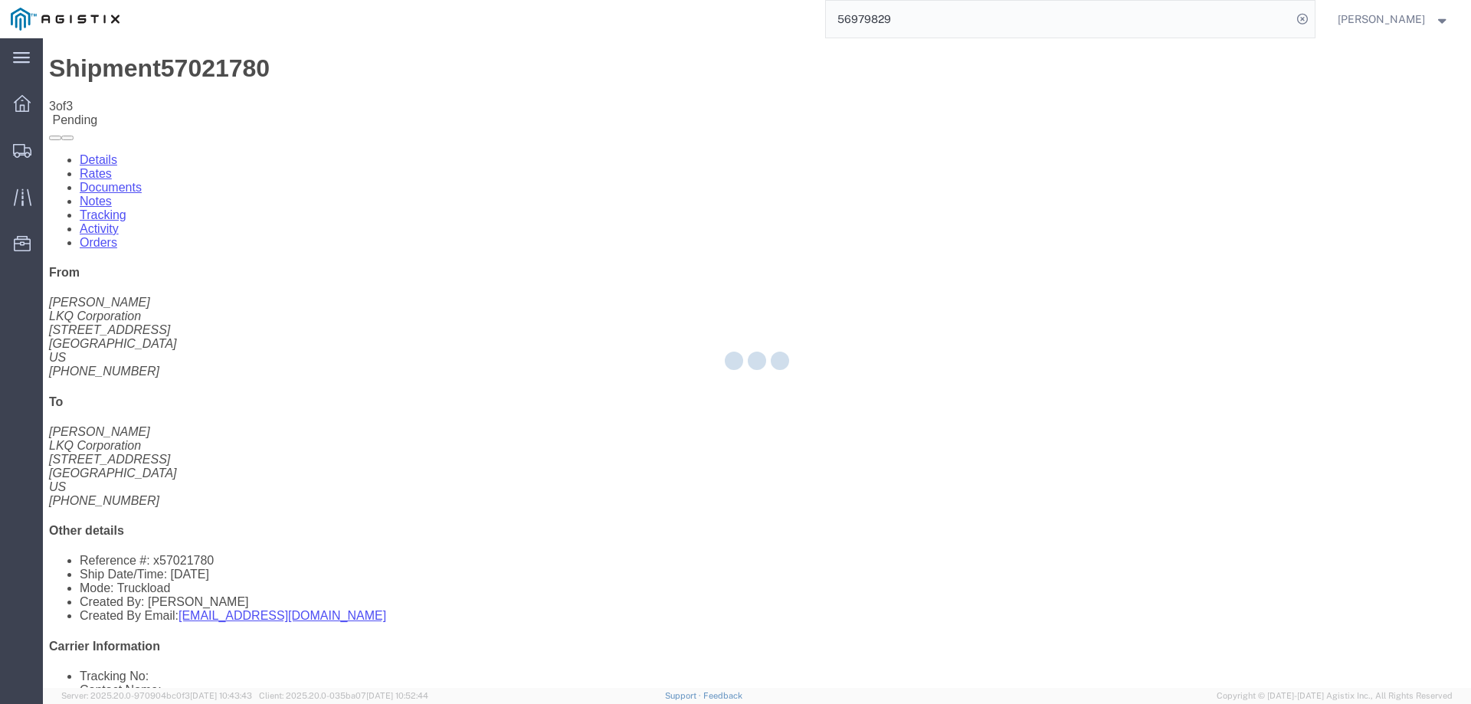
select select "146"
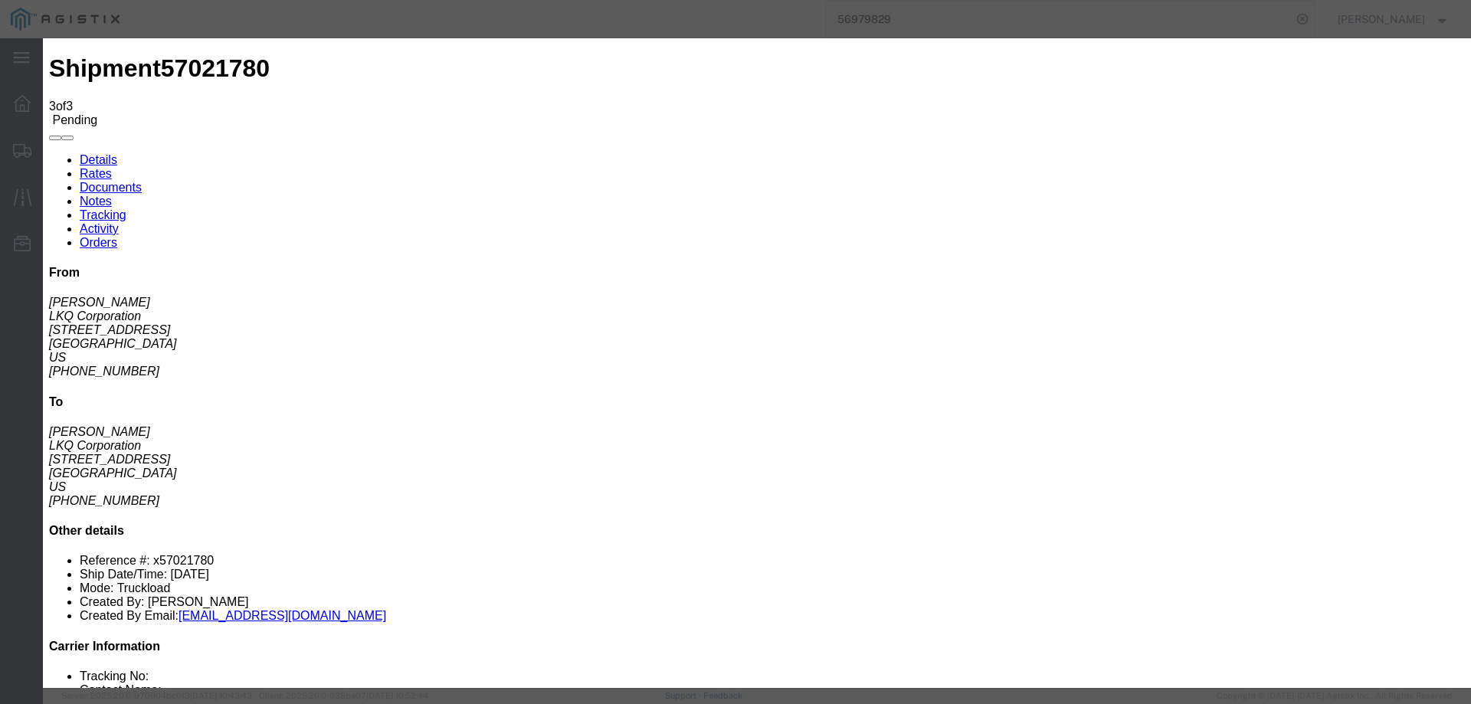
click link "ats - ATS Logistics - Truckload"
drag, startPoint x: 1034, startPoint y: 316, endPoint x: 961, endPoint y: 311, distance: 73.0
click div "Select 2 Day Service 3 Axle Winch Truck 3 to 5 Day Service 96L Domestic Flat Ra…"
type input "3765"
click button "Submit"
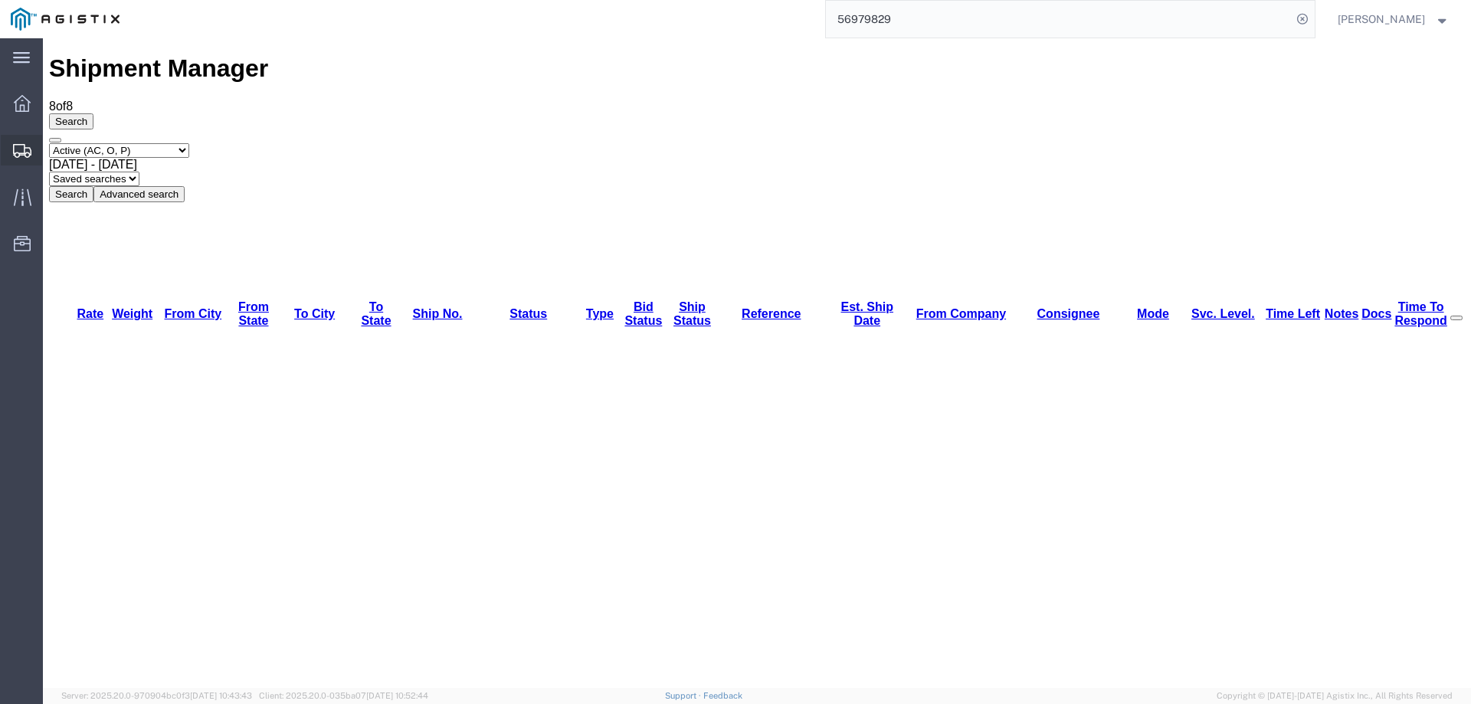
click at [21, 151] on icon at bounding box center [22, 151] width 18 height 14
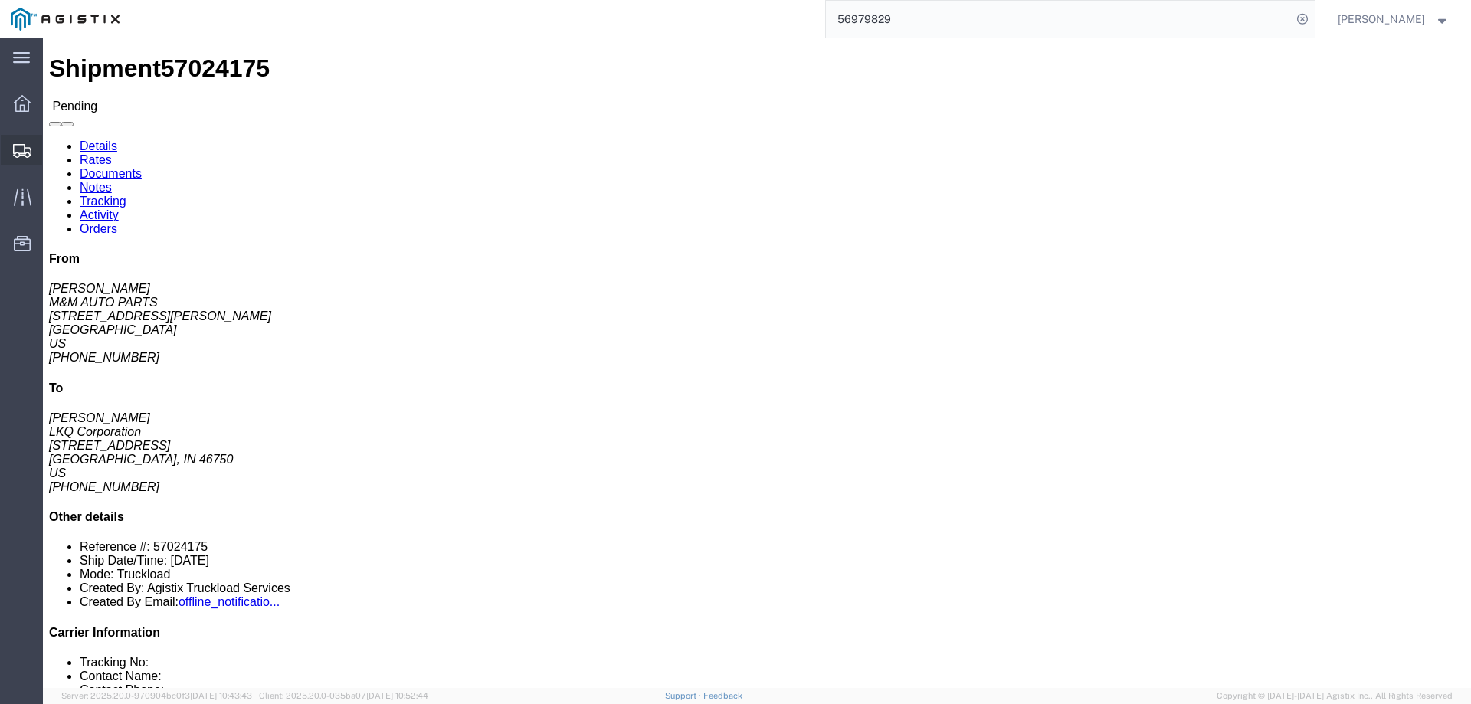
click at [15, 151] on icon at bounding box center [22, 151] width 18 height 14
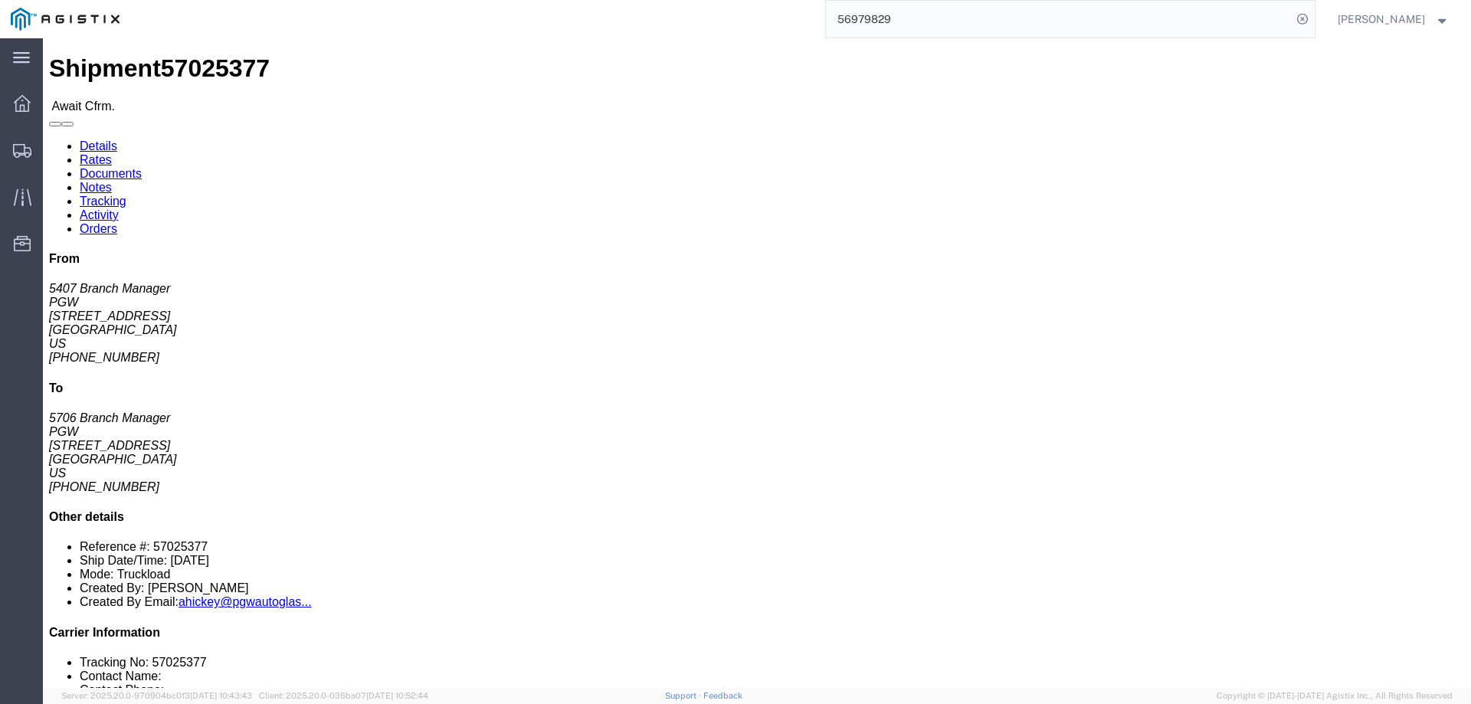
click b "57025377"
copy b "57025377"
click link "Confirm"
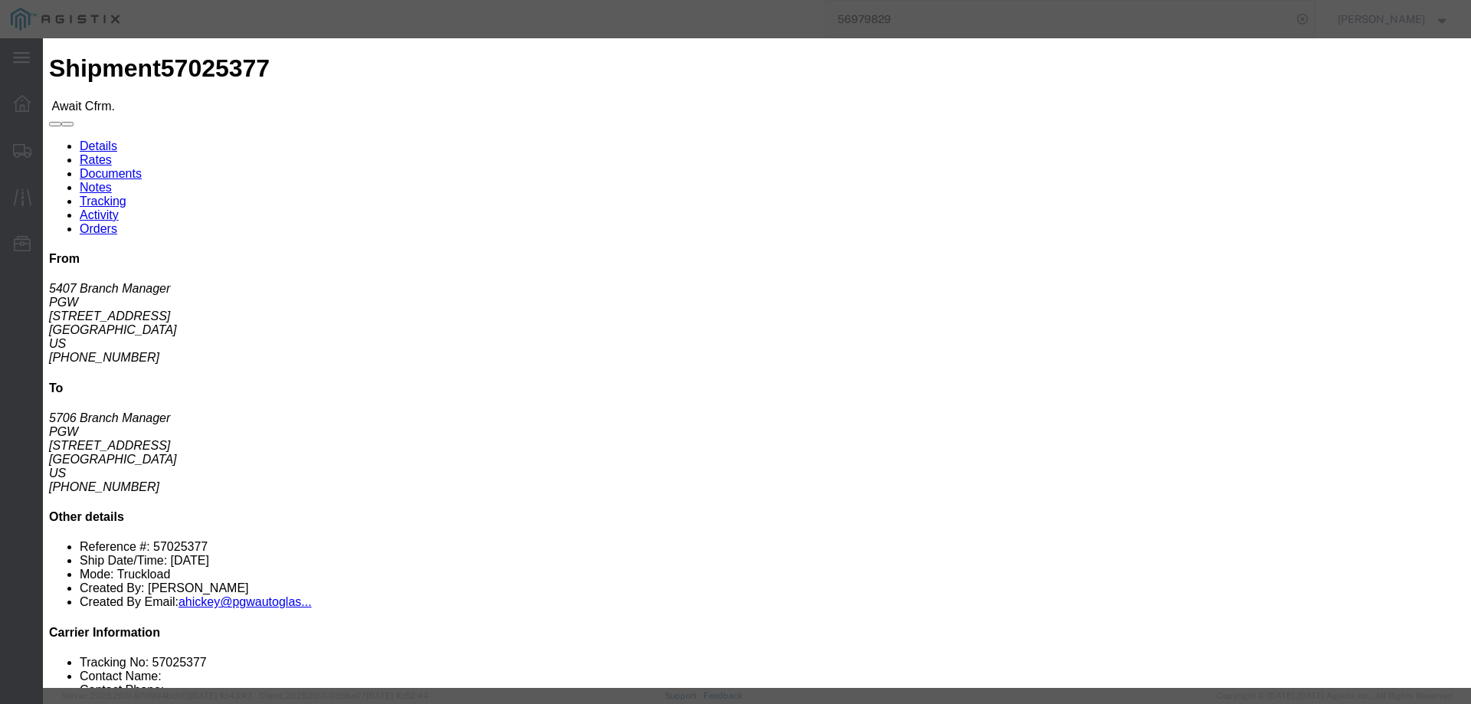
click input "checkbox"
checkbox input "true"
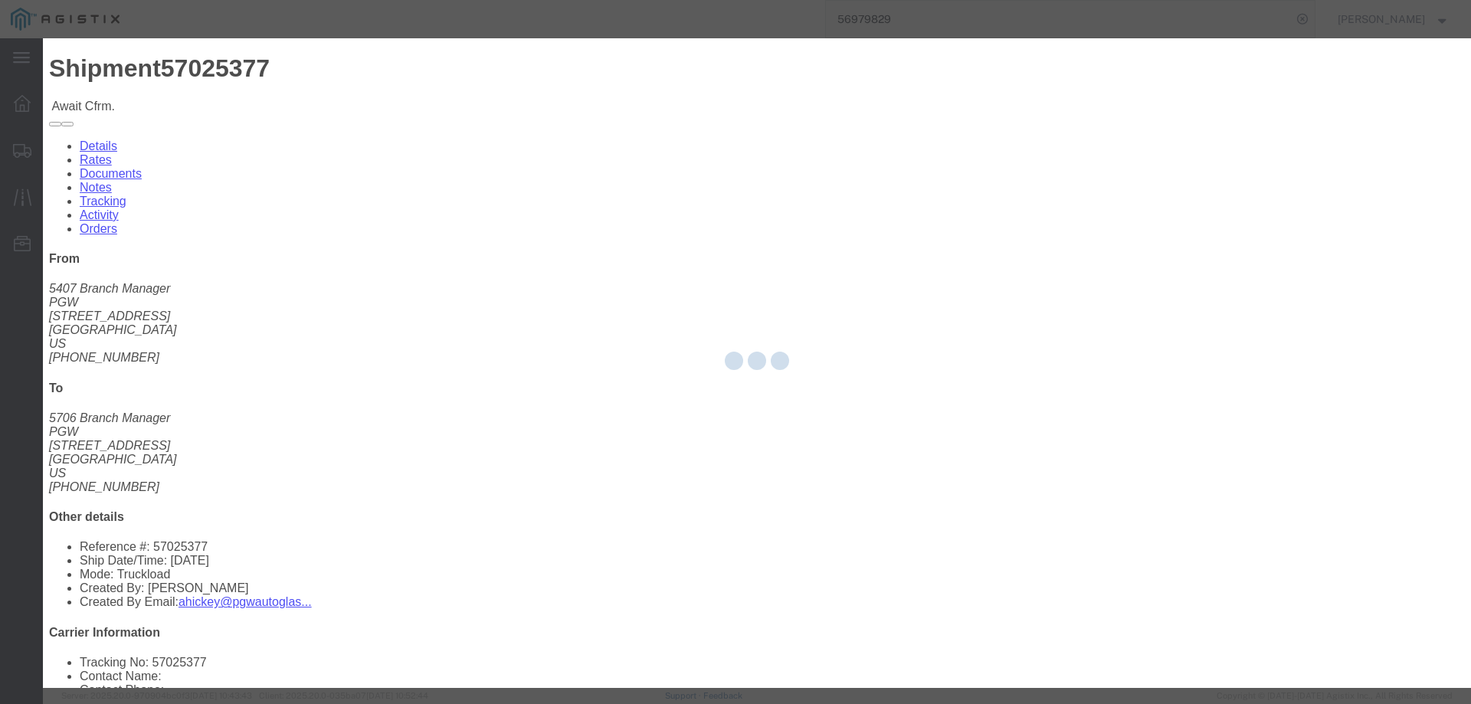
type input "[PERSON_NAME]"
type input "3204977237"
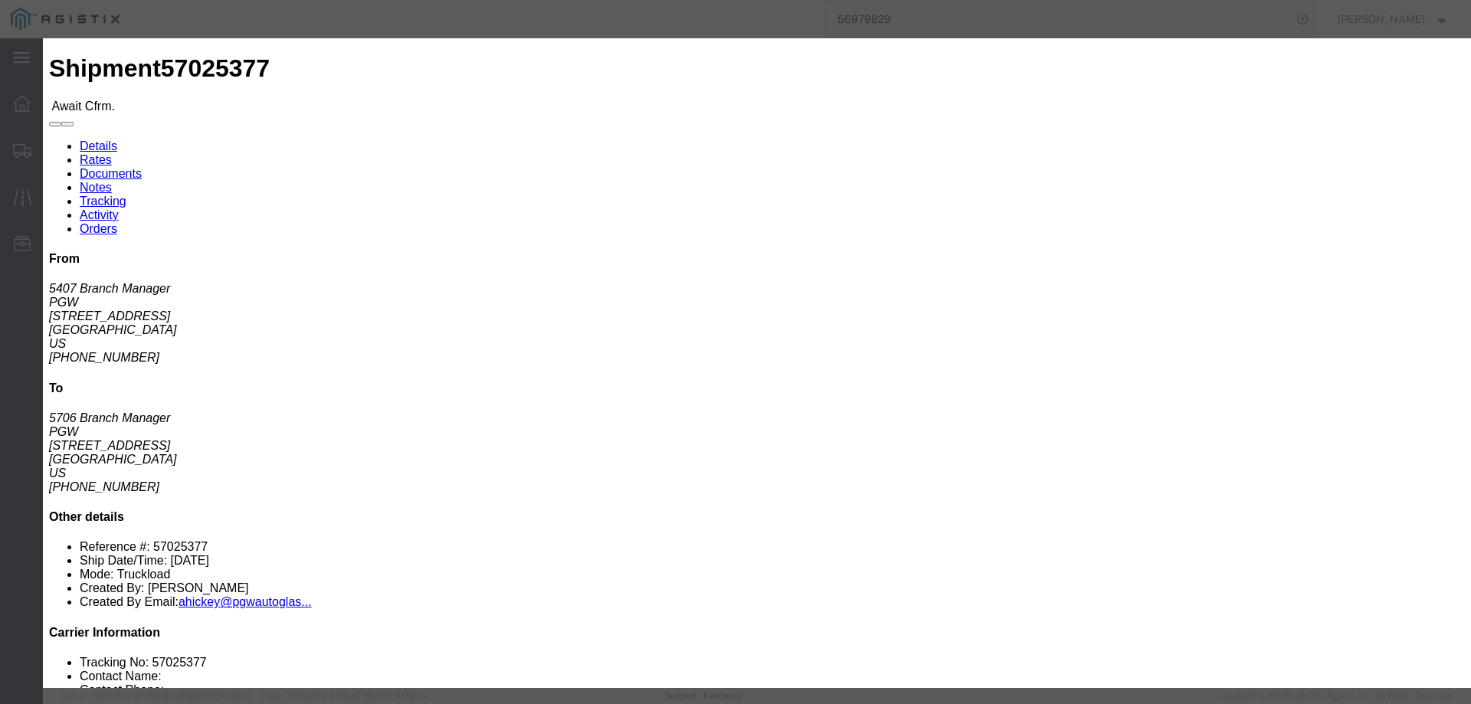
click input "text"
paste input "57025377"
type input "57025377"
click button "Submit"
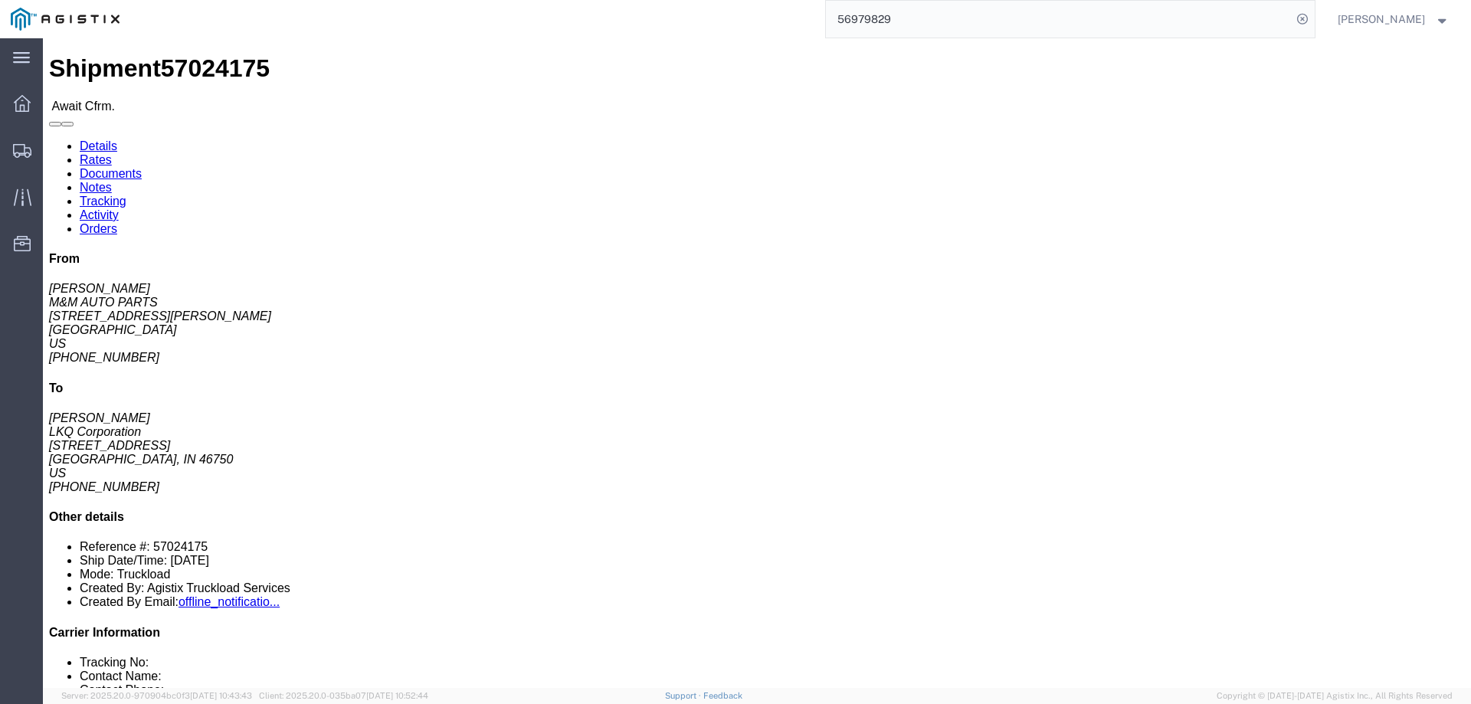
click b "57024175"
copy b "57024175"
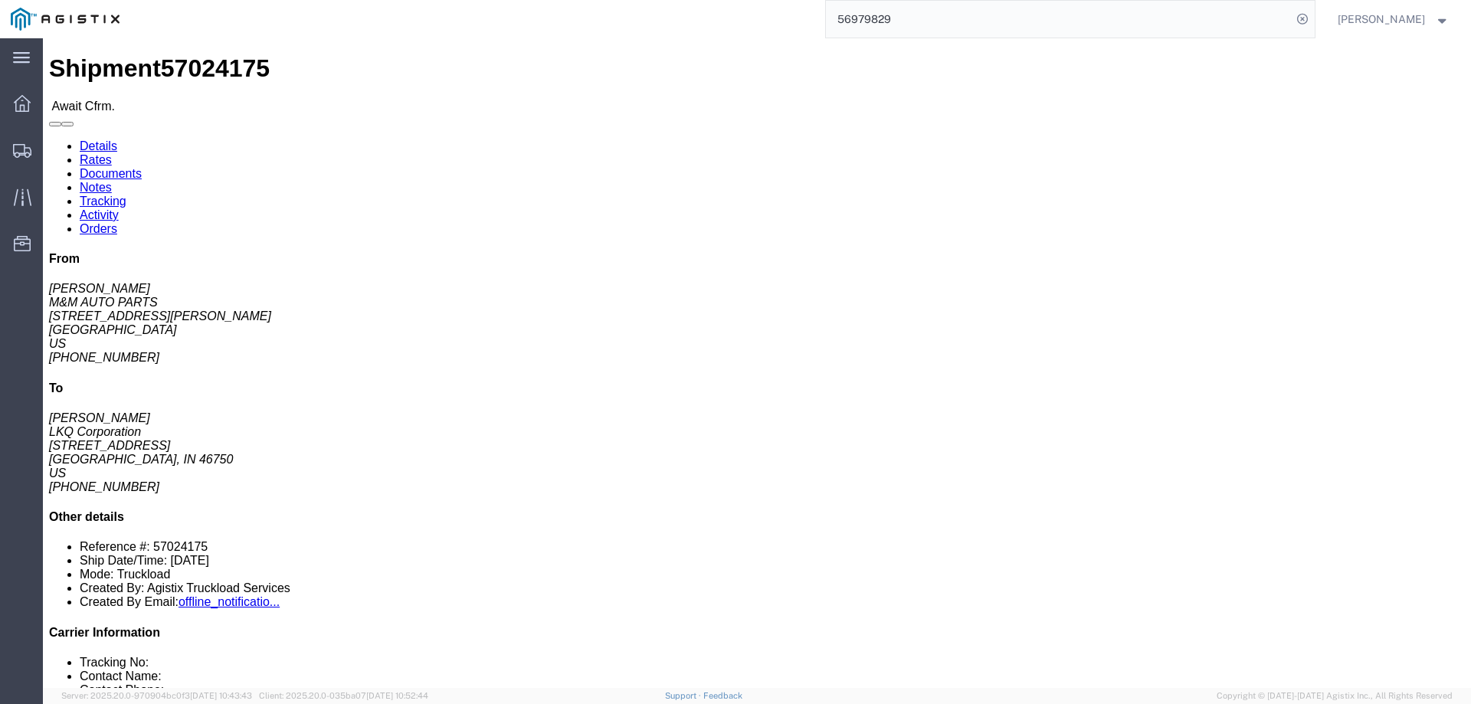
click link "Confirm"
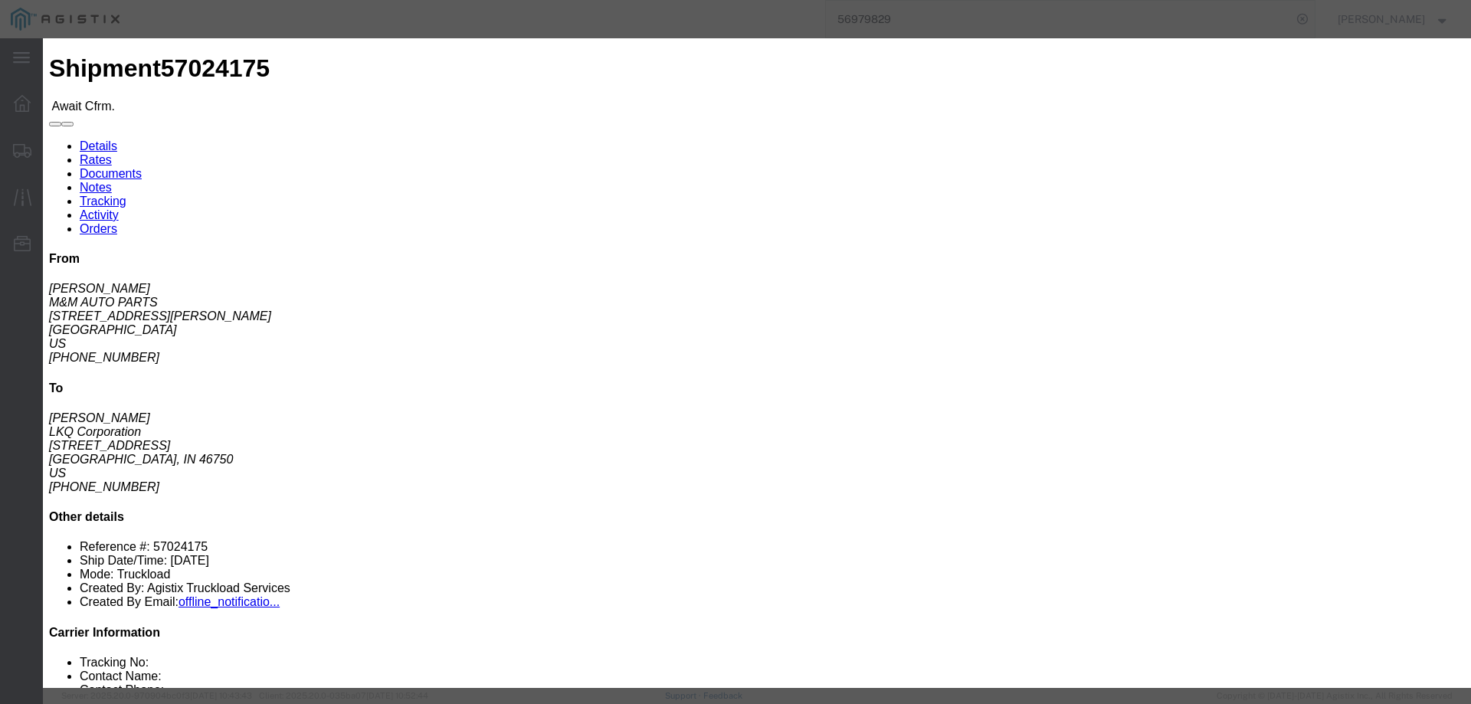
click input "checkbox"
checkbox input "true"
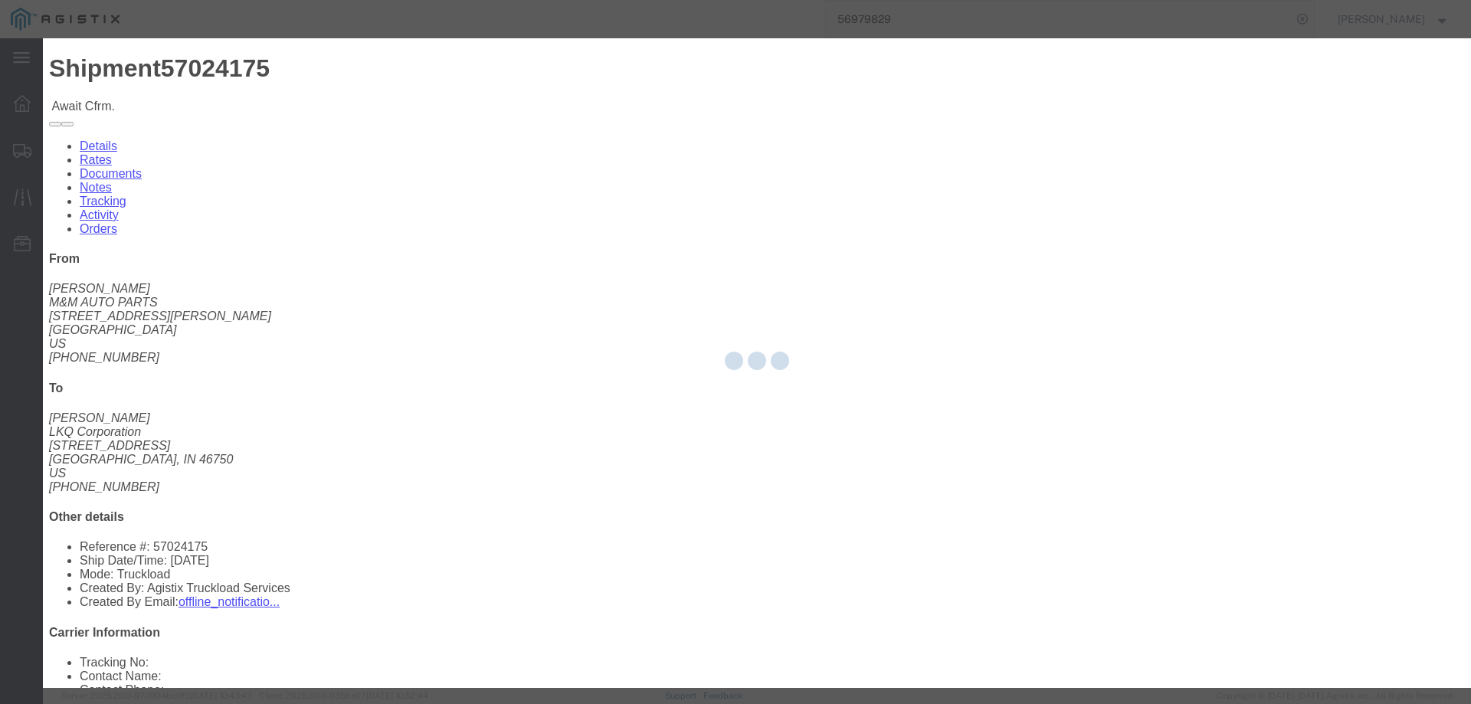
type input "[PERSON_NAME]"
type input "3204977237"
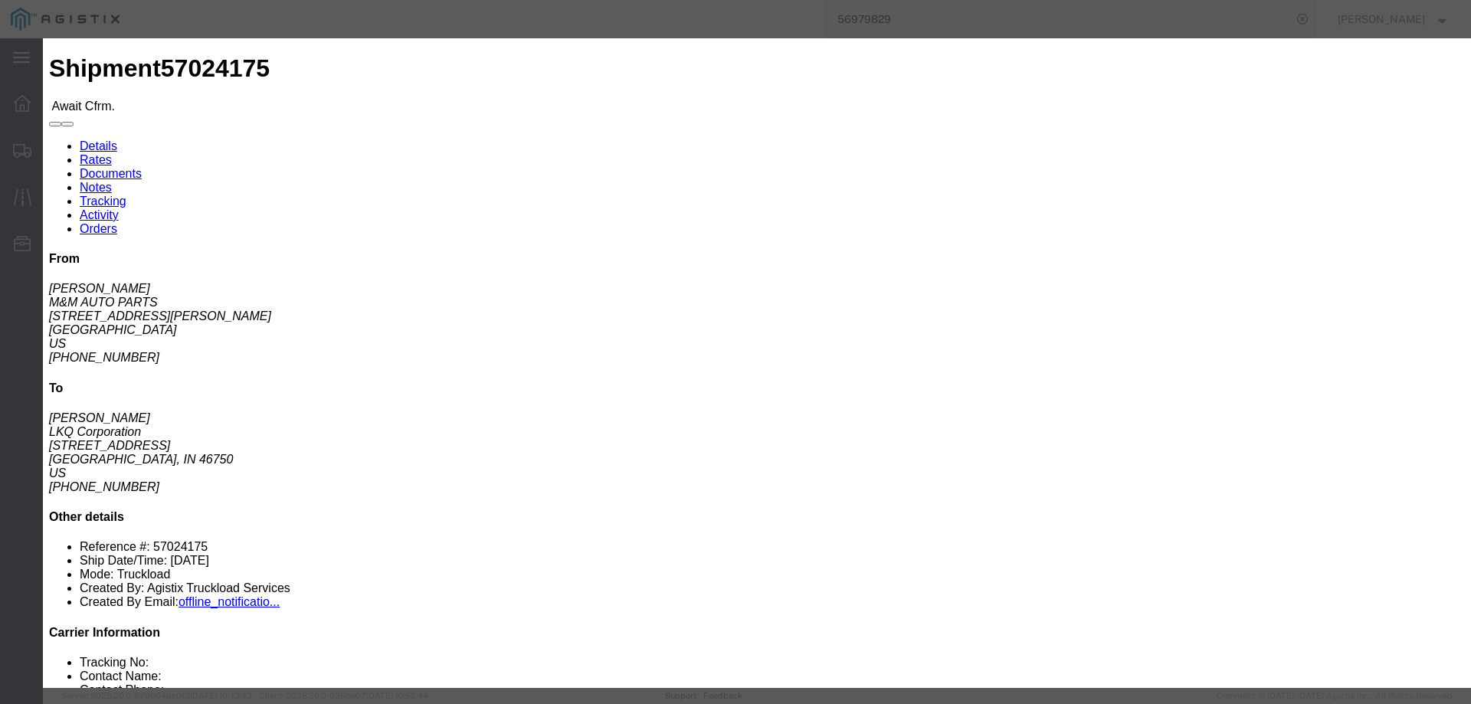
click input "text"
paste input "57024175"
type input "57024175"
click button "Submit"
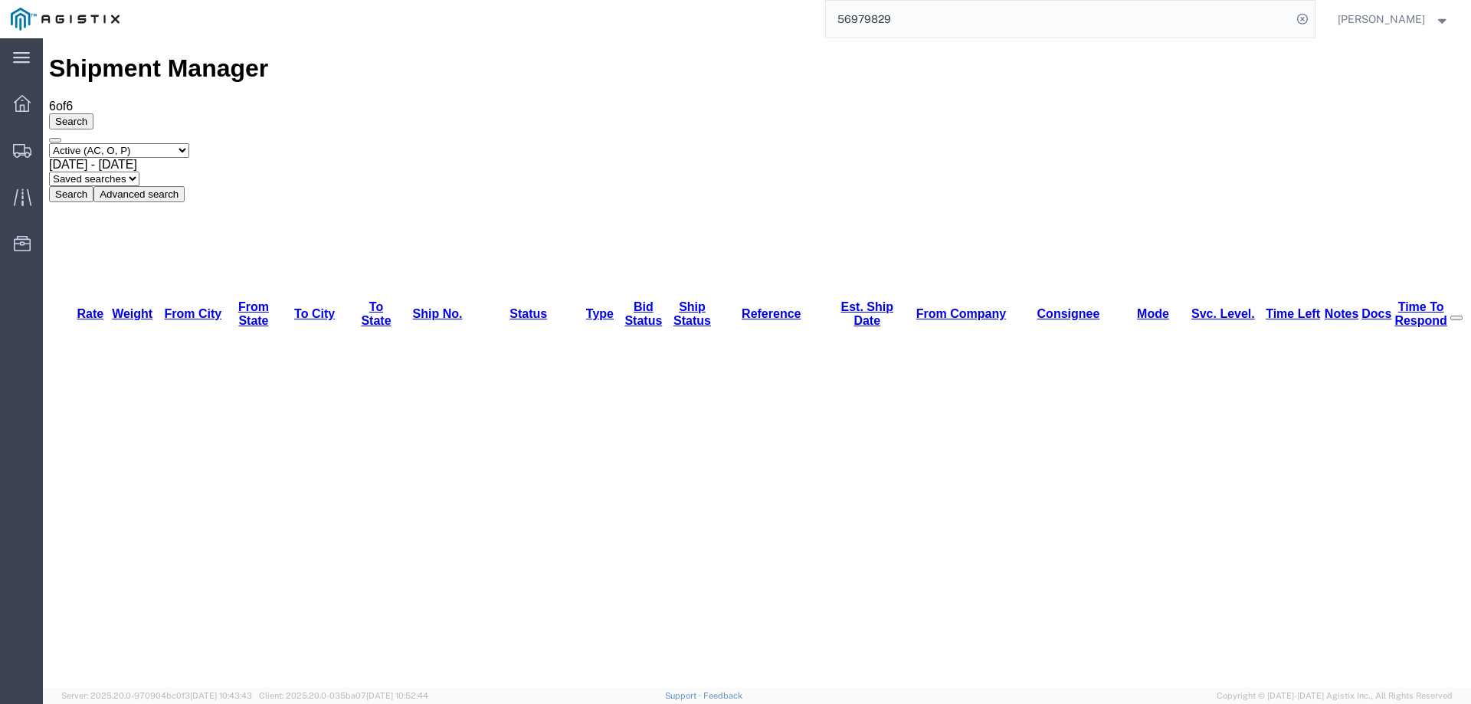
click at [18, 149] on icon at bounding box center [22, 151] width 18 height 14
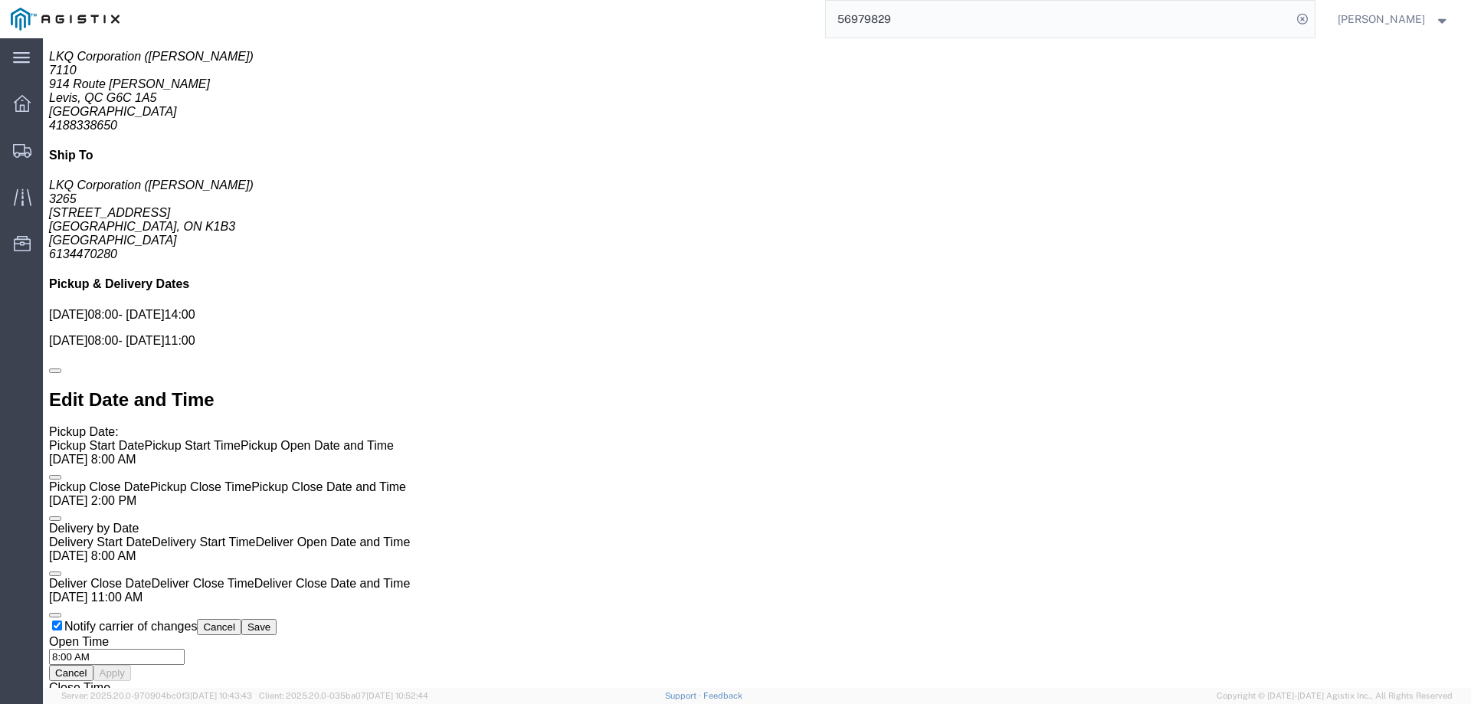
scroll to position [1013, 0]
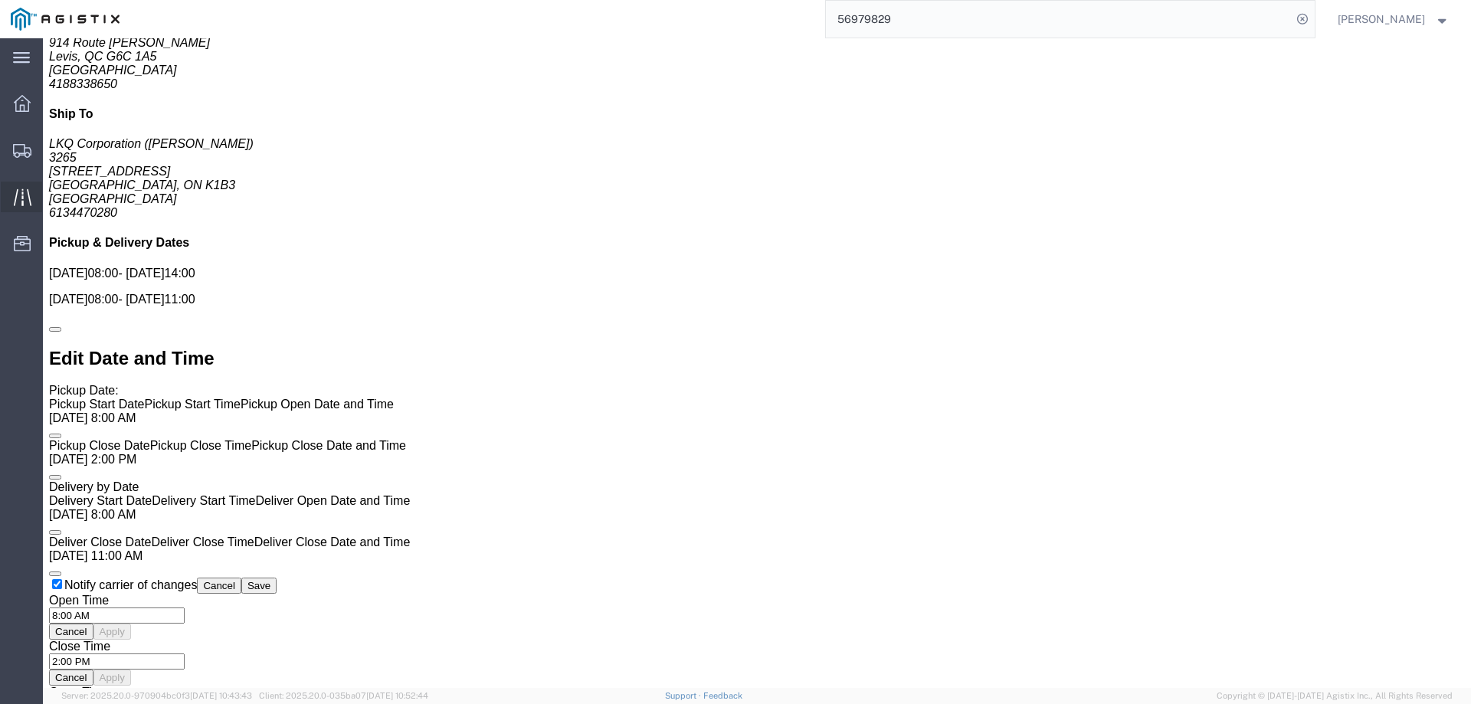
click at [24, 205] on icon at bounding box center [23, 197] width 18 height 18
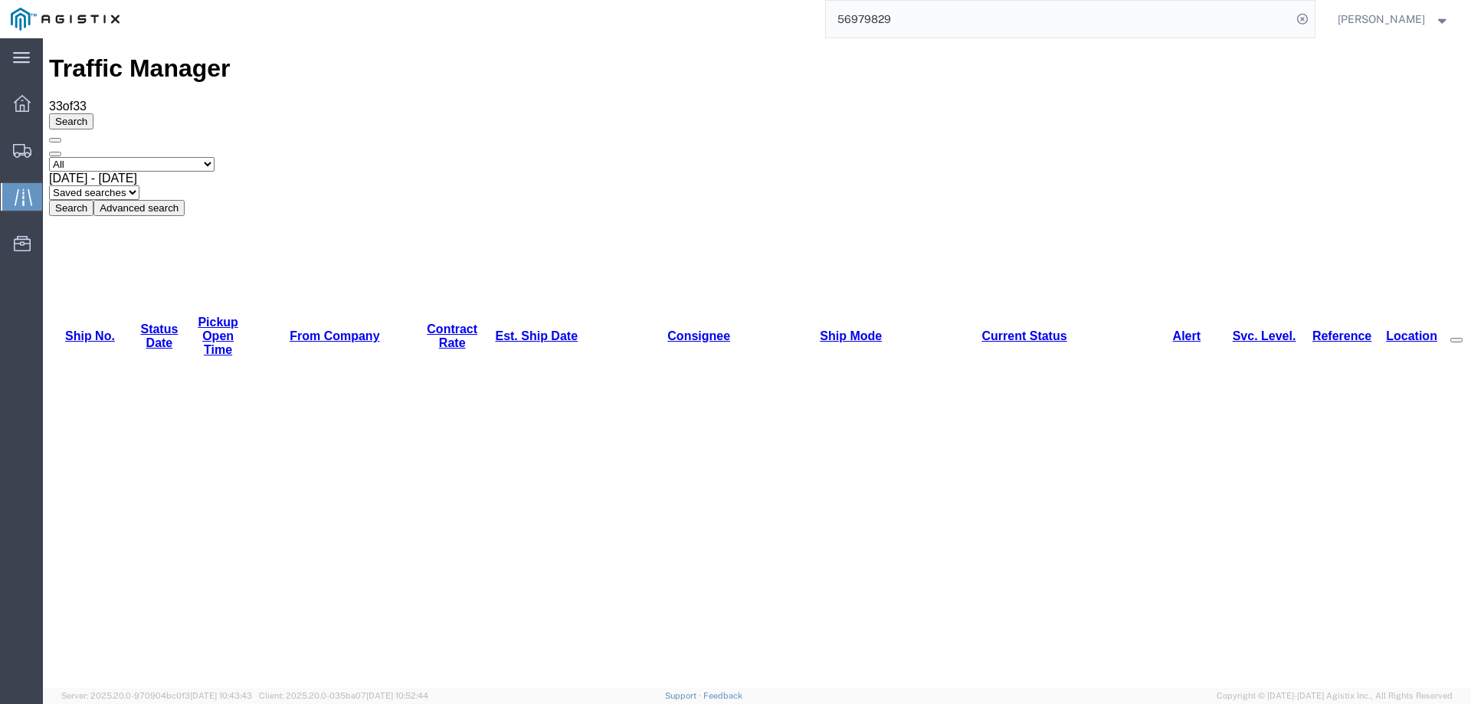
copy li "57025377"
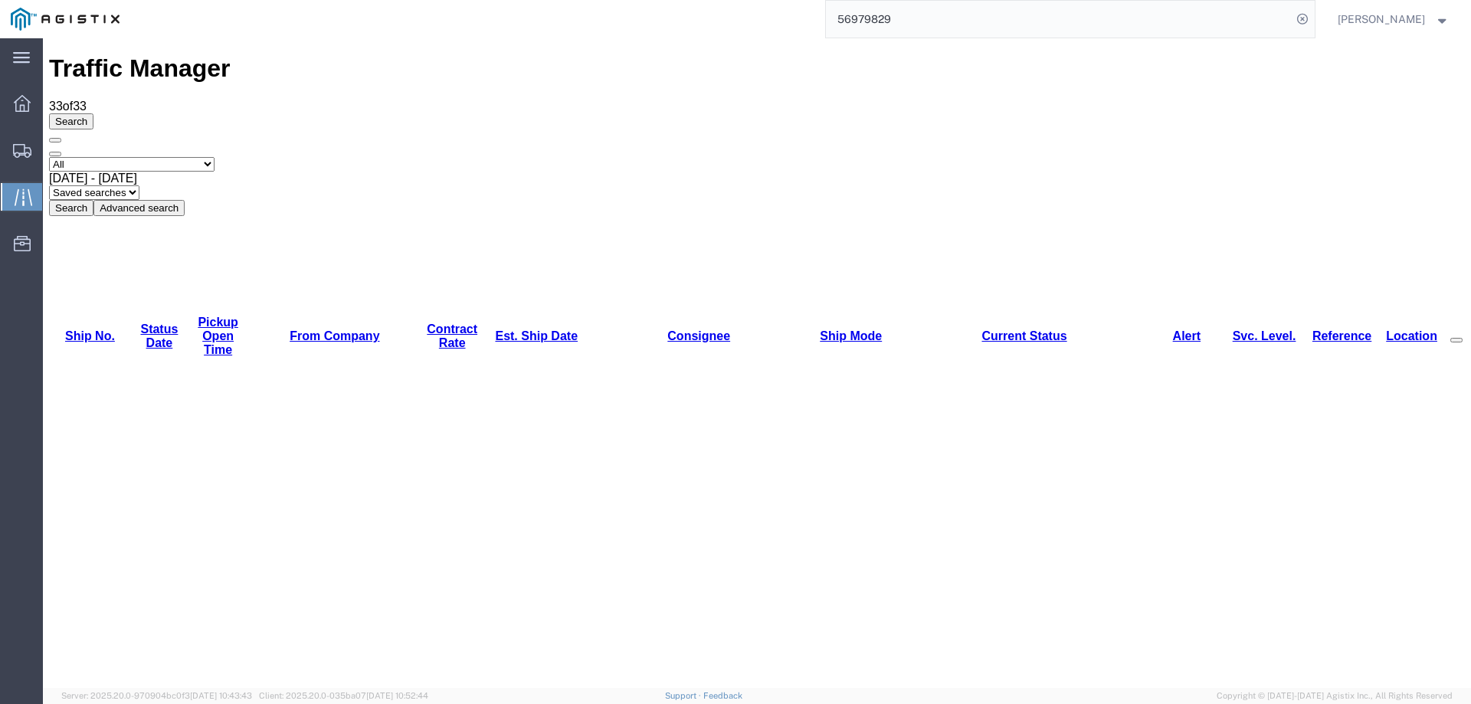
copy li "57024175"
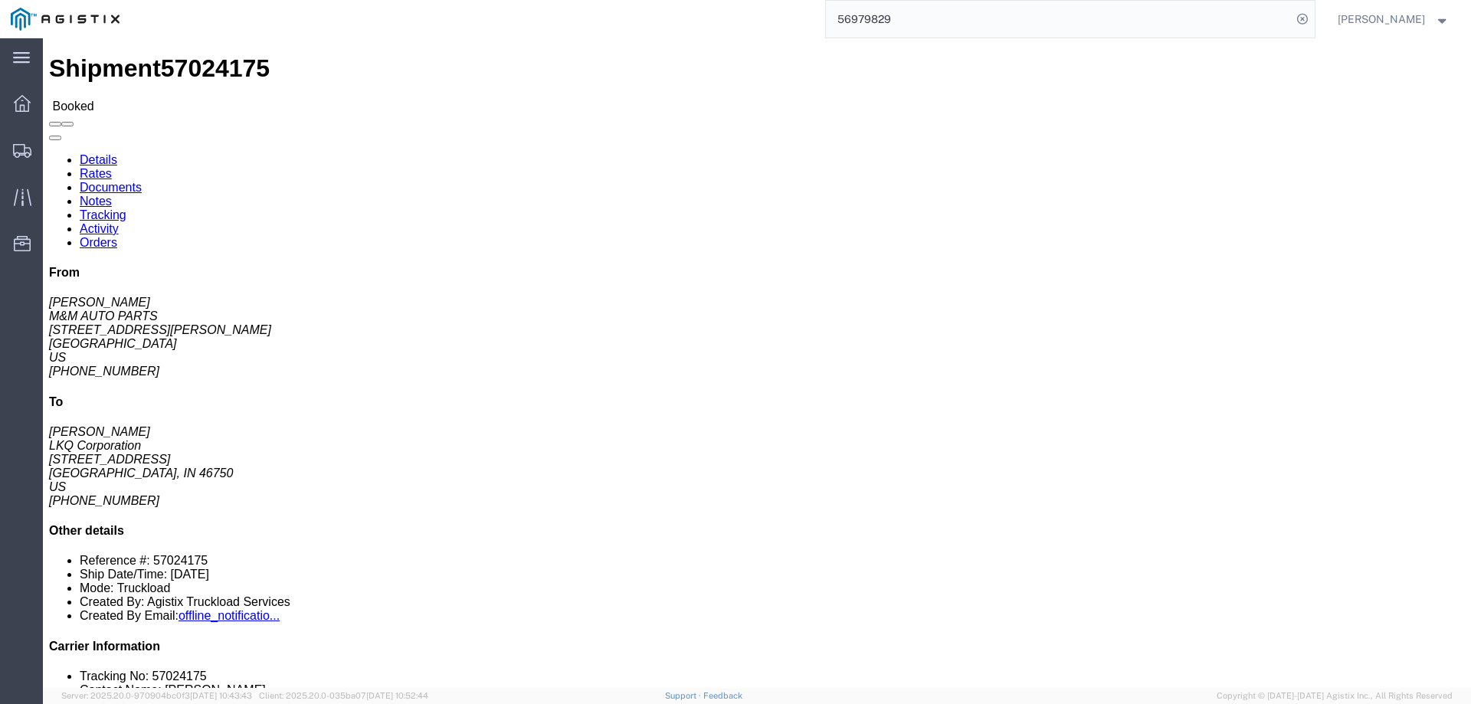
click link "Notes"
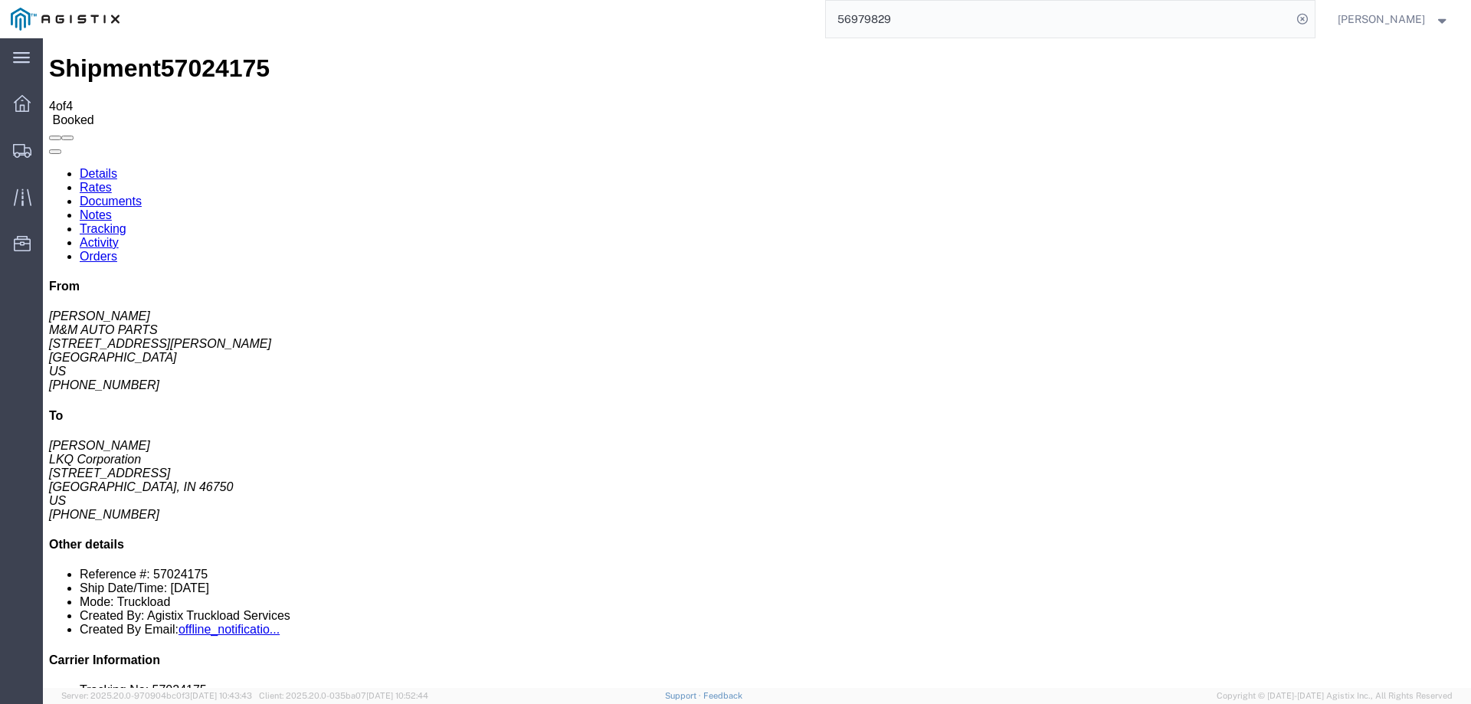
click at [86, 167] on link "Details" at bounding box center [99, 173] width 38 height 13
click b "57024175"
drag, startPoint x: 181, startPoint y: 180, endPoint x: 8, endPoint y: 168, distance: 173.5
click div "Ship From M&M AUTO PARTS (JONATHAN MORROW) 1351 BELLMANN RD FREDERICKSBURG, VA …"
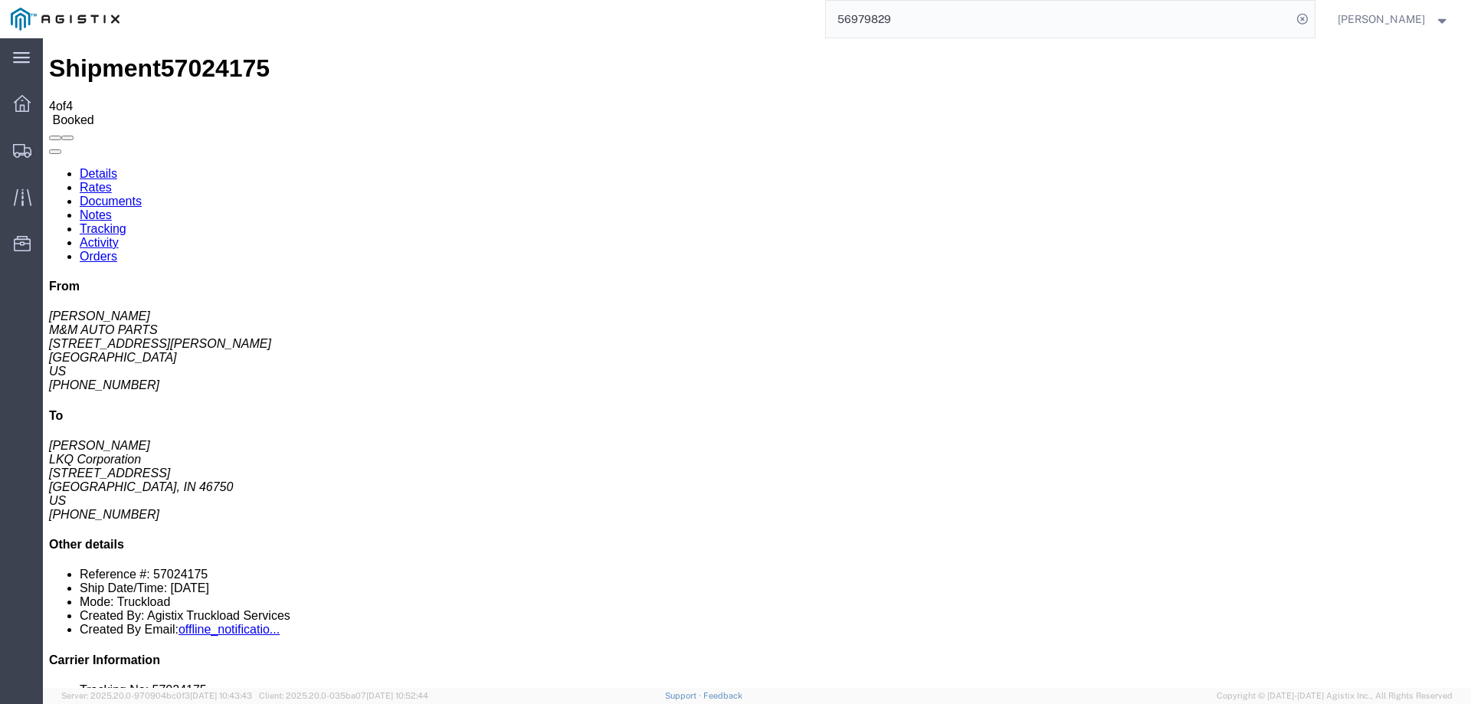
copy address "1351 BELLMANN RD FREDERICKSBURG, VA 22401"
click div "Leg 1 - Truckload Vehicle 1: Standard Dry Van (53 Feet) Number of trucks: 1"
drag, startPoint x: 941, startPoint y: 366, endPoint x: 220, endPoint y: 368, distance: 720.8
click div "Package Information Total shipment is made up of 9 packages containing 9 pieces…"
click div "Leg 1 - Truckload Vehicle 1: Standard Dry Van (53 Feet) Number of trucks: 1"
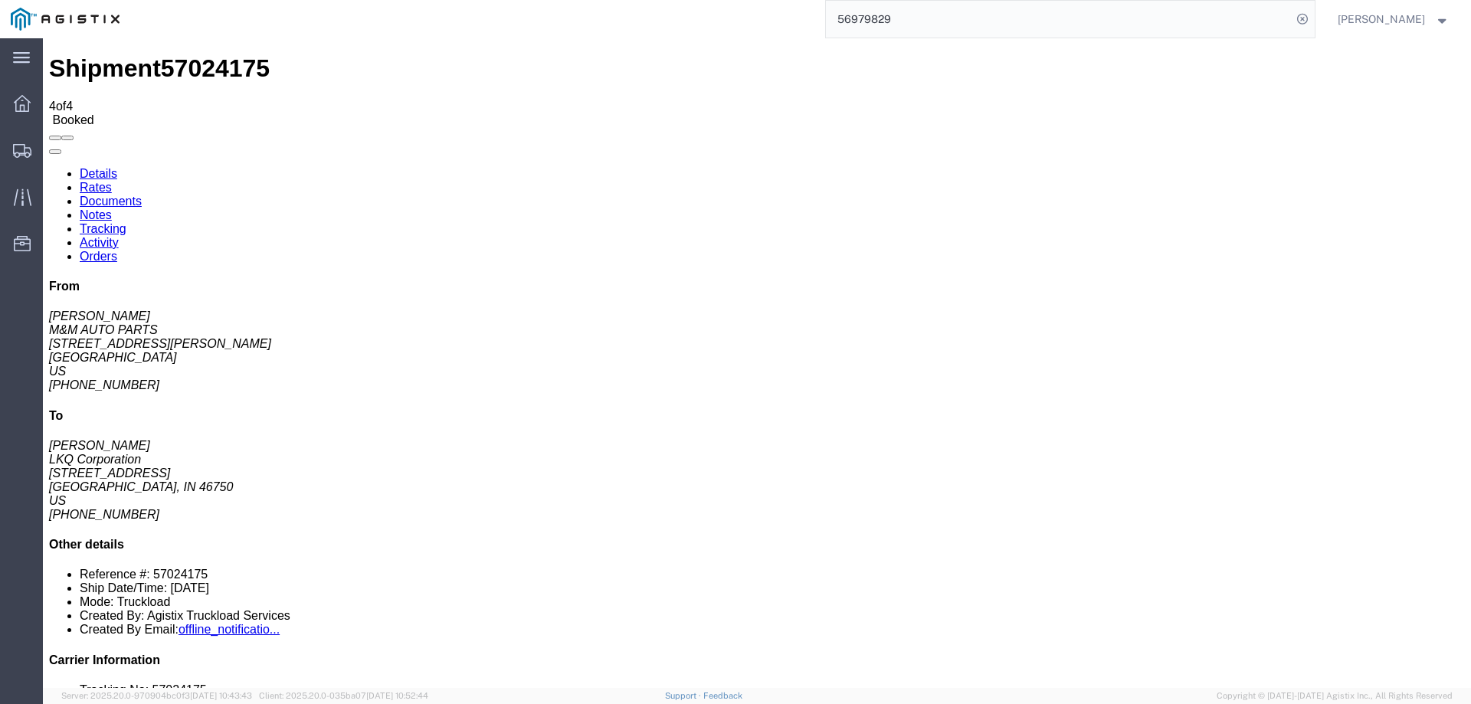
drag, startPoint x: 936, startPoint y: 362, endPoint x: 514, endPoint y: 296, distance: 427.2
click div "Package Information Total shipment is made up of 9 packages containing 9 pieces…"
click div "Shipment Detail Ship From M&M AUTO PARTS (JONATHAN MORROW) 1351 BELLMANN RD FRE…"
click at [20, 147] on icon at bounding box center [22, 151] width 18 height 14
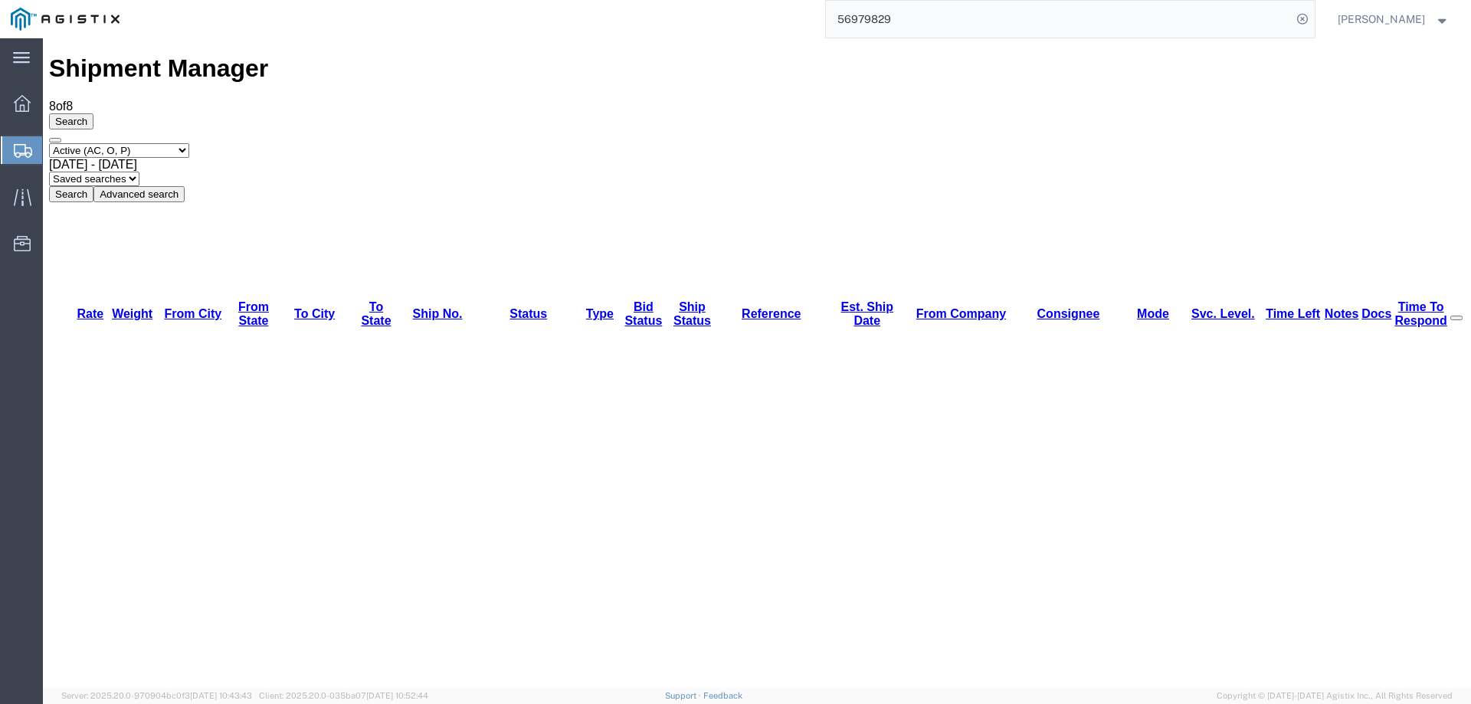
click at [10, 142] on div at bounding box center [22, 150] width 43 height 28
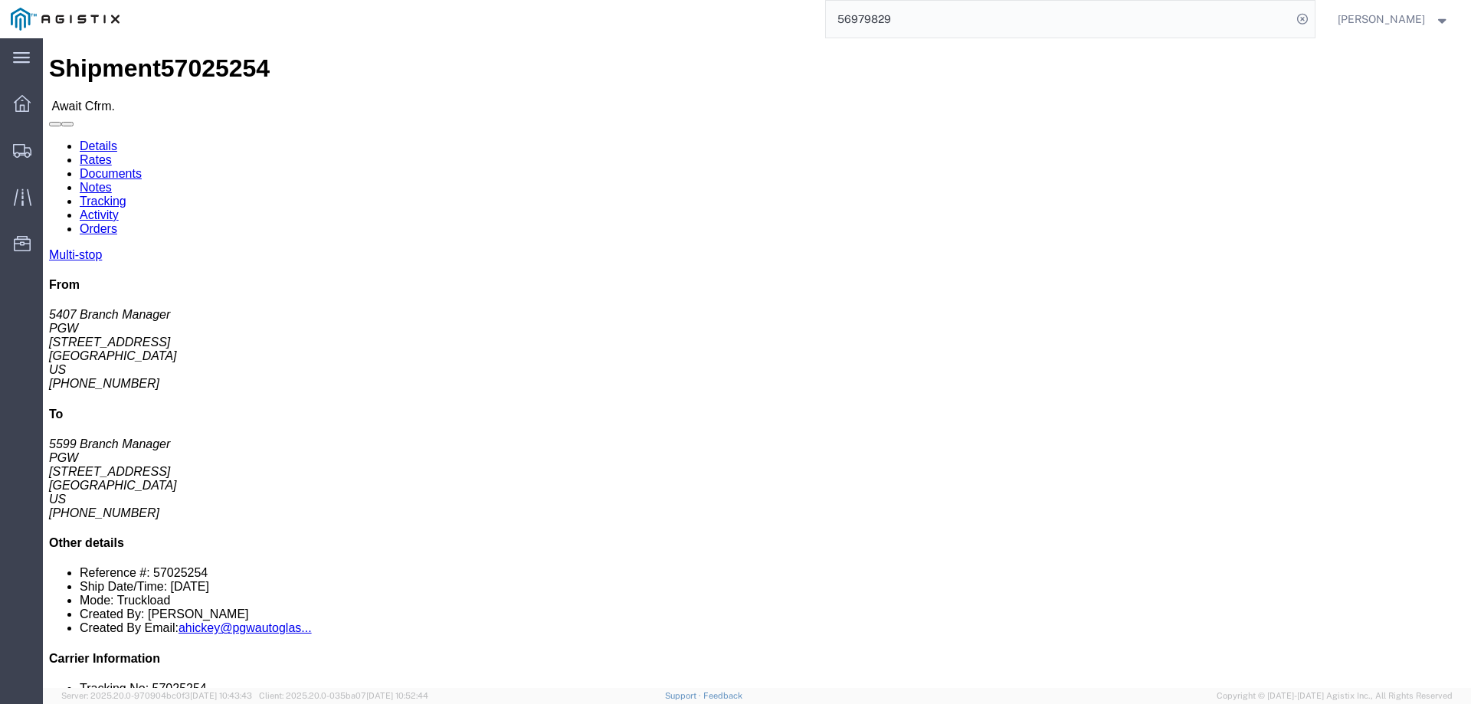
click b "57025254"
copy b "57025254"
click link "Confirm"
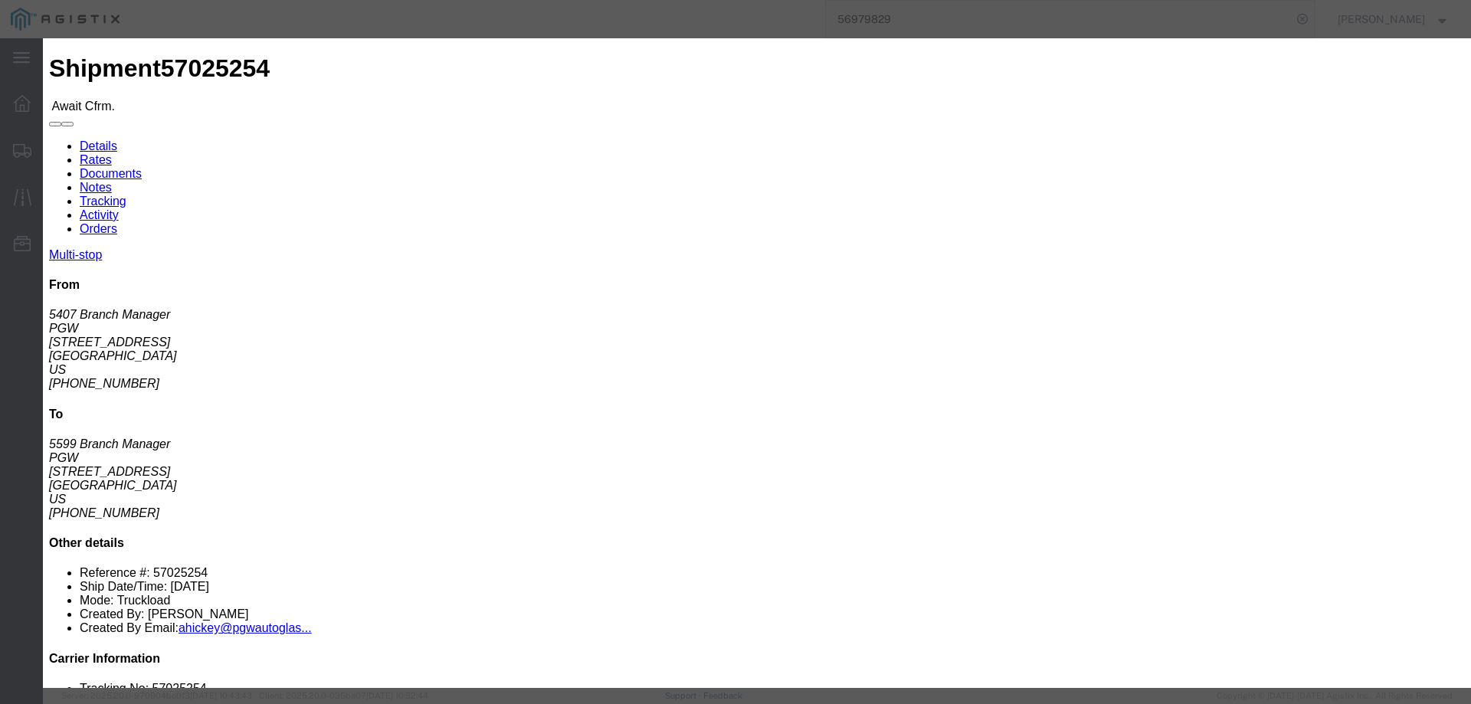
click input "checkbox"
checkbox input "true"
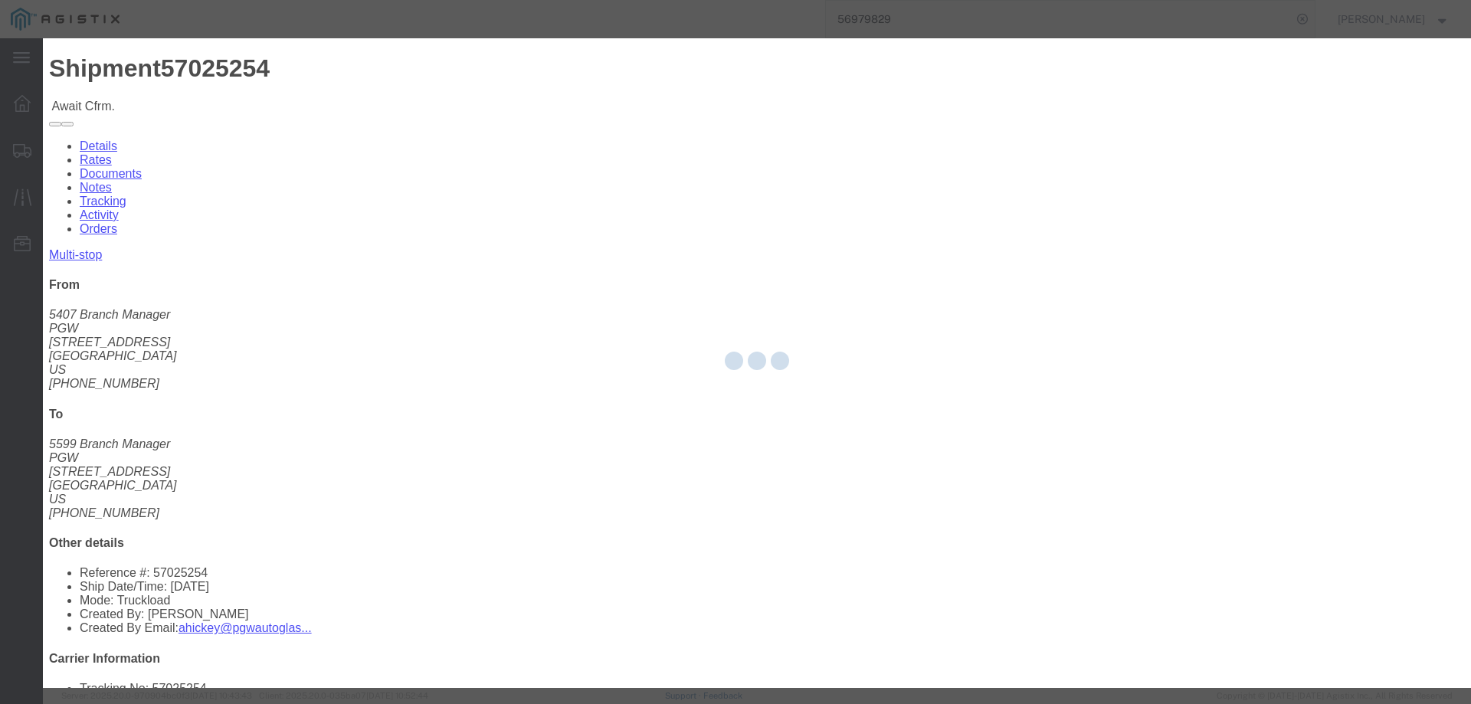
type input "[PERSON_NAME]"
type input "3204977237"
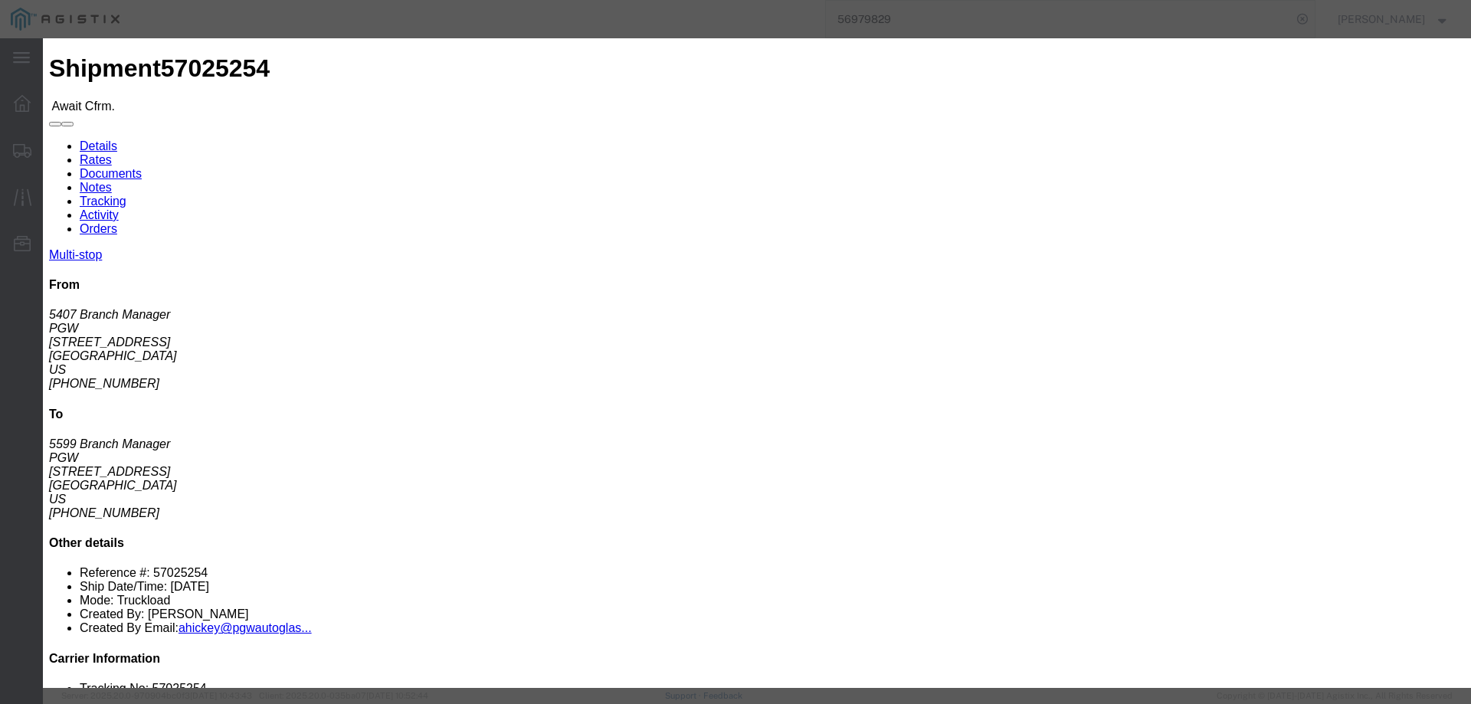
click input "text"
paste input "57025254"
type input "57025254"
click button "Submit"
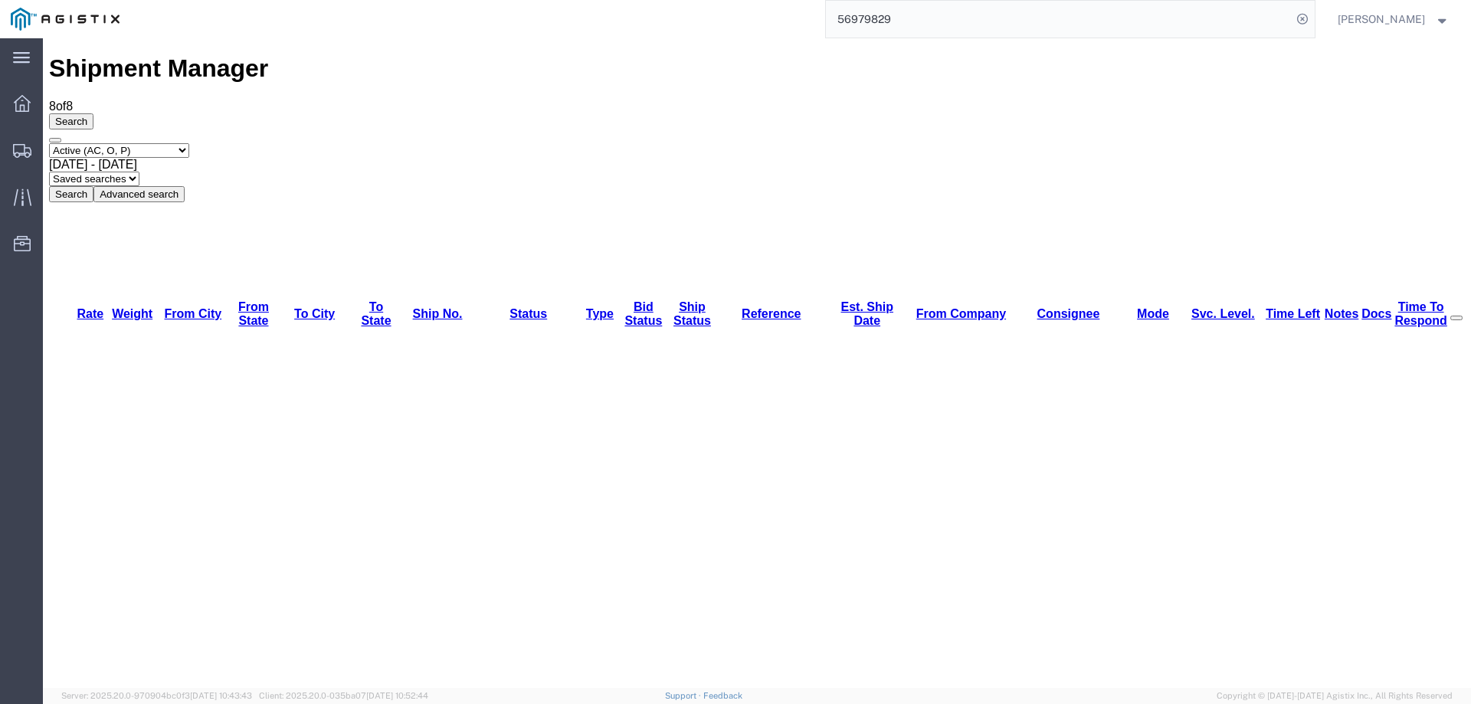
click at [7, 149] on div at bounding box center [22, 150] width 43 height 31
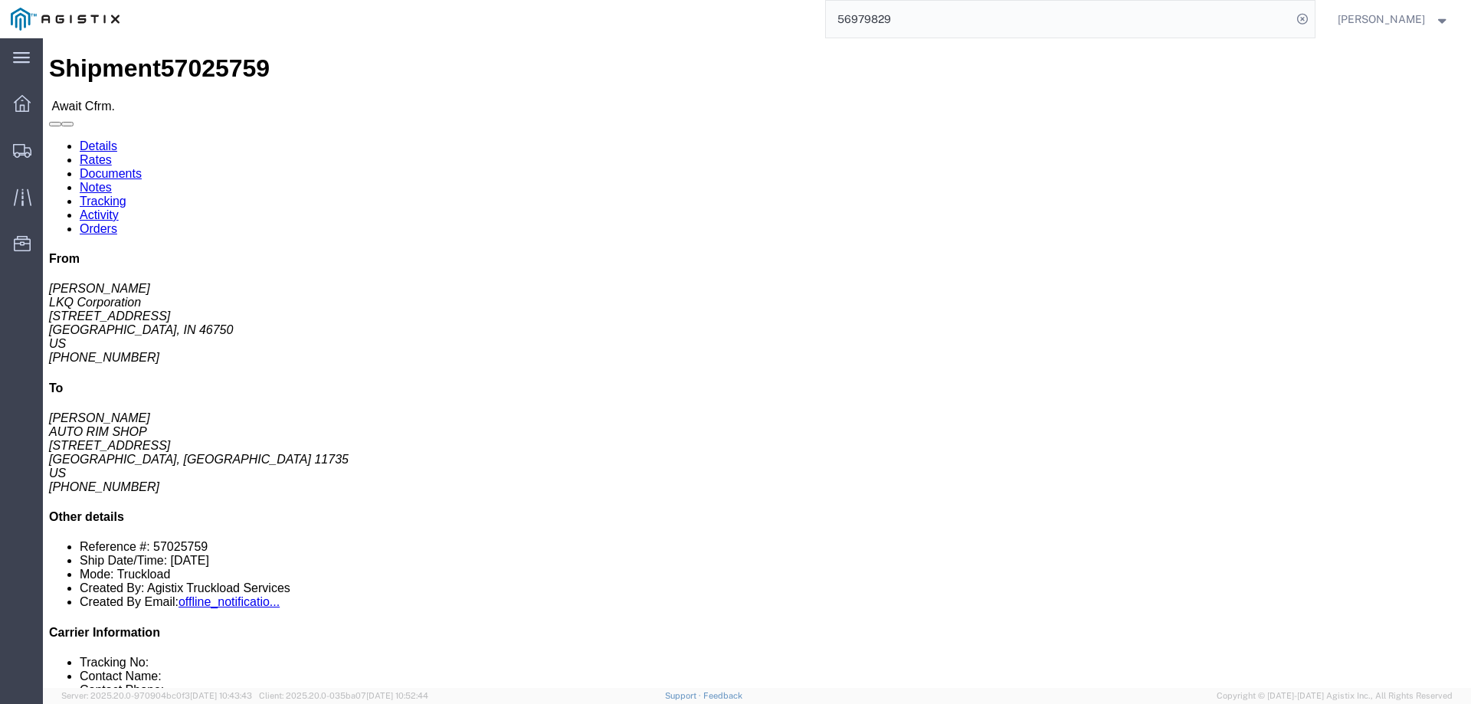
click b "57025759"
copy b "57025759"
click link "Confirm"
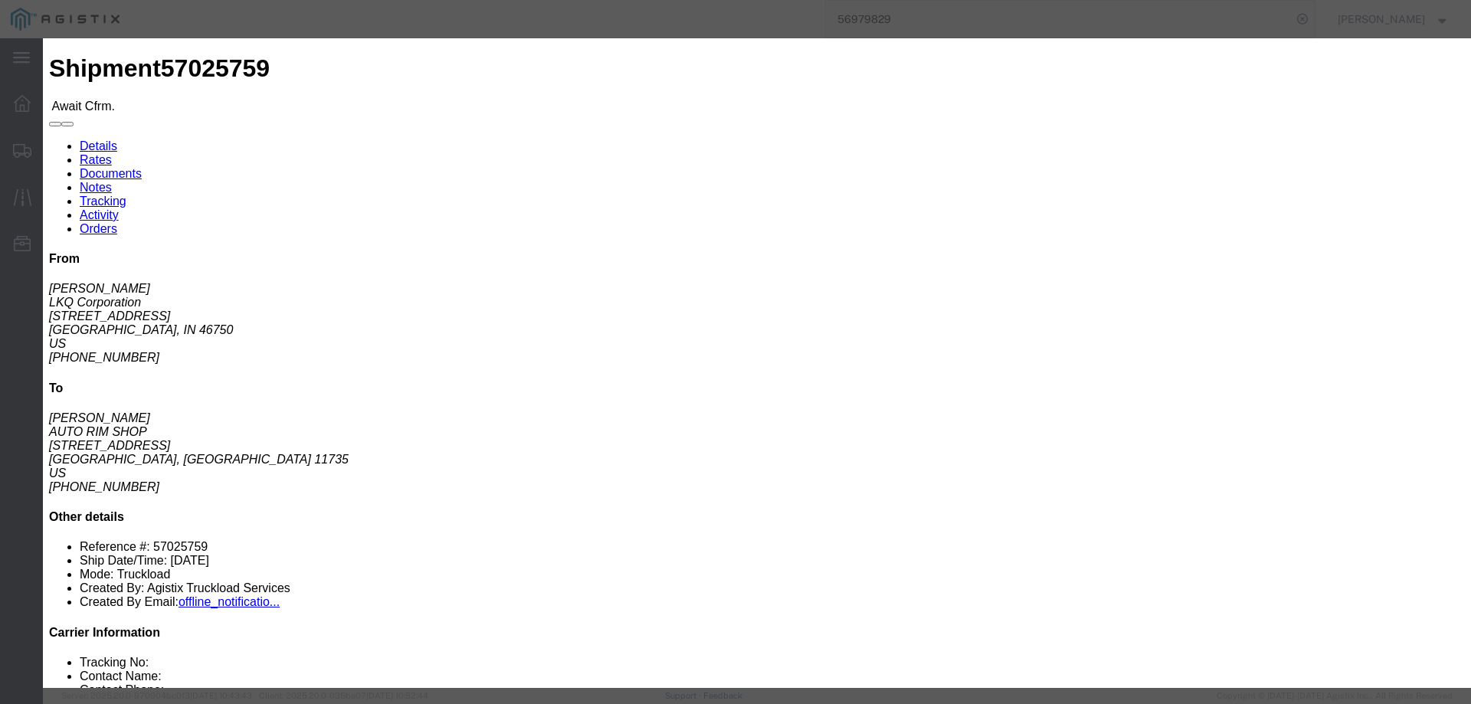
click input "checkbox"
checkbox input "true"
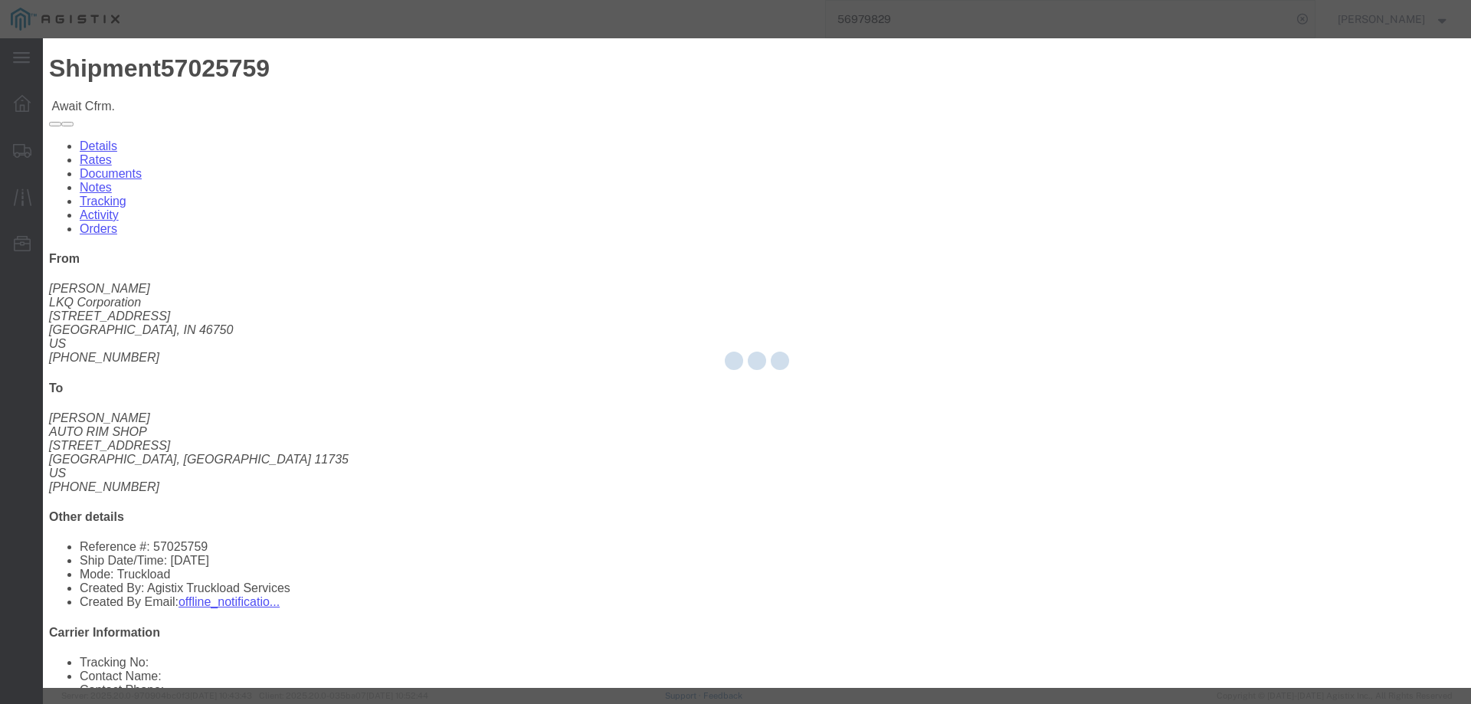
type input "[PERSON_NAME]"
type input "3204977237"
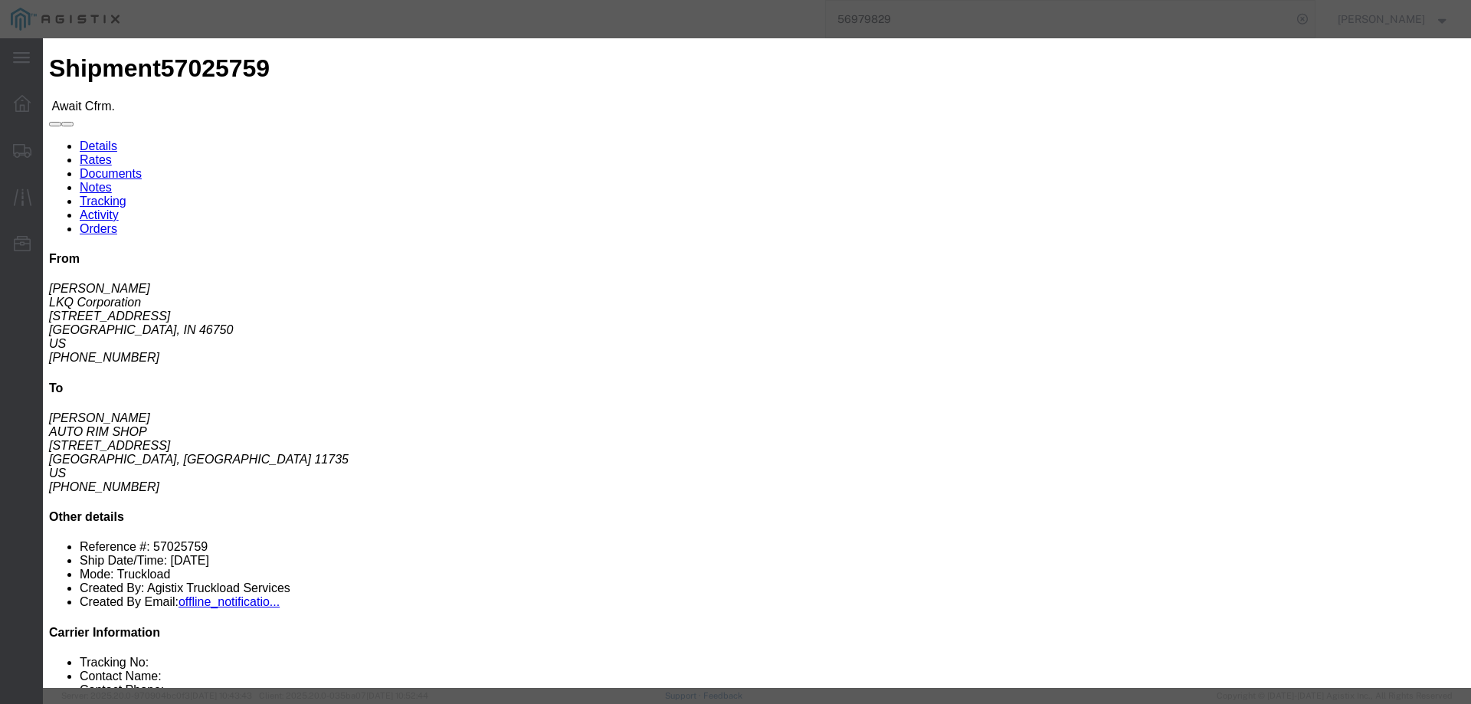
click input "text"
paste input "57025759"
type input "57025759"
click button "Submit"
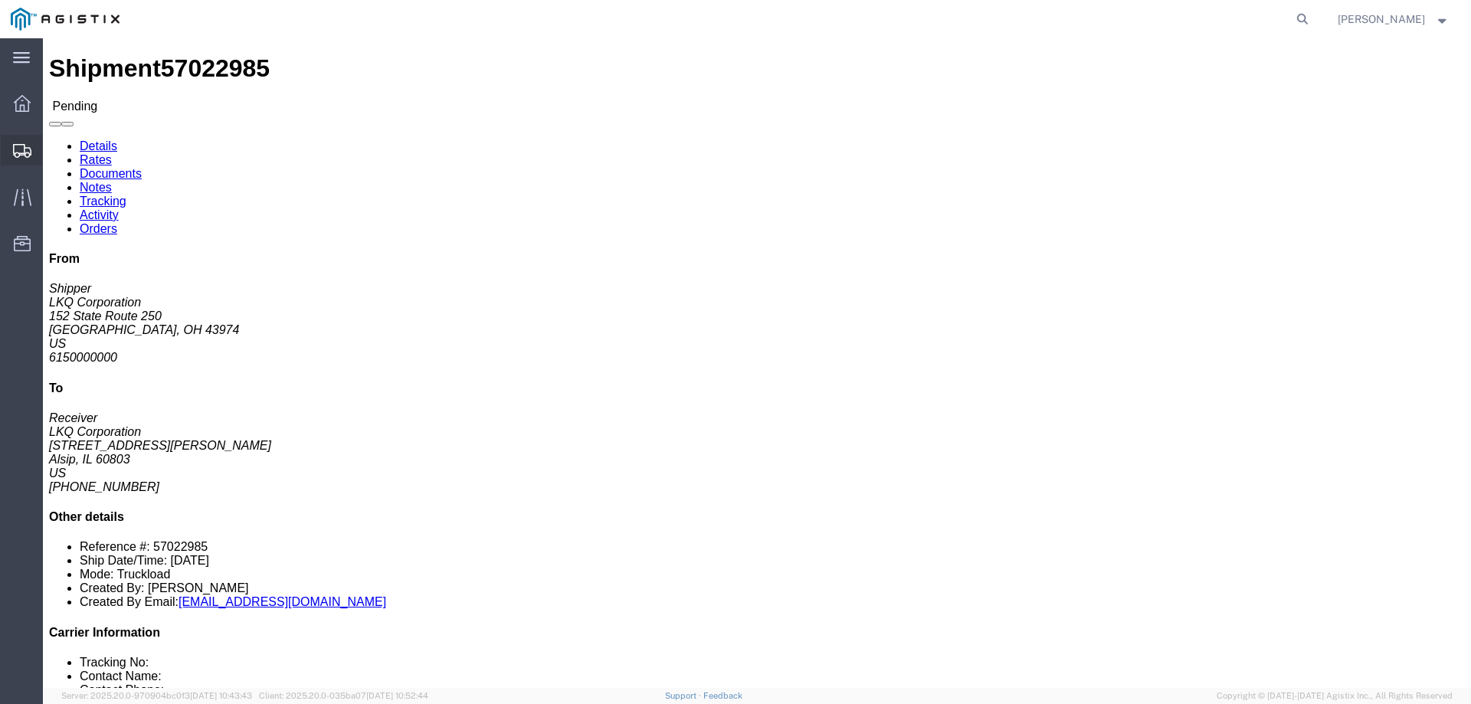
click at [18, 141] on div at bounding box center [22, 150] width 43 height 31
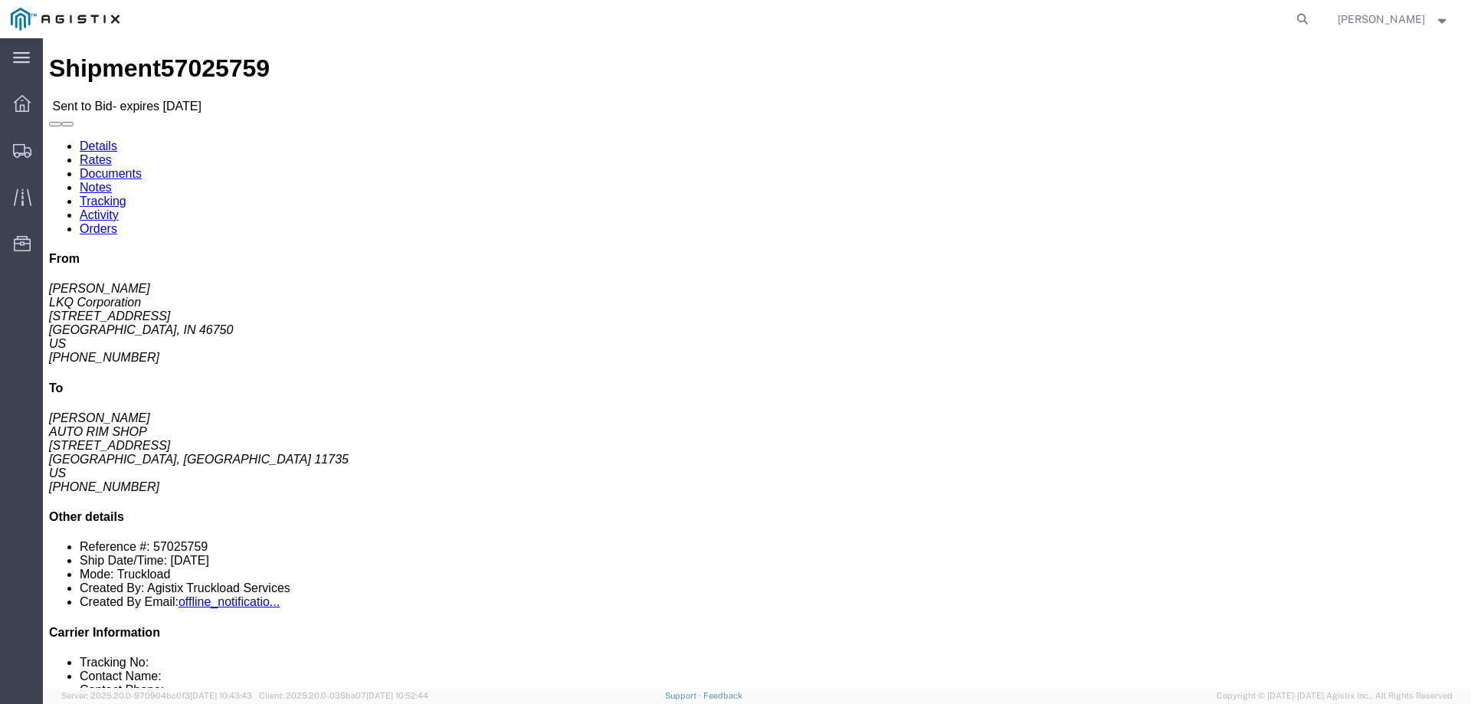
click link "Notes"
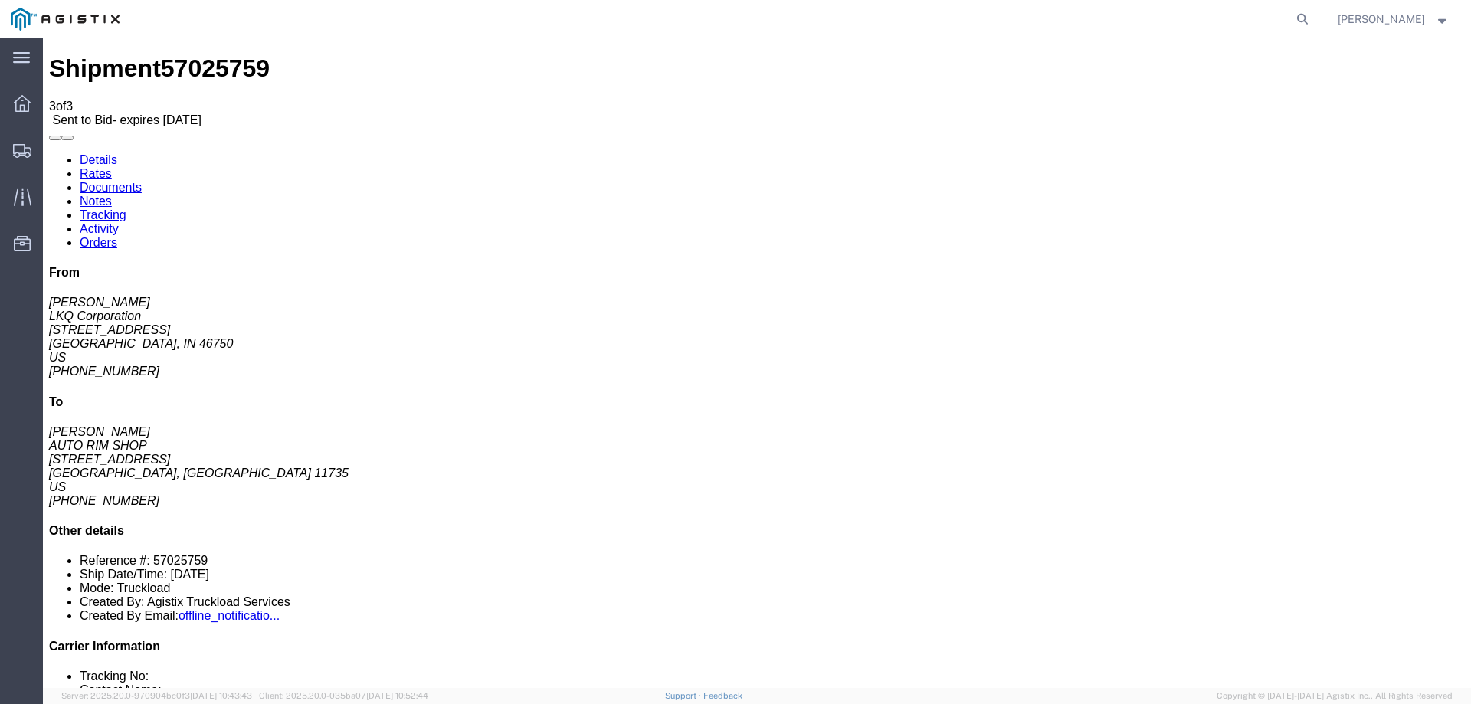
click at [83, 153] on link "Details" at bounding box center [99, 159] width 38 height 13
click p "Bill Of Lading: 57025759 Purchase Order: AUTO RIM SHIPMENT 10/7"
click link "Enter / Modify Bid"
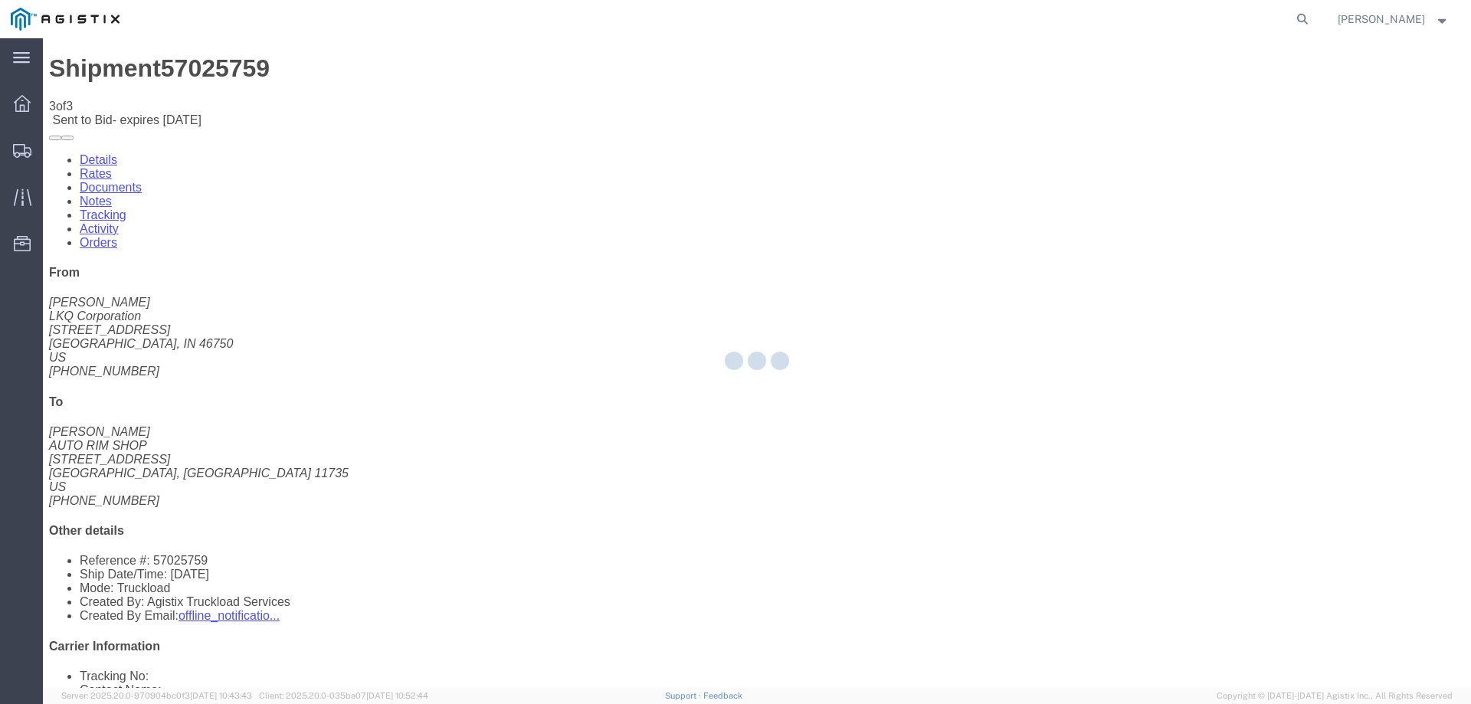
select select "146"
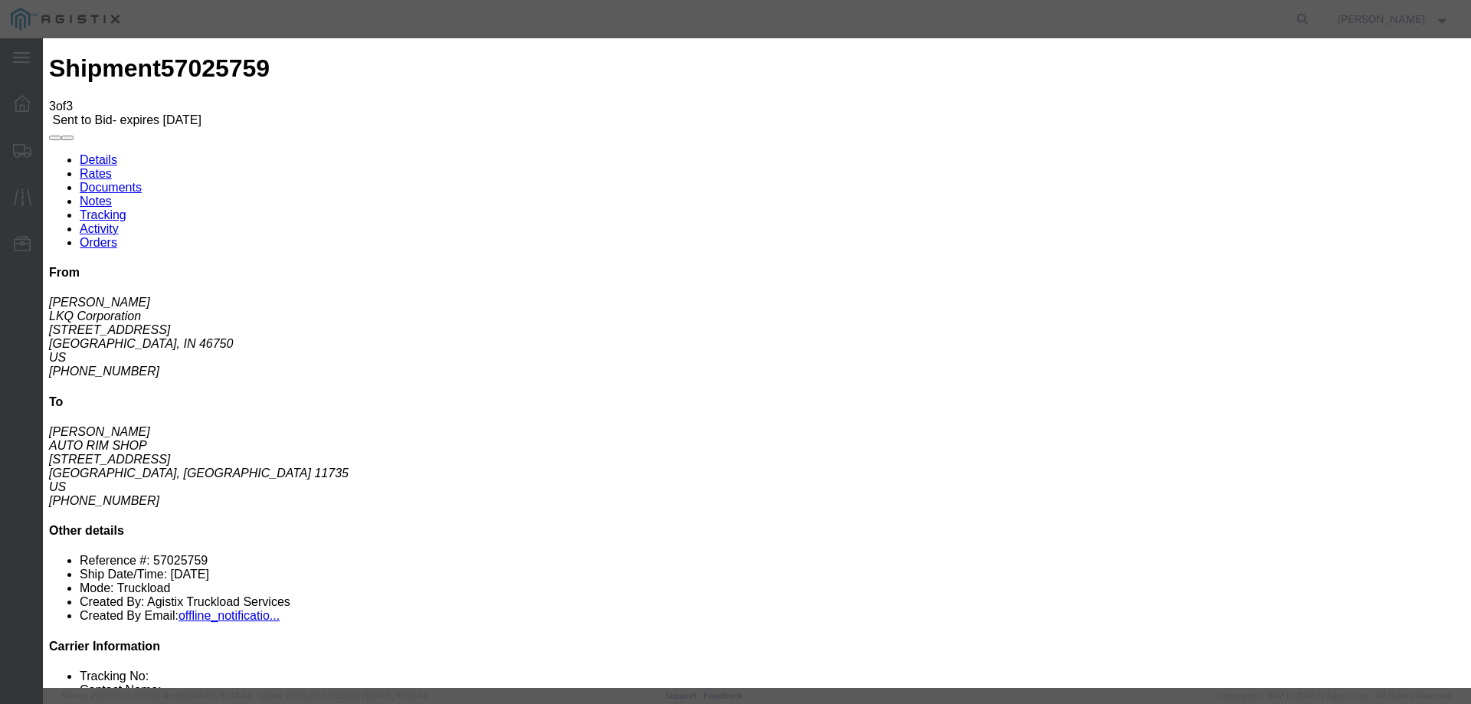
click select "Select CONESTOGA DFRM/STEP Economy TL Flatbed Intermodal LTL Standard Next Day …"
select select "25032"
click select "Select CONESTOGA DFRM/STEP Economy TL Flatbed Intermodal LTL Standard Next Day …"
click input "text"
type input "ats"
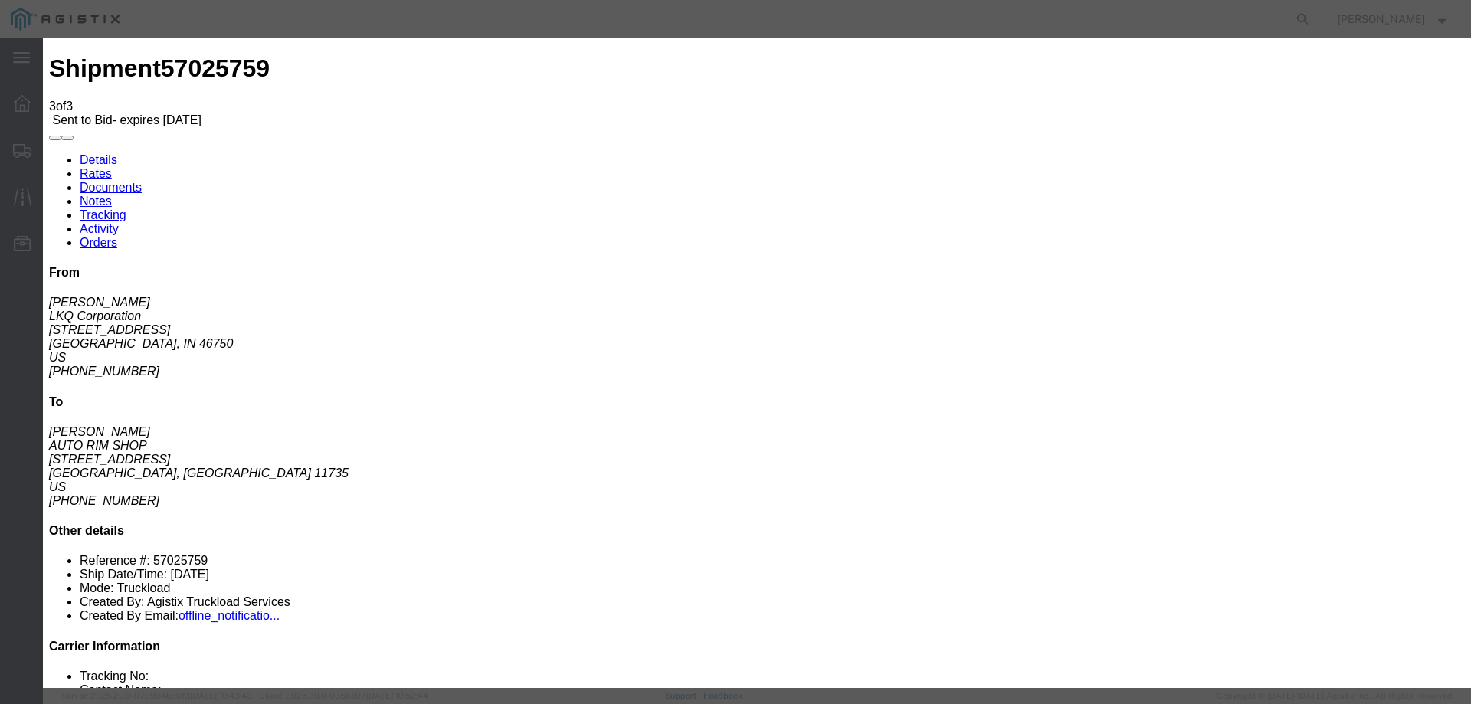
click input "number"
drag, startPoint x: 1024, startPoint y: 309, endPoint x: 938, endPoint y: 316, distance: 86.8
click div "Select 2 Day Service 3 Axle Winch Truck 3 to 5 Day Service 96L Domestic Flat Ra…"
type input "1375"
click button "Submit"
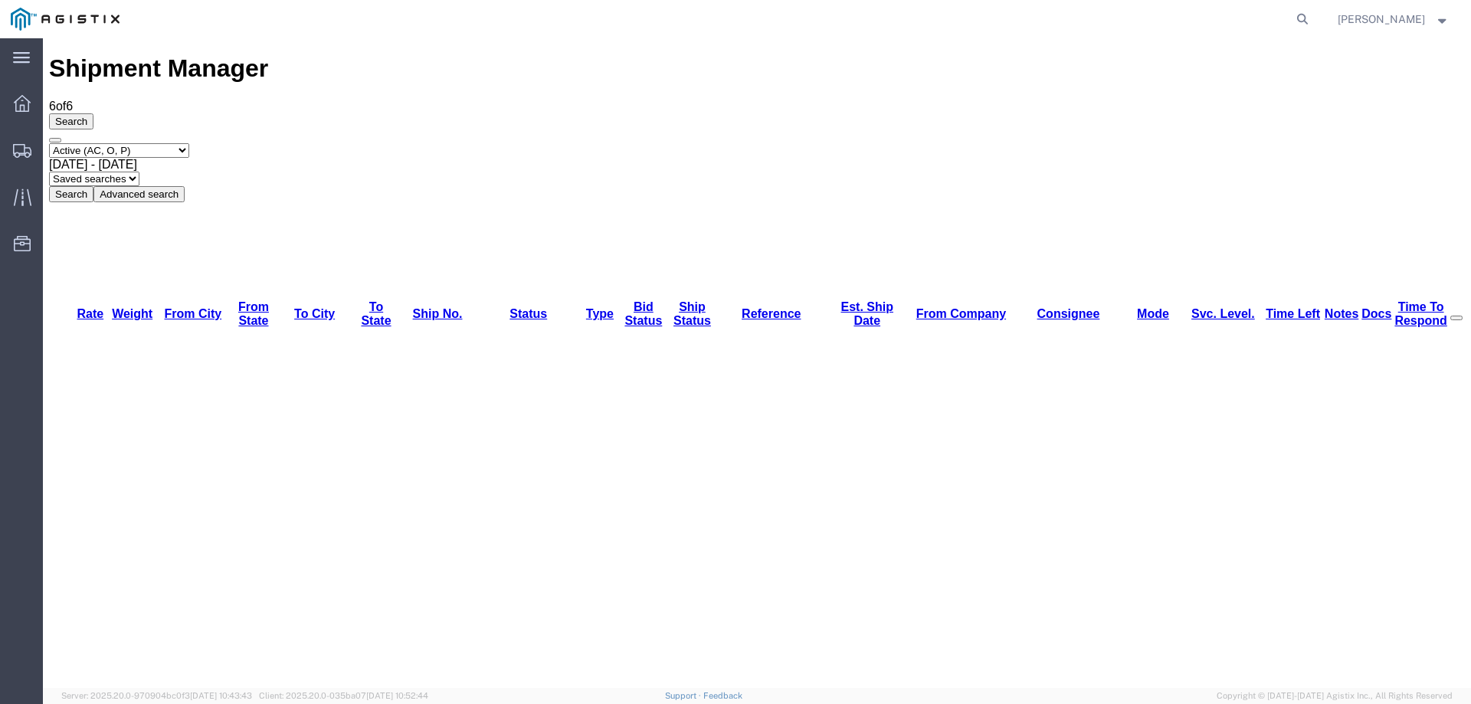
copy li "57025759"
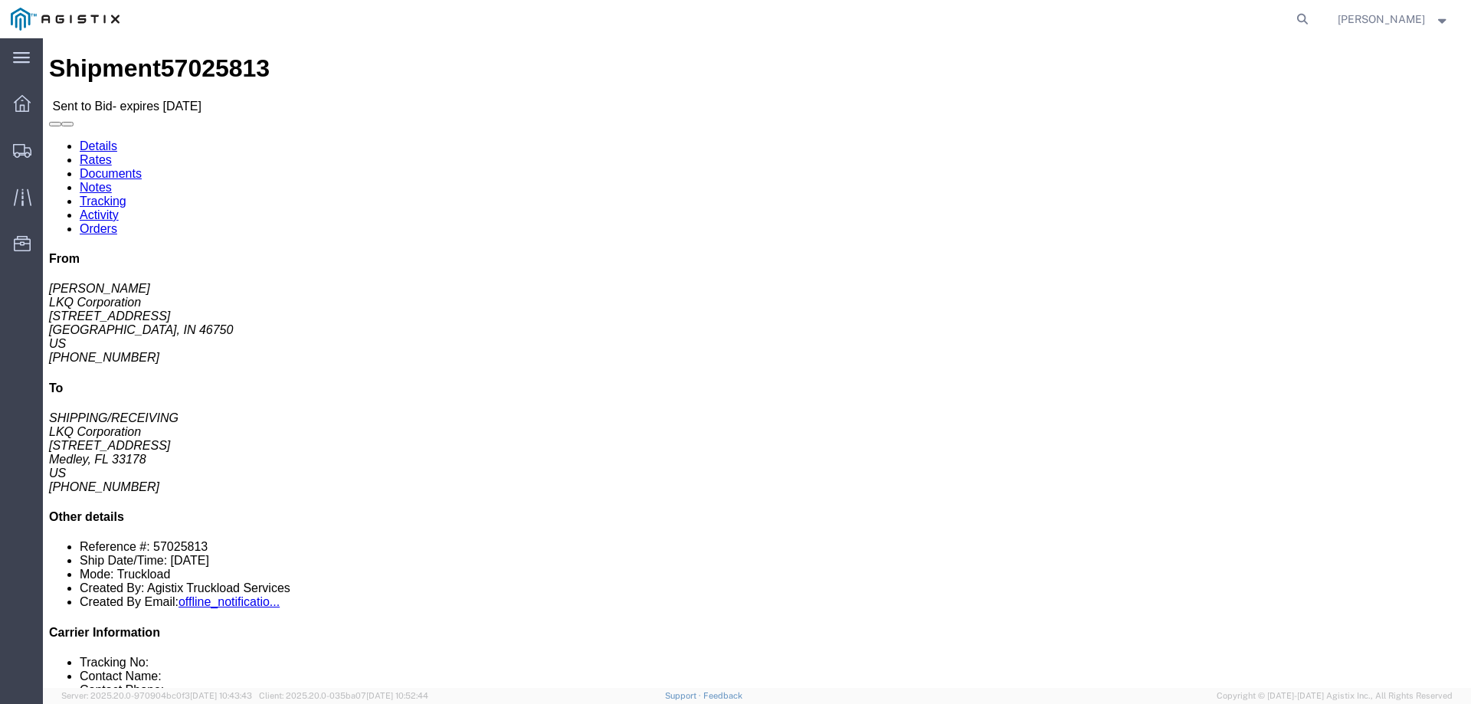
click link "Notes"
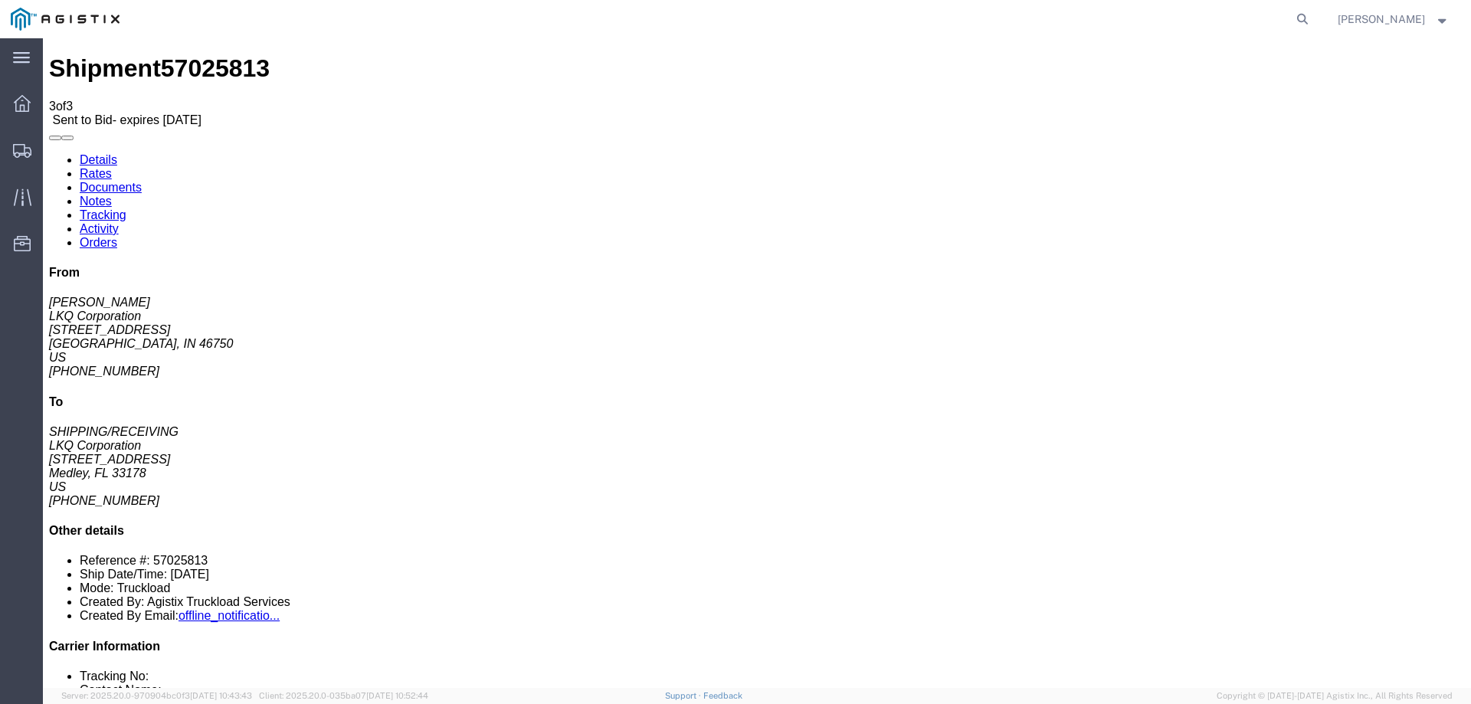
click at [86, 153] on link "Details" at bounding box center [99, 159] width 38 height 13
click link "Enter / Modify Bid"
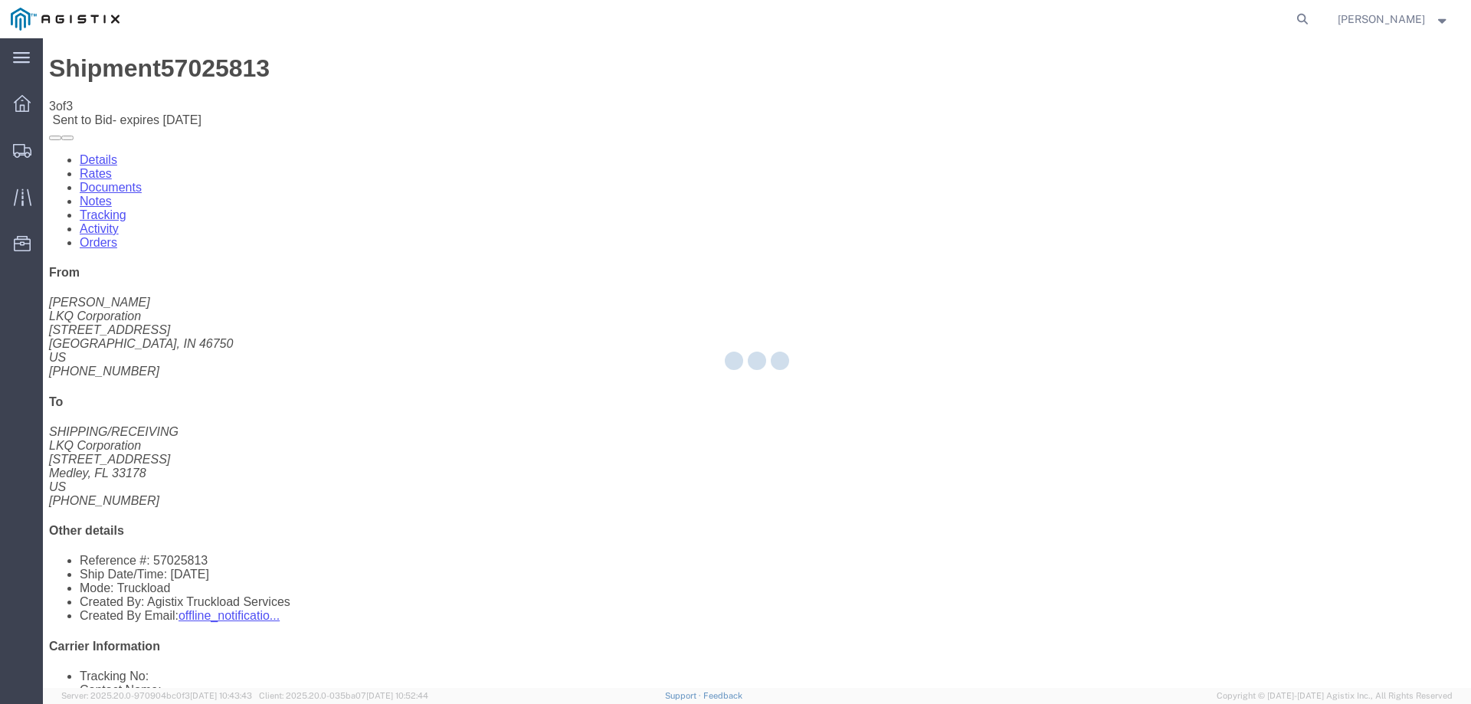
select select "146"
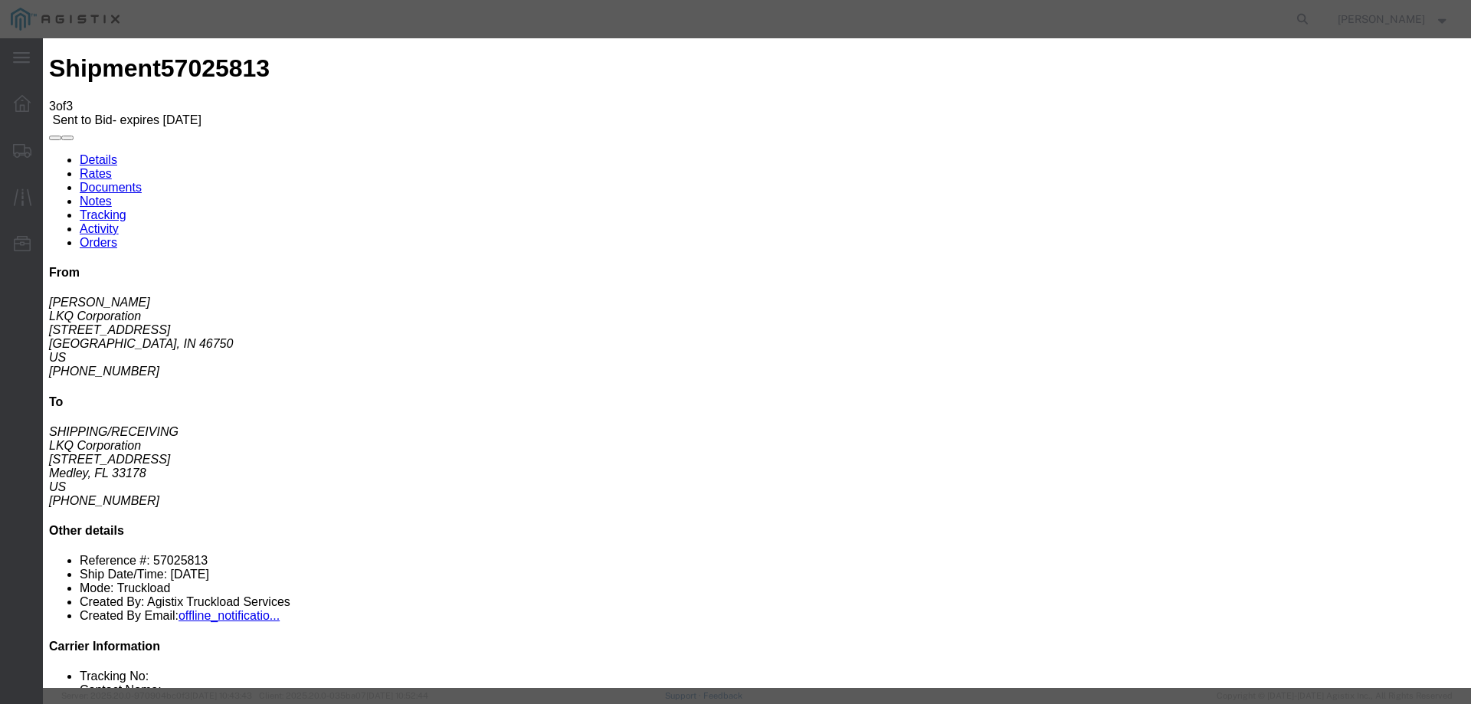
drag, startPoint x: 775, startPoint y: 141, endPoint x: 778, endPoint y: 149, distance: 8.3
click select "Select CONESTOGA DFRM/STEP Economy TL Flatbed Intermodal LTL Standard Next Day …"
select select "25032"
click select "Select CONESTOGA DFRM/STEP Economy TL Flatbed Intermodal LTL Standard Next Day …"
click input "text"
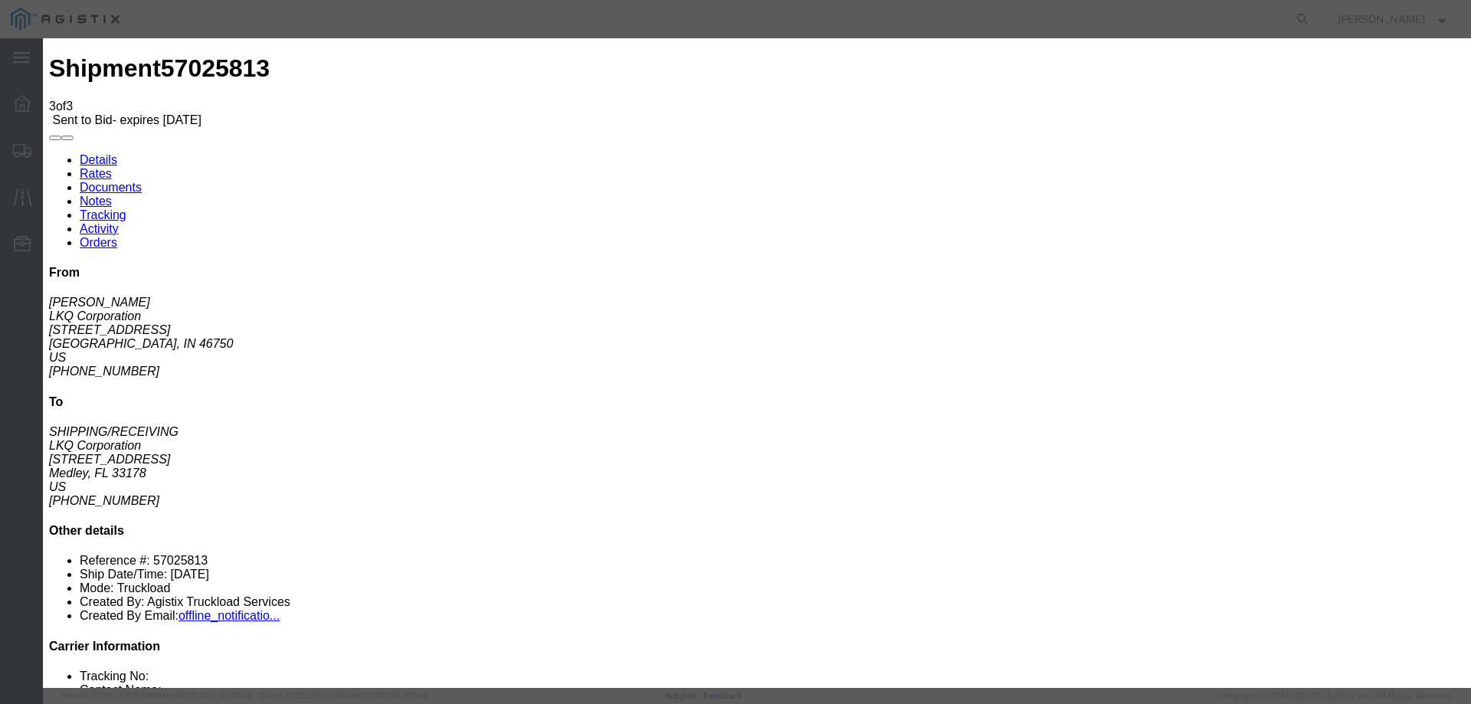
type input "ats"
click input "number"
type input "1485"
click button "Submit"
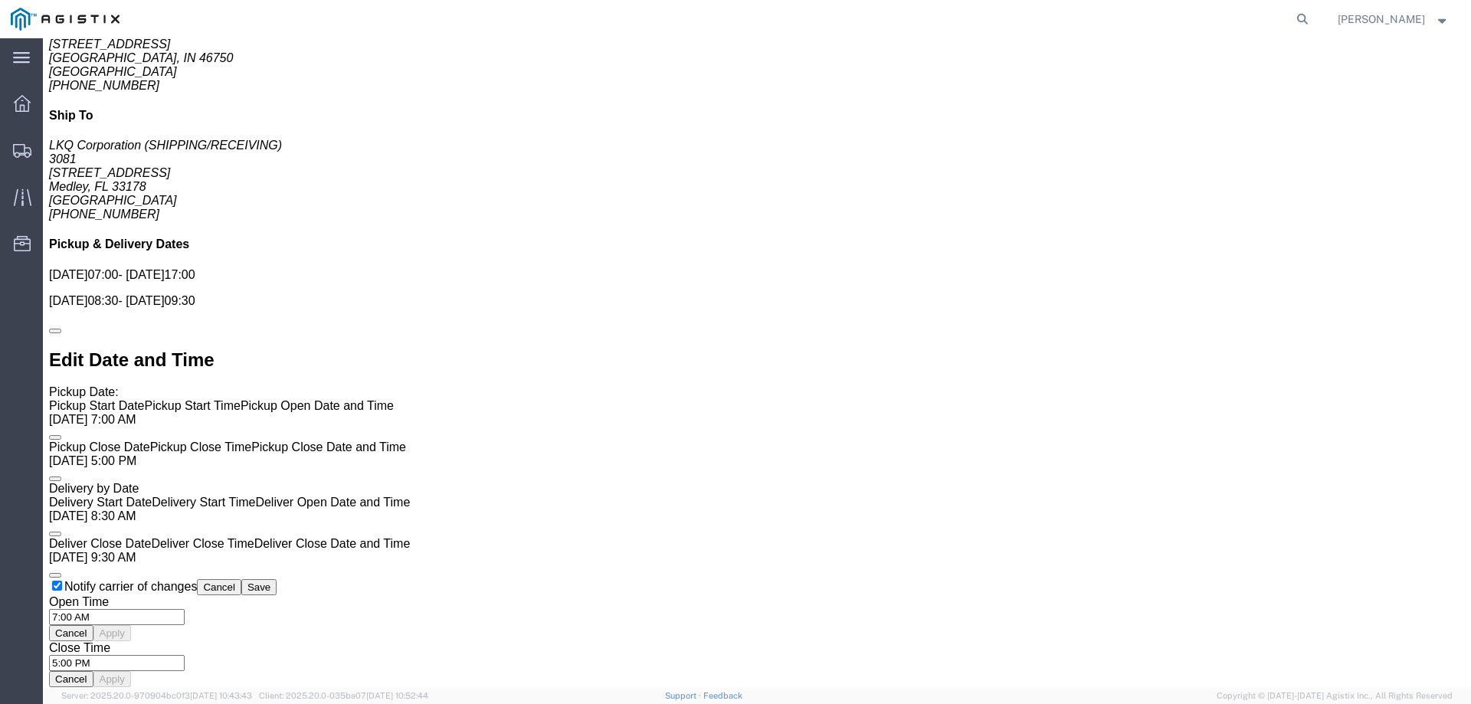
scroll to position [1013, 0]
click button "Enter / Modify Bid"
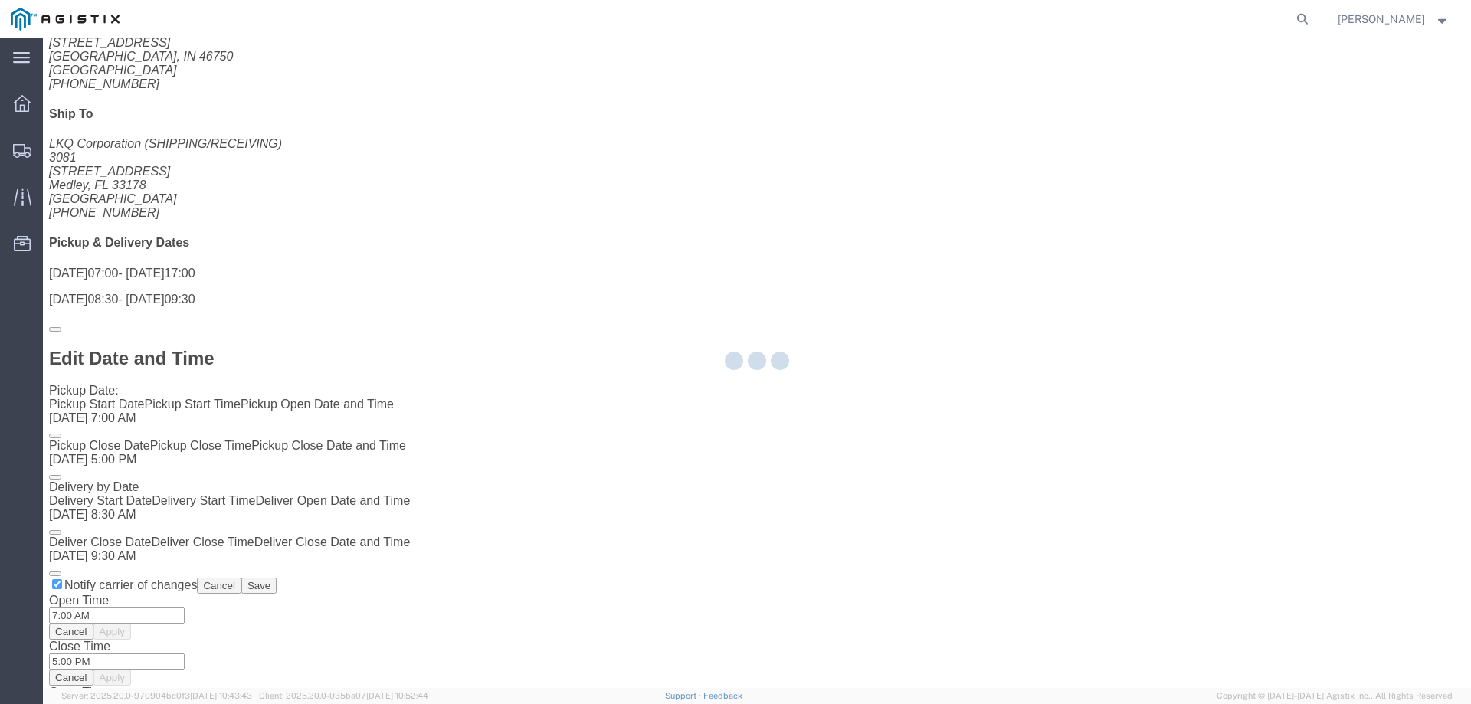
select select "146"
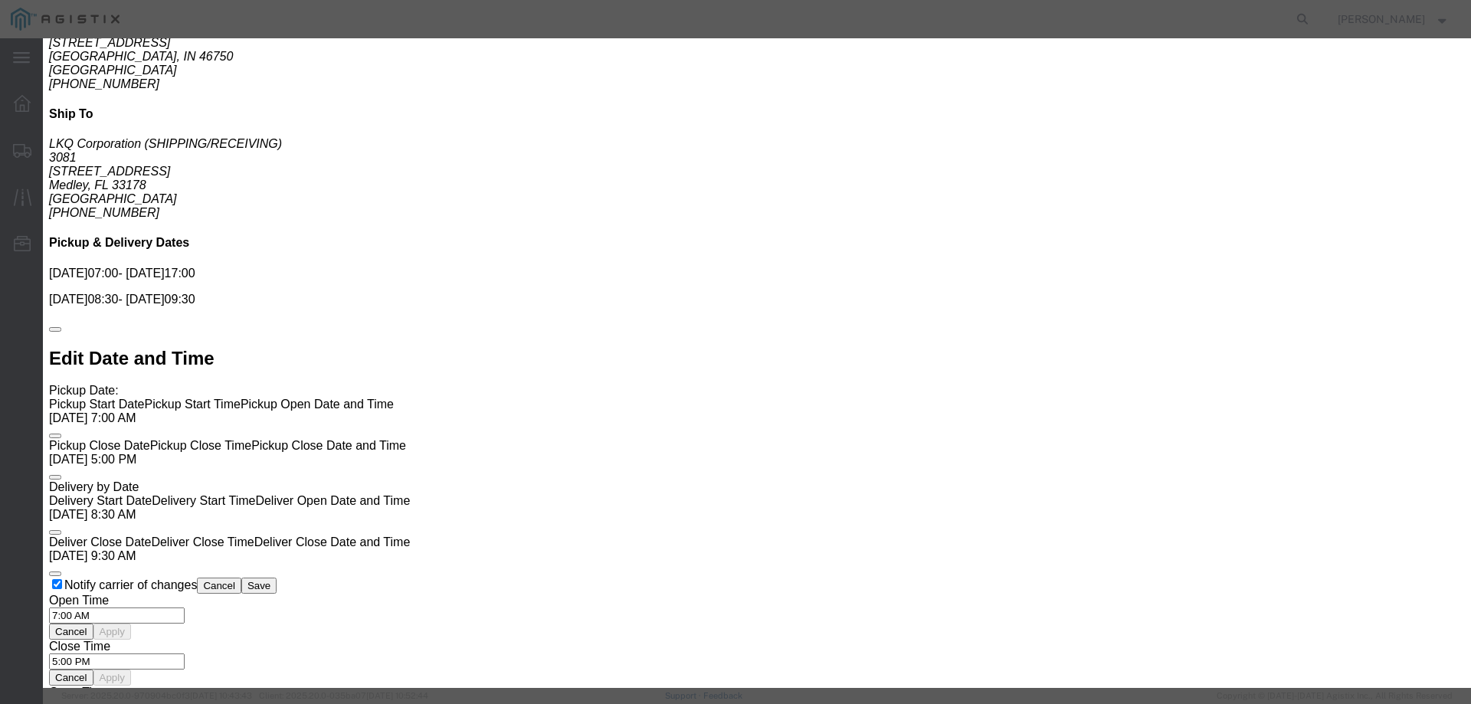
click link "ats - ATS Logistics - Truckload"
drag, startPoint x: 1032, startPoint y: 313, endPoint x: 827, endPoint y: 326, distance: 205.7
click div "Select 2 Day Service 3 Axle Winch Truck 3 to 5 Day Service 96L Domestic Flat Ra…"
type input "8"
type input "1825"
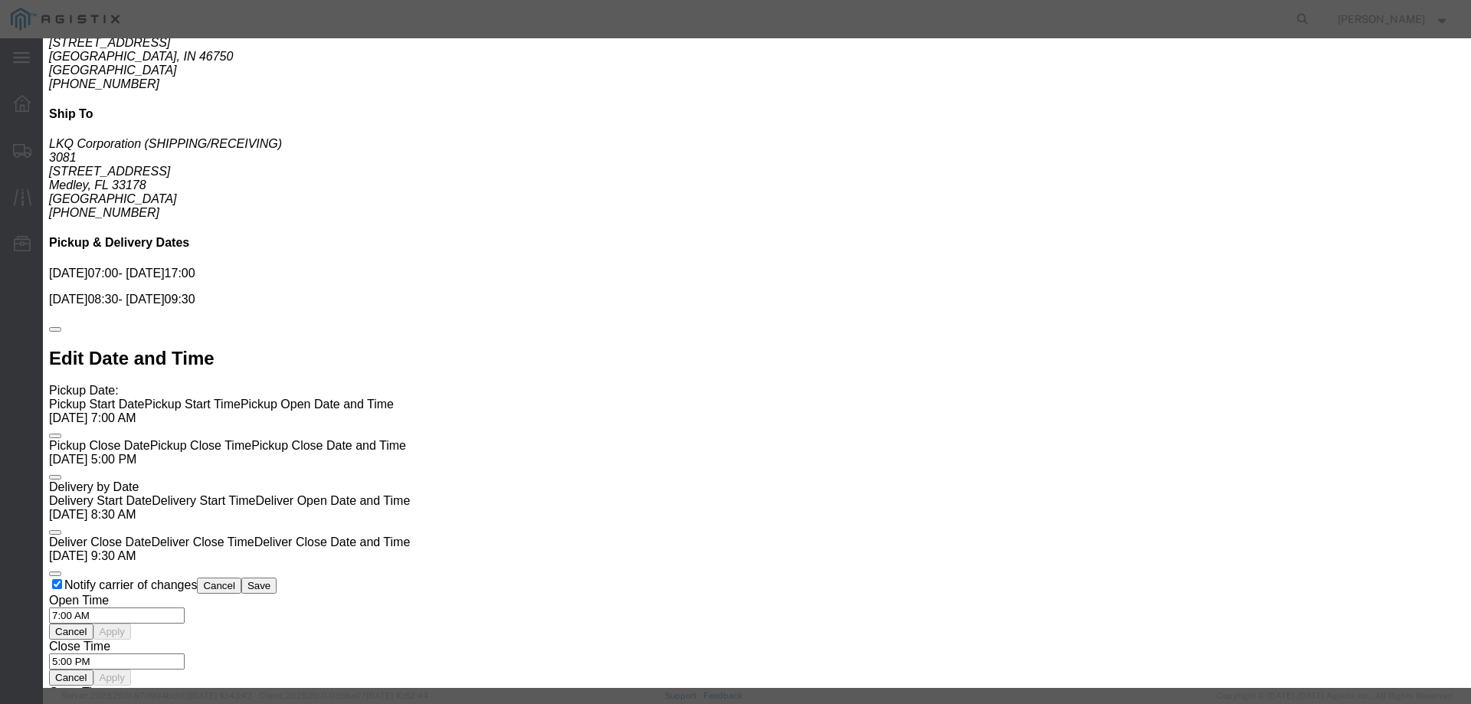
click button "Submit"
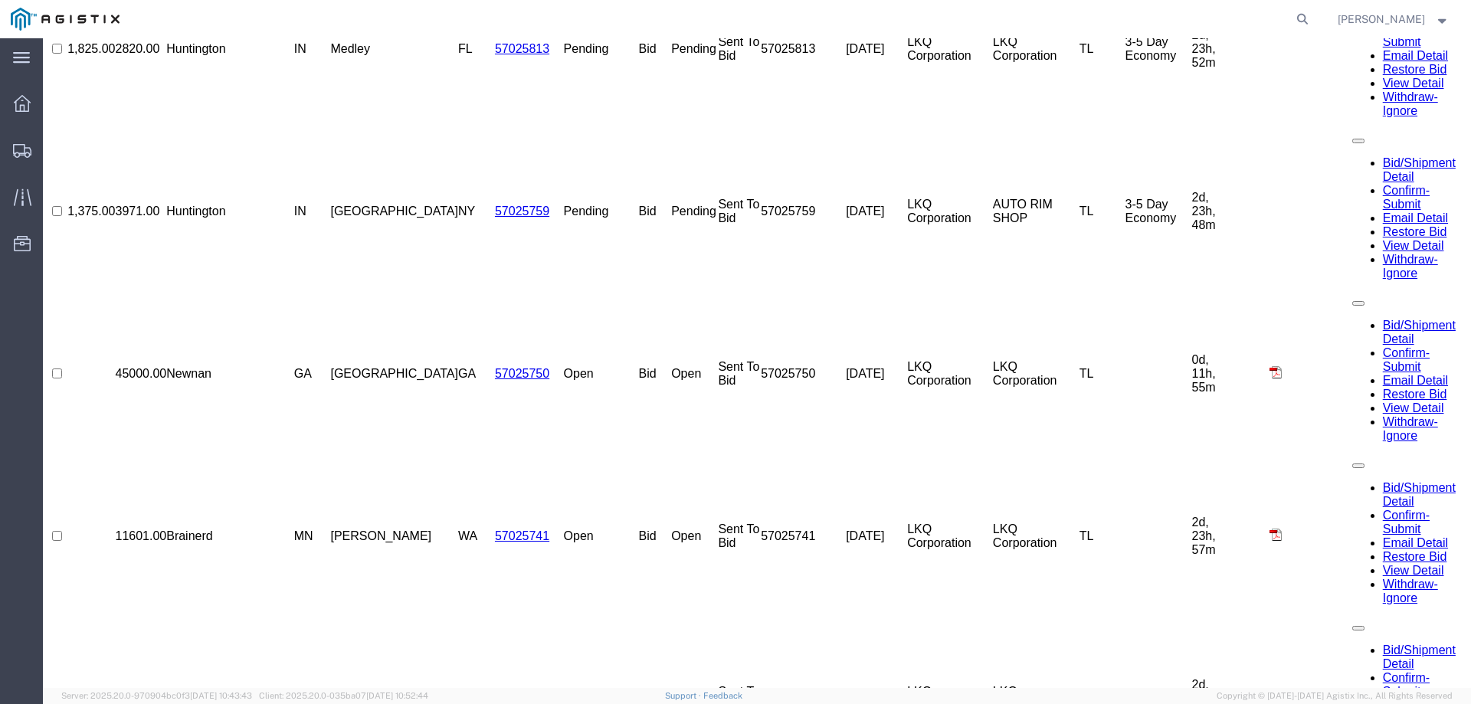
scroll to position [0, 0]
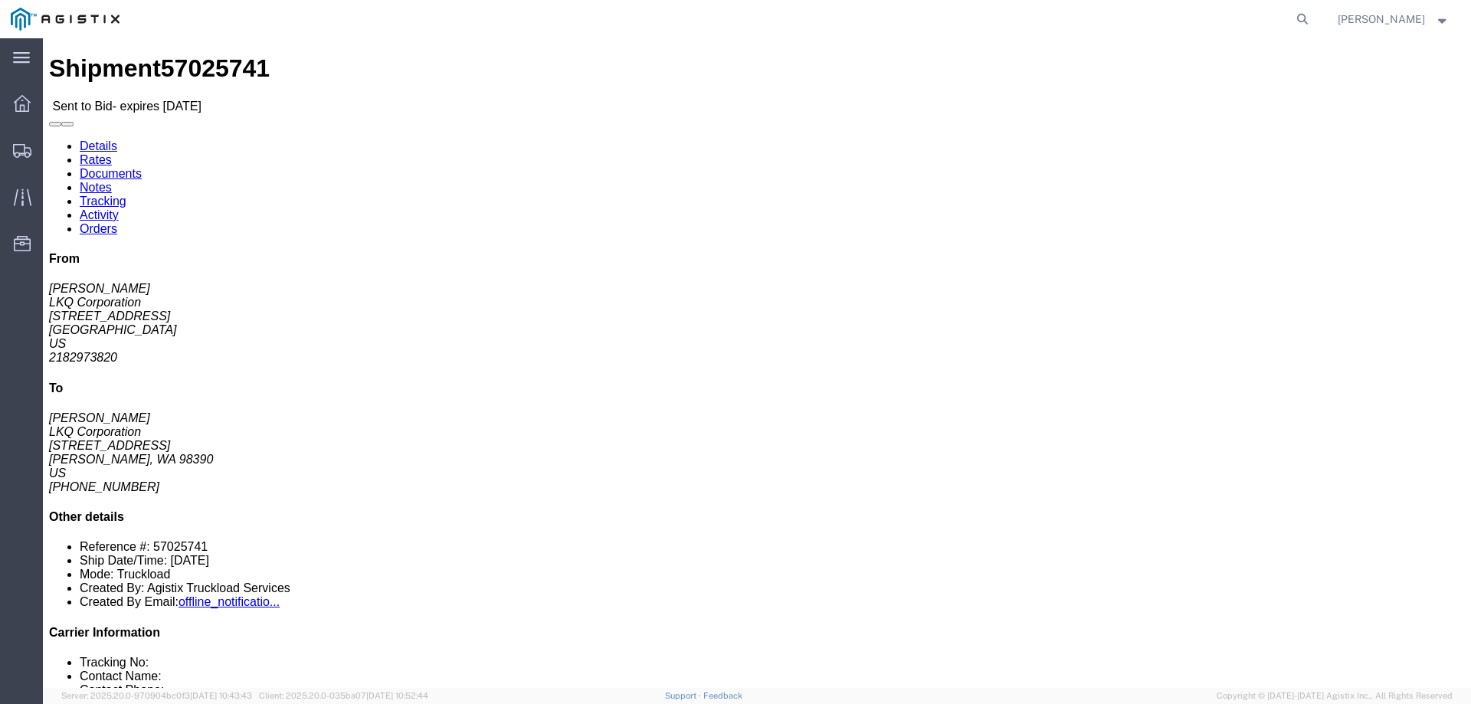
click link "Notes"
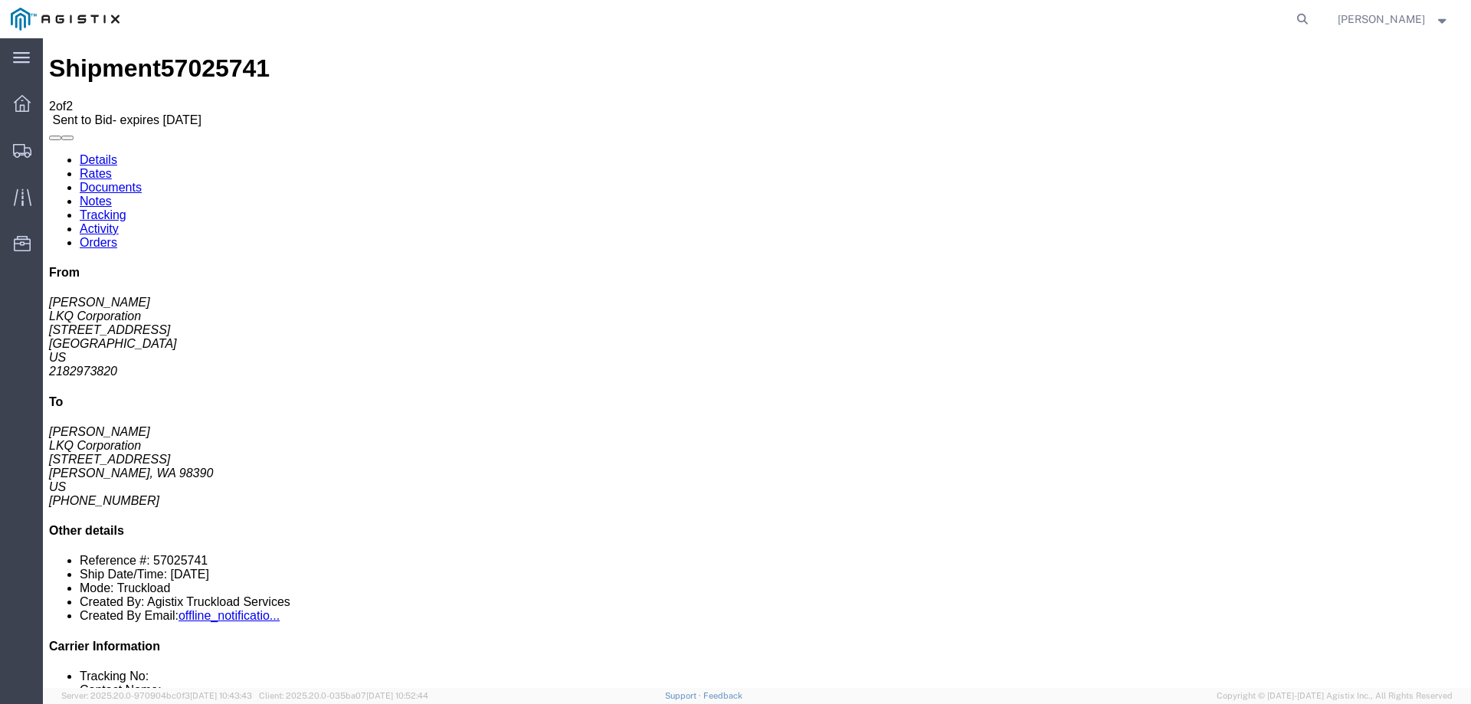
click at [83, 153] on link "Details" at bounding box center [99, 159] width 38 height 13
click link "Enter / Modify Bid"
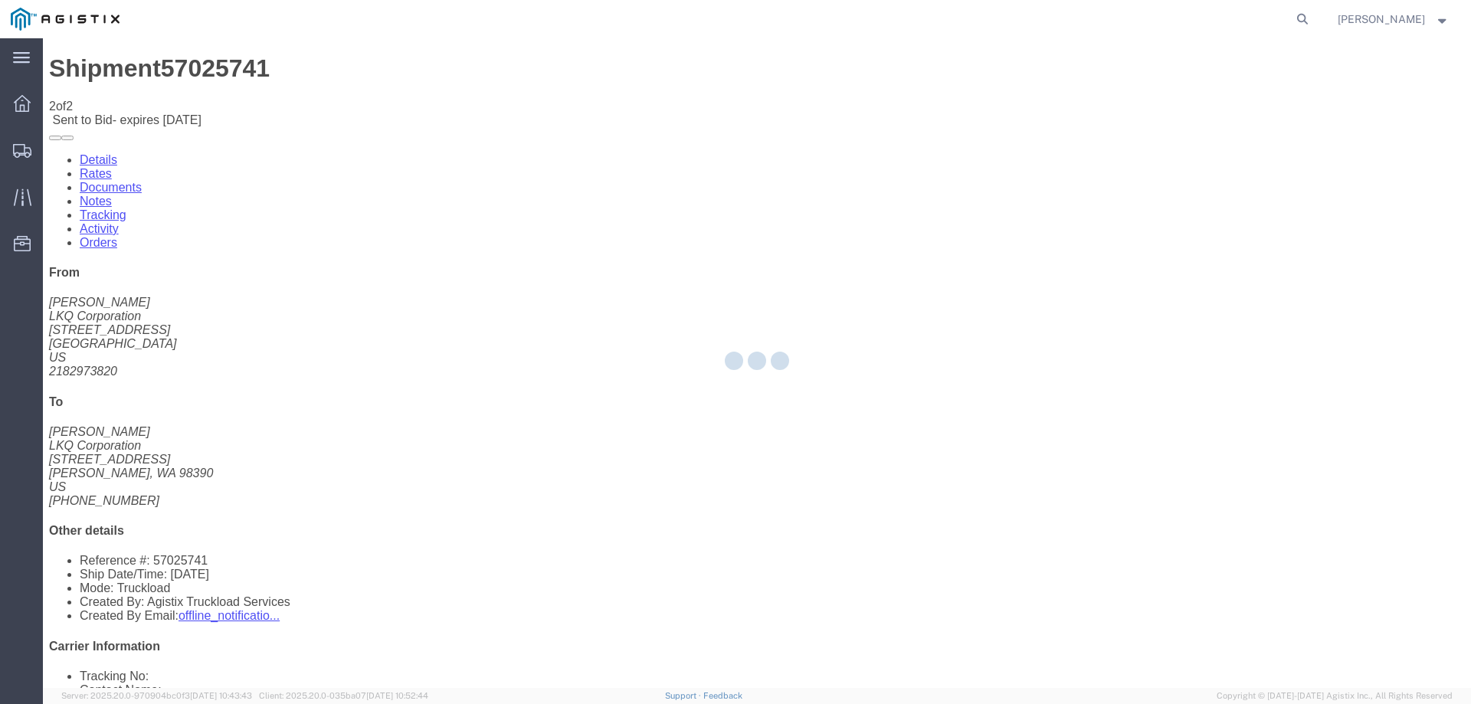
select select "146"
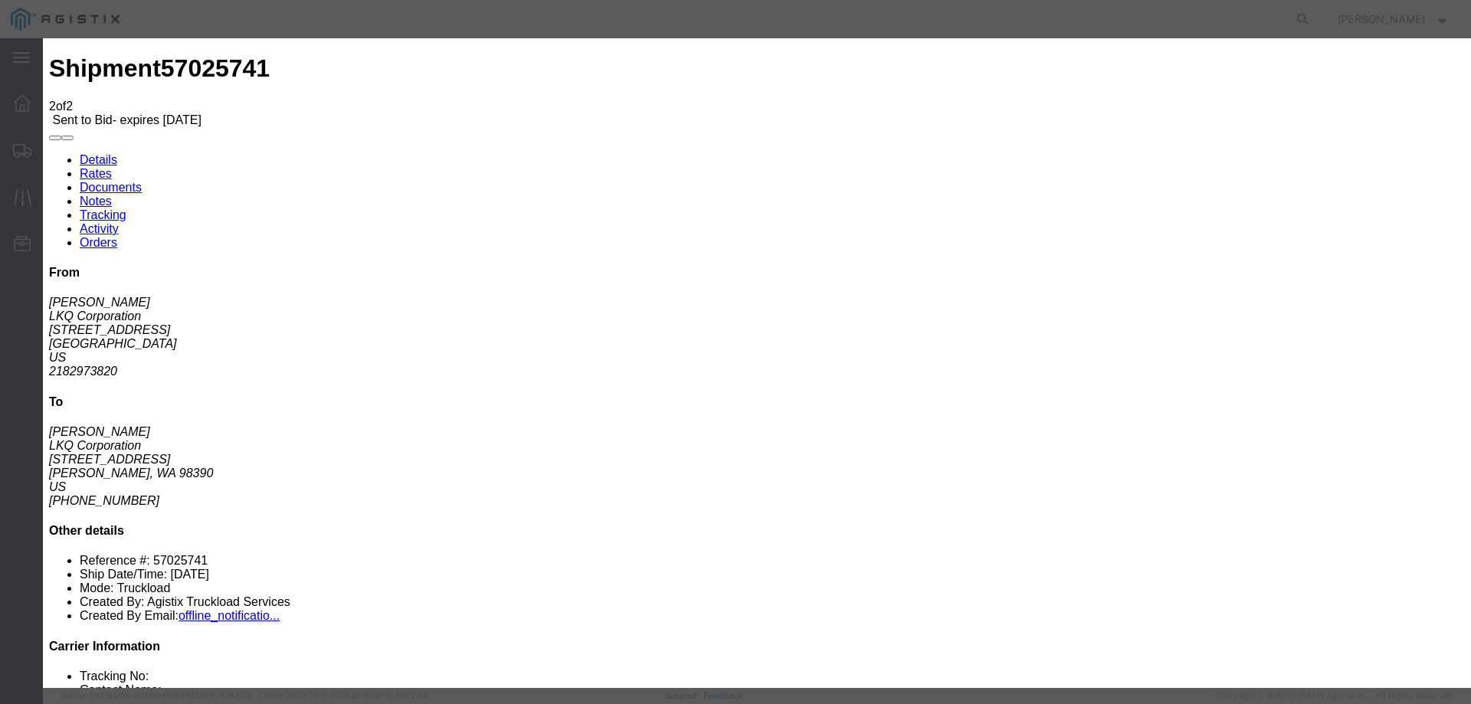
drag, startPoint x: 758, startPoint y: 141, endPoint x: 905, endPoint y: 206, distance: 160.8
click select "Select CONESTOGA DFRM/STEP Economy TL Flatbed Intermodal LTL Standard Next Day …"
select select "25032"
click select "Select CONESTOGA DFRM/STEP Economy TL Flatbed Intermodal LTL Standard Next Day …"
click input "text"
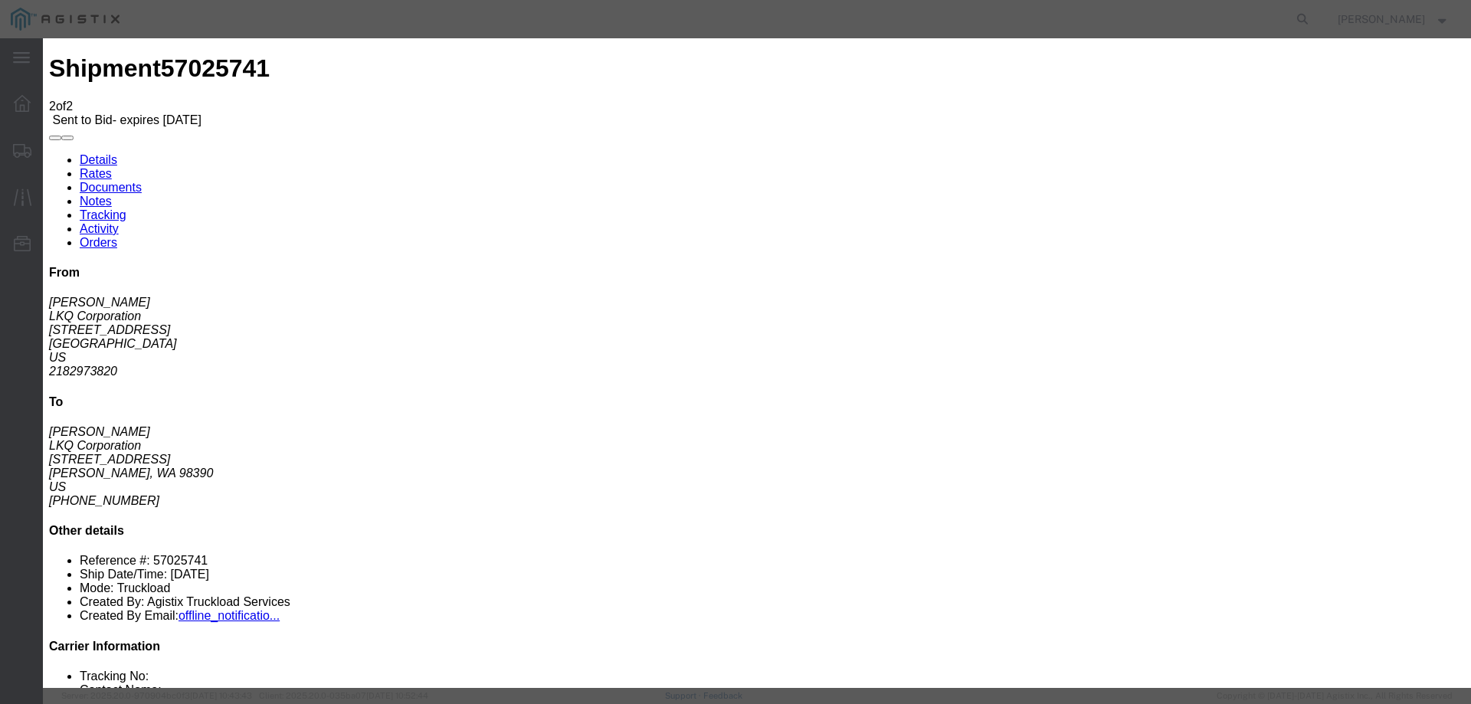
click input "text"
type input "ats"
click input "number"
type input "3675"
click button "Submit"
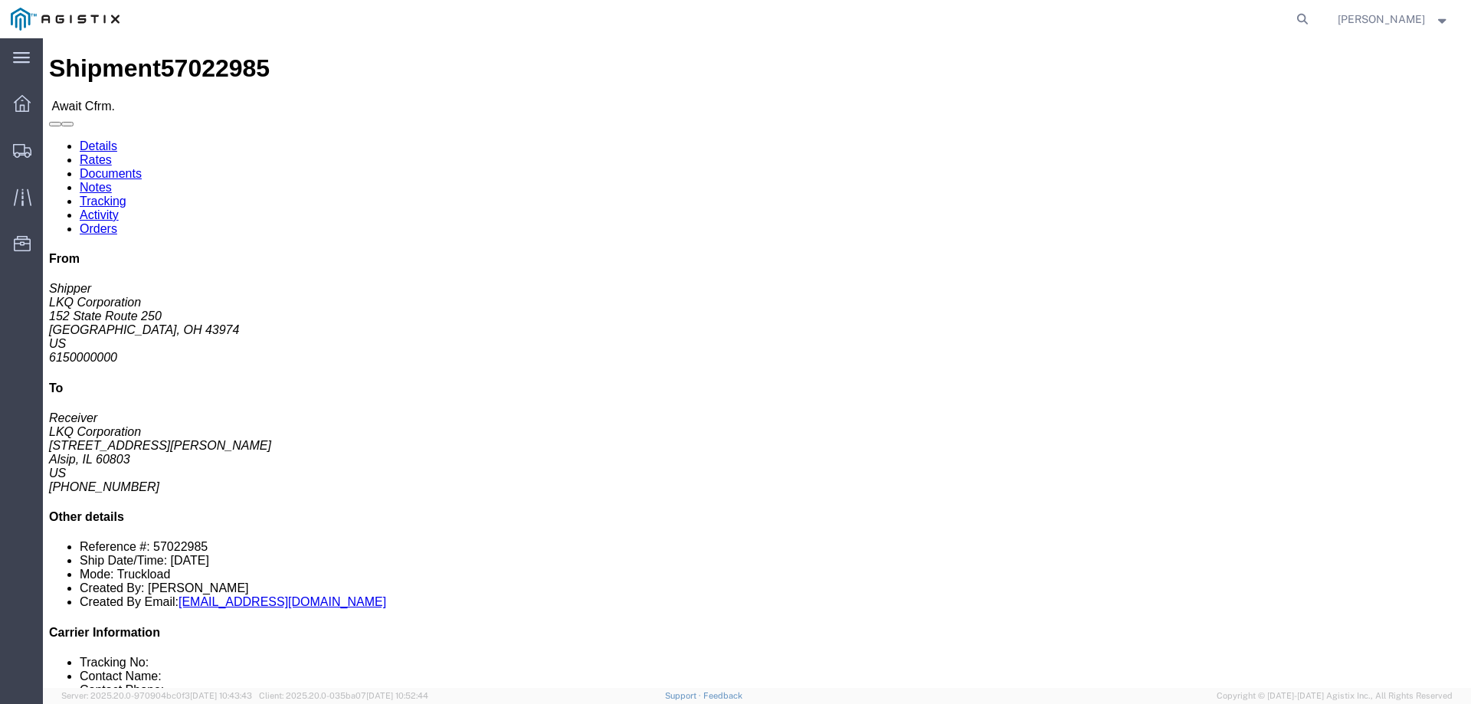
click b "57022985"
copy b "57022985"
click link "Confirm"
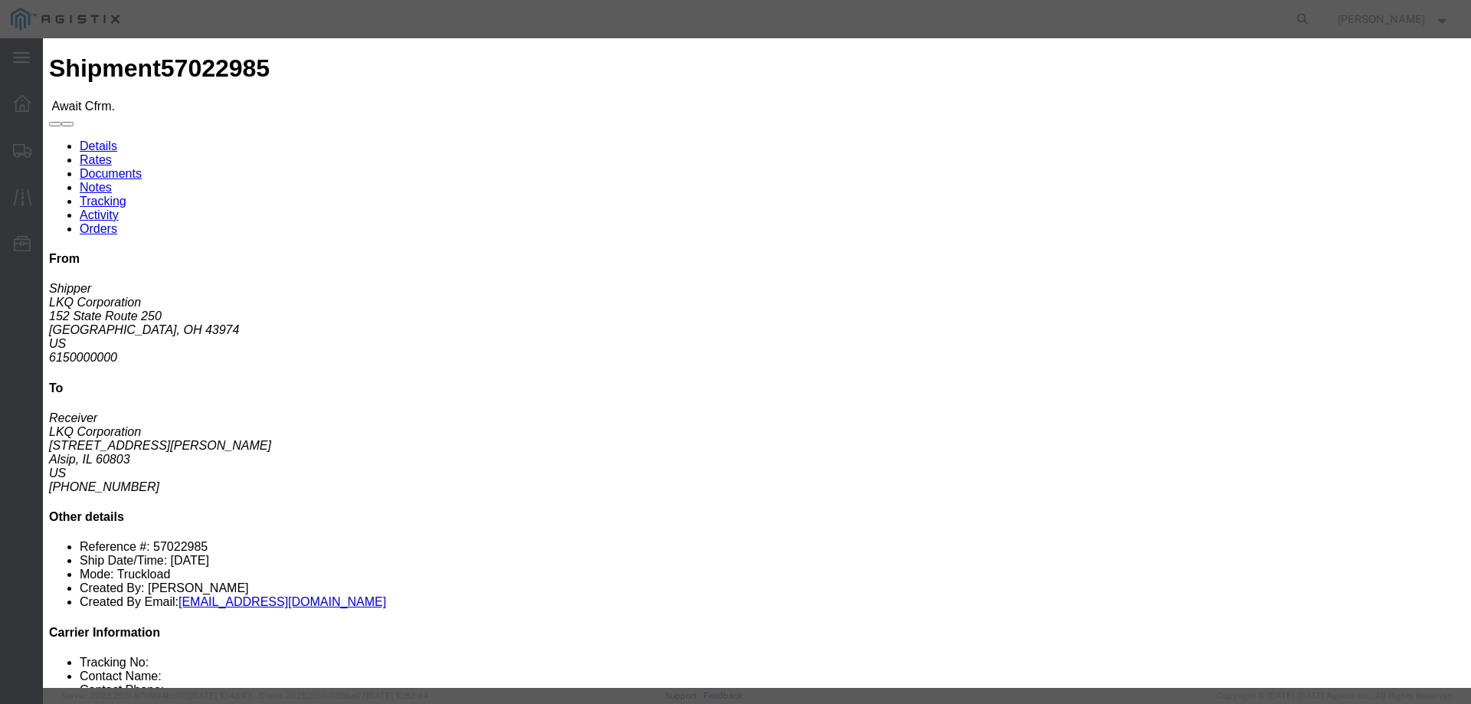
click input "checkbox"
checkbox input "true"
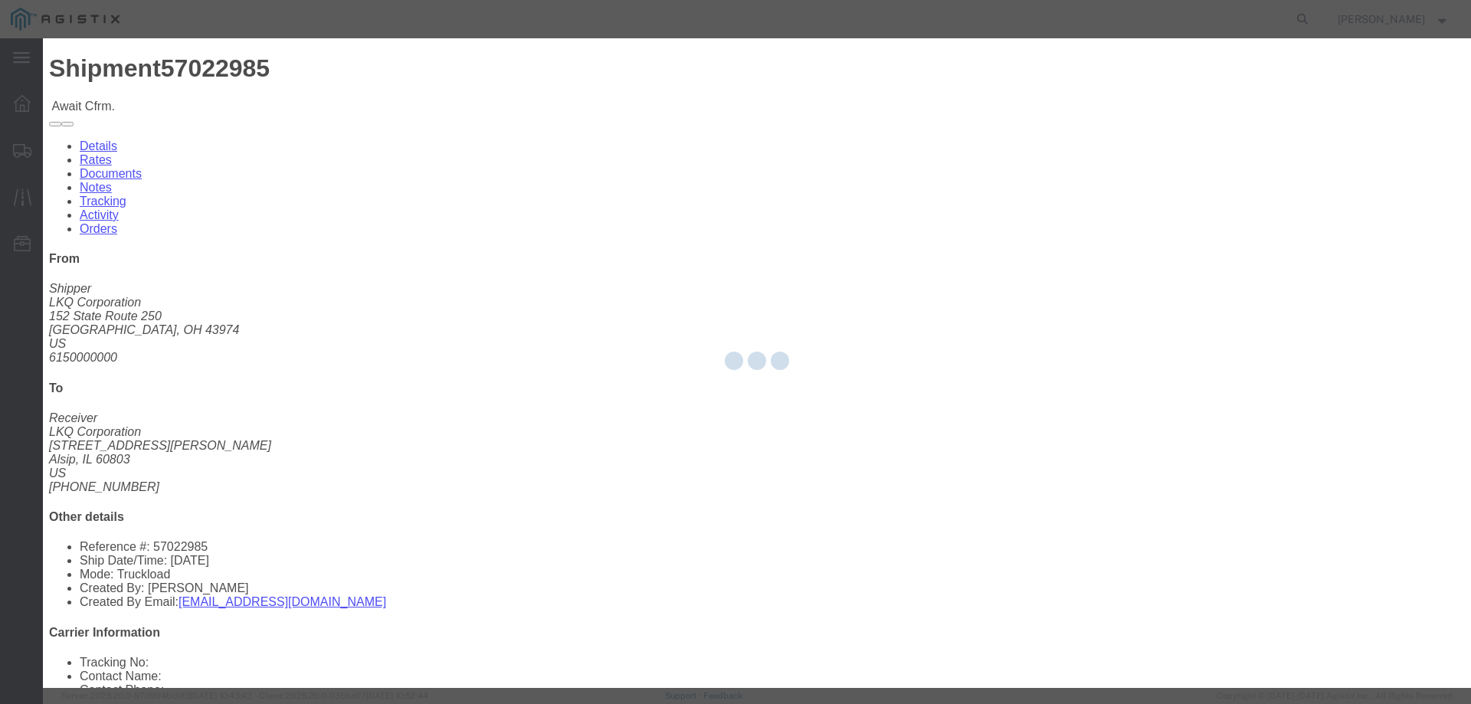
type input "[PERSON_NAME]"
type input "3204977237"
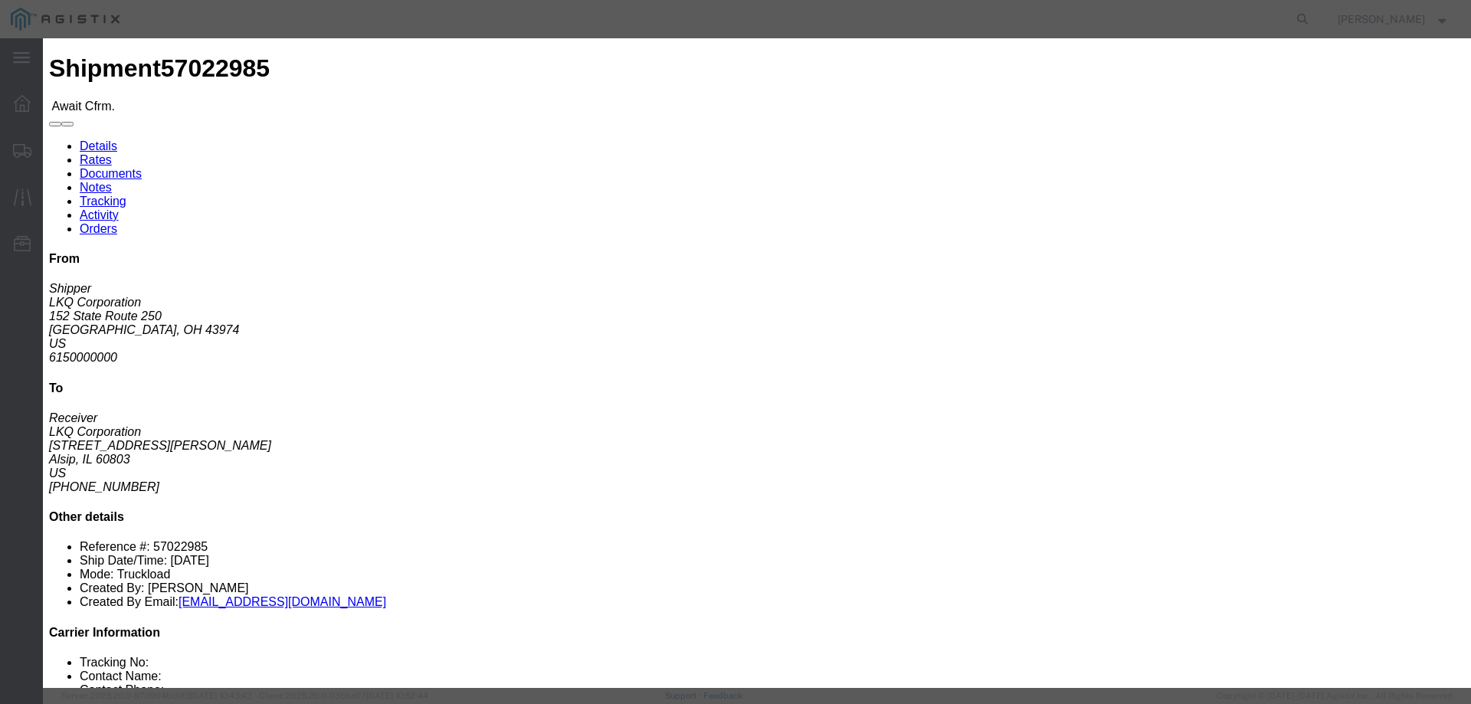
click input "text"
paste input "57022985"
type input "57022985"
click button "Submit"
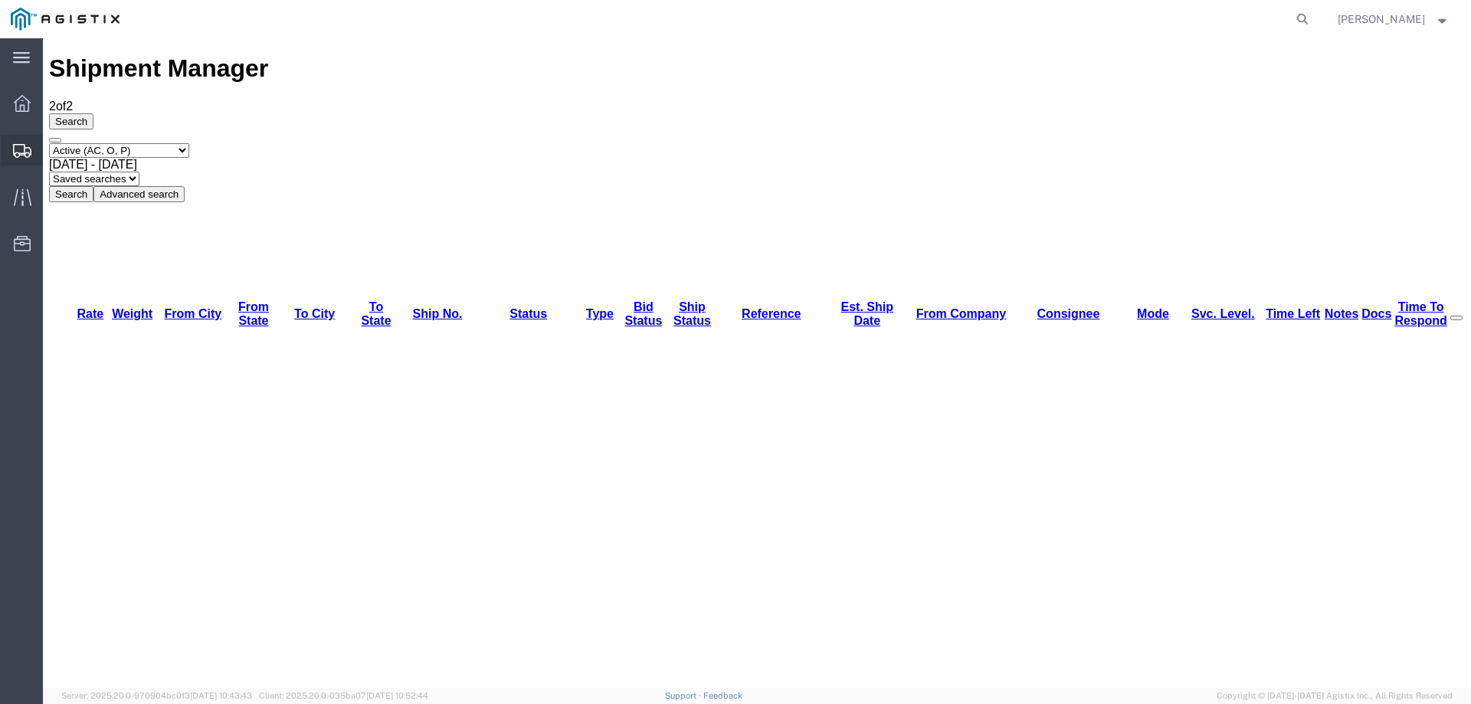
click at [26, 146] on icon at bounding box center [22, 151] width 18 height 14
click at [18, 193] on icon at bounding box center [23, 197] width 18 height 18
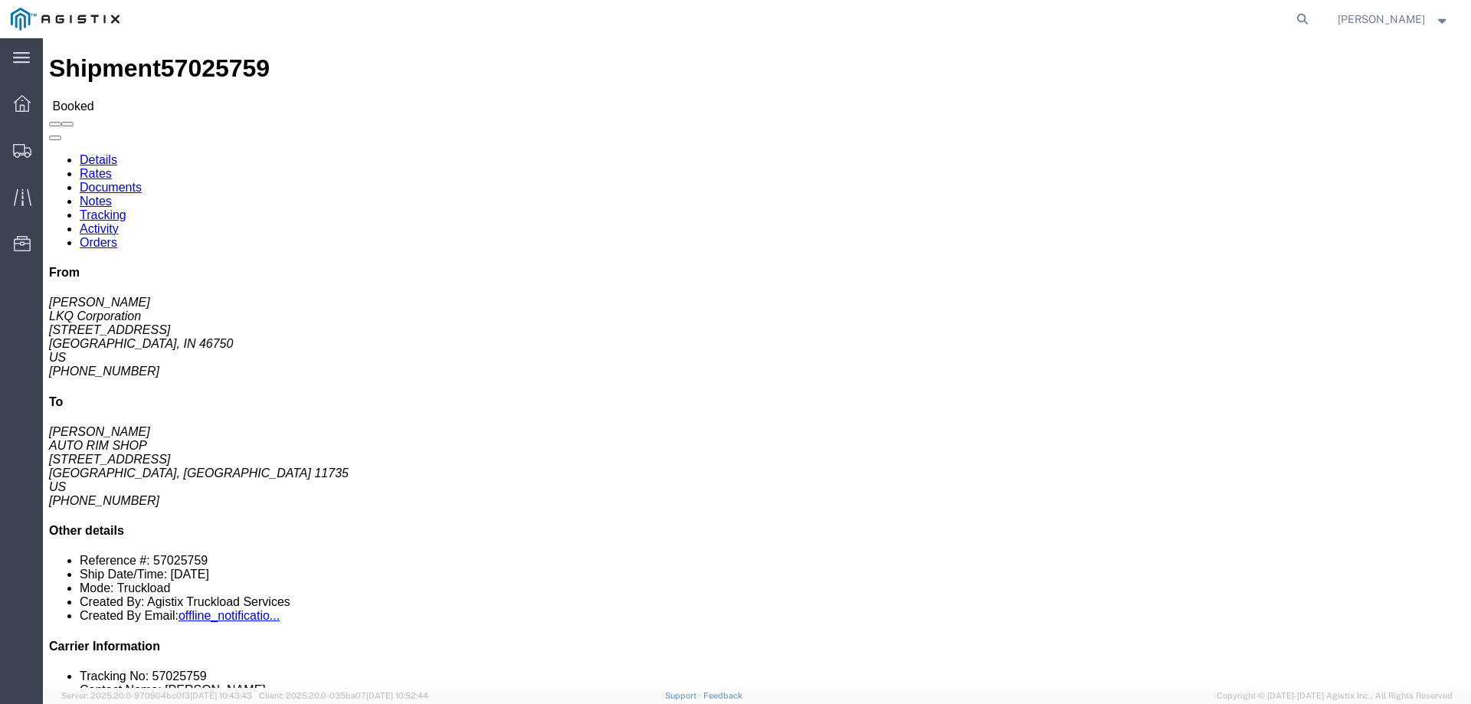
click link "Notes"
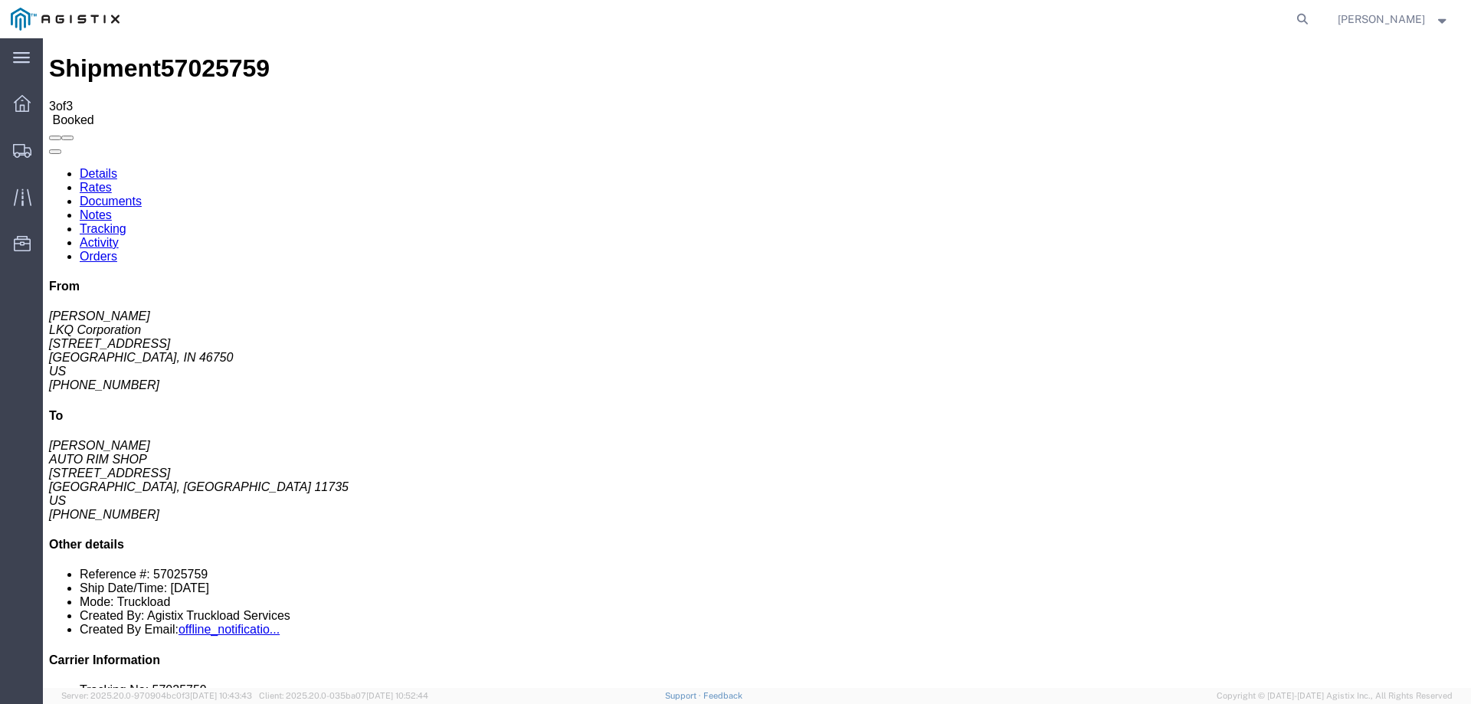
click at [91, 167] on link "Details" at bounding box center [99, 173] width 38 height 13
click at [20, 146] on icon at bounding box center [22, 151] width 18 height 14
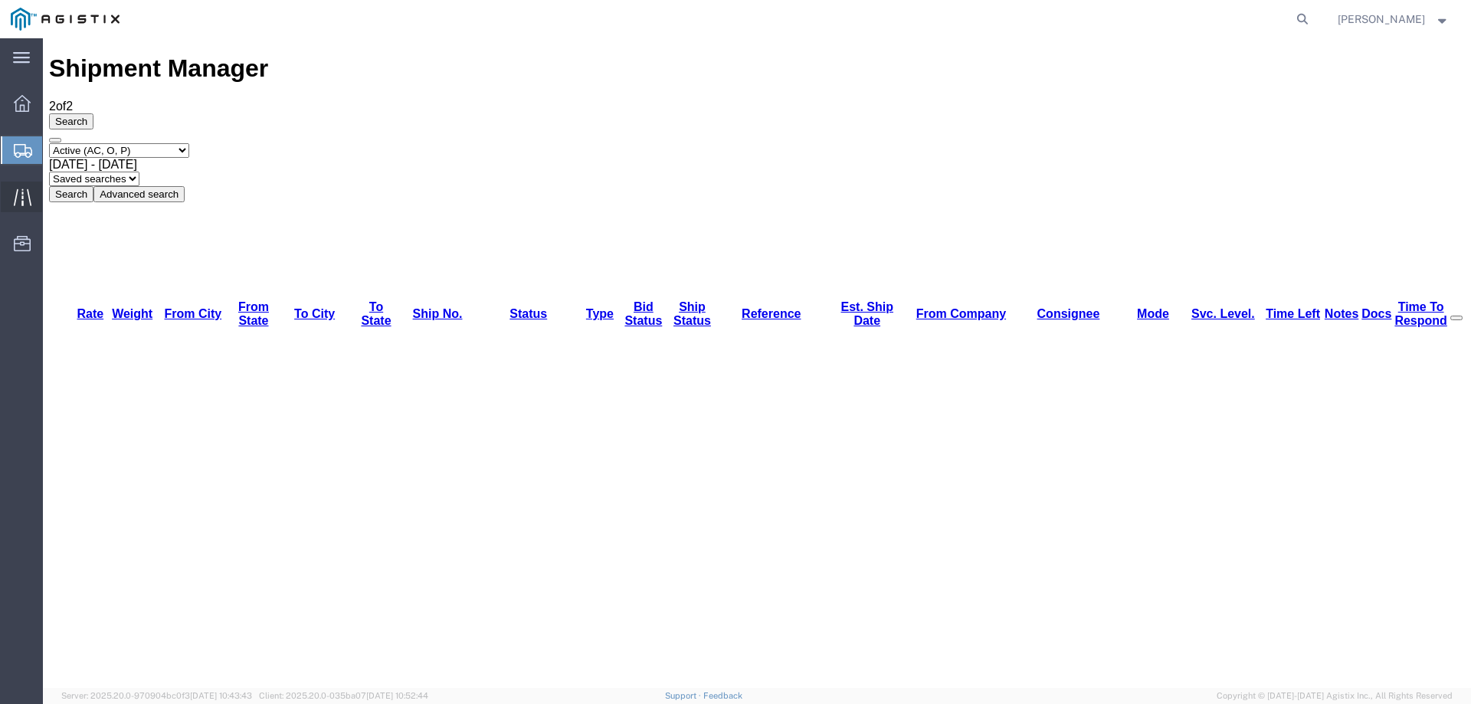
click at [21, 196] on icon at bounding box center [22, 196] width 18 height 17
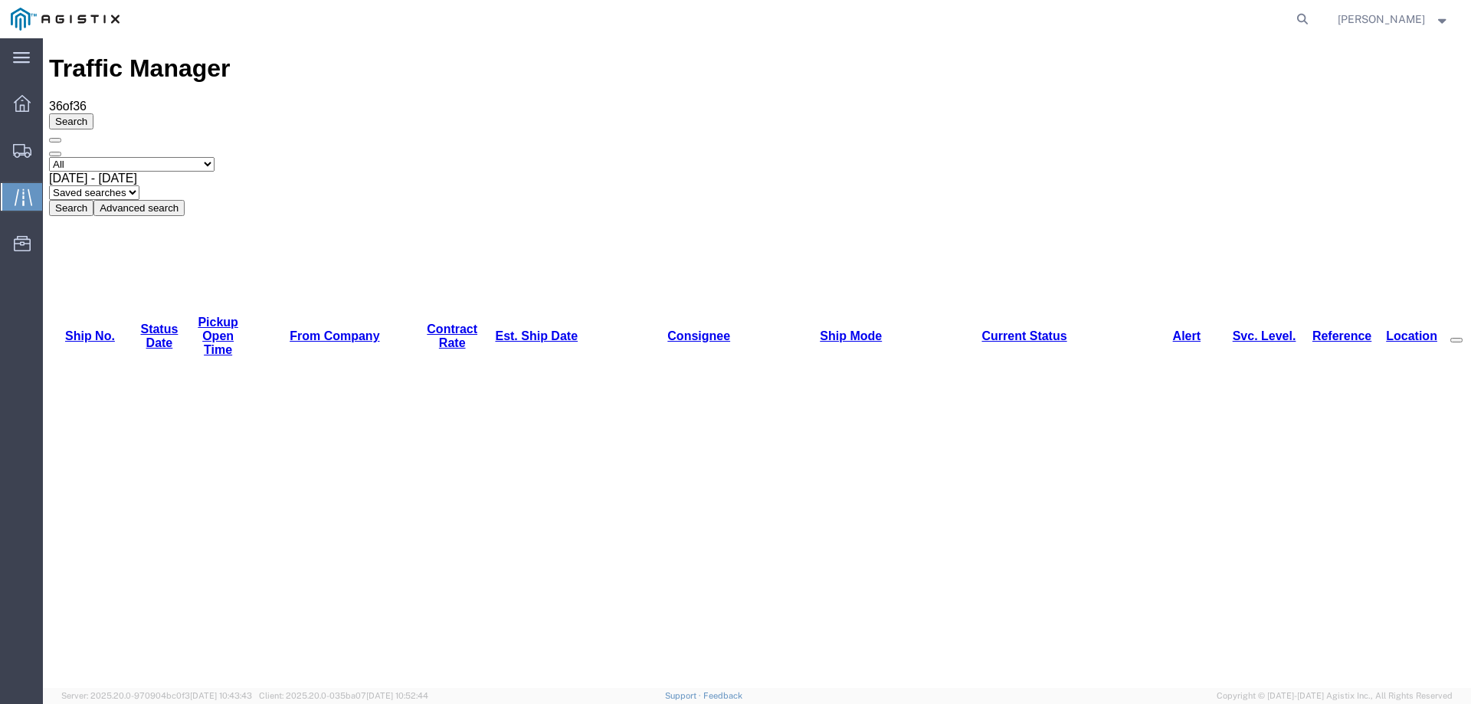
click at [16, 149] on icon at bounding box center [22, 151] width 18 height 14
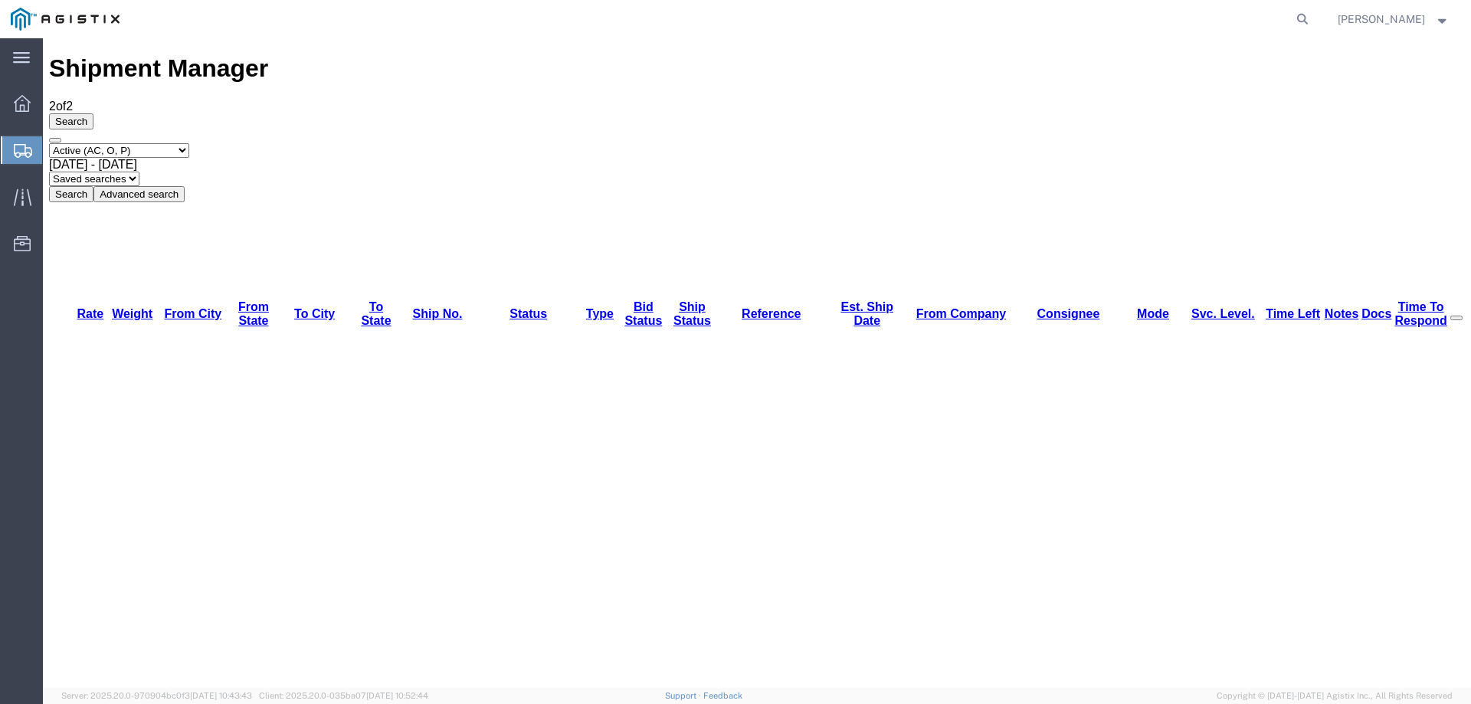
click at [18, 148] on icon at bounding box center [23, 151] width 18 height 14
click at [1313, 15] on icon at bounding box center [1301, 18] width 21 height 21
click at [1003, 21] on input "search" at bounding box center [1059, 19] width 466 height 37
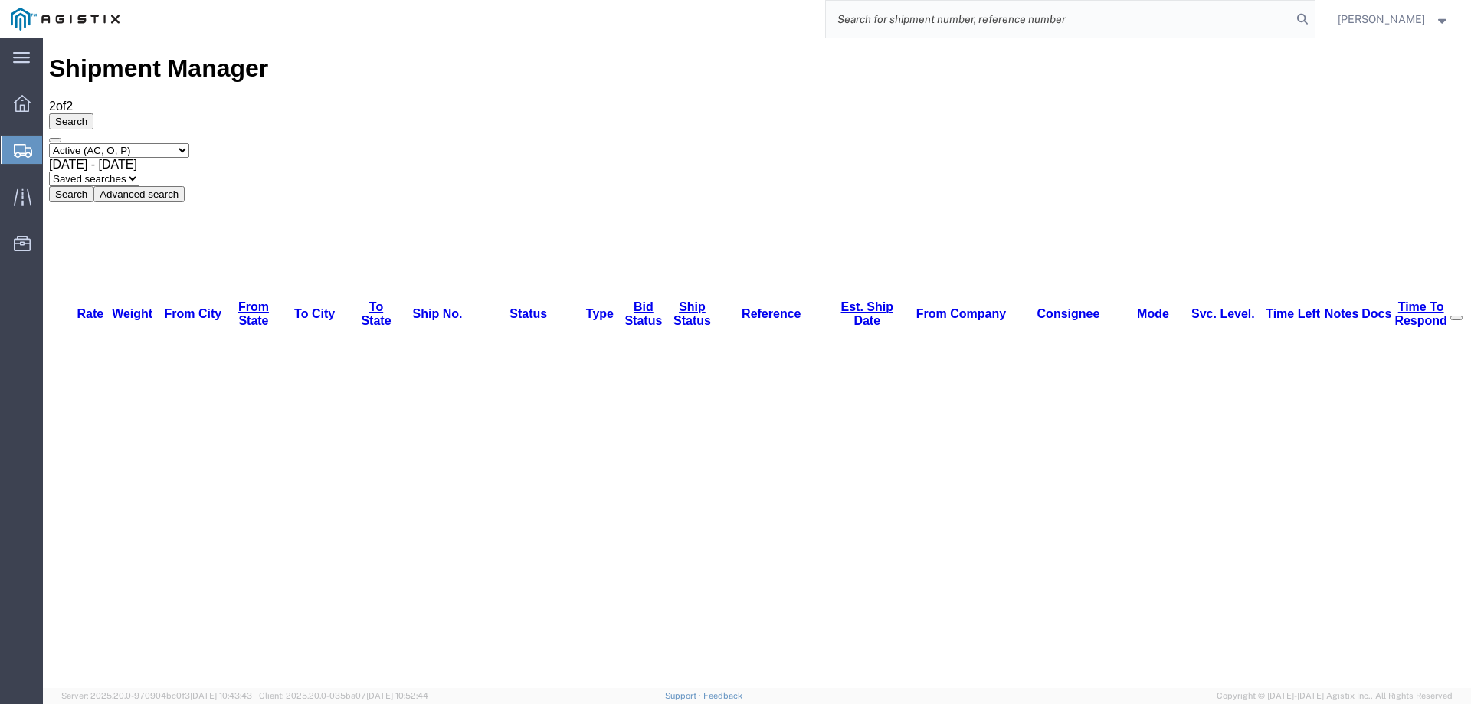
paste input "57022985"
type input "57022985"
click at [1313, 15] on icon at bounding box center [1301, 18] width 21 height 21
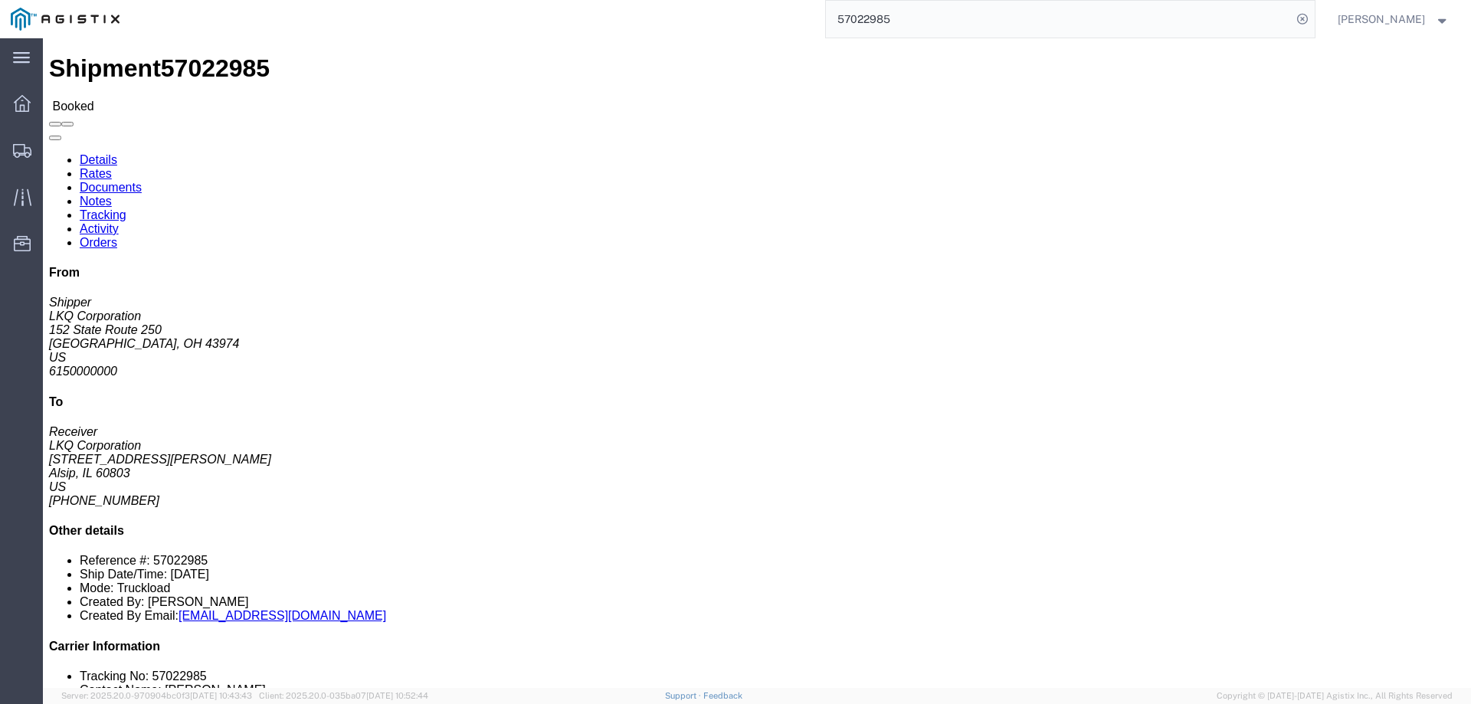
click link "Notes"
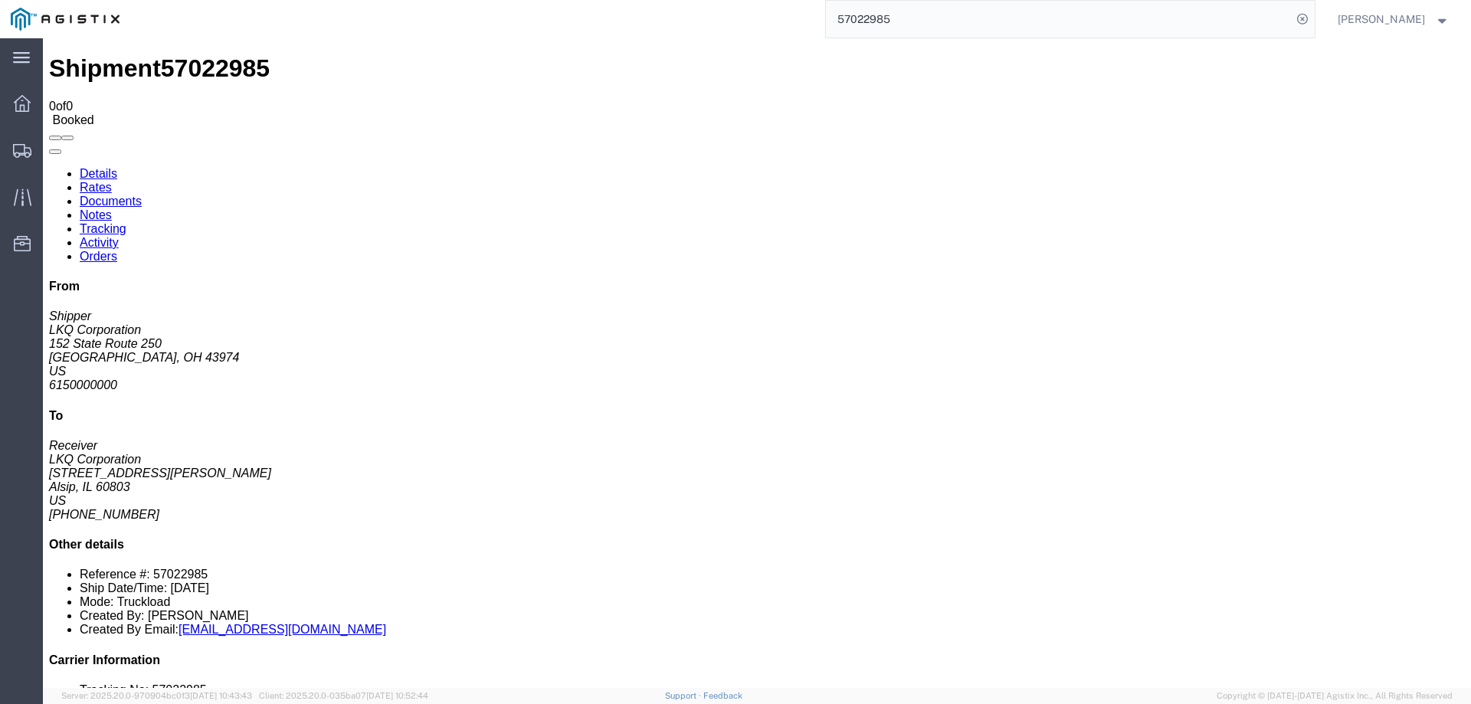
click at [93, 167] on link "Details" at bounding box center [99, 173] width 38 height 13
click at [13, 146] on icon at bounding box center [22, 151] width 18 height 14
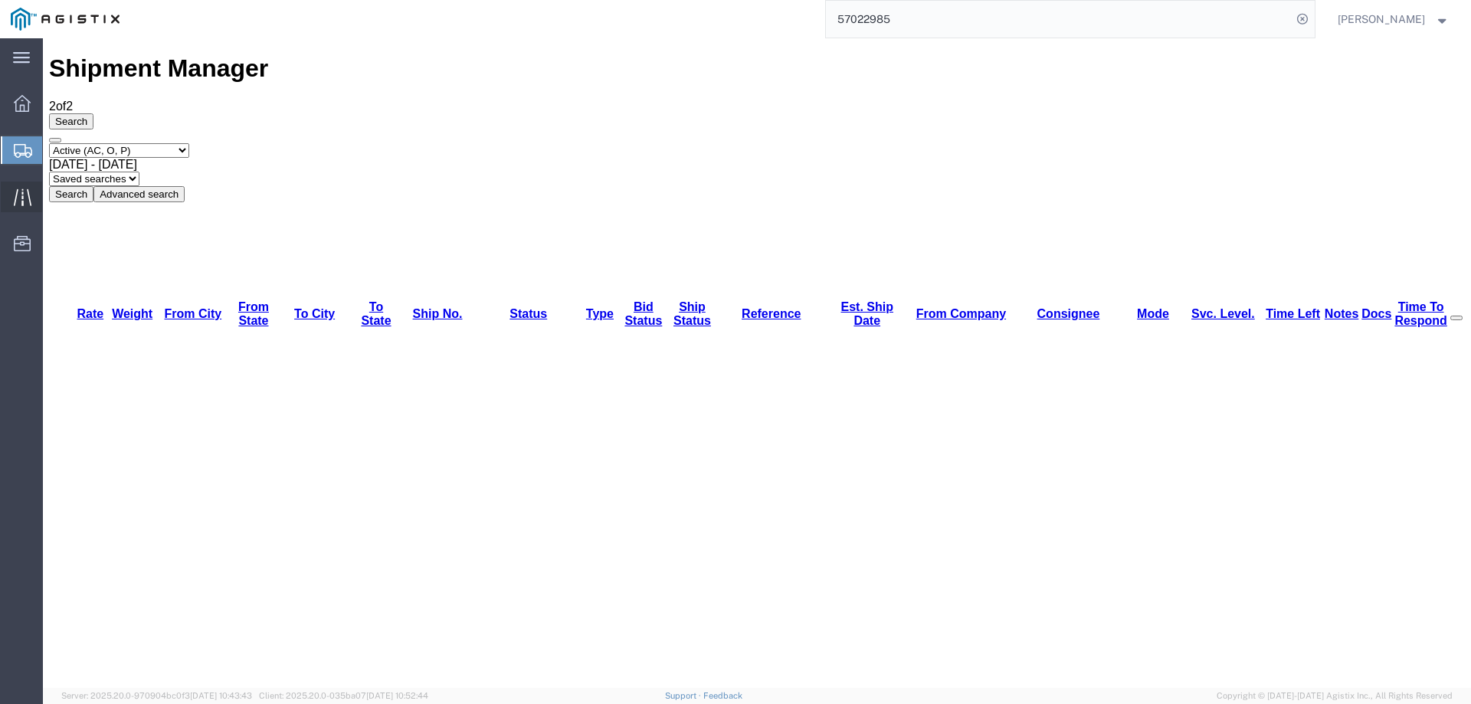
click at [22, 191] on icon at bounding box center [23, 197] width 18 height 18
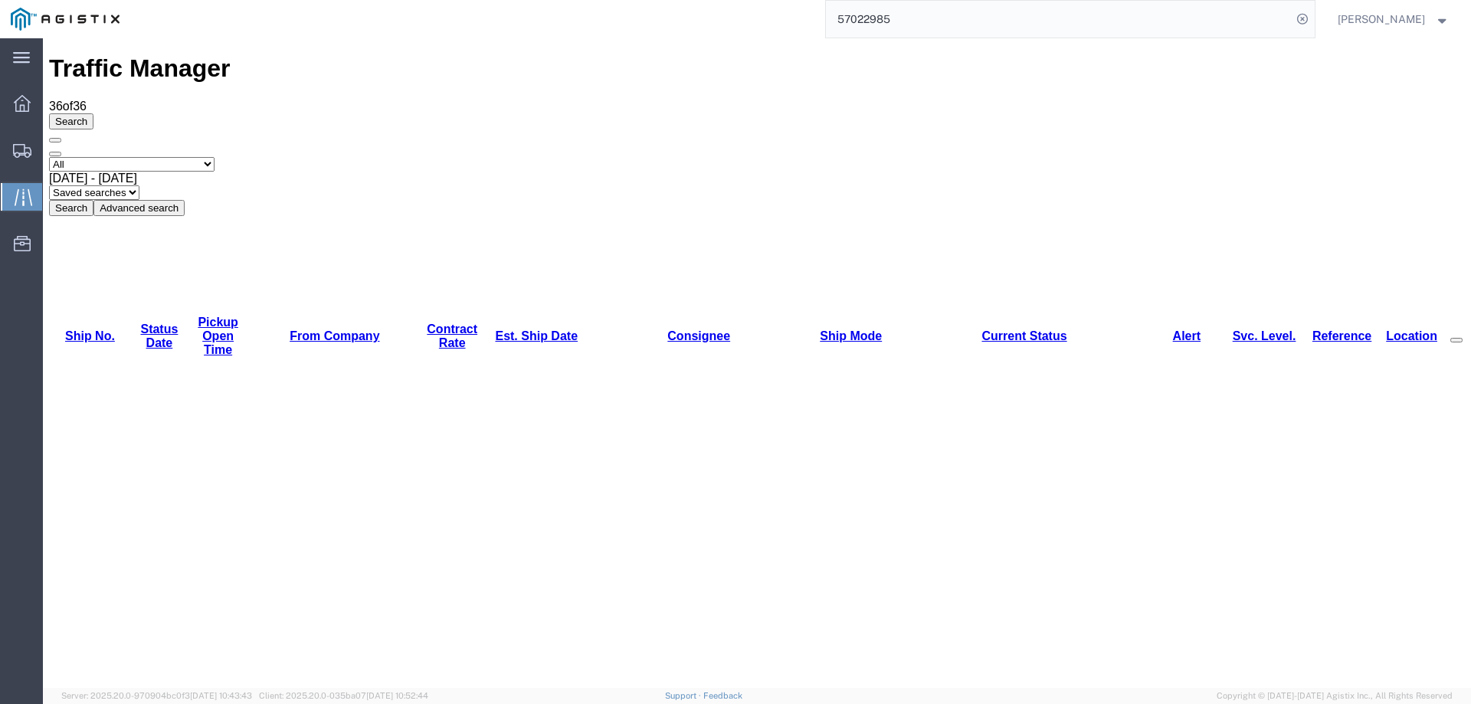
click at [519, 329] on link "Est. Ship Date" at bounding box center [536, 335] width 83 height 13
copy li "56950411"
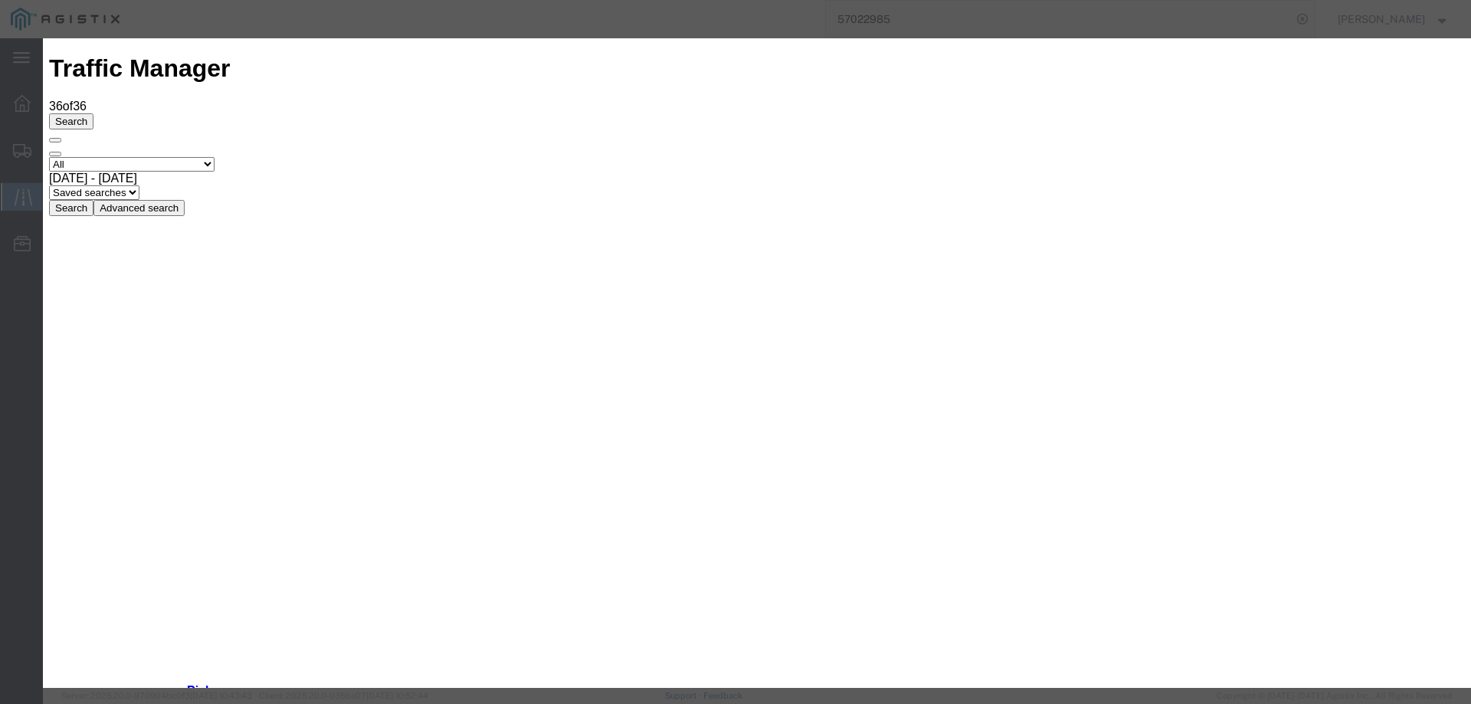
type input "[DATE]"
type input "3:00 PM"
select select "DELIVRED"
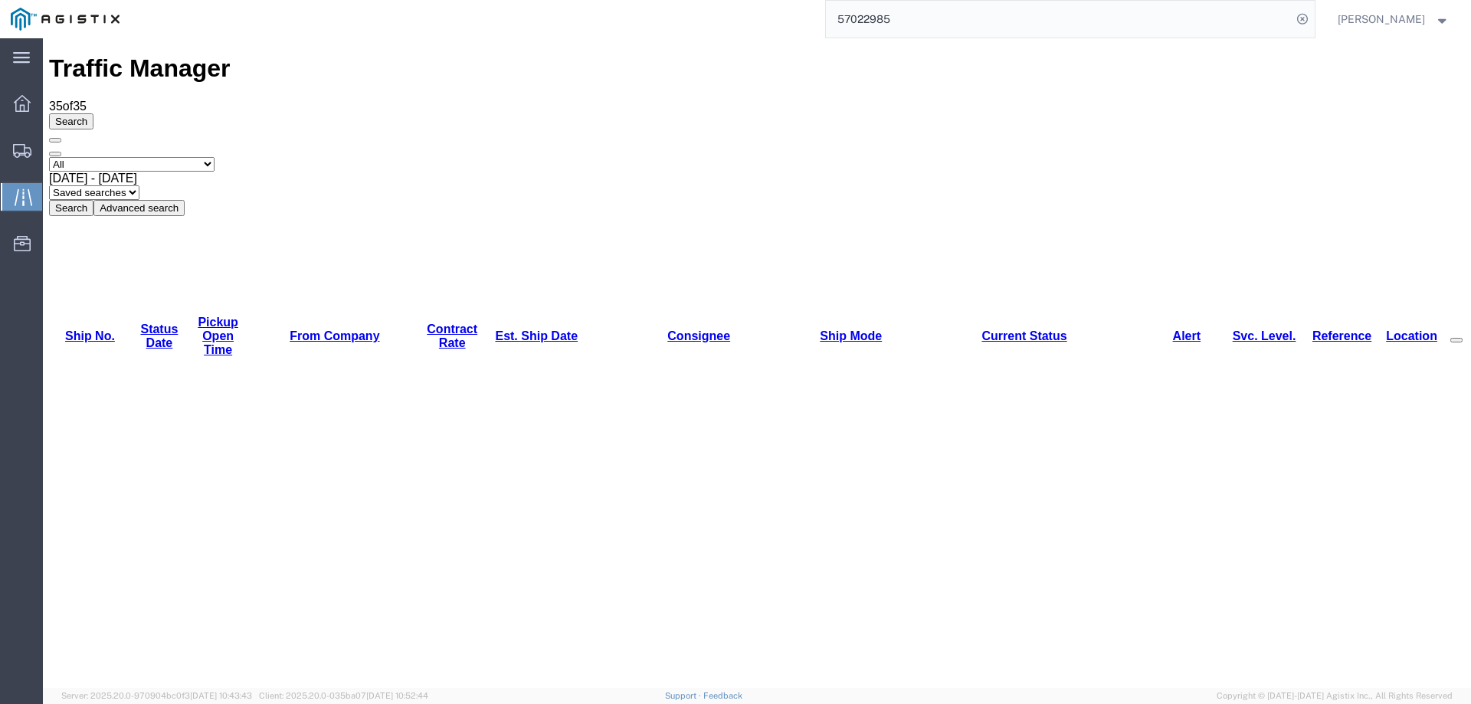
copy li "56950386"
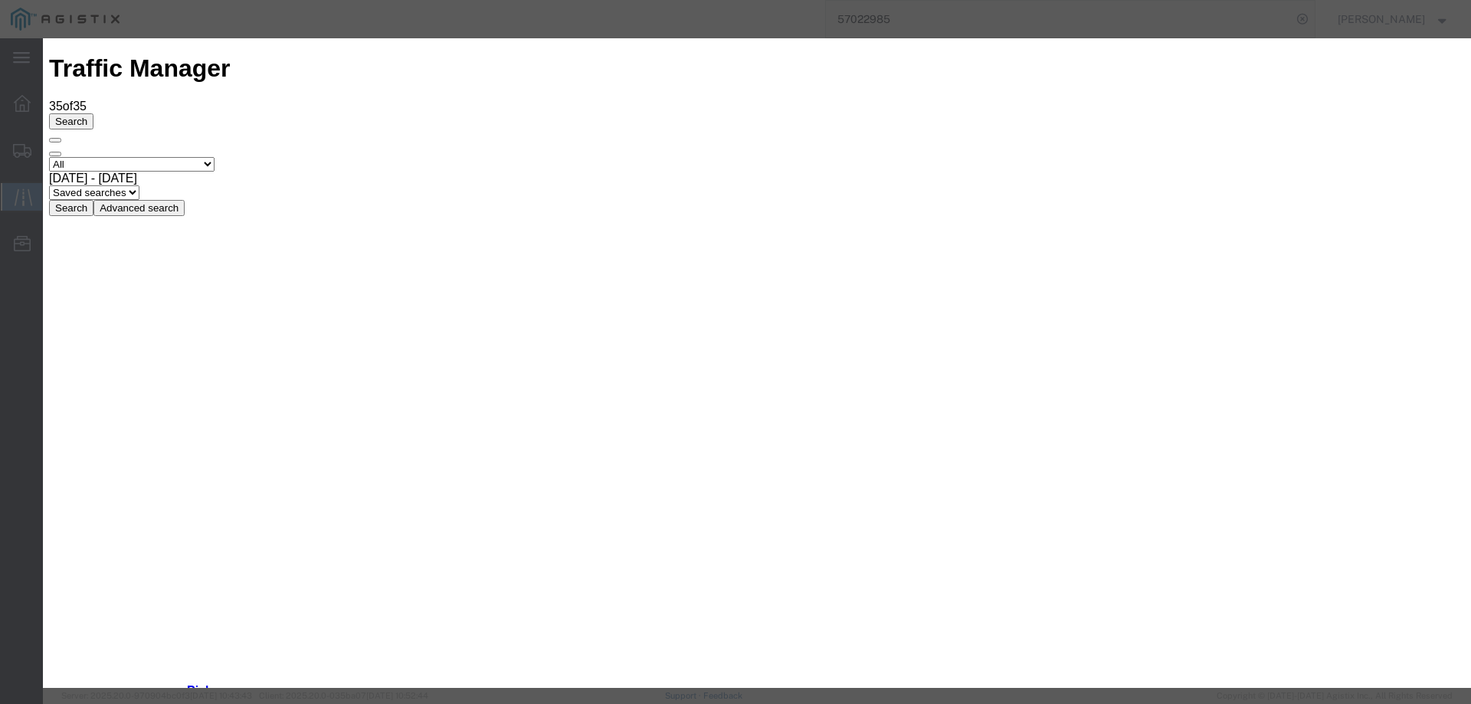
type input "[DATE]"
type input "4:00 PM"
select select "DELIVRED"
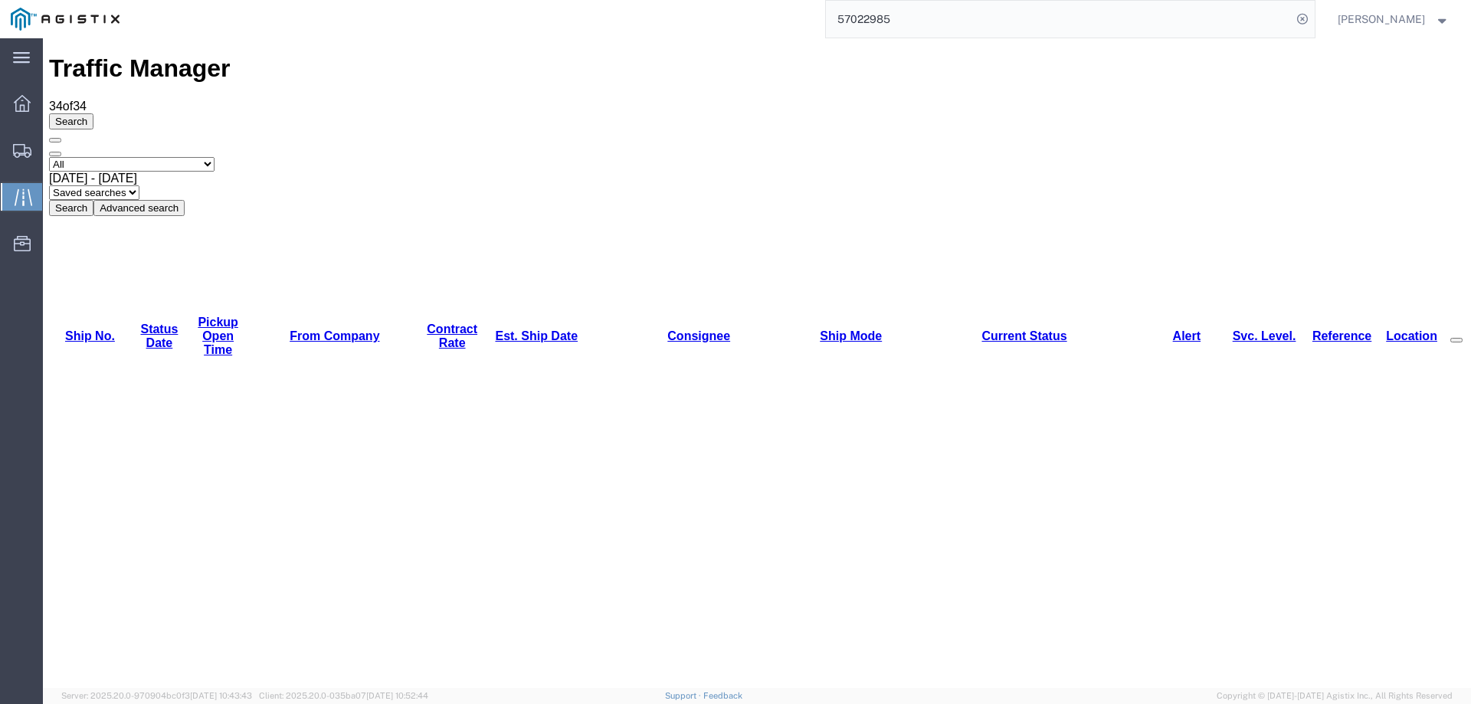
click at [17, 152] on icon at bounding box center [22, 151] width 18 height 14
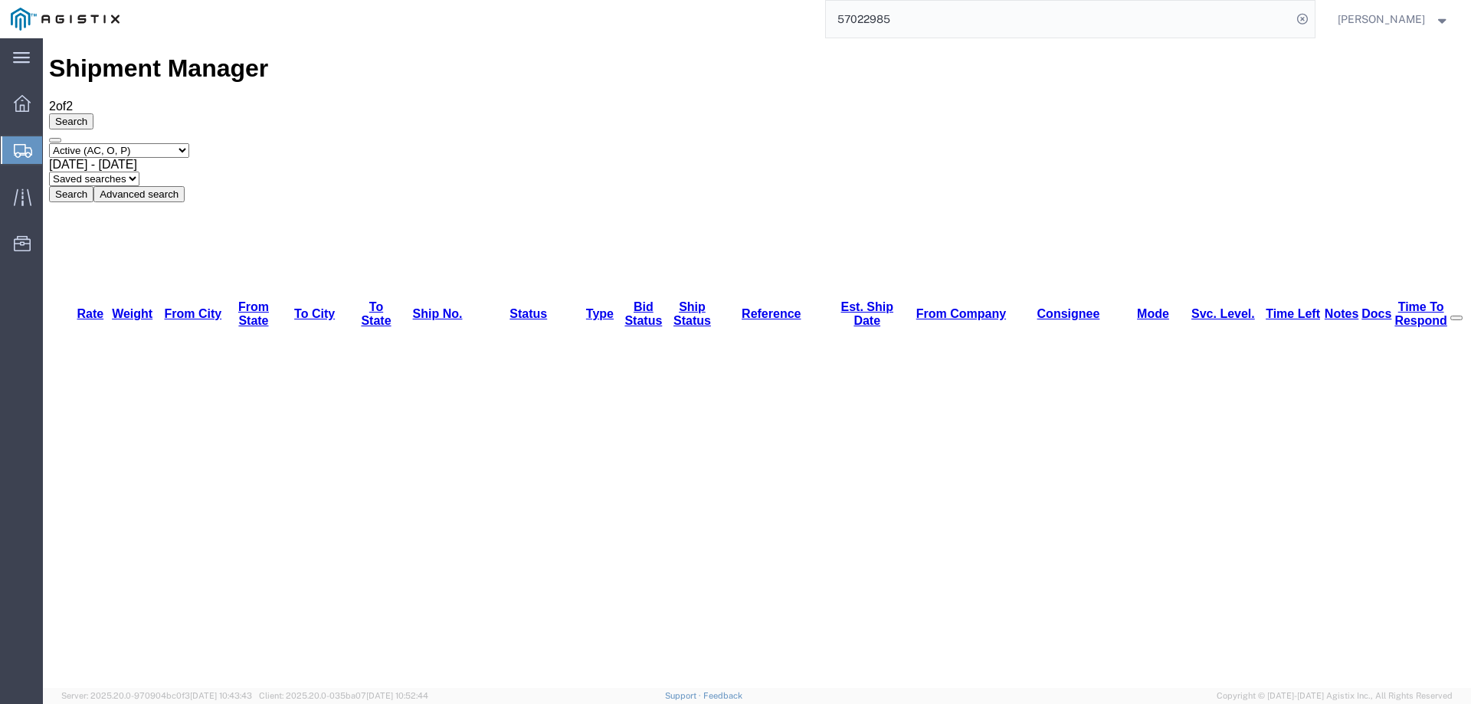
click at [15, 140] on div at bounding box center [22, 150] width 43 height 28
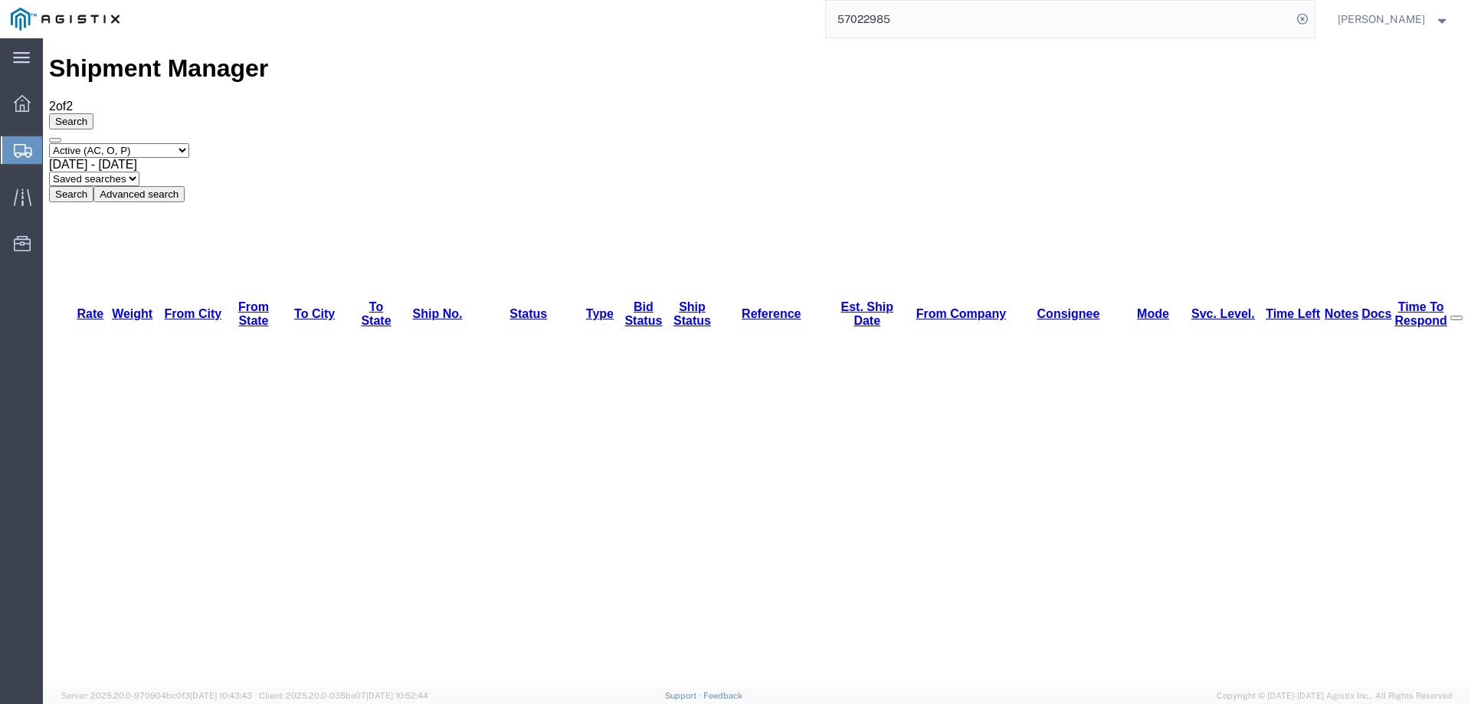
click at [13, 141] on div at bounding box center [22, 150] width 43 height 28
click at [18, 192] on icon at bounding box center [23, 197] width 18 height 18
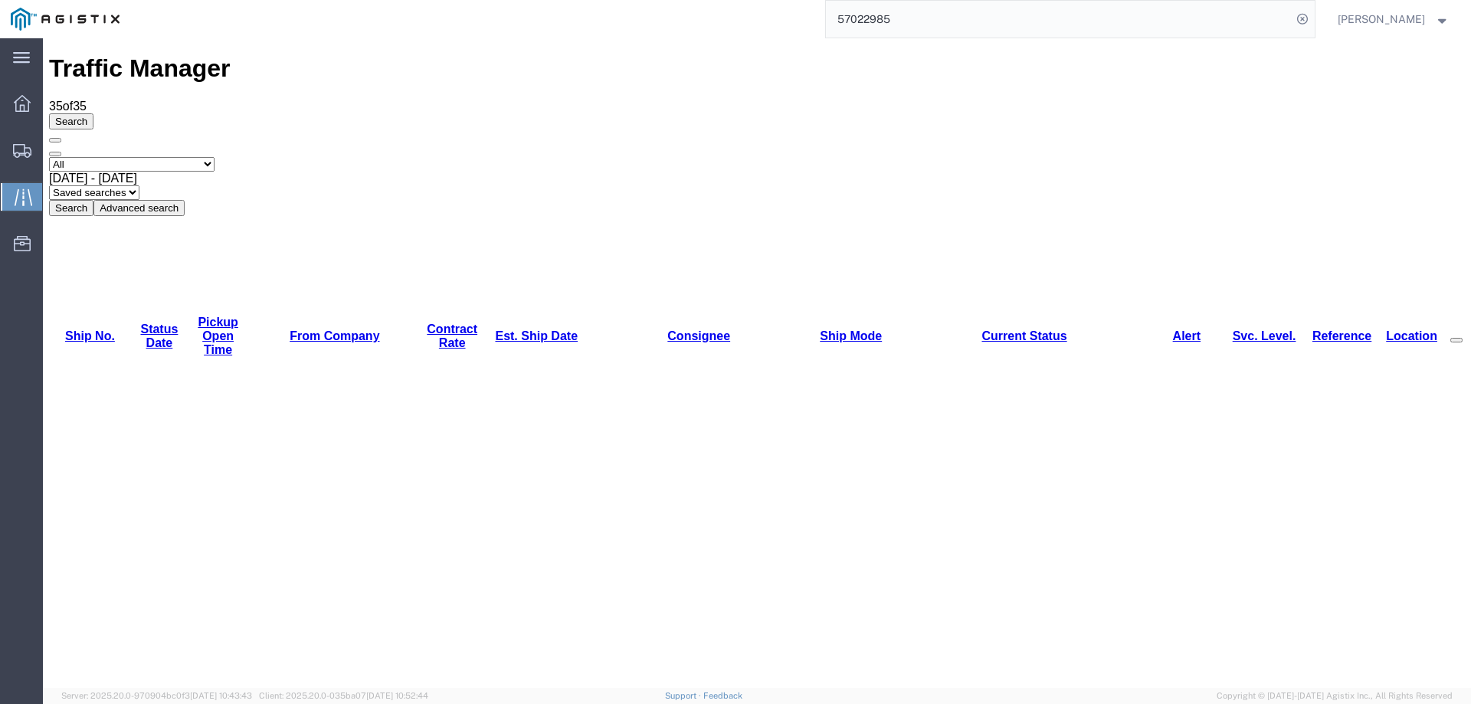
click at [495, 329] on link "Est. Ship Date" at bounding box center [536, 335] width 83 height 13
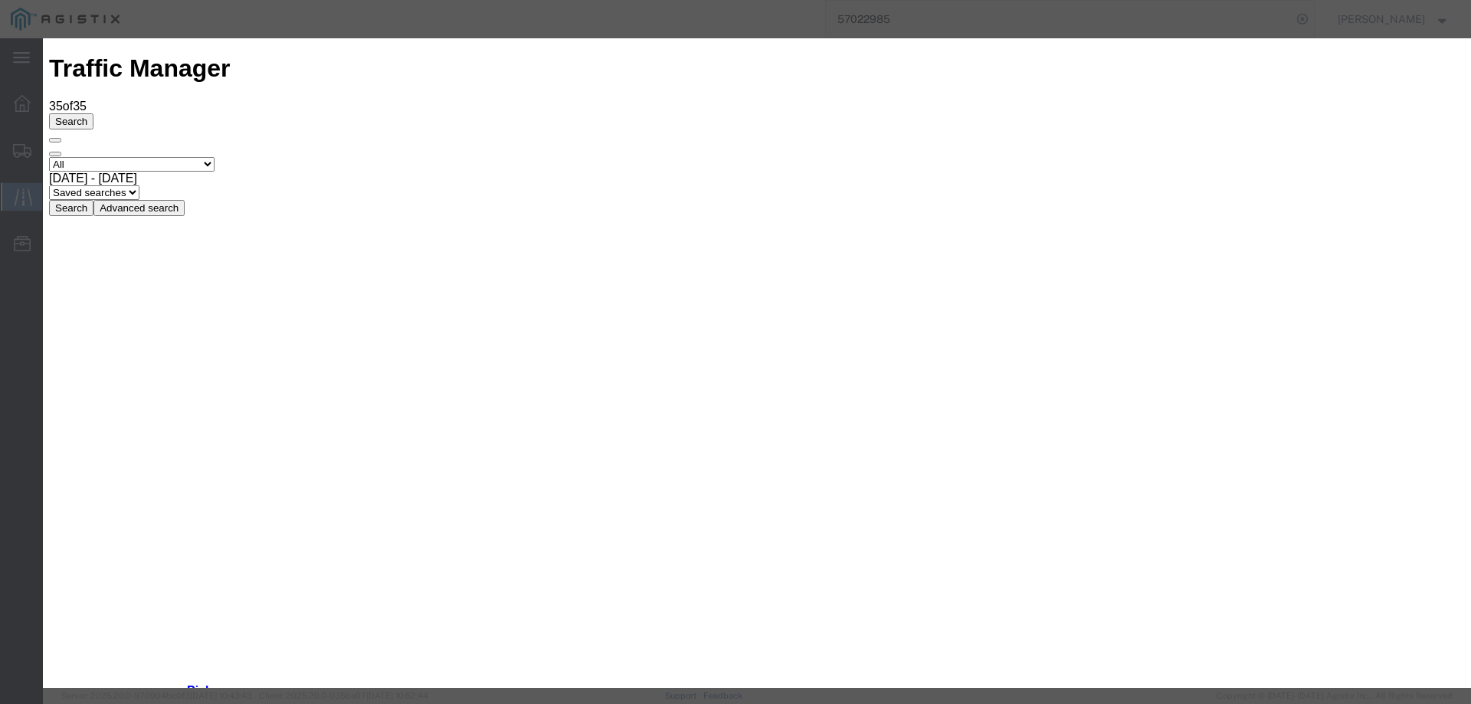
type input "10/03/2025"
type input "4:00 PM"
select select "ARVDLVLOC"
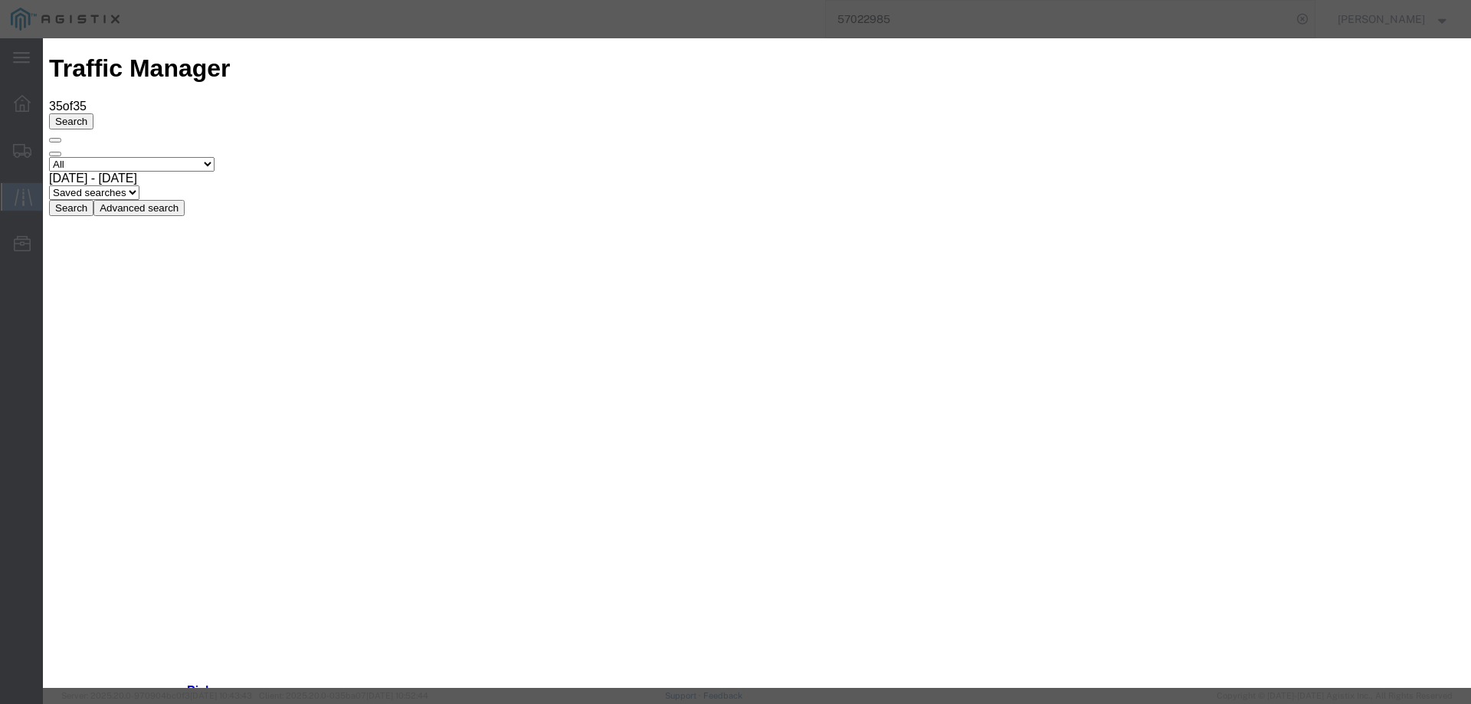
type input "10/03/2025"
type input "4:00 PM"
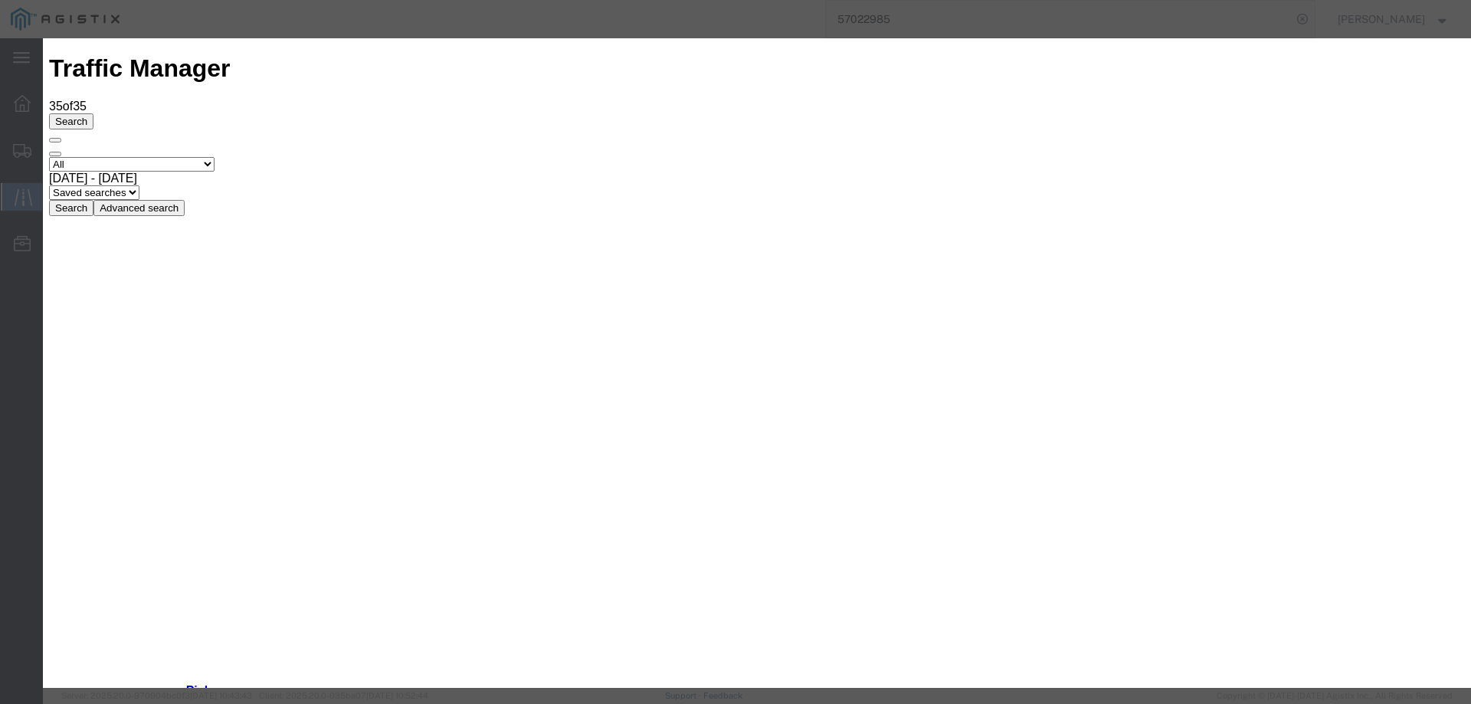
select select "DELIVRED"
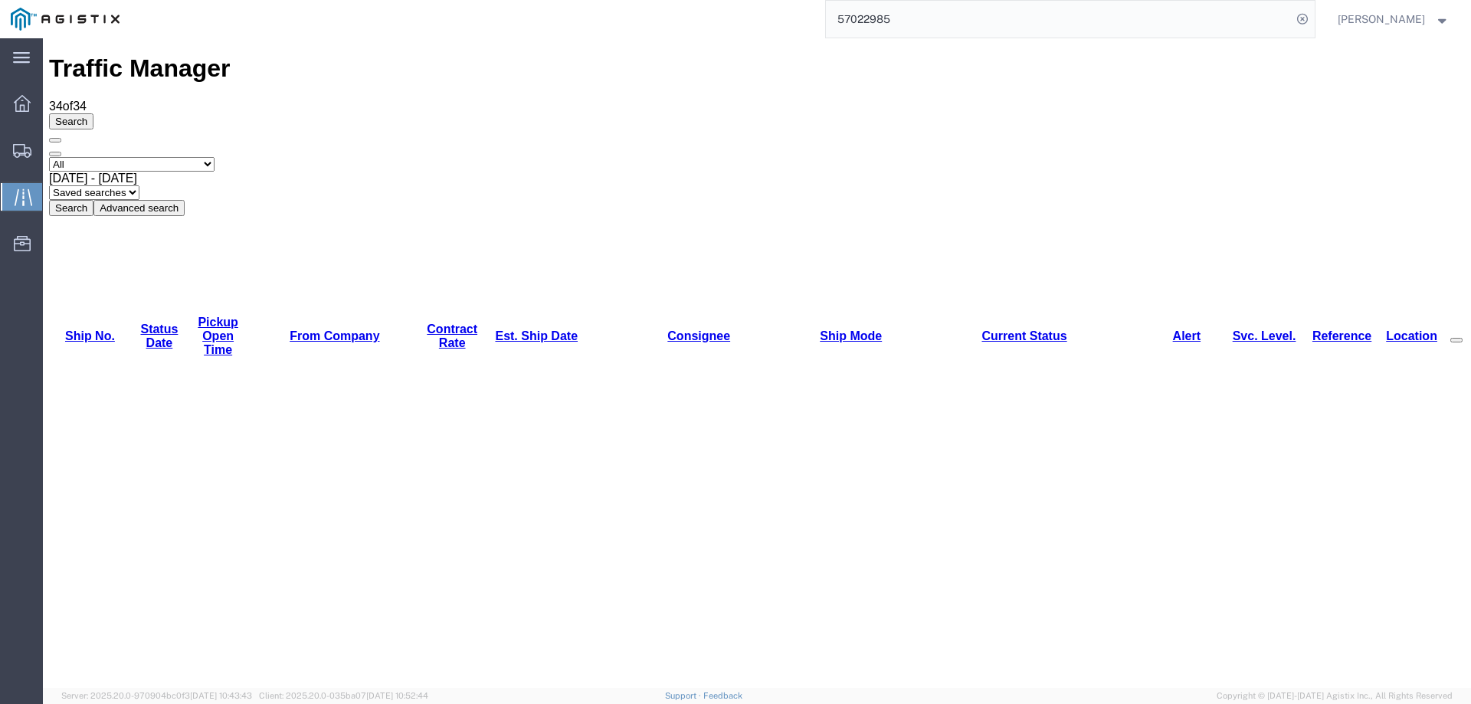
copy li "56950382"
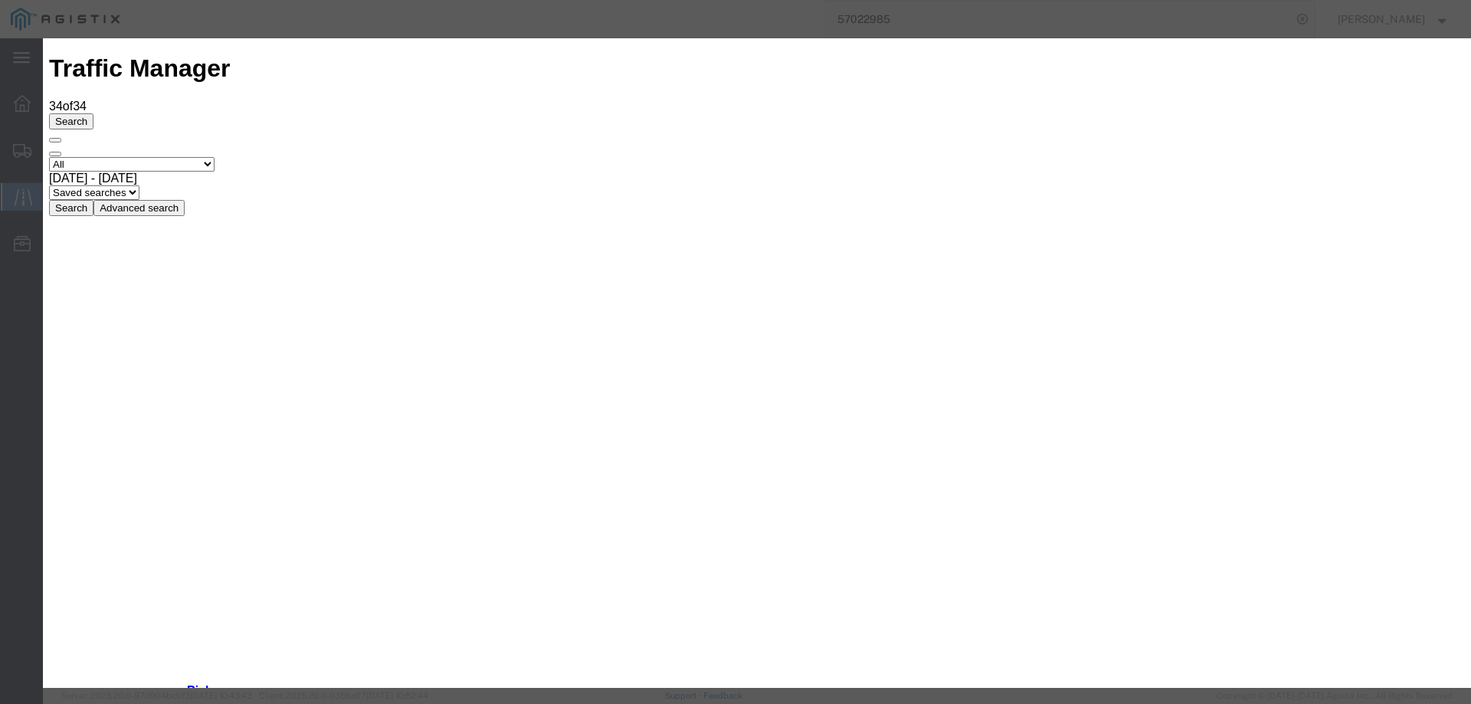
type input "10/03/2025"
type input "4:00 PM"
select select "INTRANST"
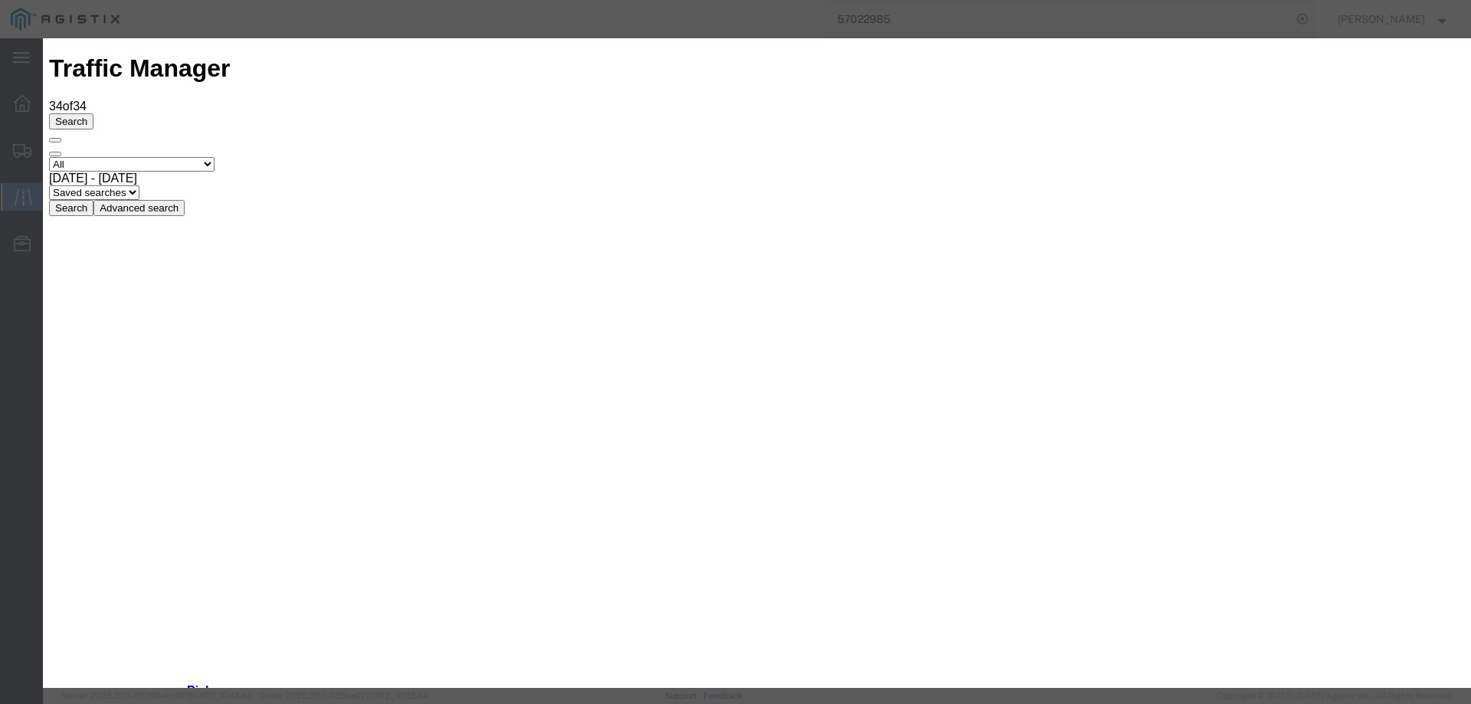
type input "10/03/2025"
type input "4:00 PM"
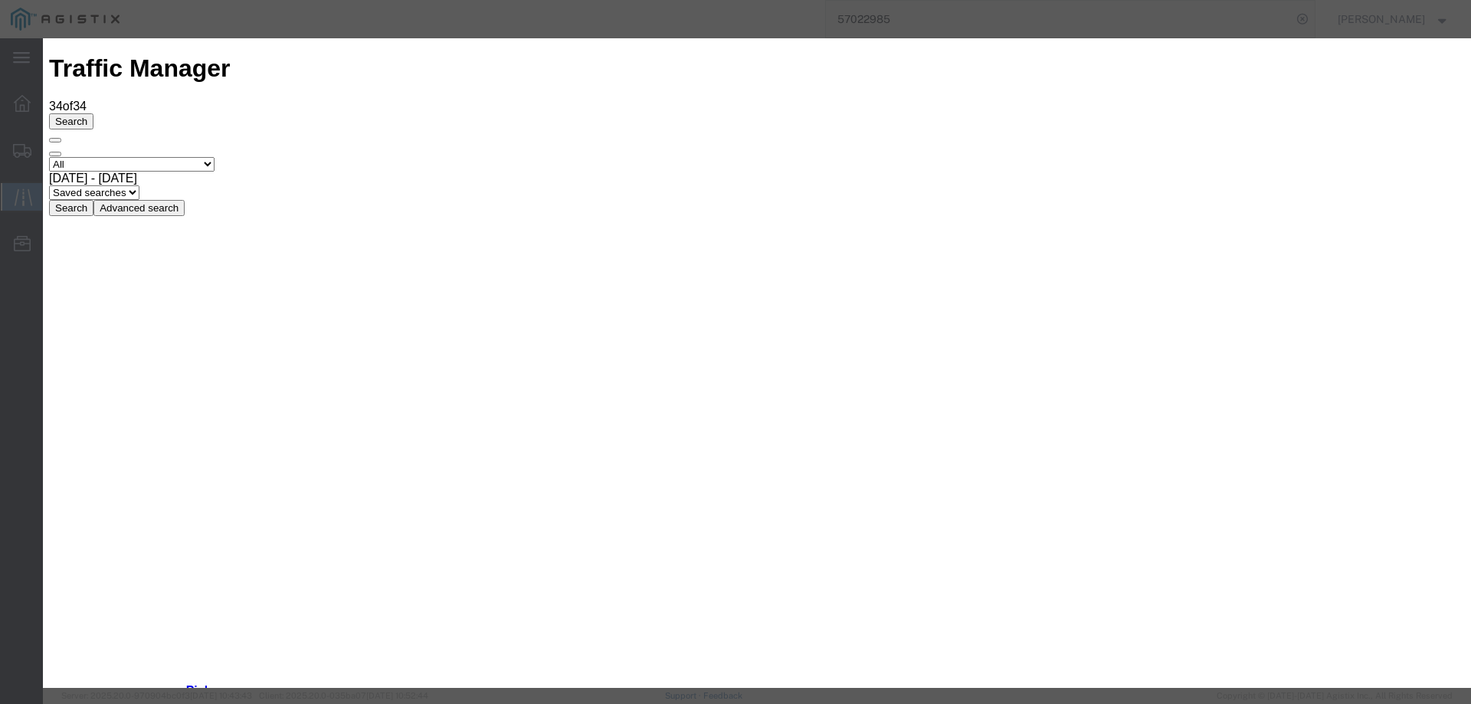
select select "INTRANST"
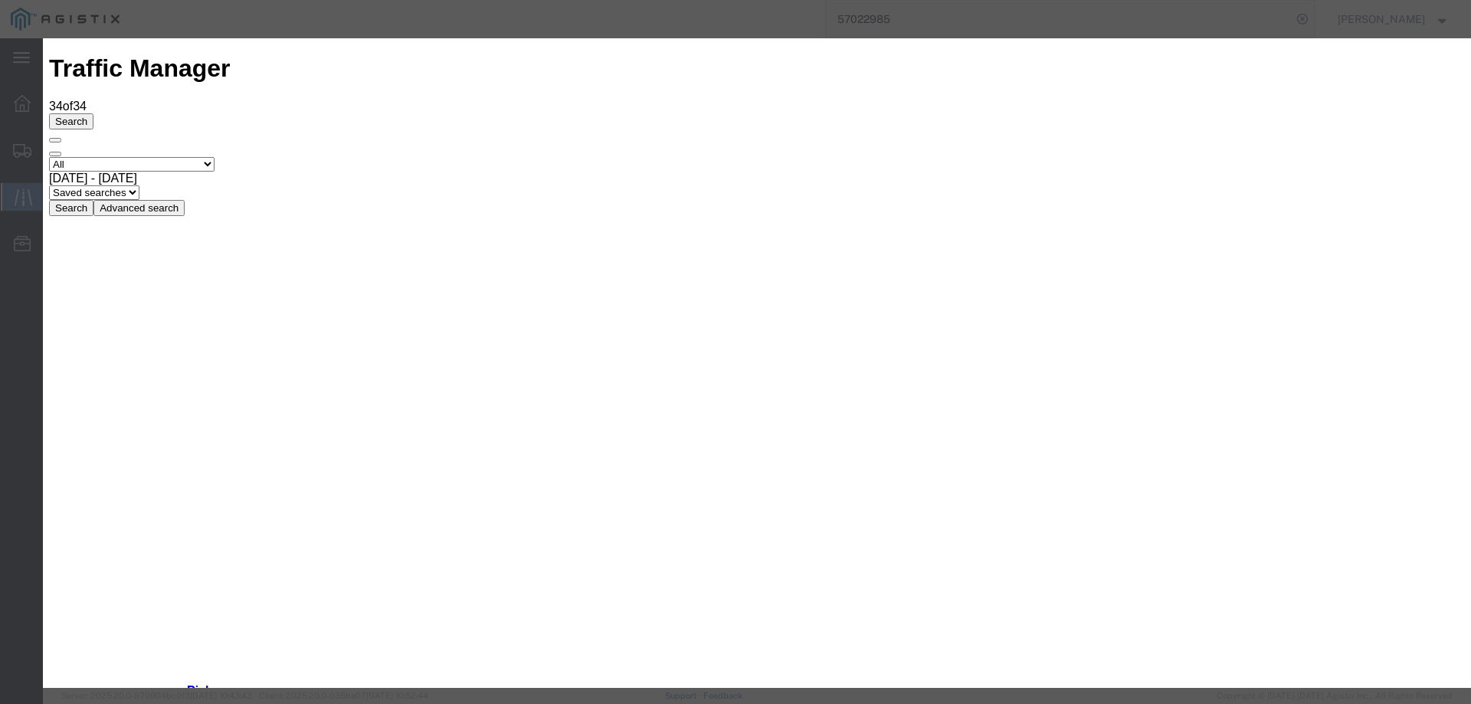
type input "10/03/2025"
type input "4:00 PM"
select select "DELIVRED"
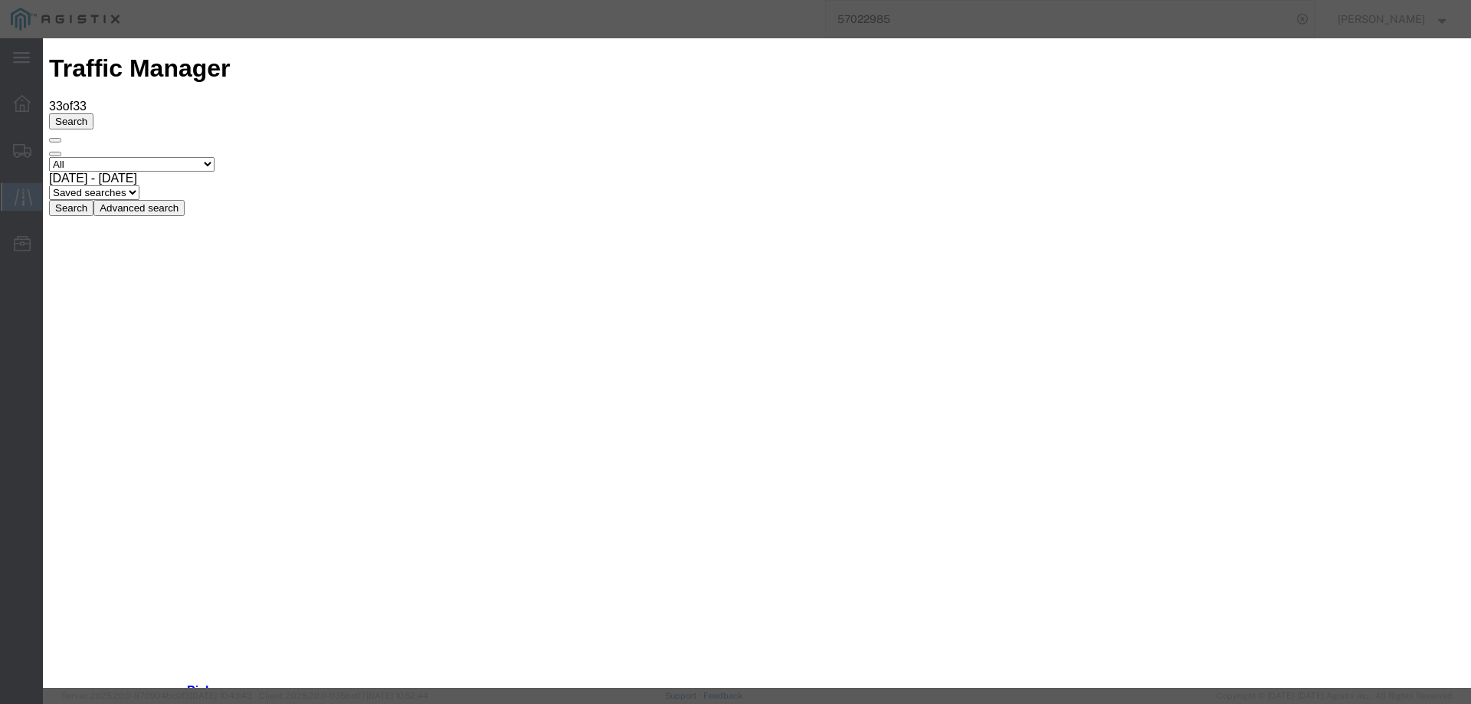
type input "10/03/2025"
type input "4:00 PM"
select select "DELIVRED"
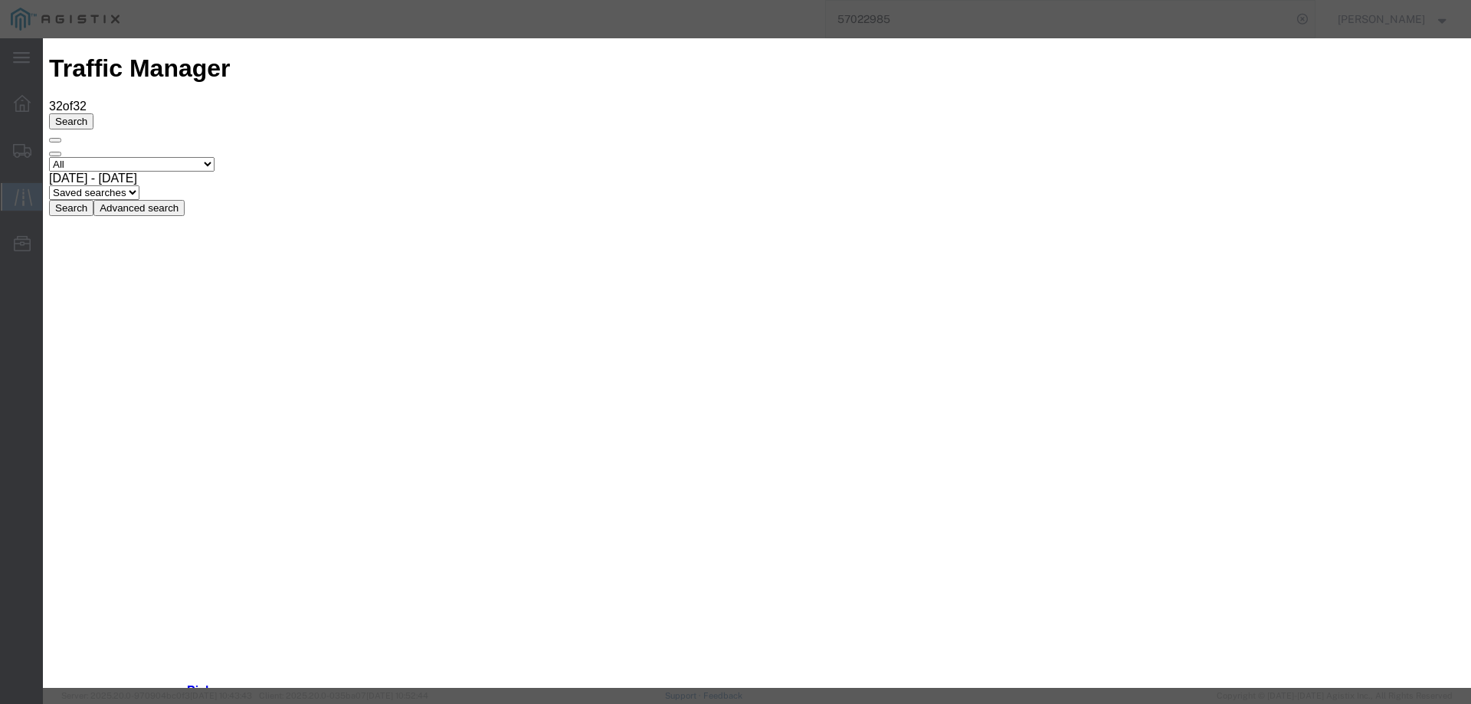
type input "10/03/2025"
type input "4:00 PM"
select select "INTRANST"
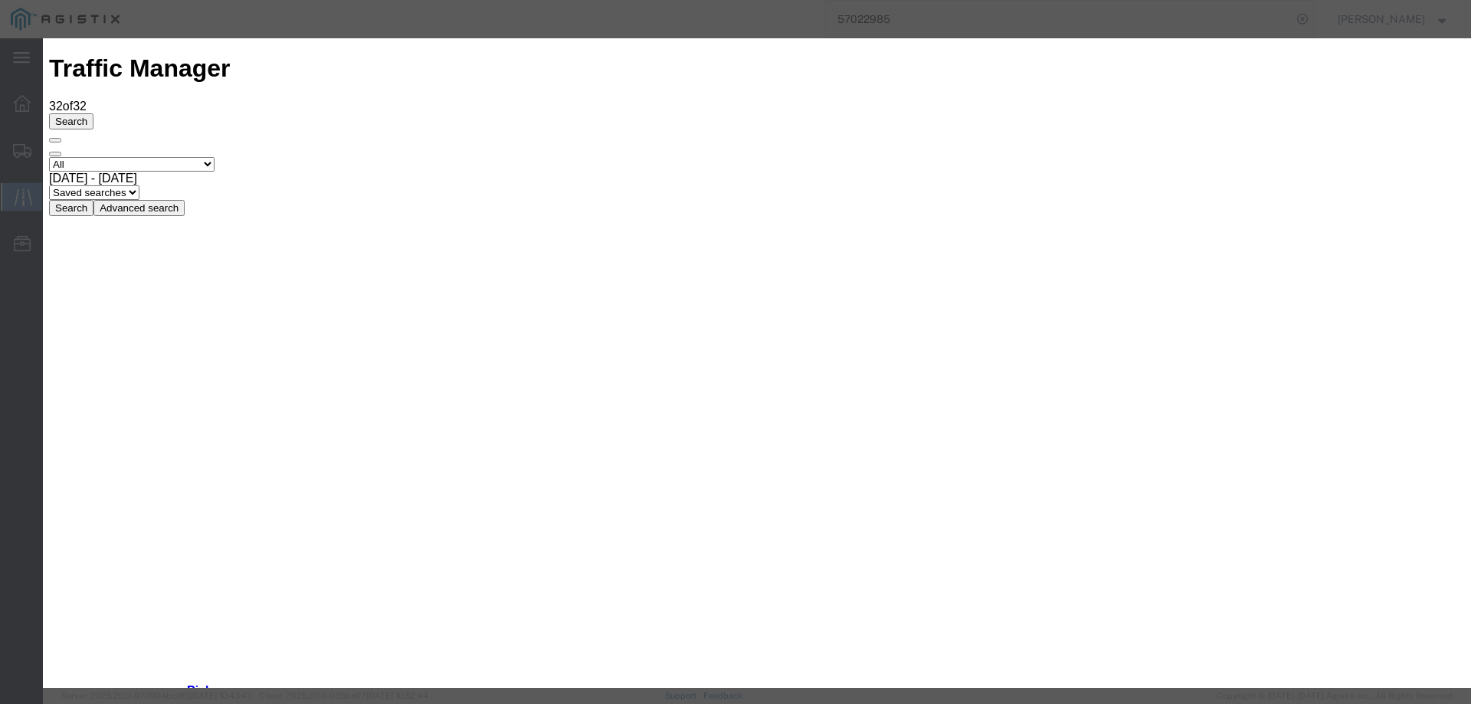
type input "10/03/2025"
type input "4:00 PM"
select select "INTRANST"
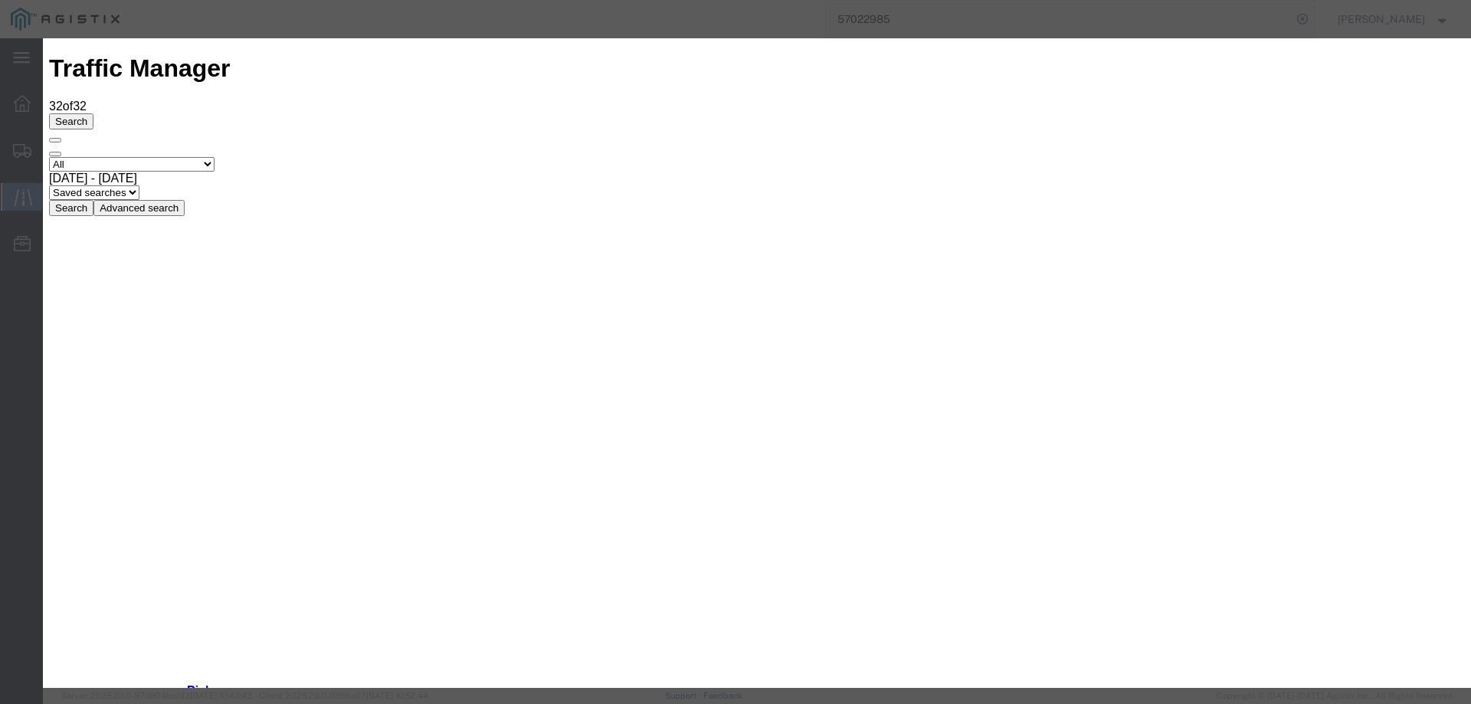
type input "10/03/2025"
type input "4:00 PM"
select select "INTRANST"
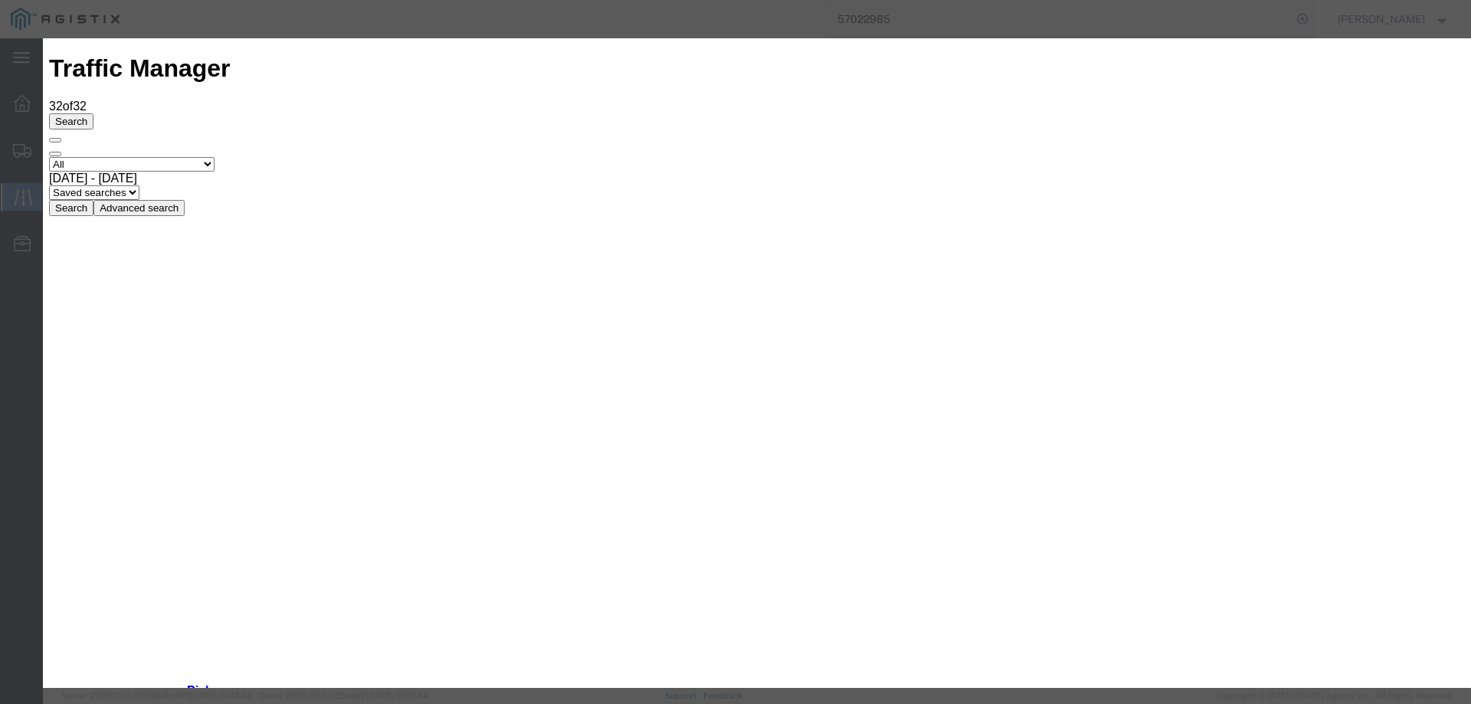
type input "10/03/2025"
type input "4:00 PM"
select select "INTRANST"
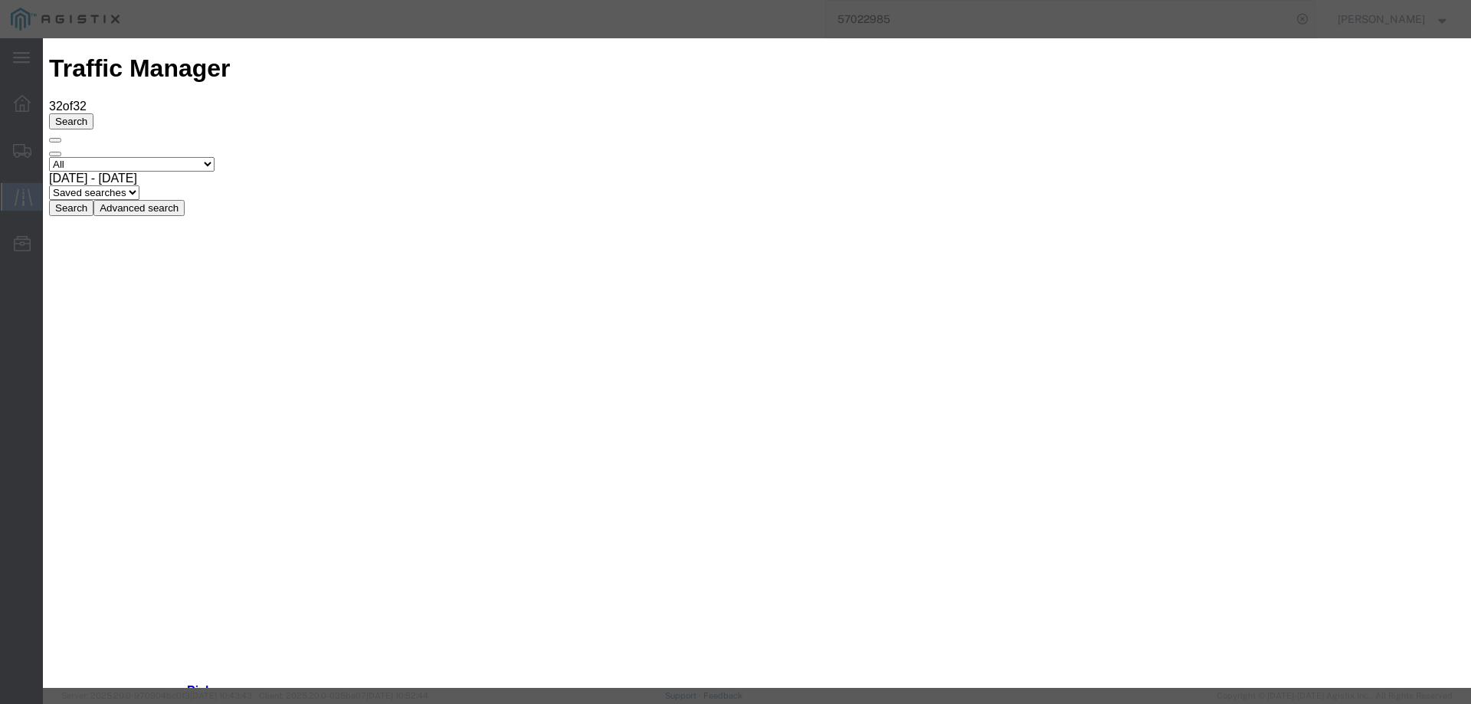
type input "10/03/2025"
type input "4:00 PM"
select select "INTRANST"
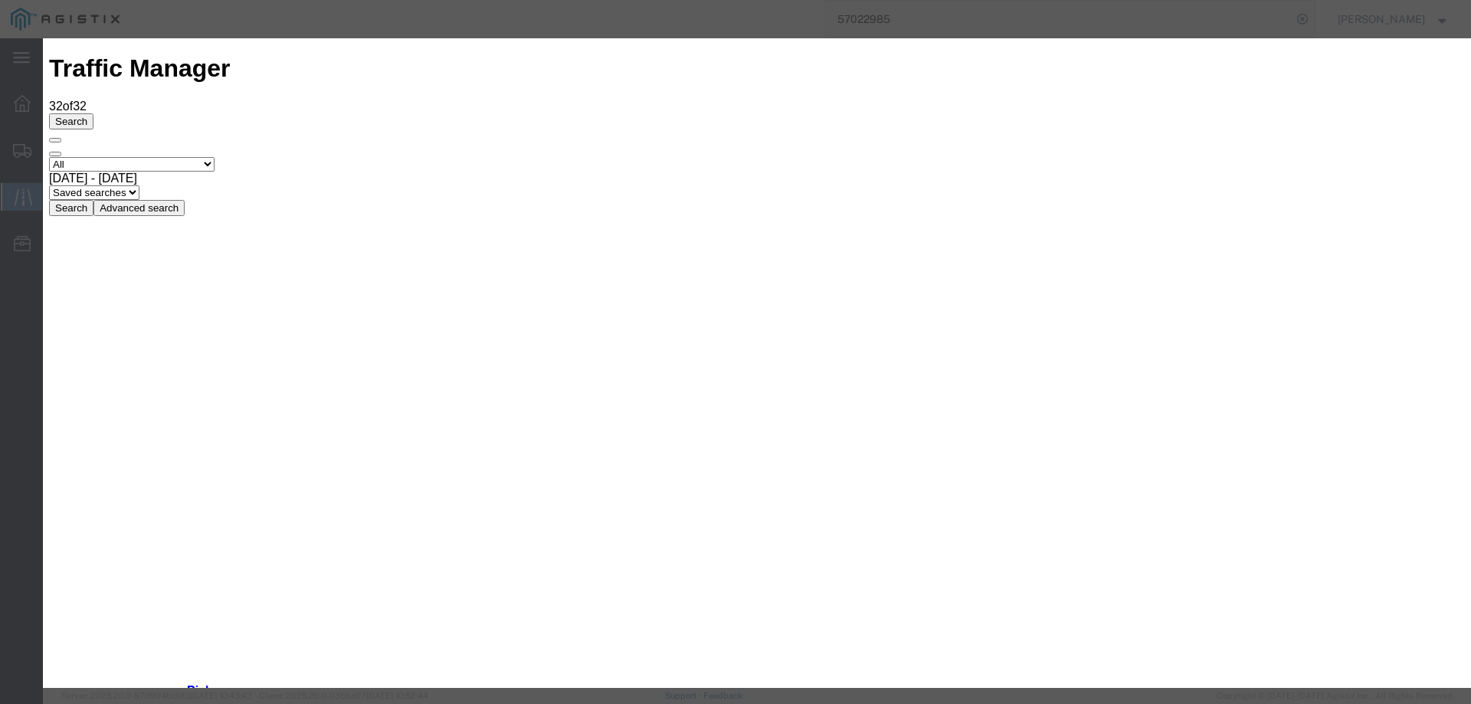
type input "10/03/2025"
type input "4:00 PM"
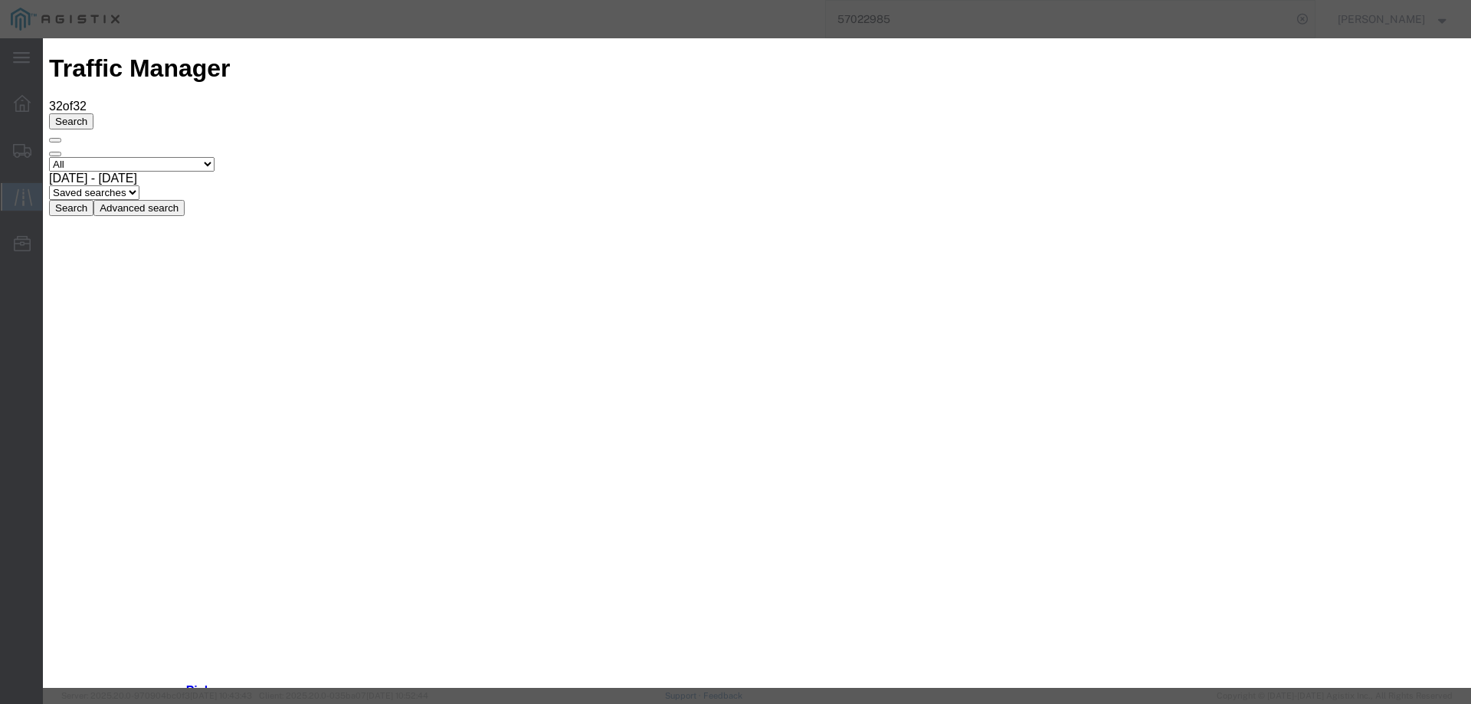
select select "INTRANST"
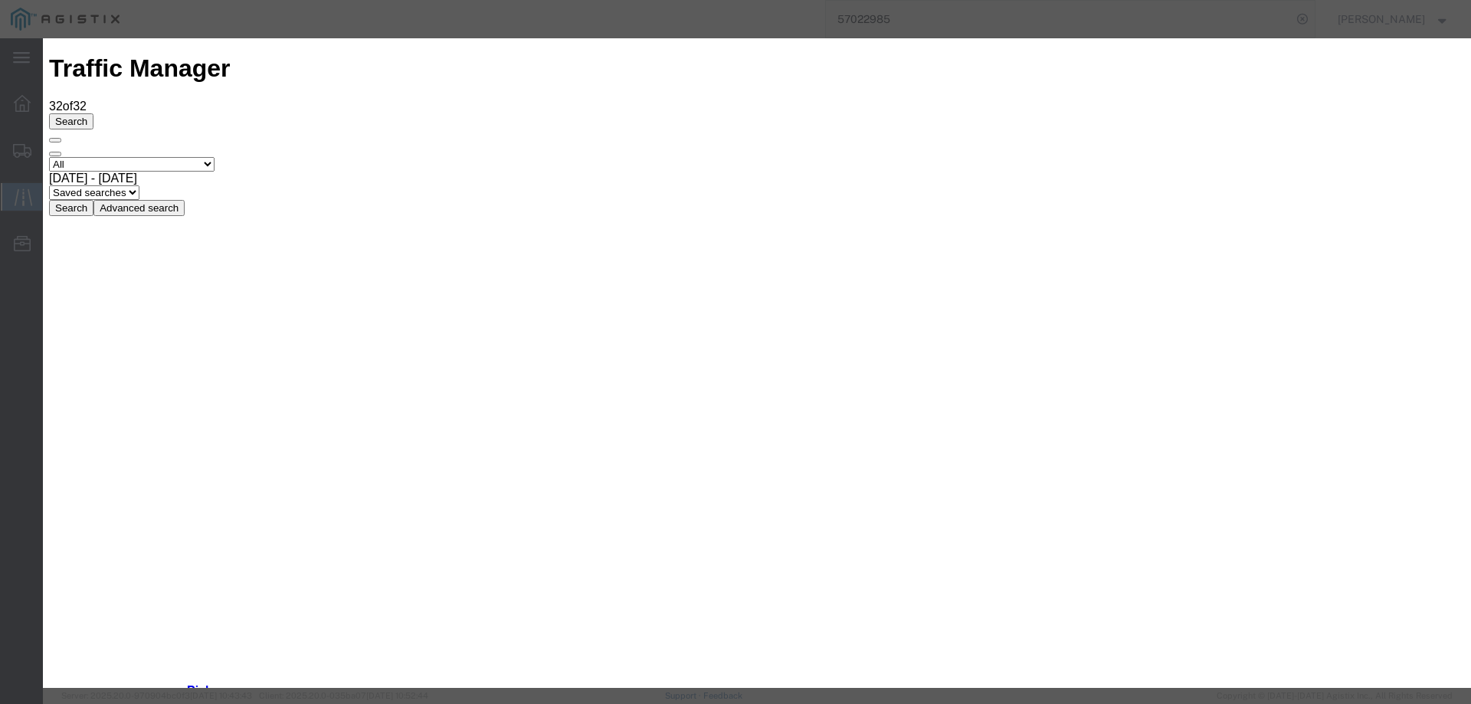
type input "10/03/2025"
type input "5:00 PM"
select select "INTRANST"
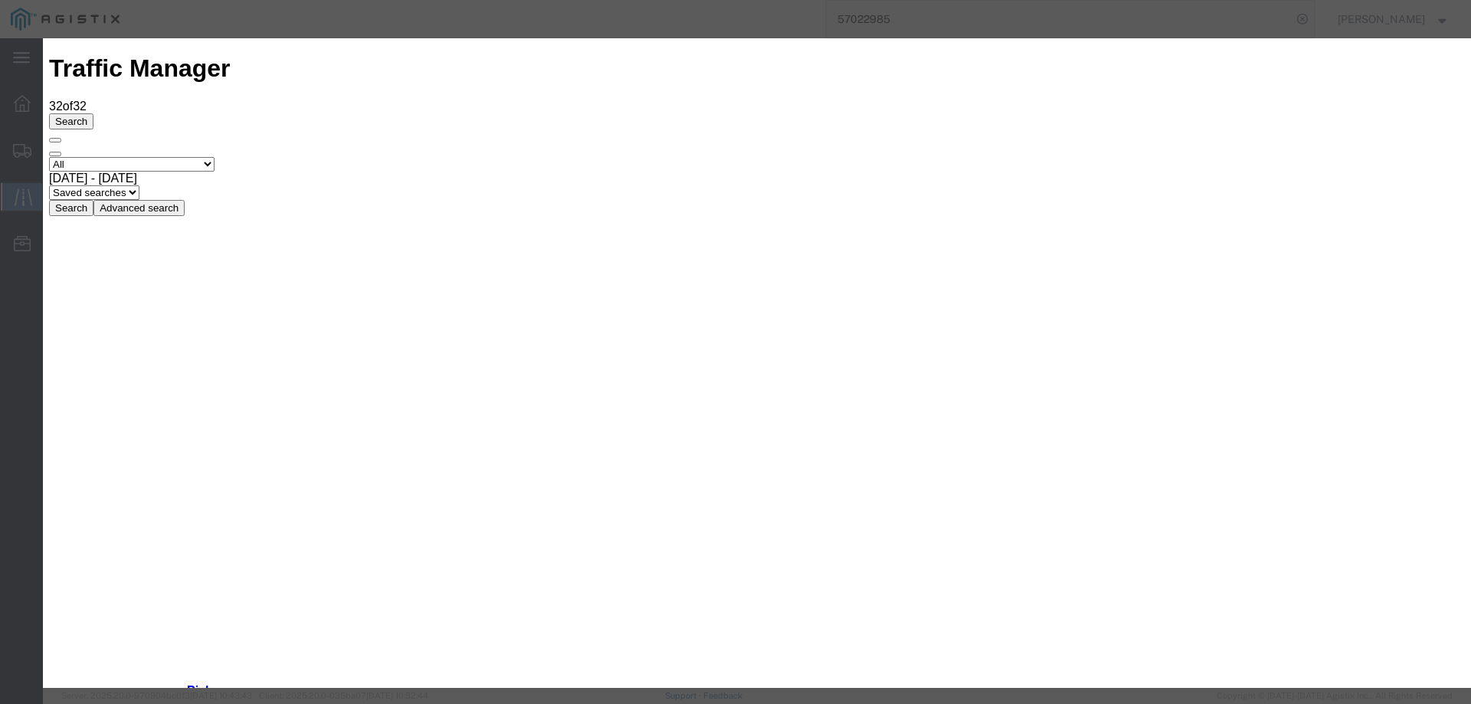
type input "10/03/2025"
type input "5:00 PM"
select select "INTRANST"
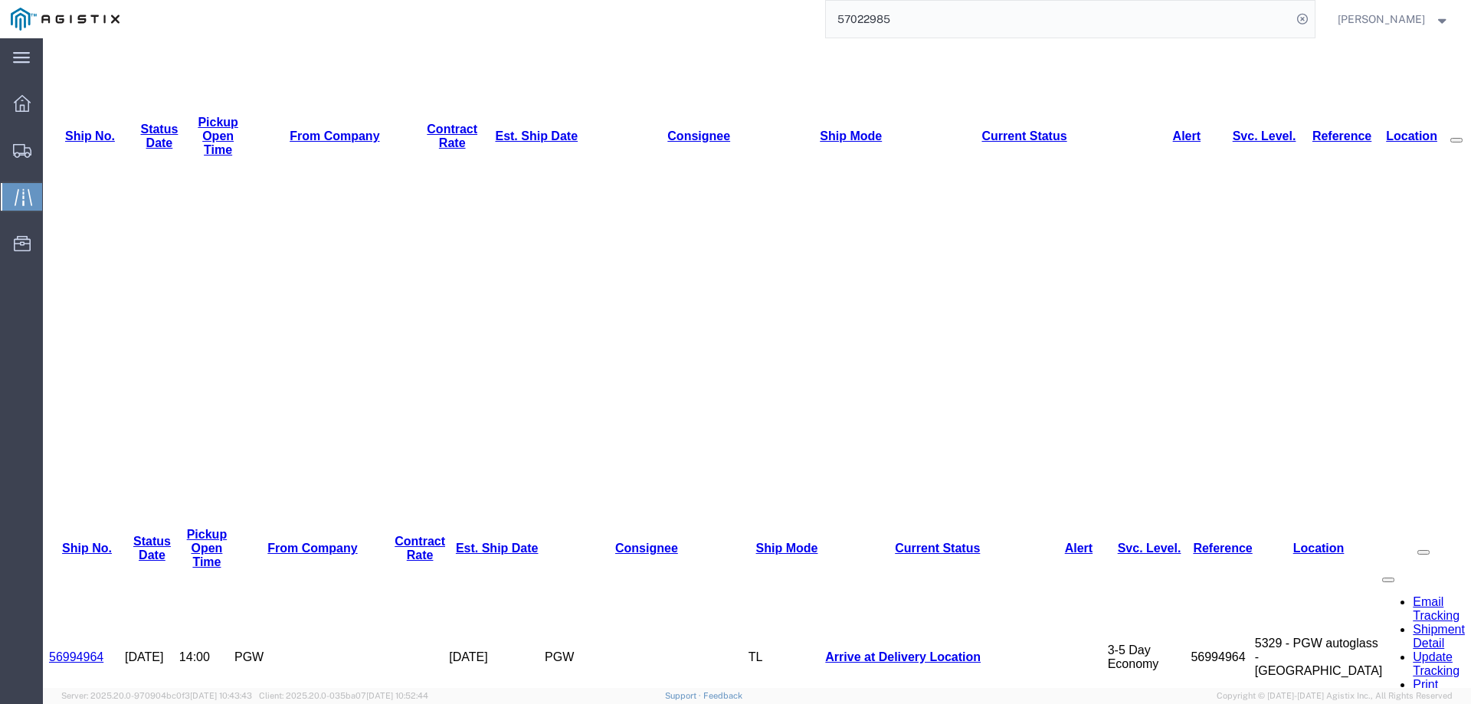
scroll to position [230, 0]
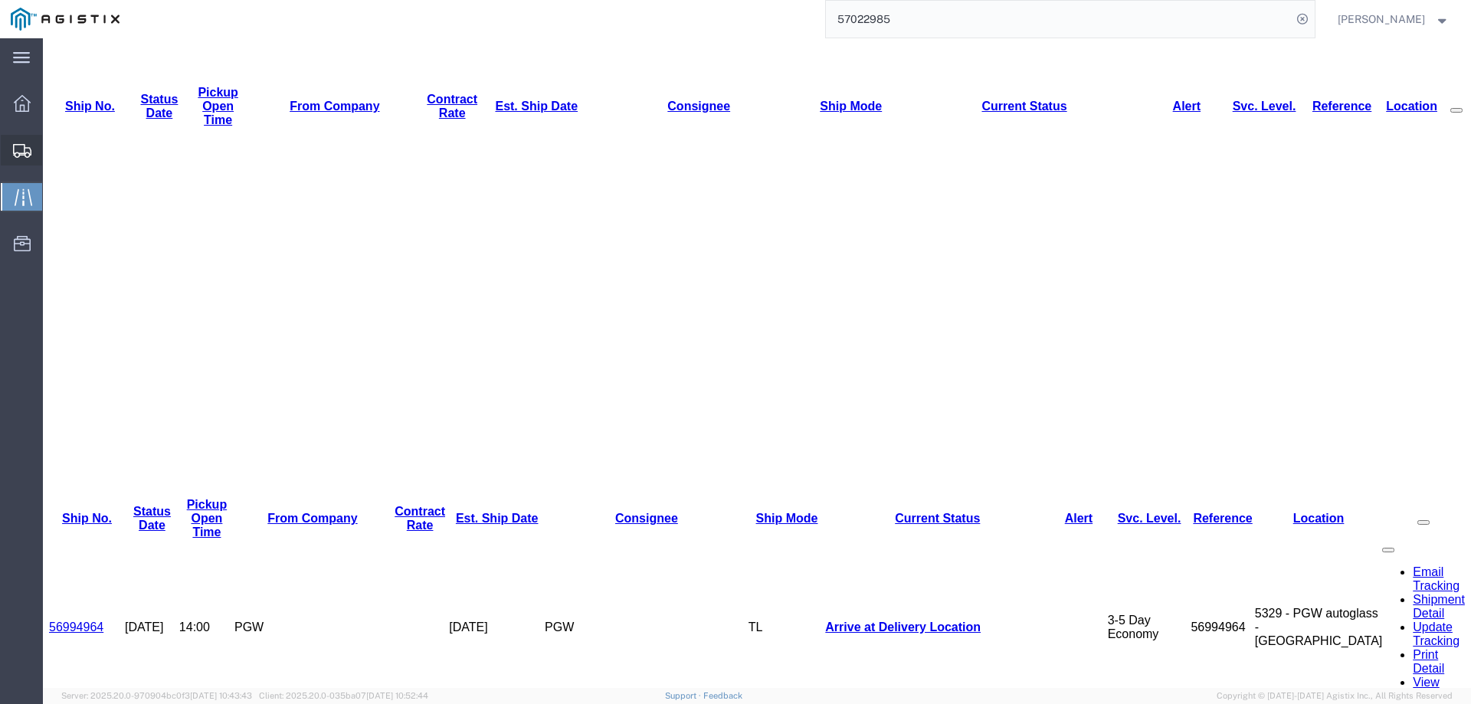
click at [12, 148] on div at bounding box center [22, 150] width 43 height 31
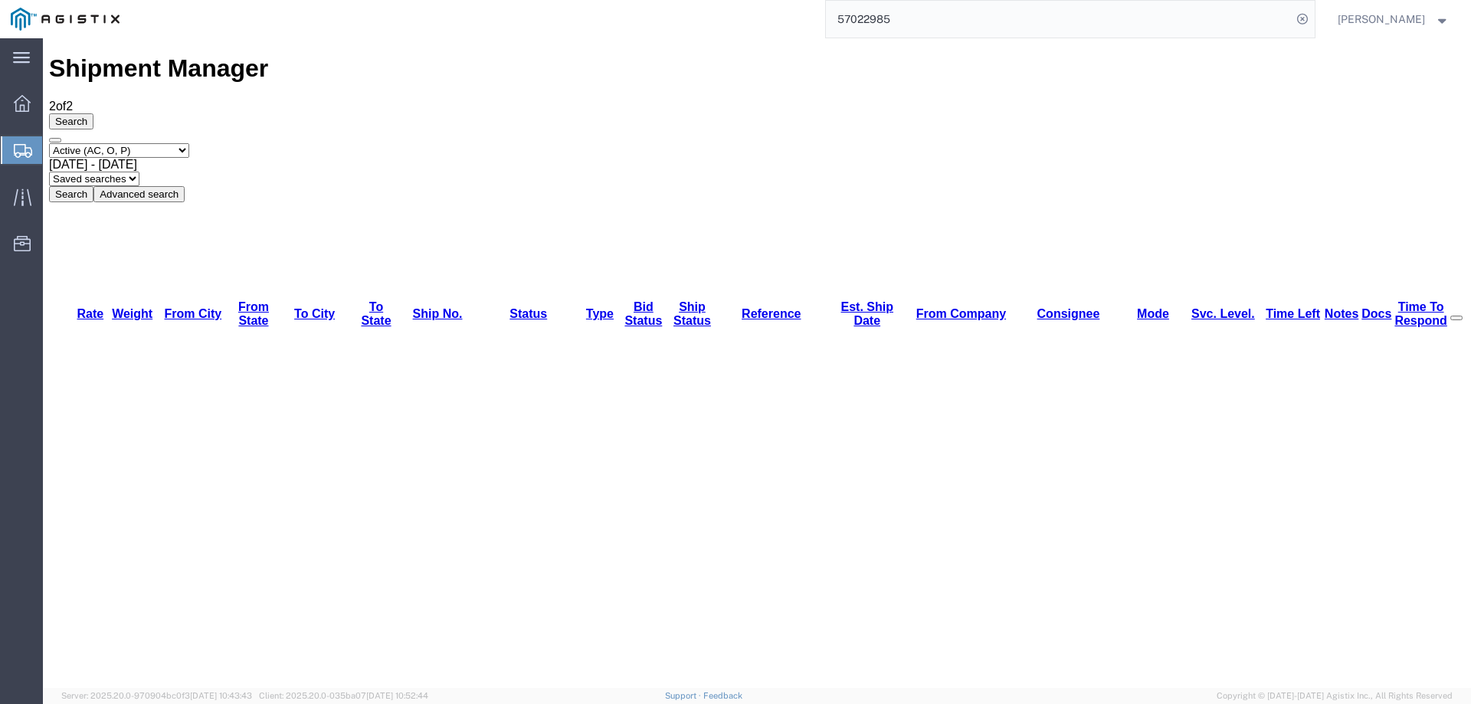
click at [13, 151] on div at bounding box center [22, 150] width 43 height 28
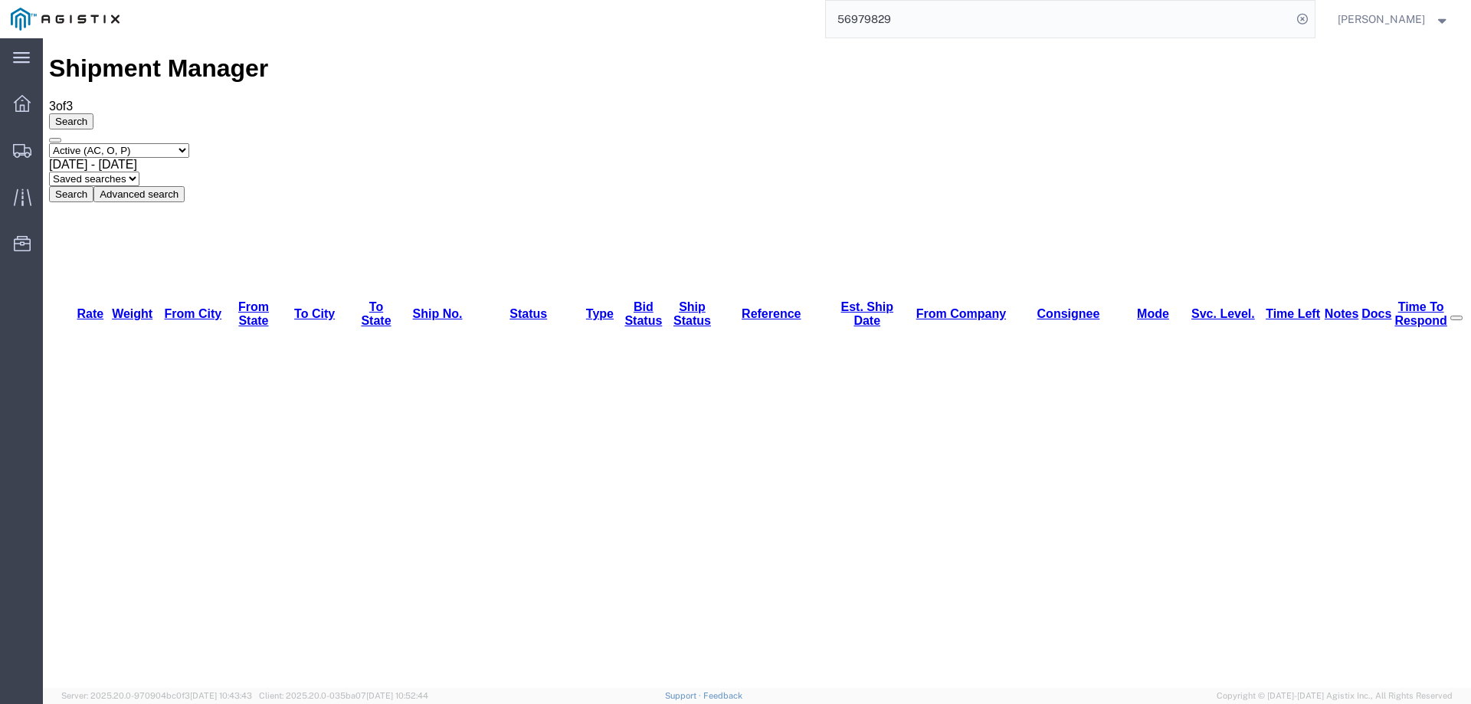
click at [18, 142] on svg-icon at bounding box center [22, 149] width 18 height 15
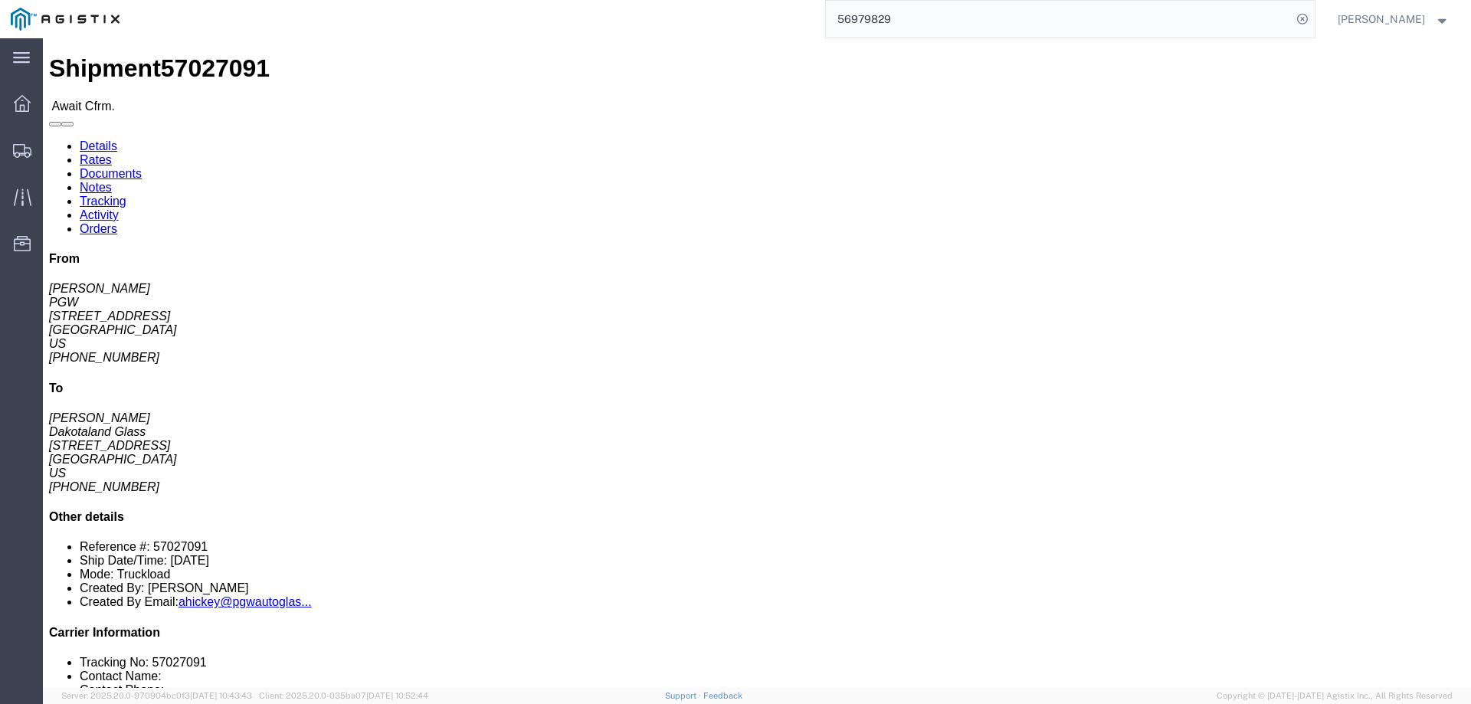
click b "57027091"
copy b "57027091"
click link "Confirm"
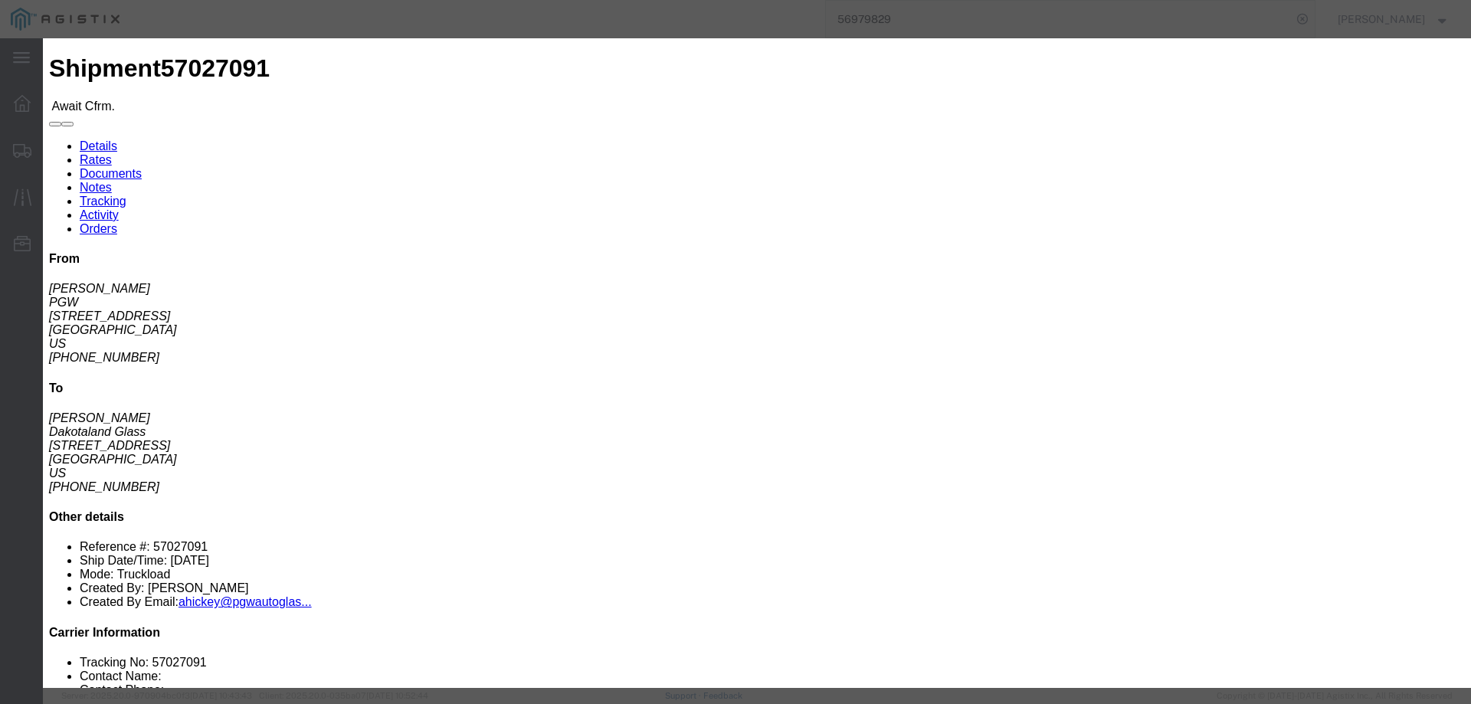
click input "checkbox"
checkbox input "true"
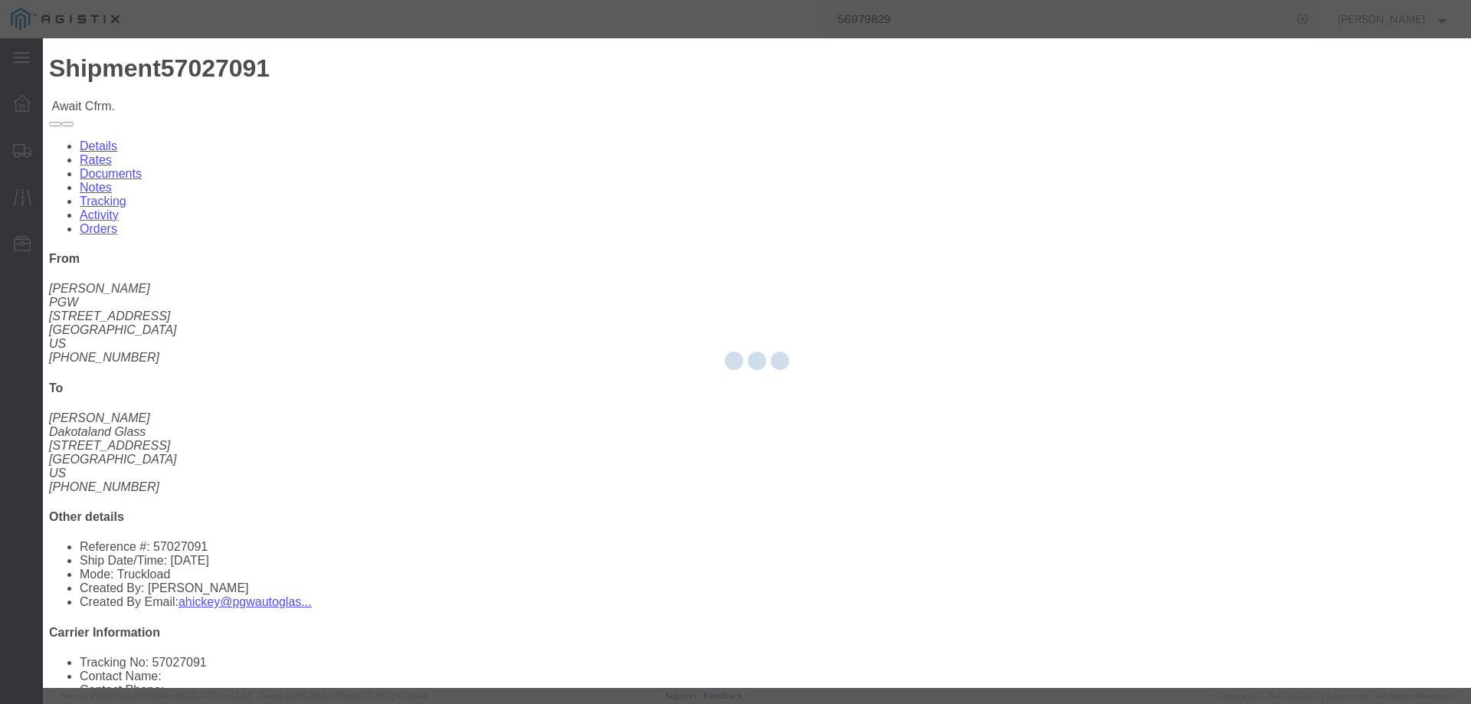
type input "[PERSON_NAME]"
type input "3204977237"
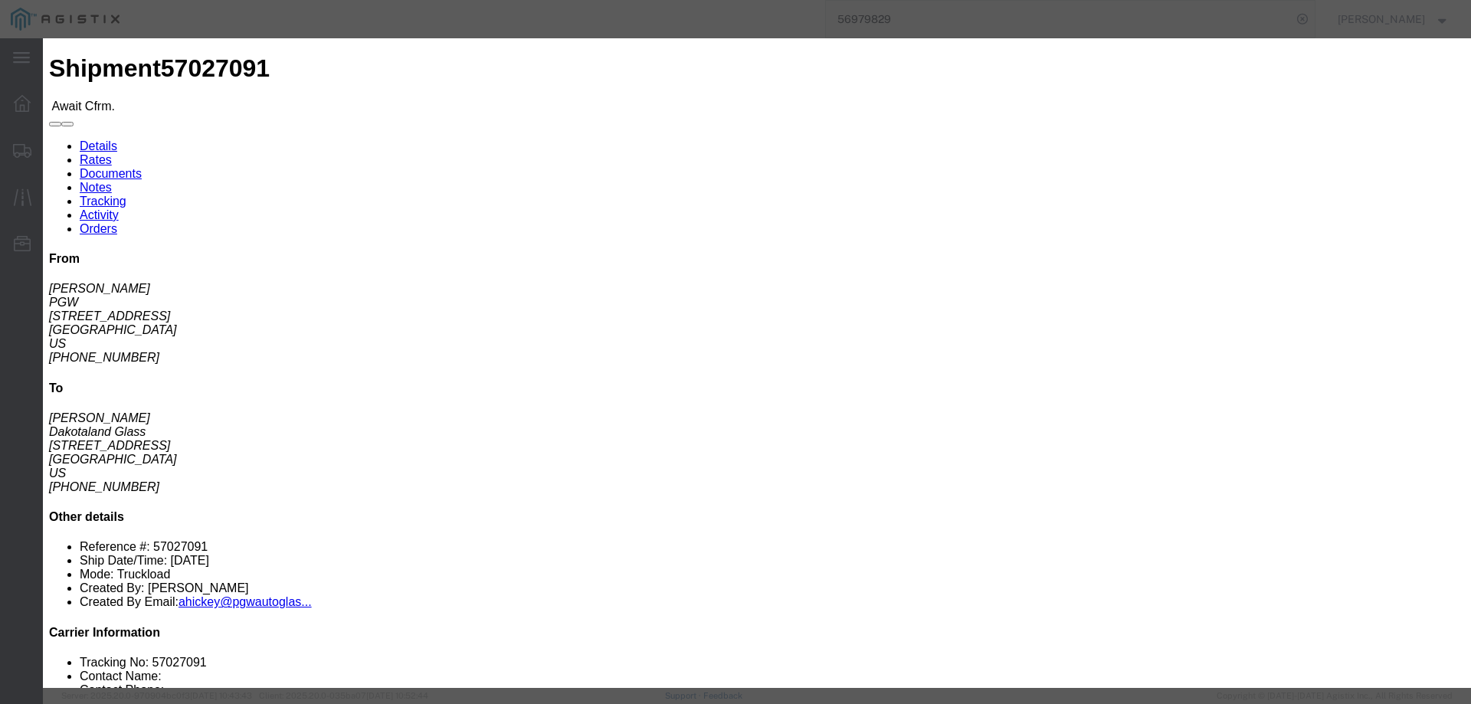
click input "text"
paste input "57027091"
type input "57027091"
click button "Submit"
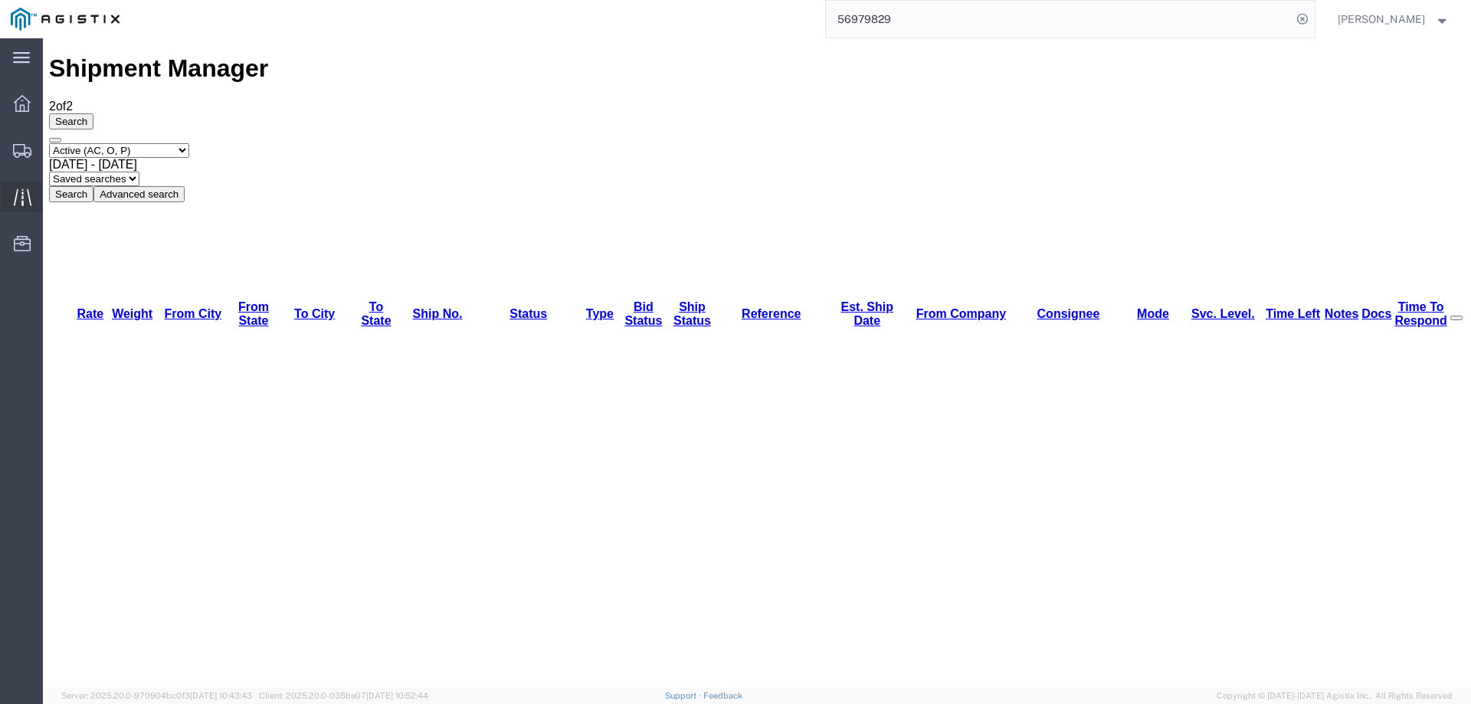
click at [33, 185] on div at bounding box center [22, 197] width 43 height 31
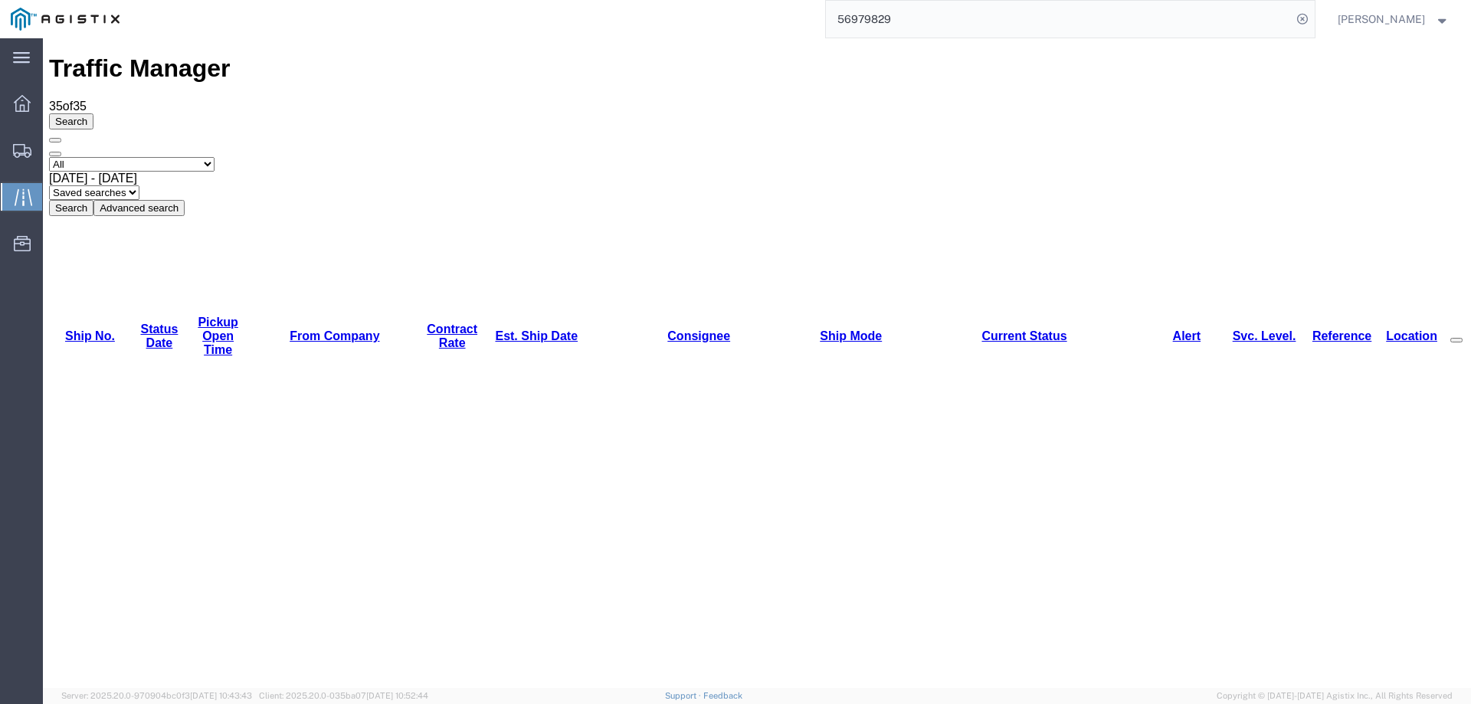
copy li "57027091"
